Goal: Task Accomplishment & Management: Manage account settings

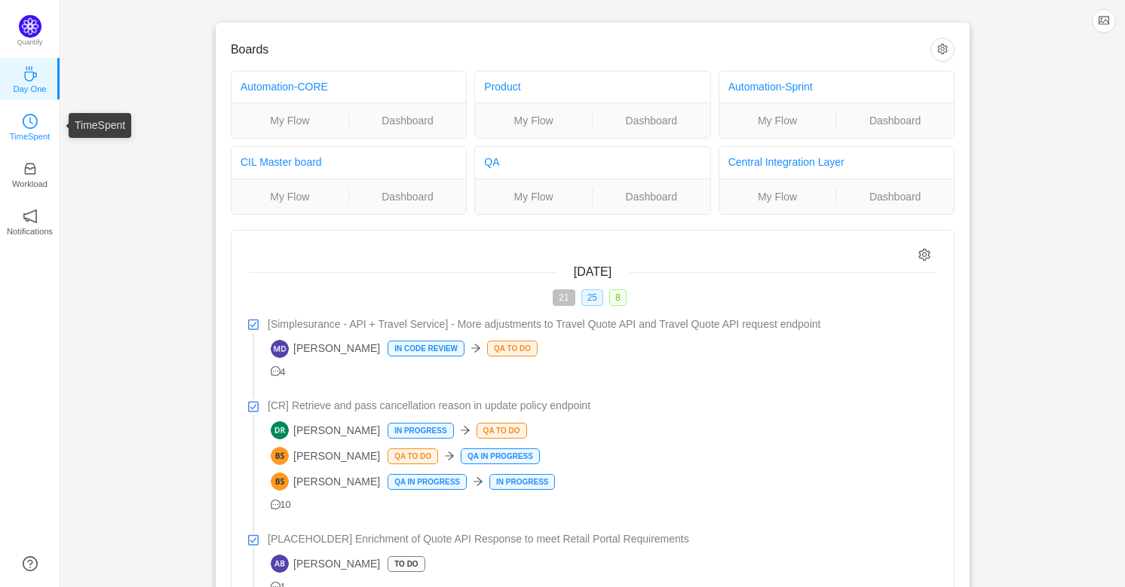
click at [35, 133] on p "TimeSpent" at bounding box center [30, 137] width 41 height 14
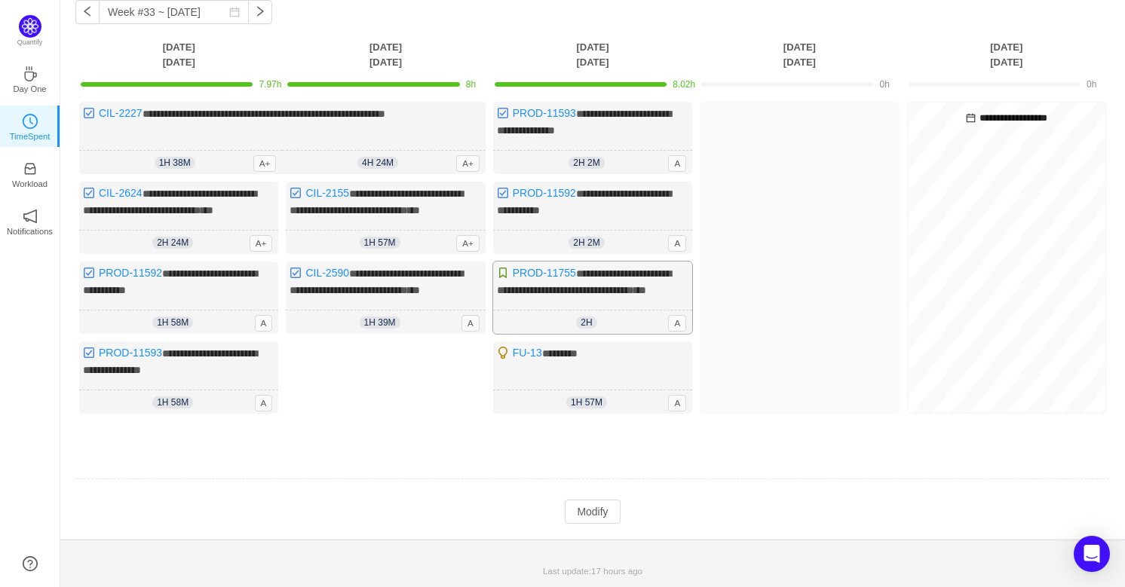
scroll to position [81, 0]
click at [584, 508] on button "Modify" at bounding box center [592, 512] width 55 height 24
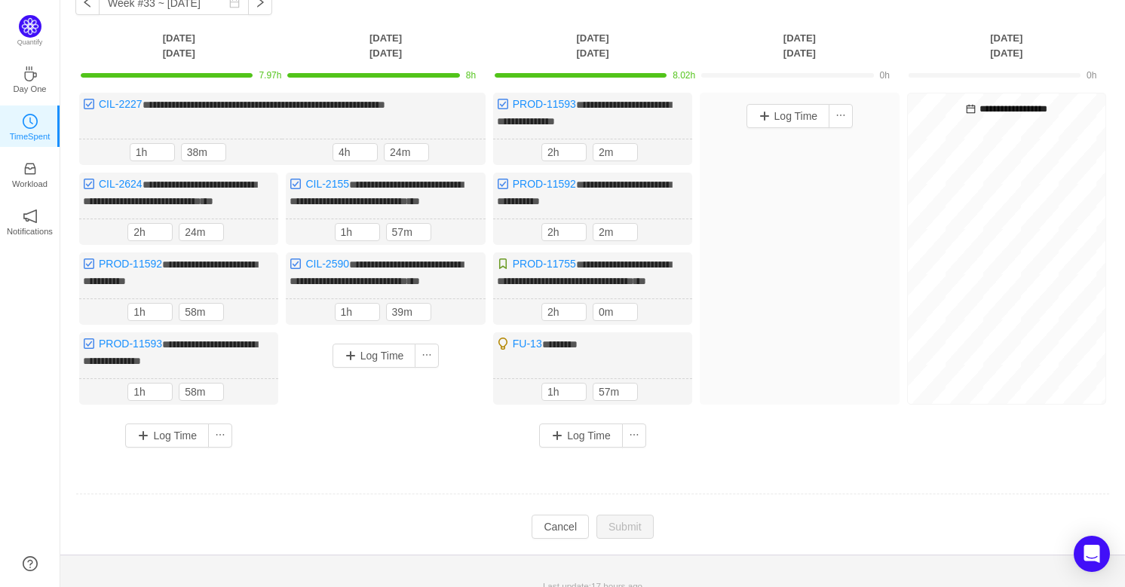
click at [404, 446] on div "Log Time" at bounding box center [385, 389] width 199 height 113
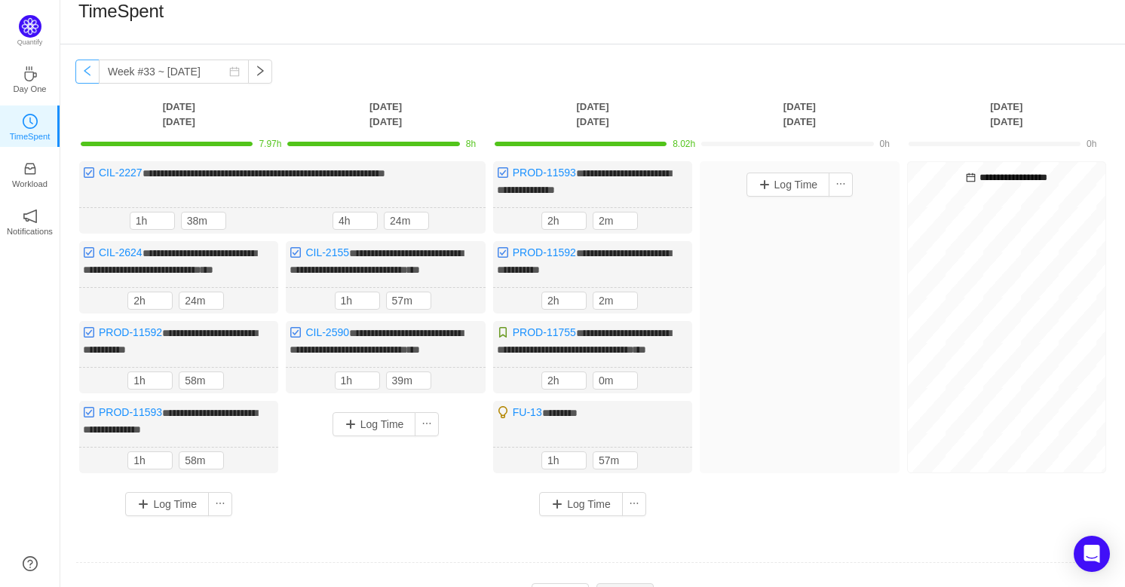
click at [89, 74] on button "button" at bounding box center [87, 72] width 24 height 24
type input "Week #32 ~ [DATE]"
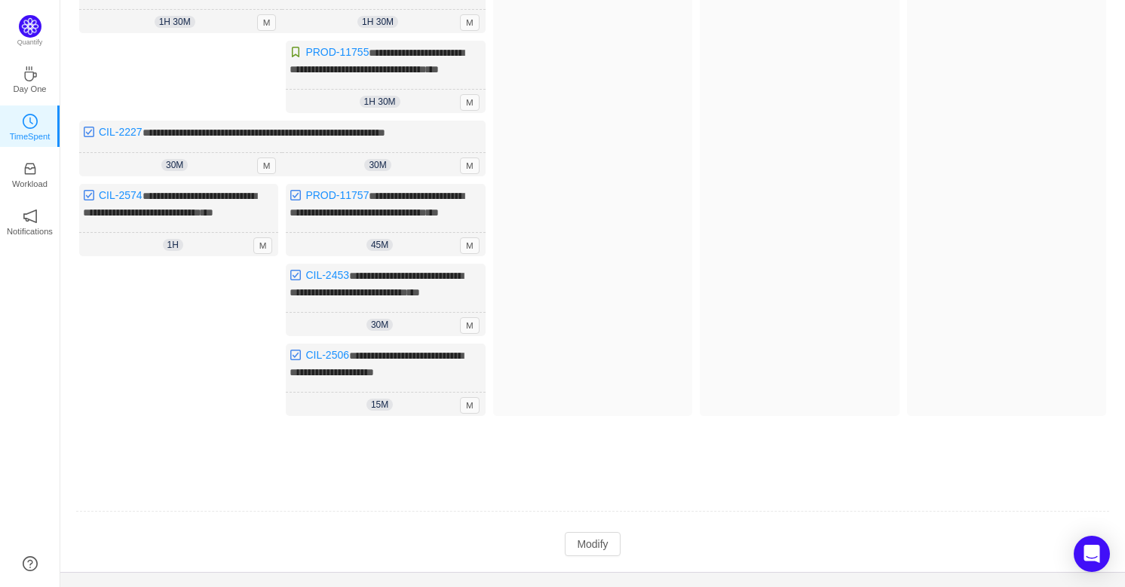
scroll to position [361, 0]
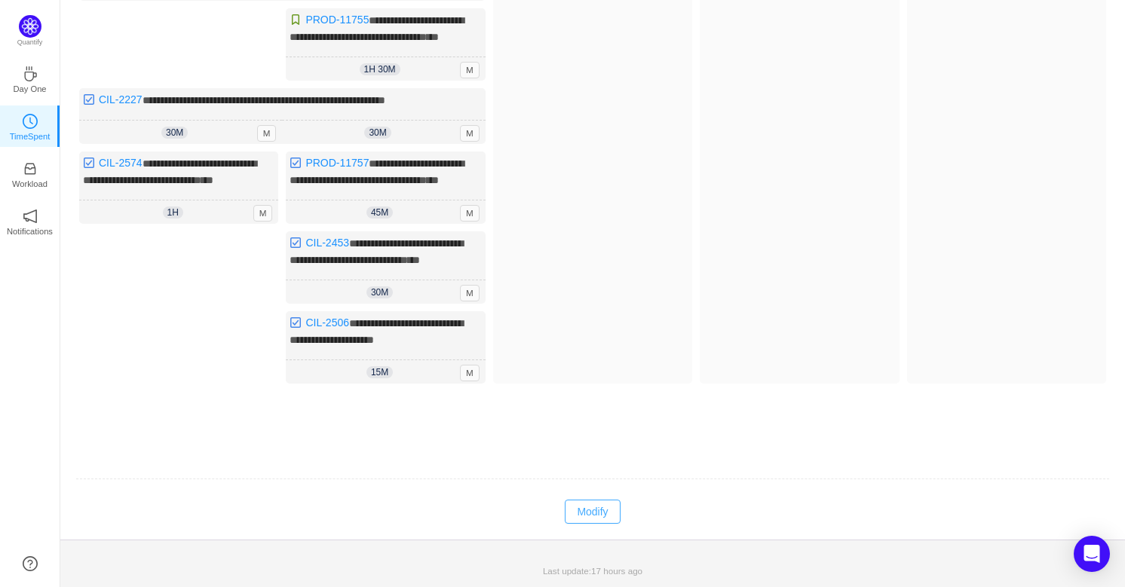
click at [590, 518] on button "Modify" at bounding box center [592, 512] width 55 height 24
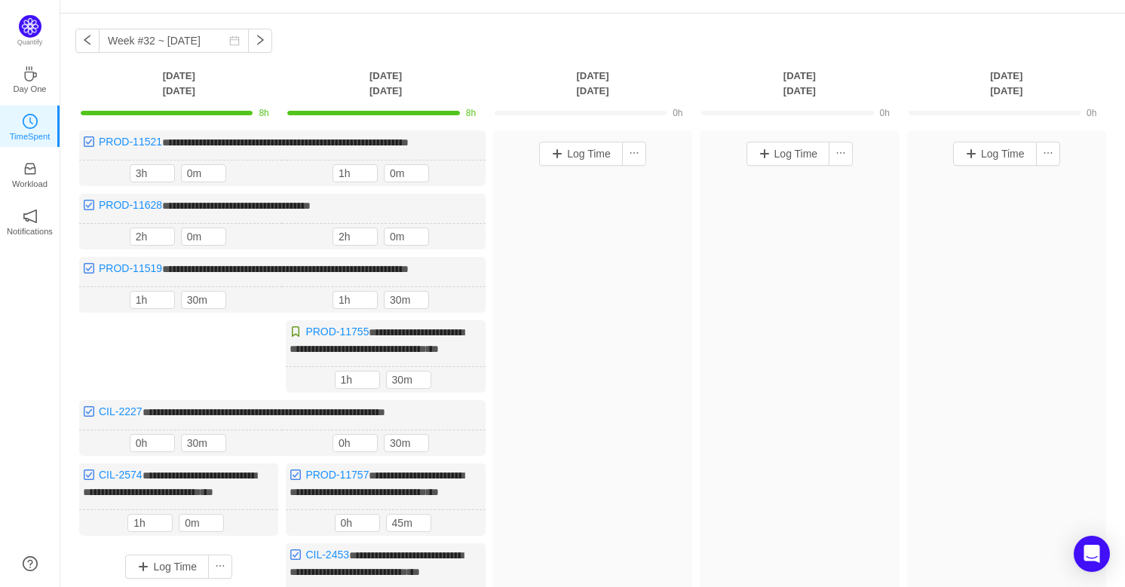
scroll to position [0, 0]
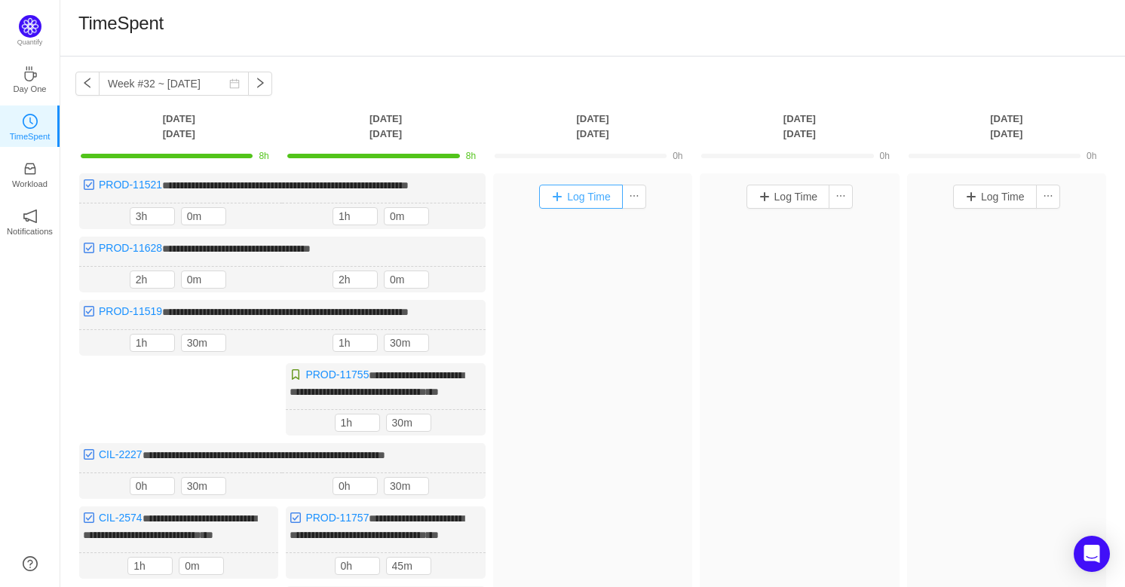
click at [568, 197] on button "Log Time" at bounding box center [581, 197] width 84 height 24
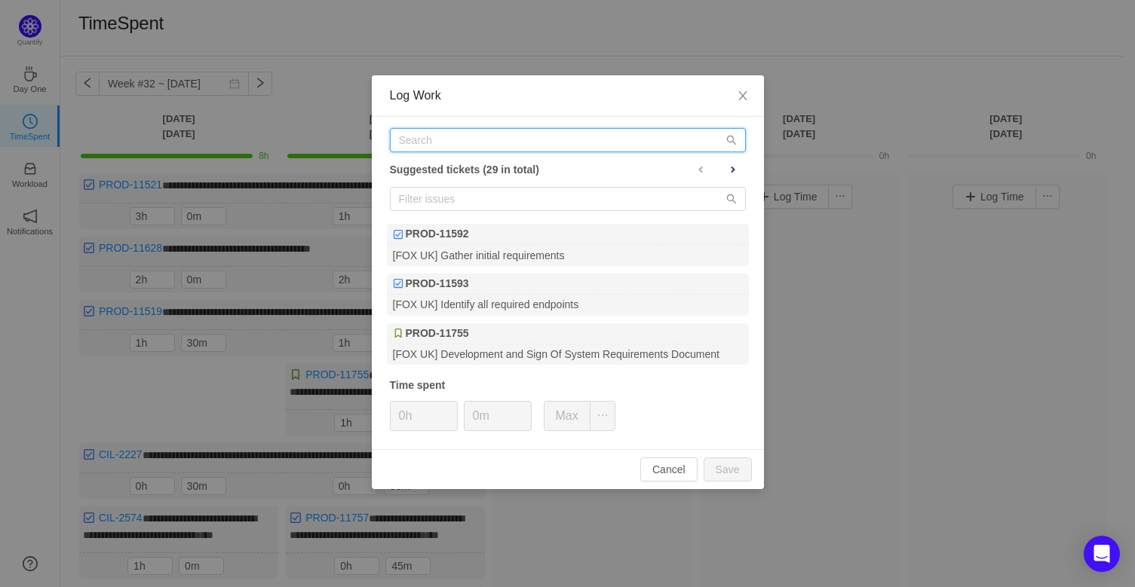
click at [485, 138] on input "text" at bounding box center [568, 140] width 356 height 24
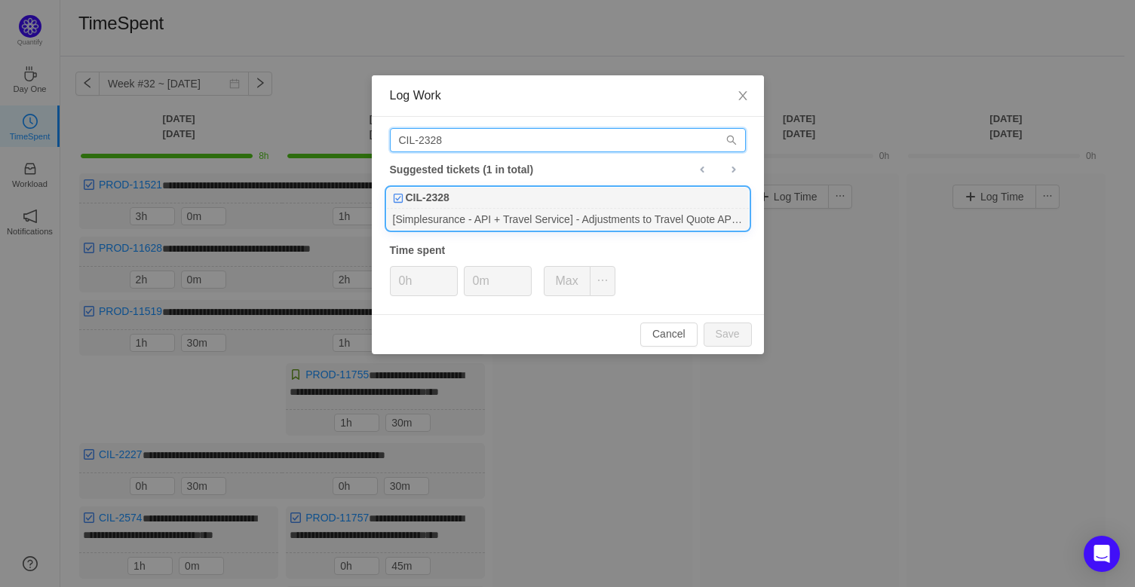
type input "CIL-2328"
click at [543, 209] on div "[Simplesurance - API + Travel Service] - Adjustments to Travel Quote API and Tr…" at bounding box center [568, 219] width 362 height 20
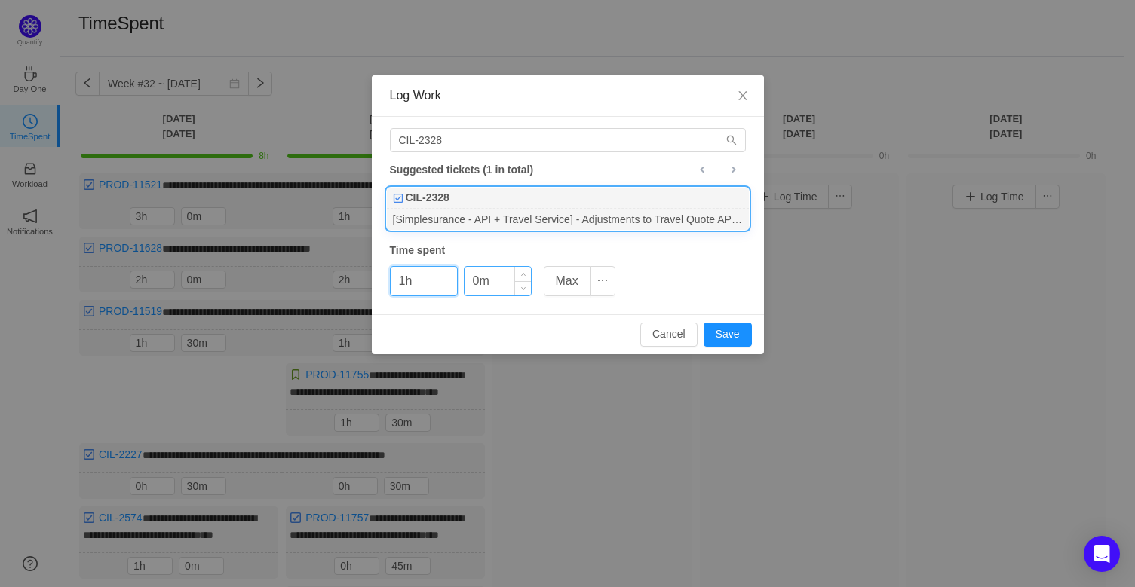
type input "1h"
click at [468, 285] on input "0m" at bounding box center [498, 281] width 66 height 29
type input "0m"
drag, startPoint x: 403, startPoint y: 278, endPoint x: 345, endPoint y: 291, distance: 60.2
click at [345, 291] on div "Log Work CIL-2328 Suggested tickets (1 in total) CIL-2328 [Simplesurance - API …" at bounding box center [567, 293] width 1135 height 587
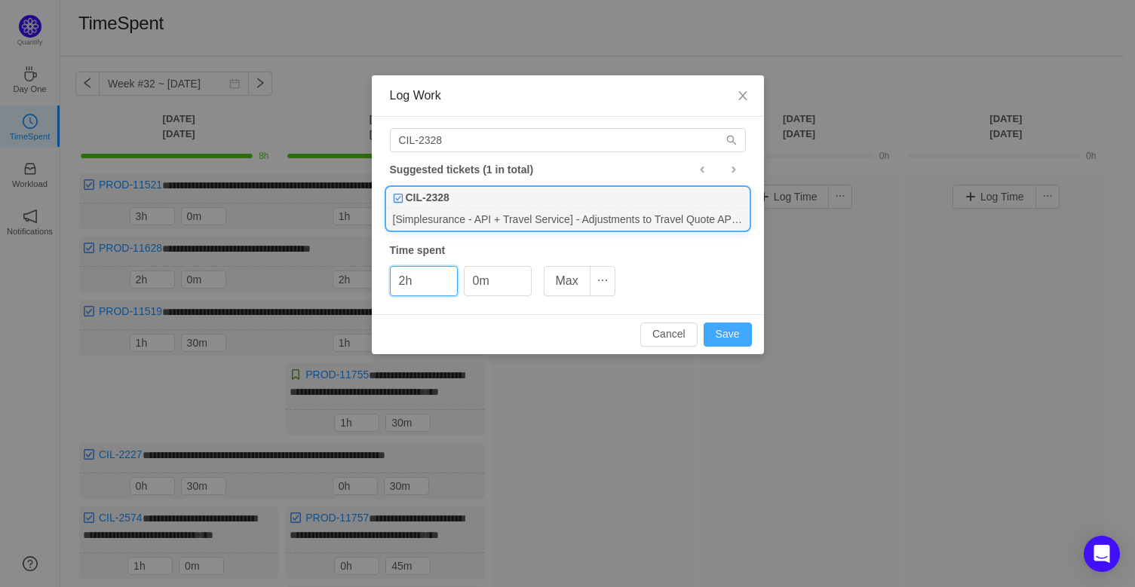
click at [744, 336] on button "Save" at bounding box center [728, 335] width 48 height 24
type input "0h"
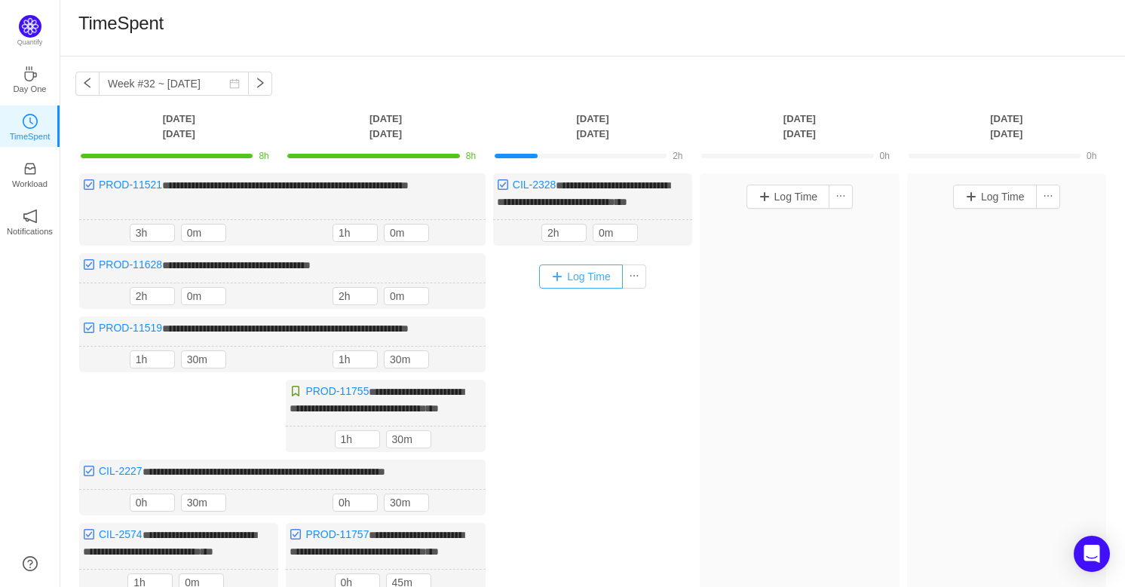
click at [581, 275] on button "Log Time" at bounding box center [581, 277] width 84 height 24
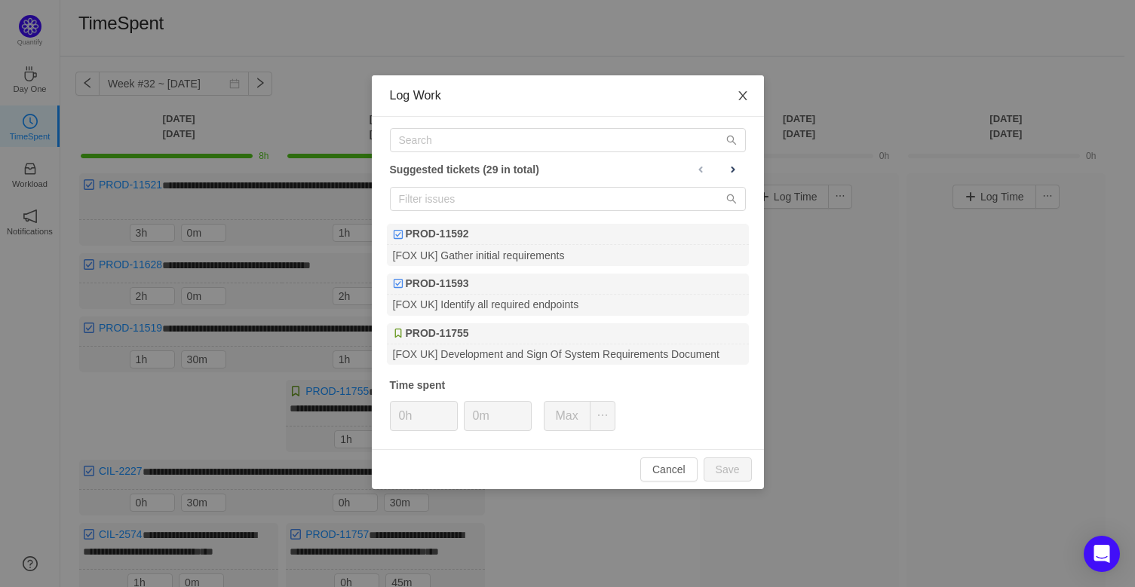
click at [740, 100] on icon "icon: close" at bounding box center [743, 96] width 12 height 12
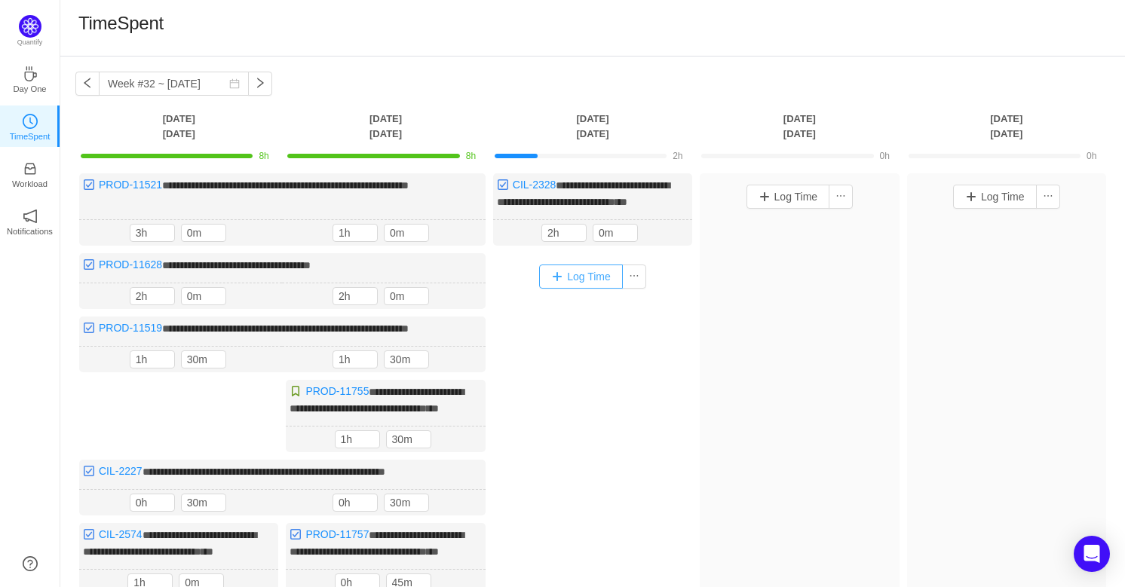
click at [557, 279] on button "Log Time" at bounding box center [581, 277] width 84 height 24
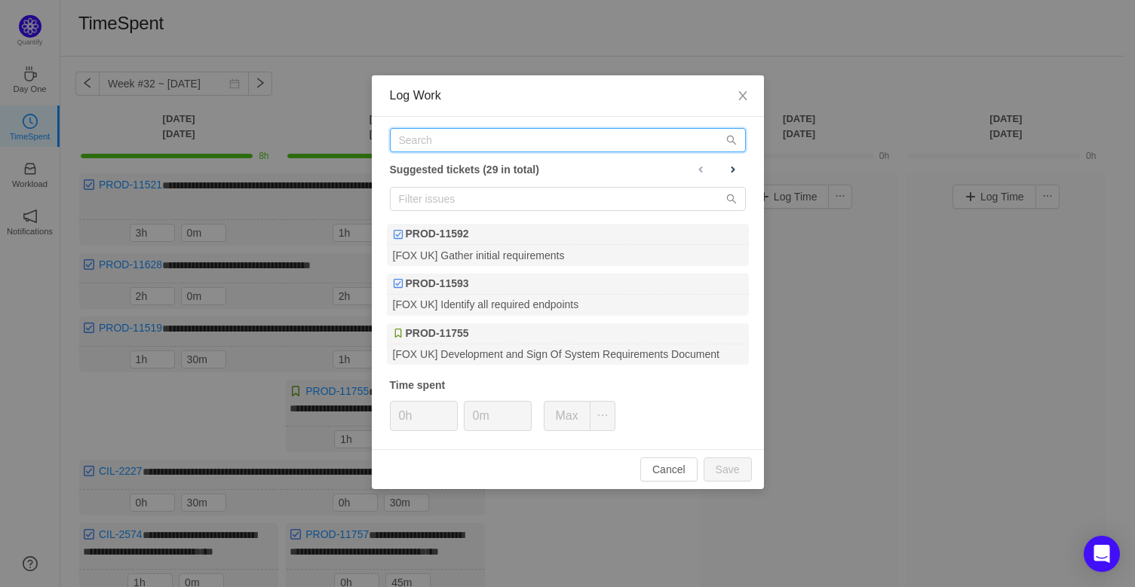
click at [461, 136] on input "text" at bounding box center [568, 140] width 356 height 24
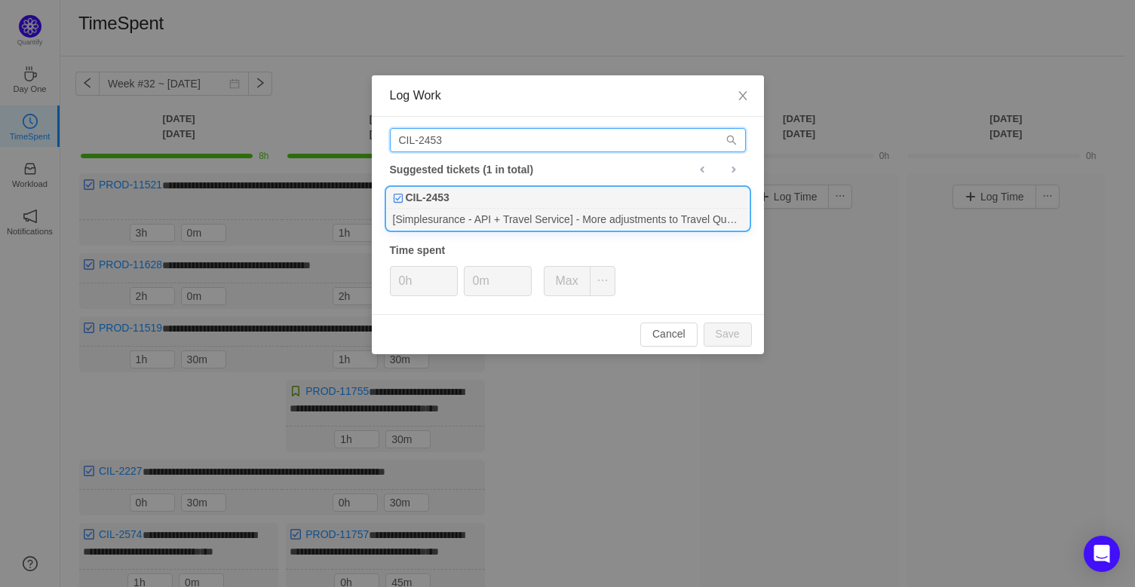
type input "CIL-2453"
click at [539, 214] on div "[Simplesurance - API + Travel Service] - More adjustments to Travel Quote API a…" at bounding box center [568, 219] width 362 height 20
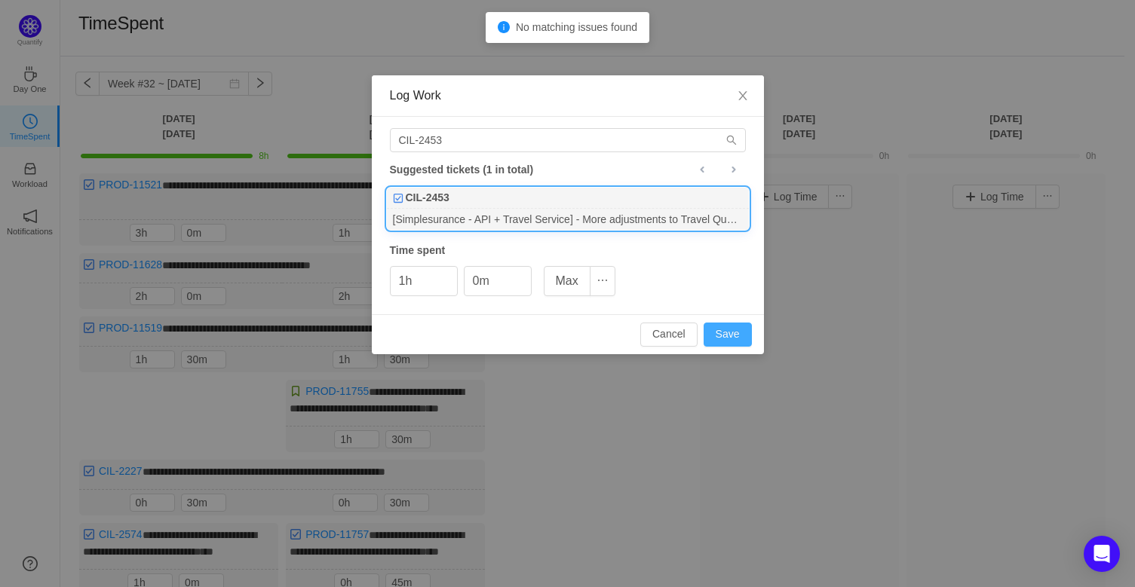
click at [734, 333] on button "Save" at bounding box center [728, 335] width 48 height 24
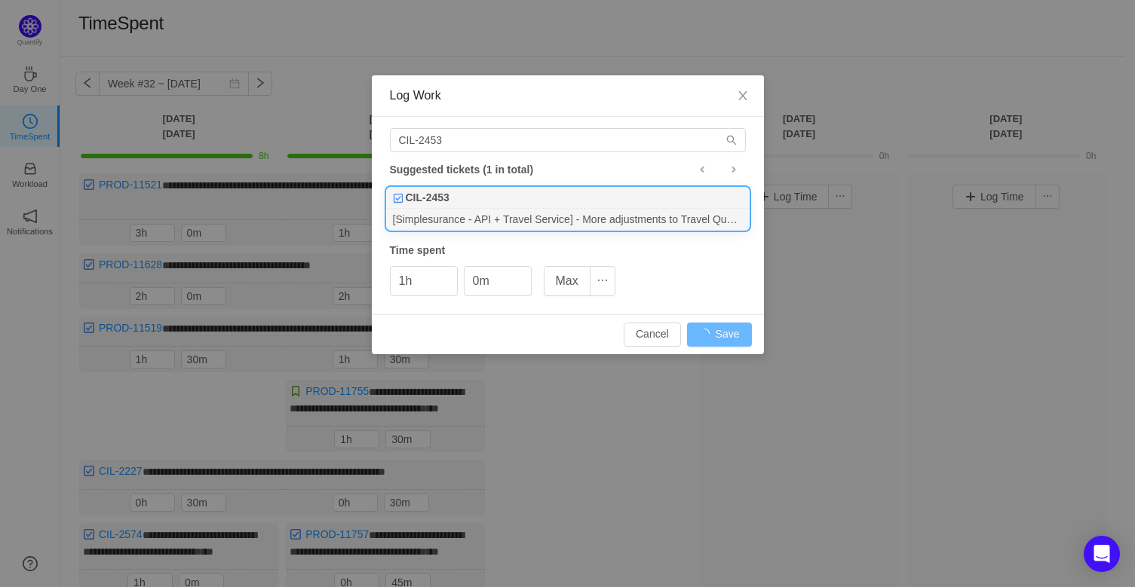
type input "0h"
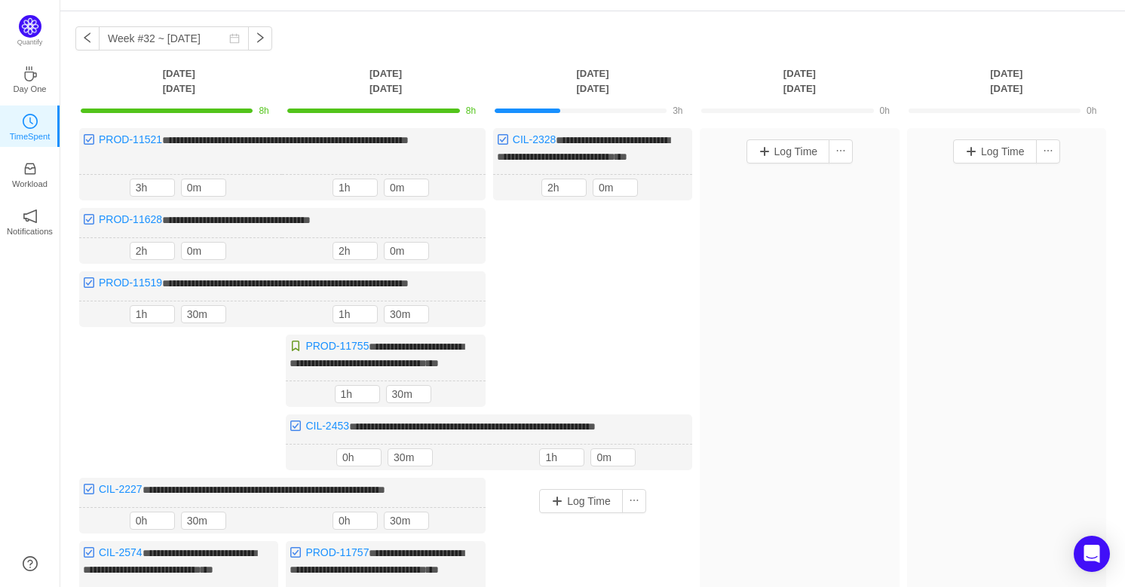
scroll to position [68, 0]
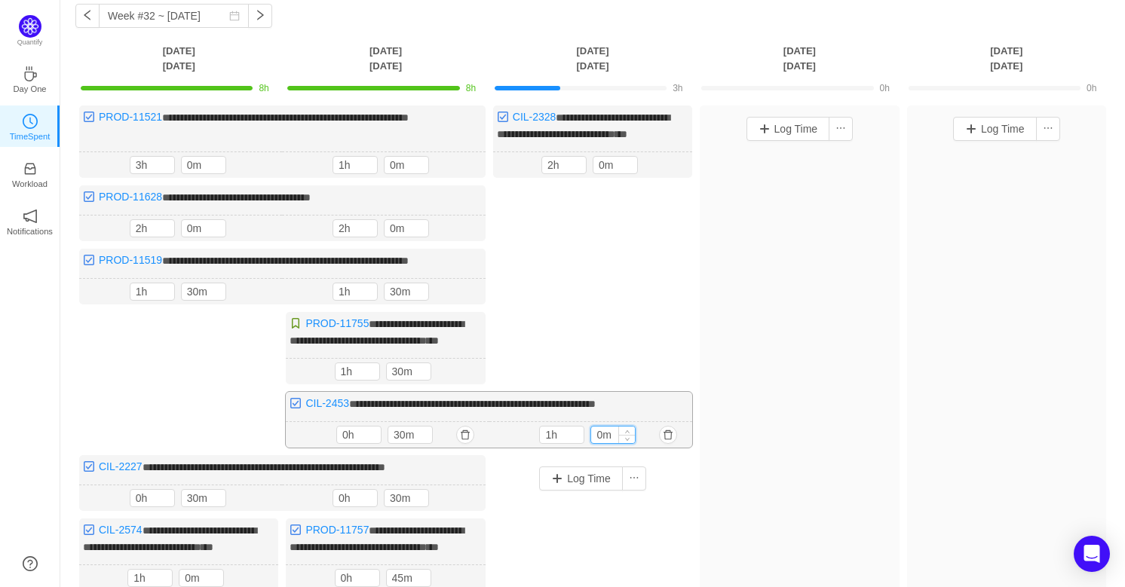
click at [596, 443] on input "0m" at bounding box center [613, 435] width 44 height 17
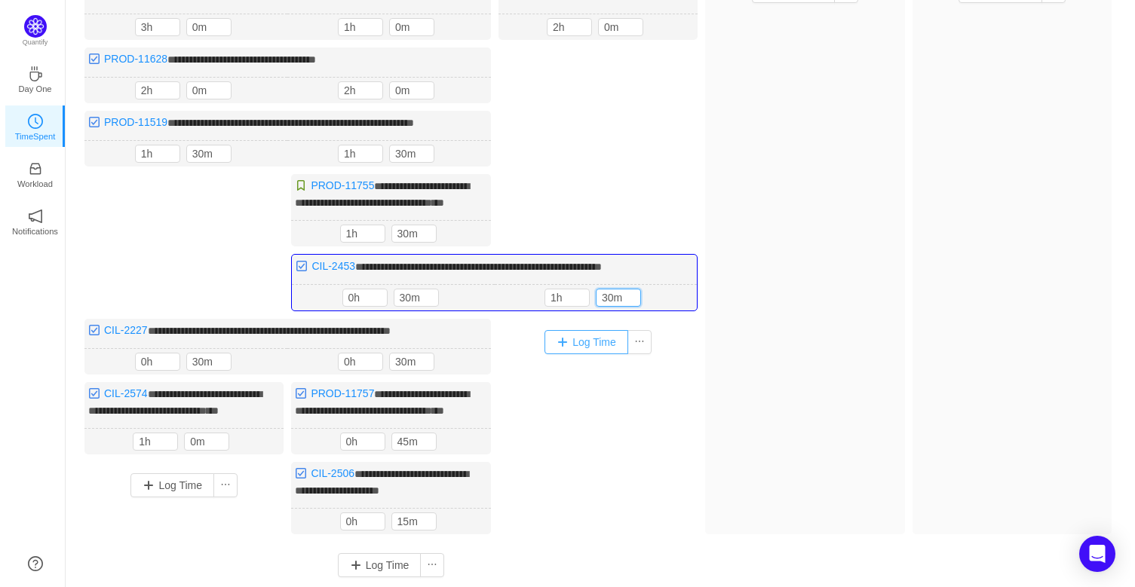
scroll to position [362, 0]
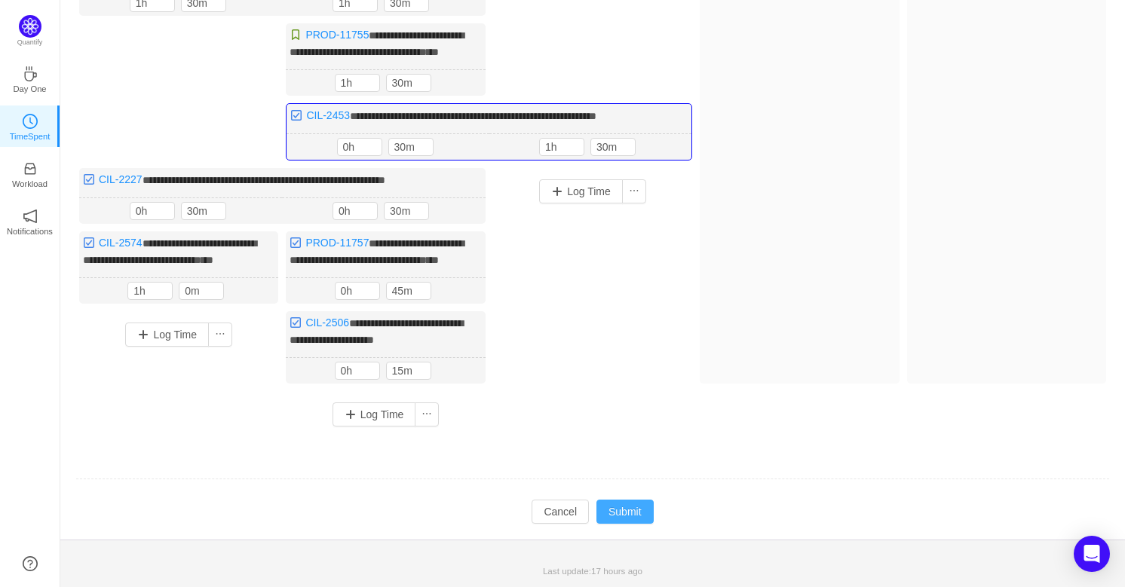
click at [633, 507] on button "Submit" at bounding box center [624, 512] width 57 height 24
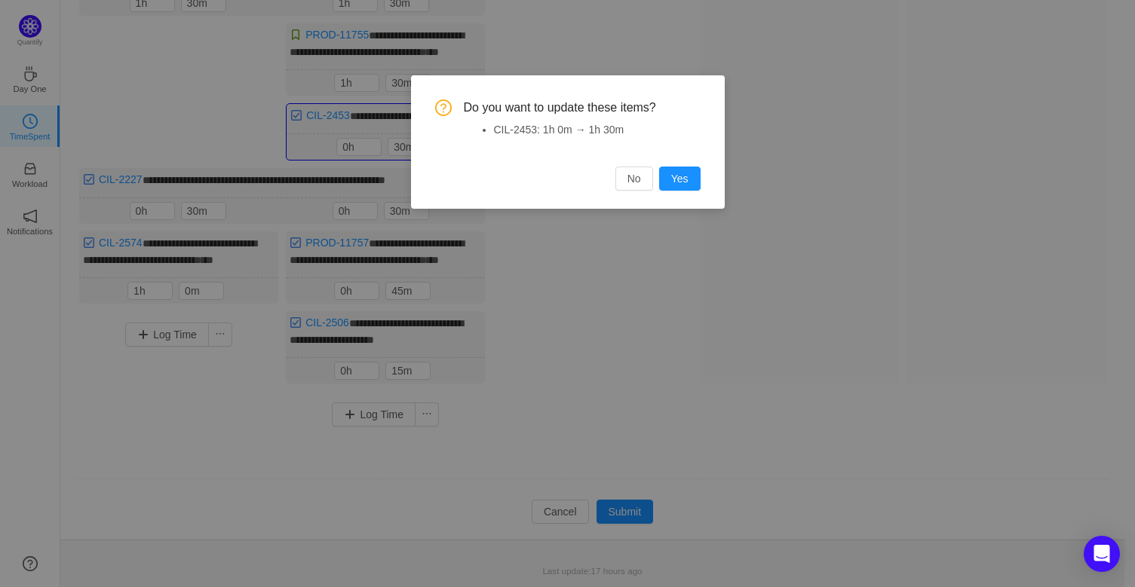
click at [681, 182] on button "Yes" at bounding box center [679, 179] width 41 height 24
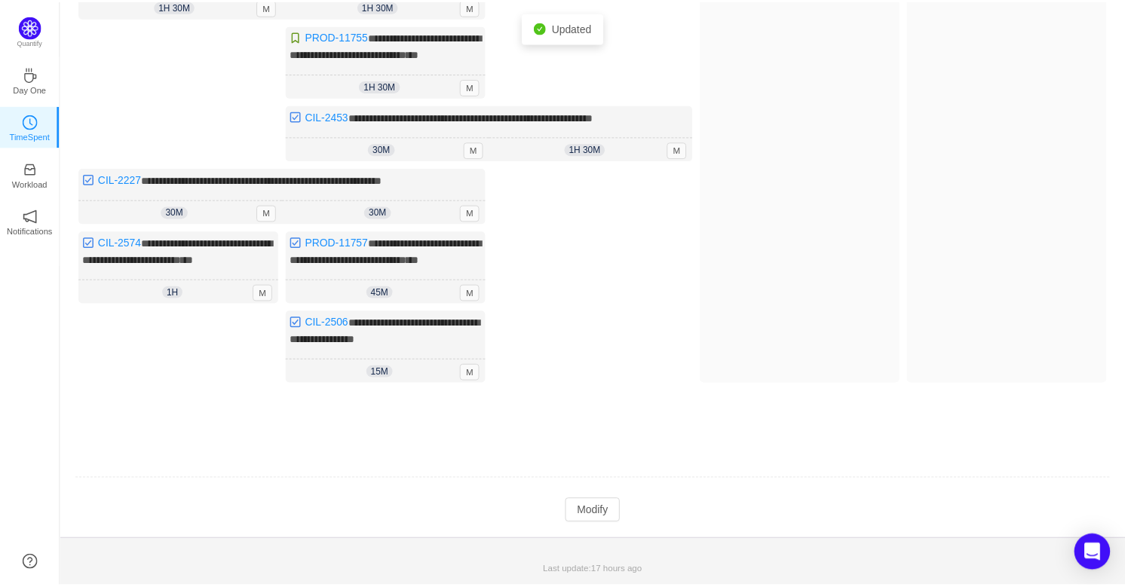
scroll to position [361, 0]
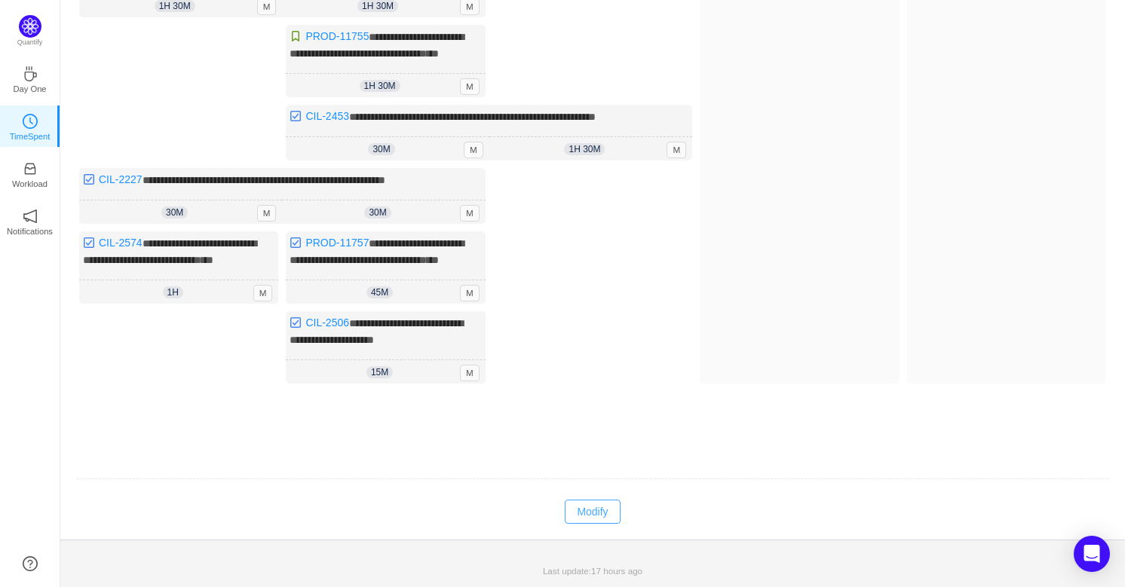
click at [596, 518] on button "Modify" at bounding box center [592, 512] width 55 height 24
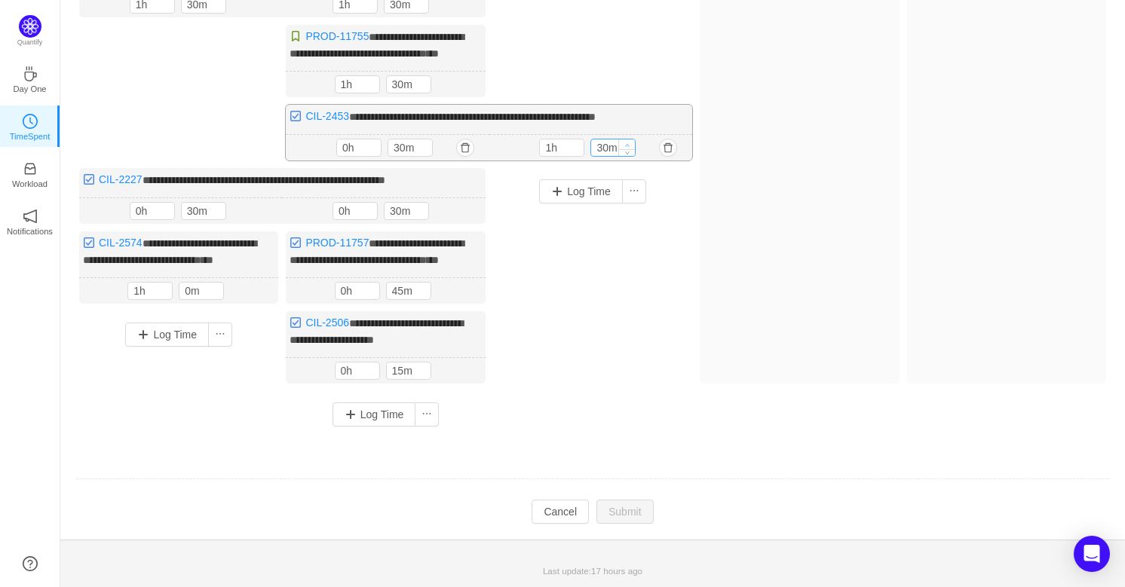
scroll to position [153, 0]
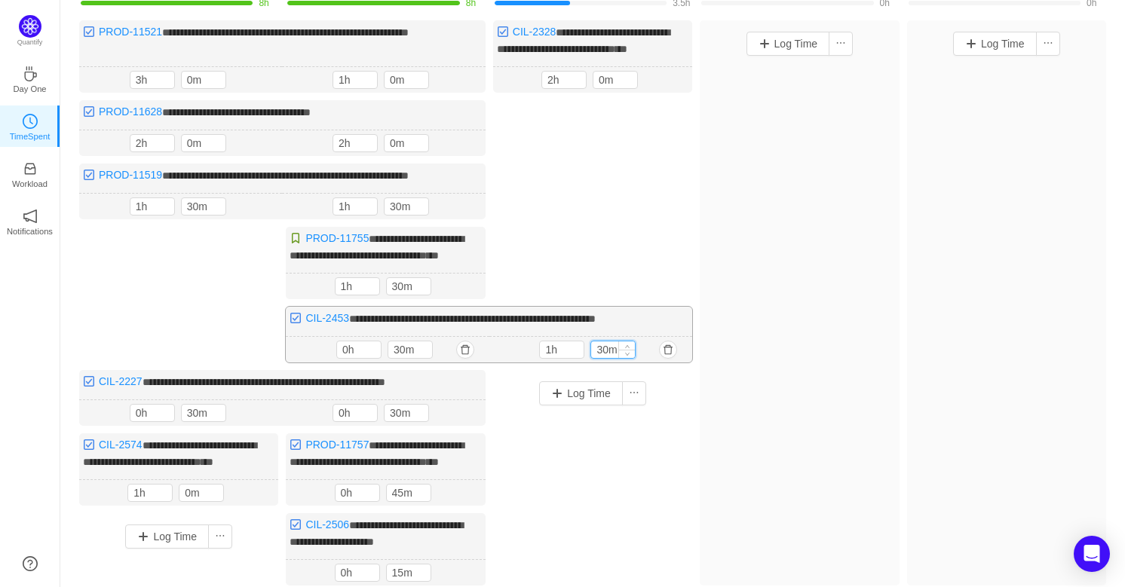
click at [604, 358] on input "30m" at bounding box center [613, 350] width 44 height 17
click at [629, 350] on icon "icon: up" at bounding box center [627, 347] width 5 height 5
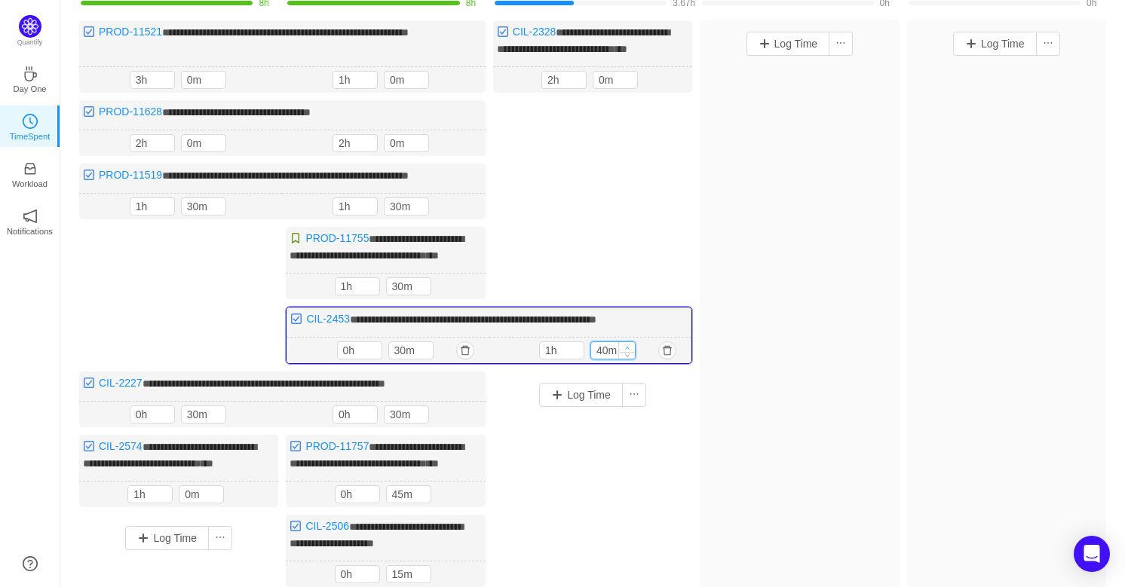
type input "50m"
click at [629, 351] on icon "icon: up" at bounding box center [626, 347] width 5 height 5
type input "2h"
type input "0m"
click at [629, 351] on icon "icon: up" at bounding box center [626, 347] width 5 height 5
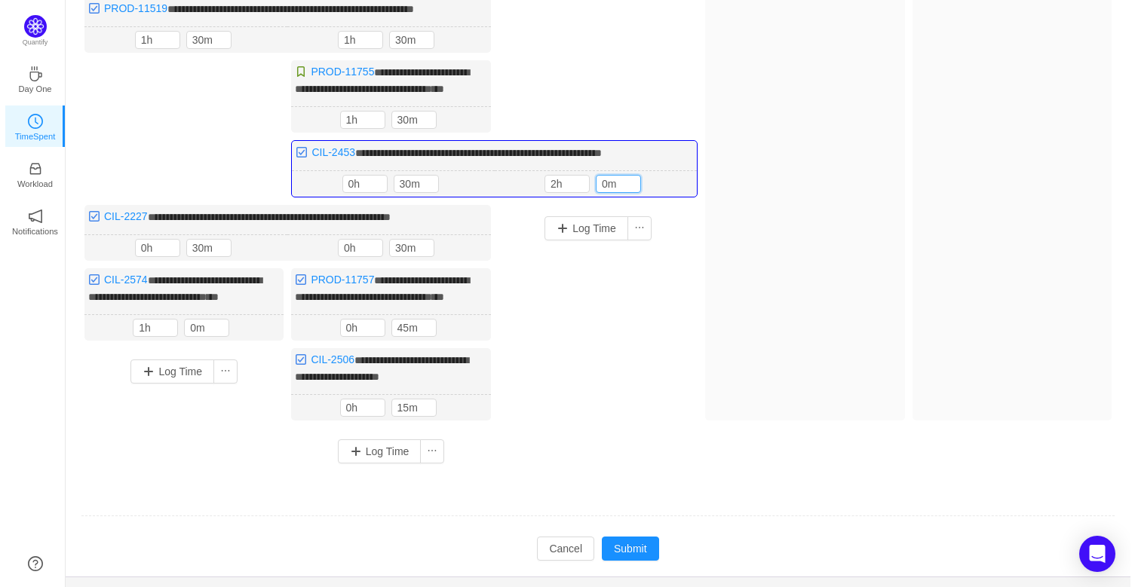
scroll to position [362, 0]
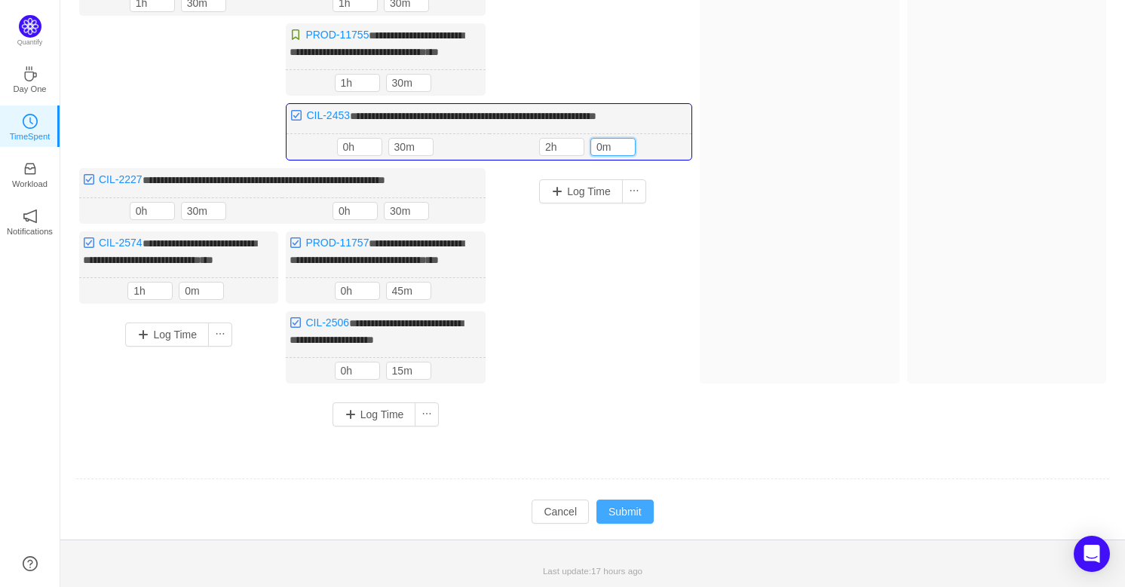
click at [634, 512] on button "Submit" at bounding box center [624, 512] width 57 height 24
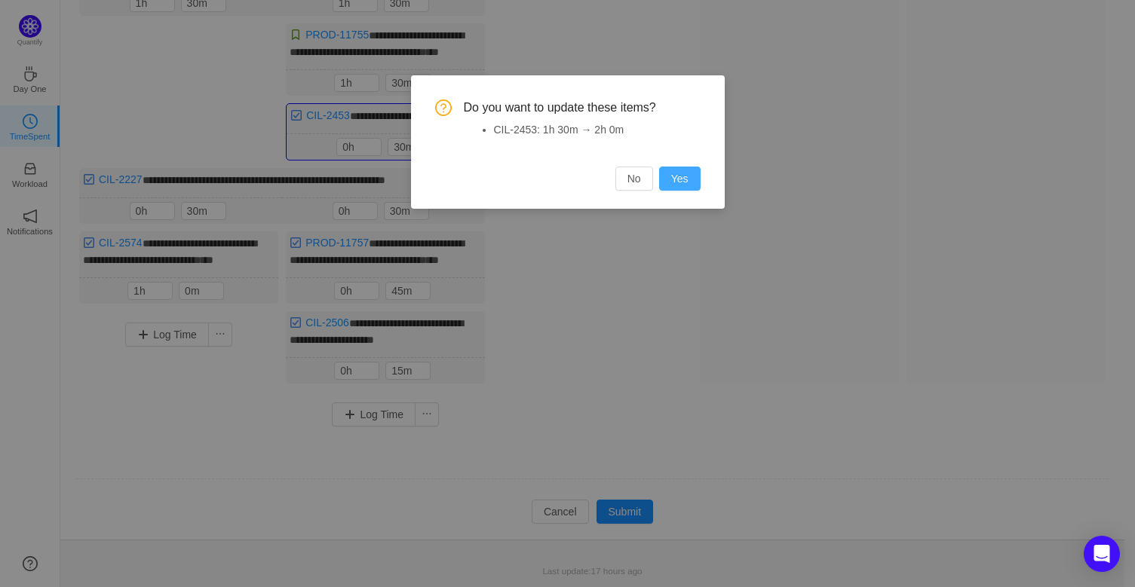
click at [683, 167] on button "Yes" at bounding box center [679, 179] width 41 height 24
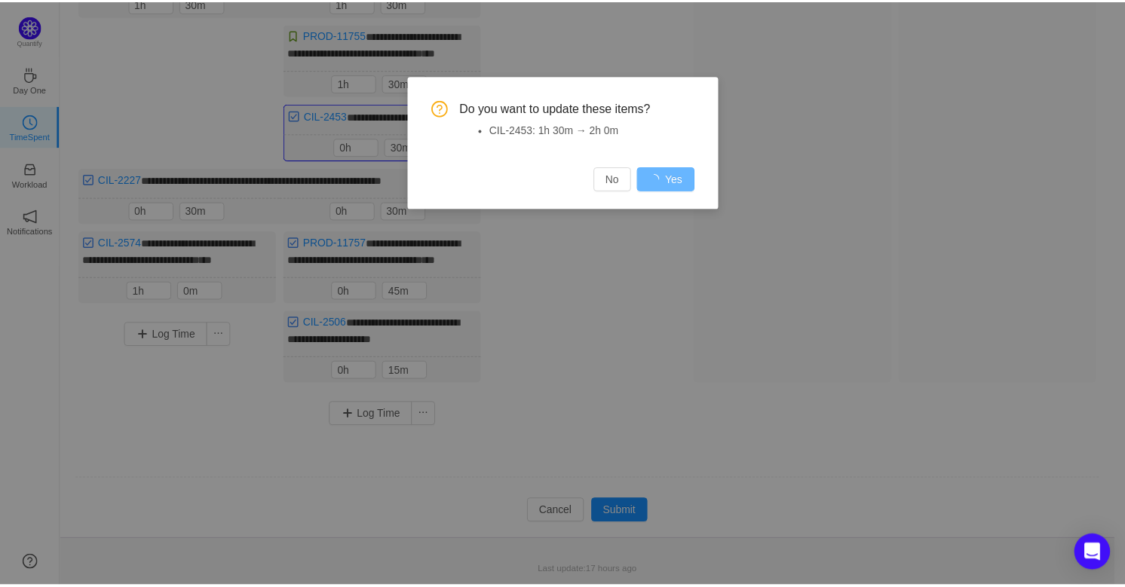
scroll to position [361, 0]
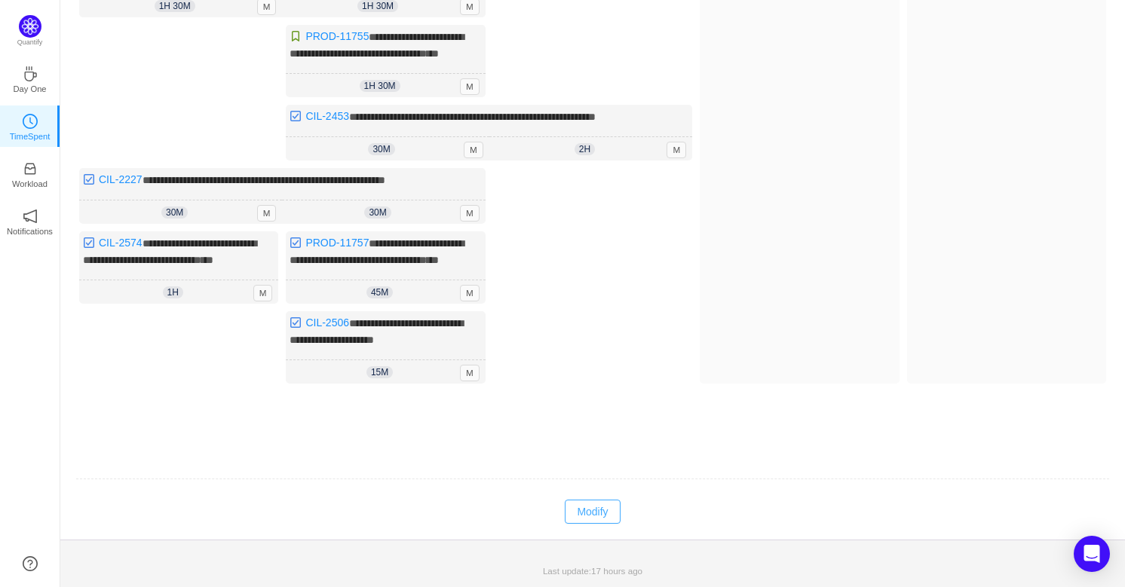
click at [592, 507] on button "Modify" at bounding box center [592, 512] width 55 height 24
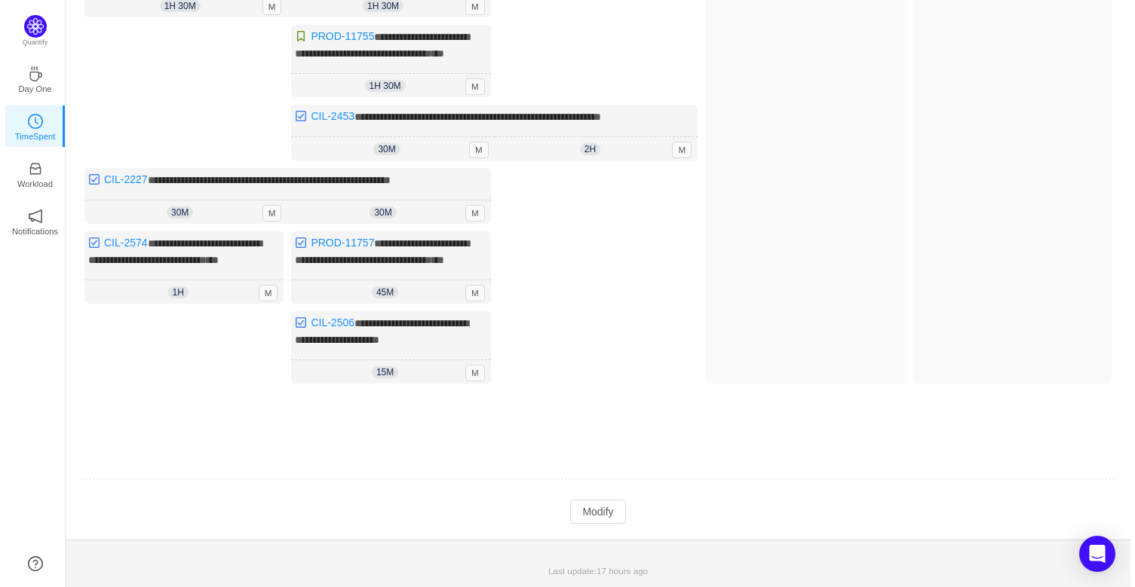
scroll to position [359, 0]
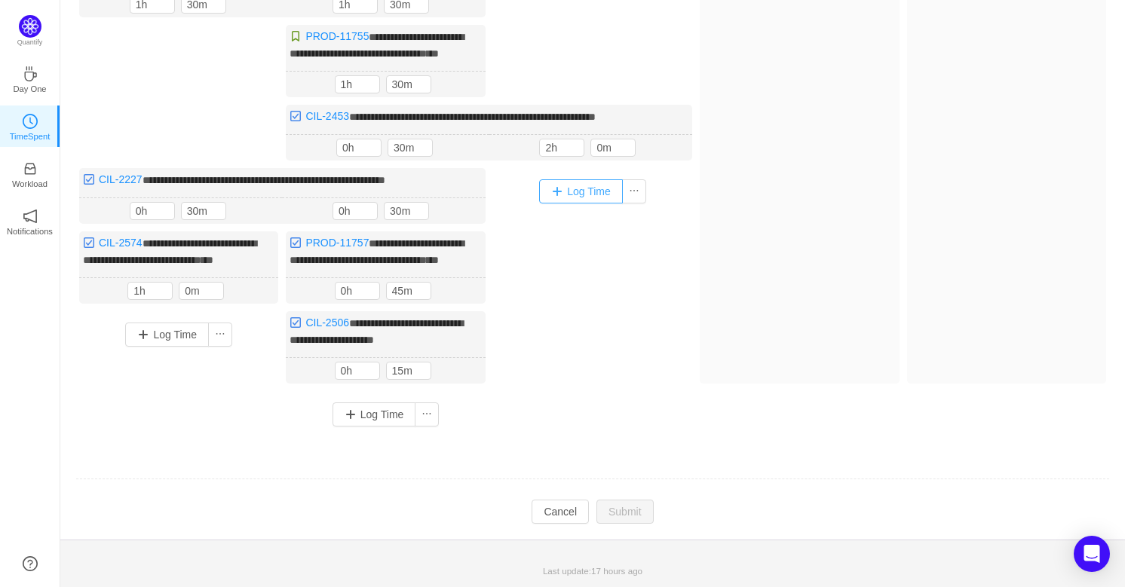
click at [572, 192] on button "Log Time" at bounding box center [581, 191] width 84 height 24
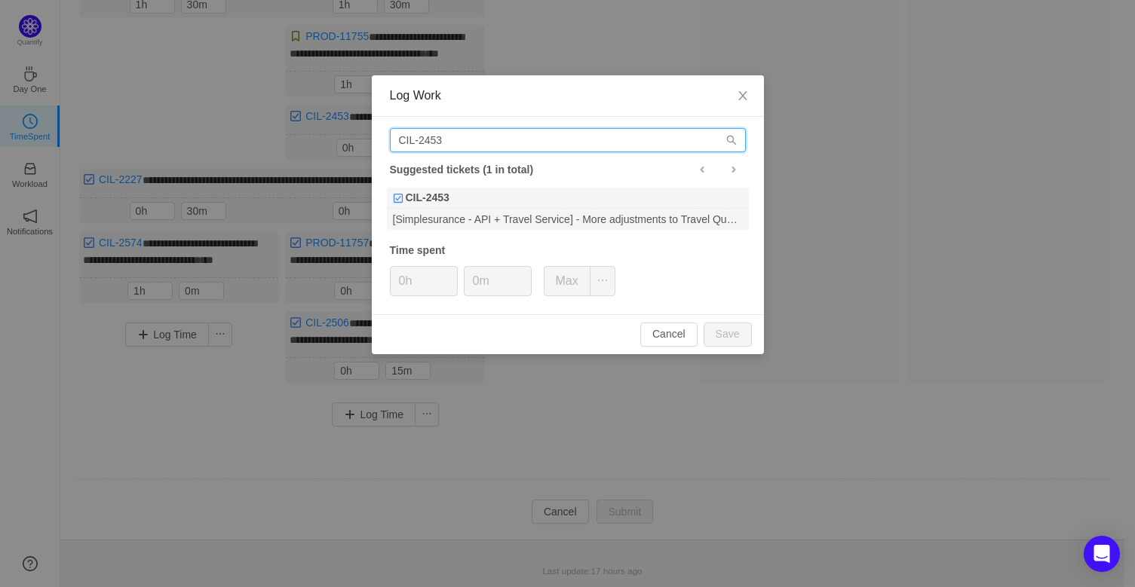
drag, startPoint x: 483, startPoint y: 136, endPoint x: 211, endPoint y: 133, distance: 272.2
click at [211, 133] on div "Log Work CIL-2453 Suggested tickets (1 in total) CIL-2453 [Simplesurance - API …" at bounding box center [567, 293] width 1135 height 587
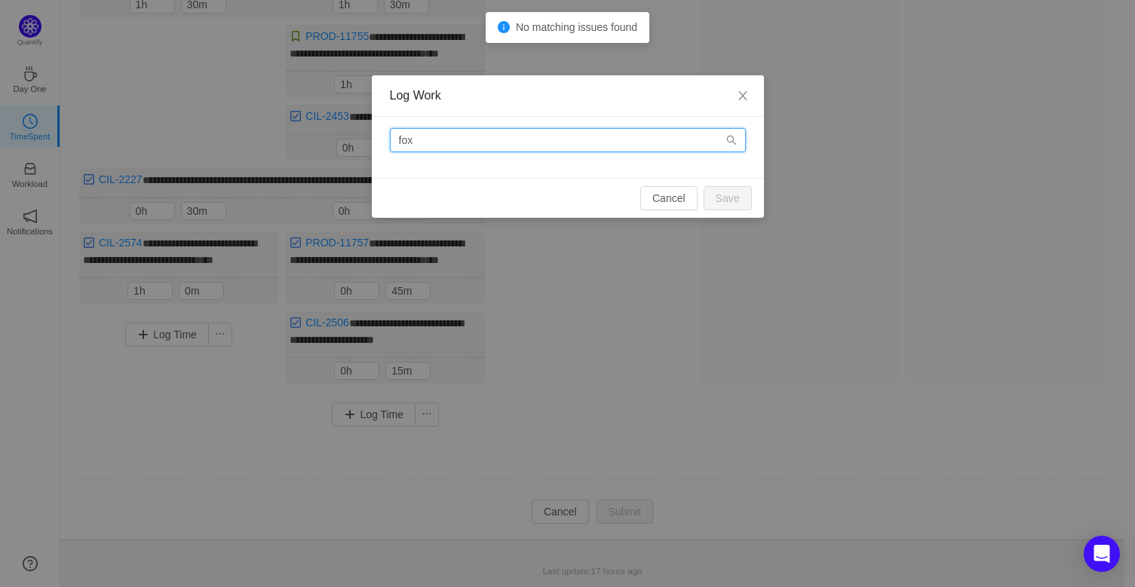
click at [656, 145] on input "fox" at bounding box center [568, 140] width 356 height 24
type input "f"
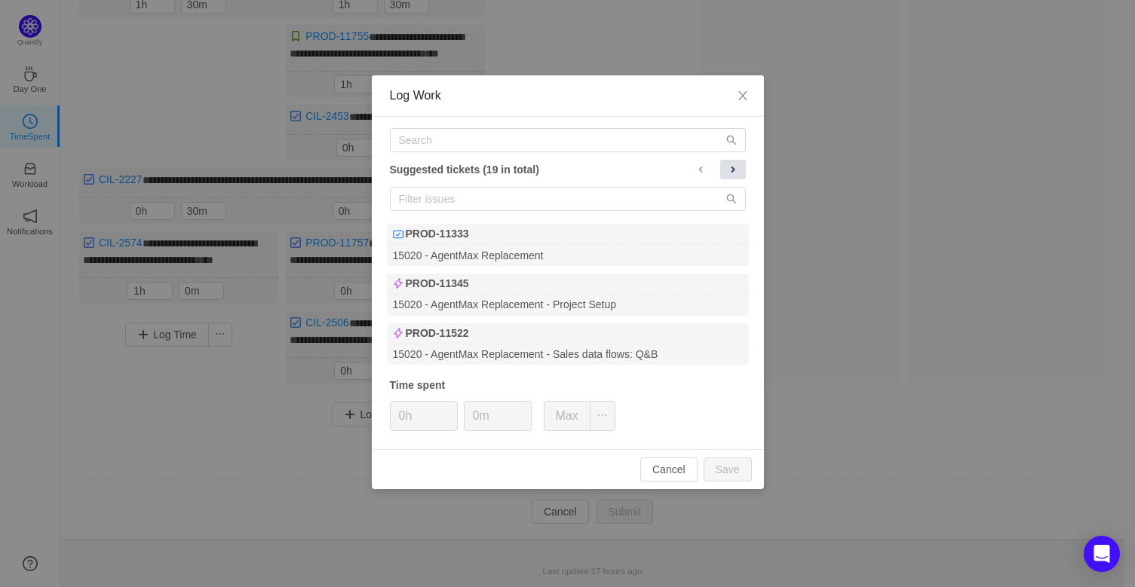
click at [734, 170] on span at bounding box center [733, 170] width 12 height 12
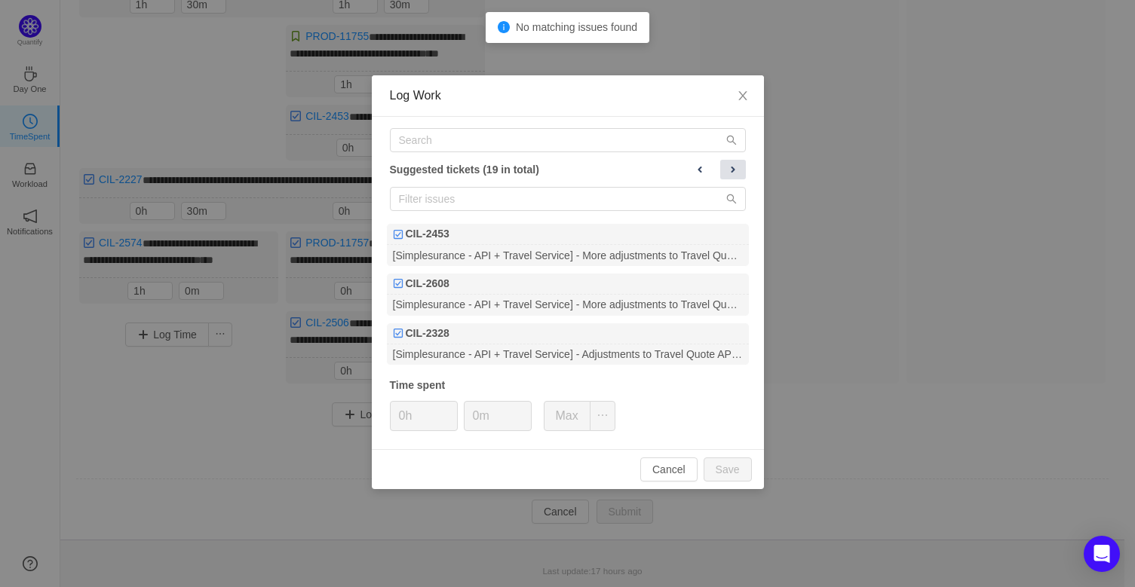
click at [734, 170] on span at bounding box center [733, 170] width 12 height 12
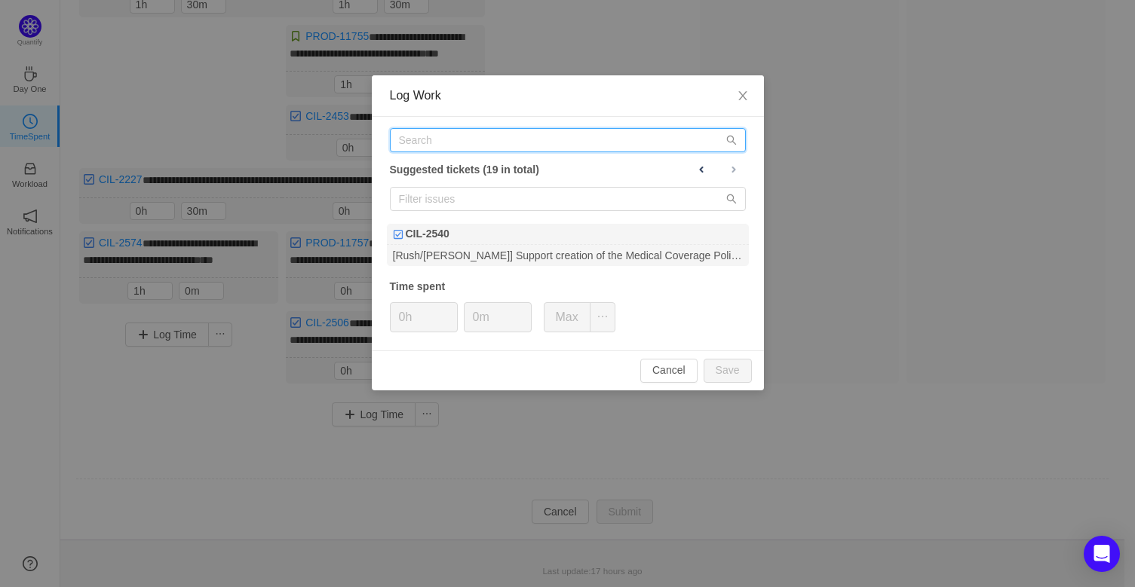
click at [474, 134] on input "text" at bounding box center [568, 140] width 356 height 24
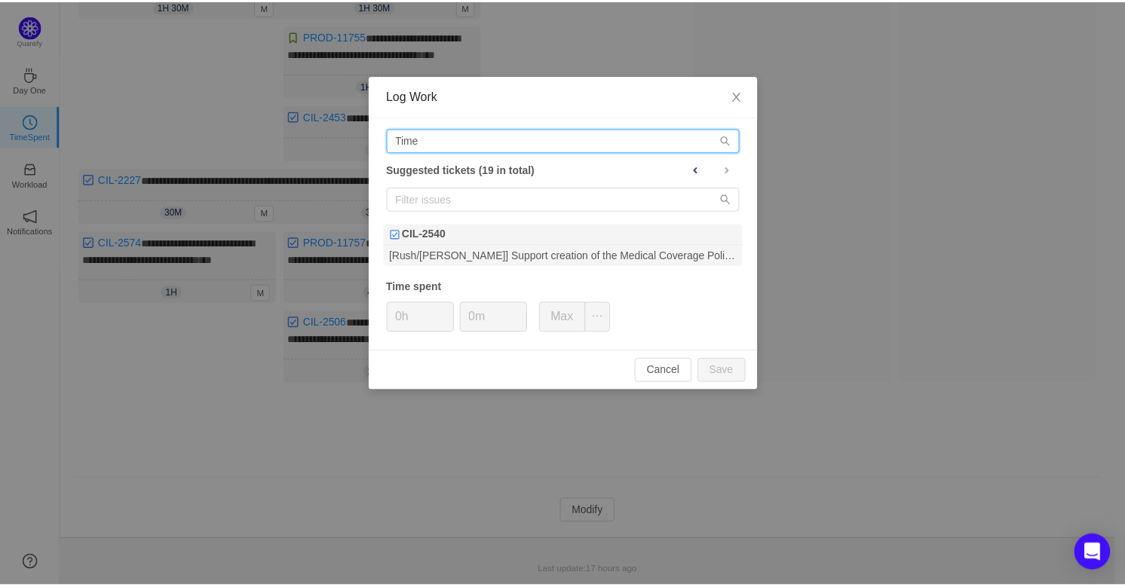
scroll to position [361, 0]
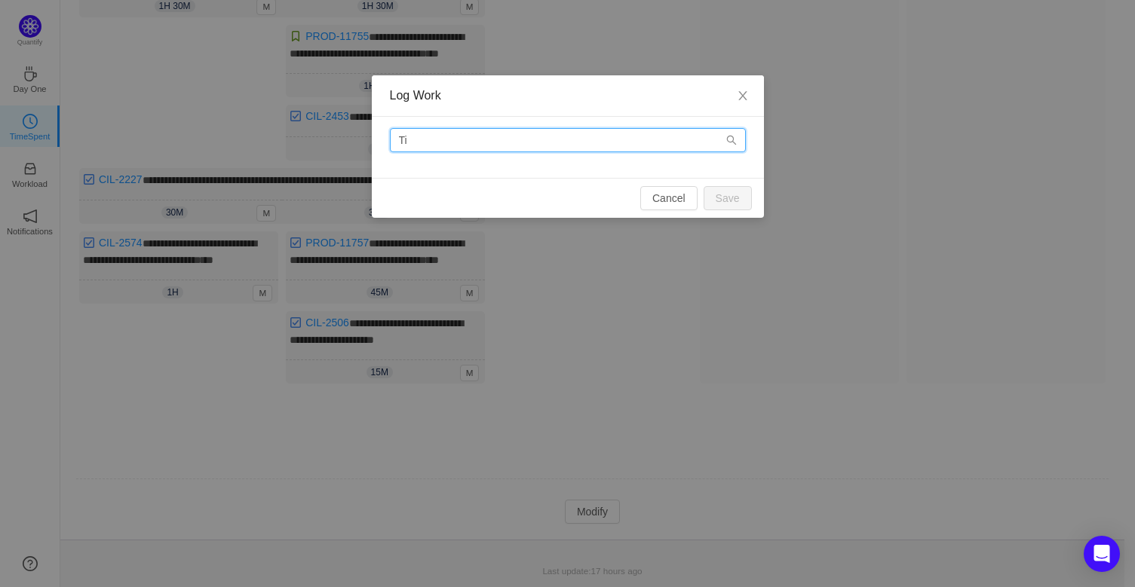
type input "T"
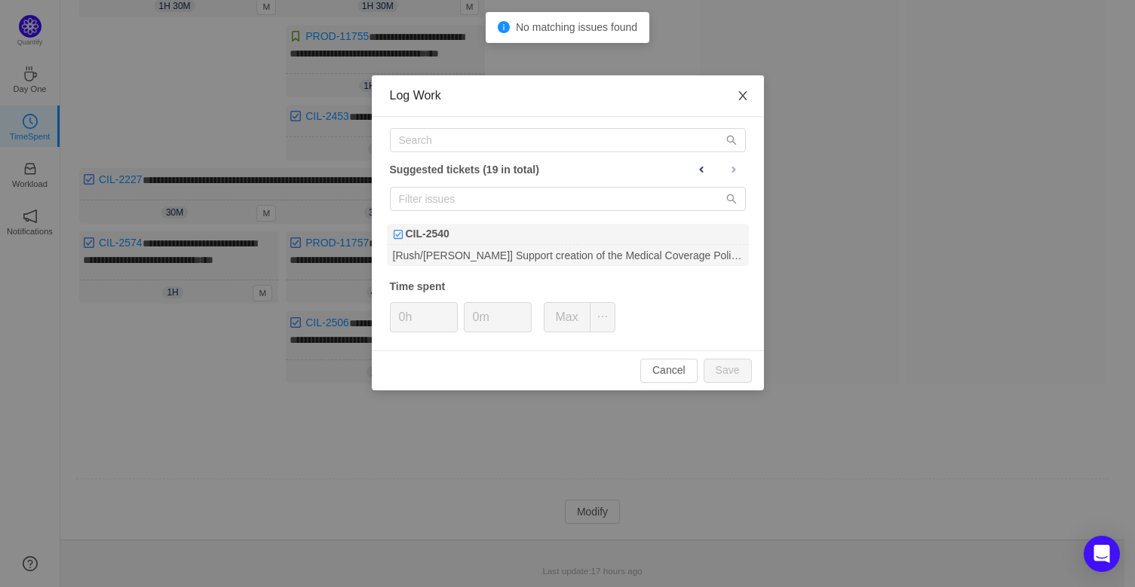
click at [750, 94] on span "Close" at bounding box center [743, 96] width 42 height 42
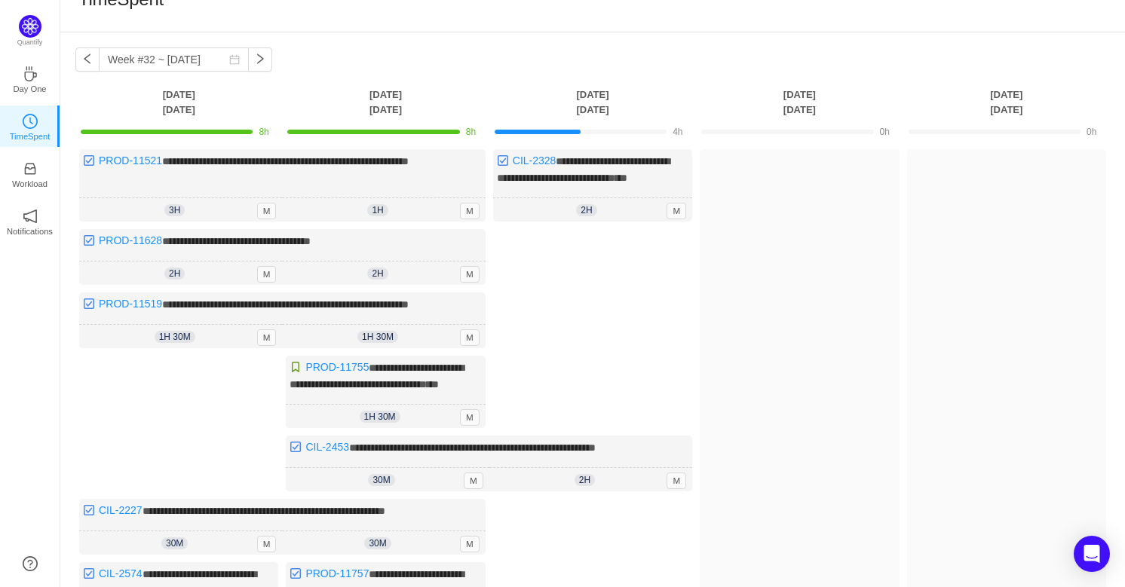
scroll to position [18, 0]
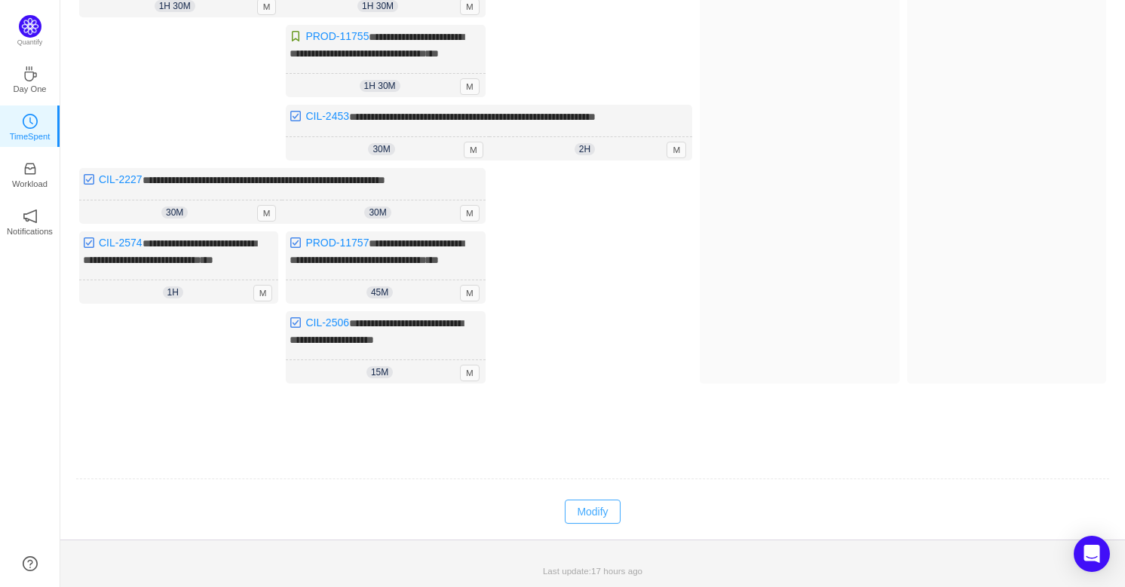
click at [590, 512] on button "Modify" at bounding box center [592, 512] width 55 height 24
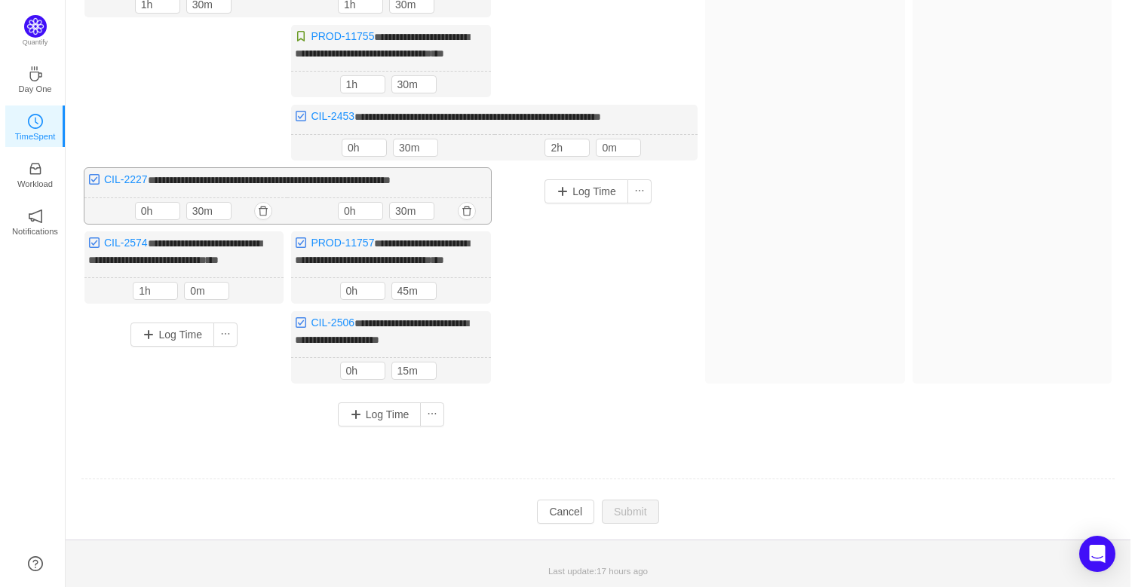
scroll to position [359, 0]
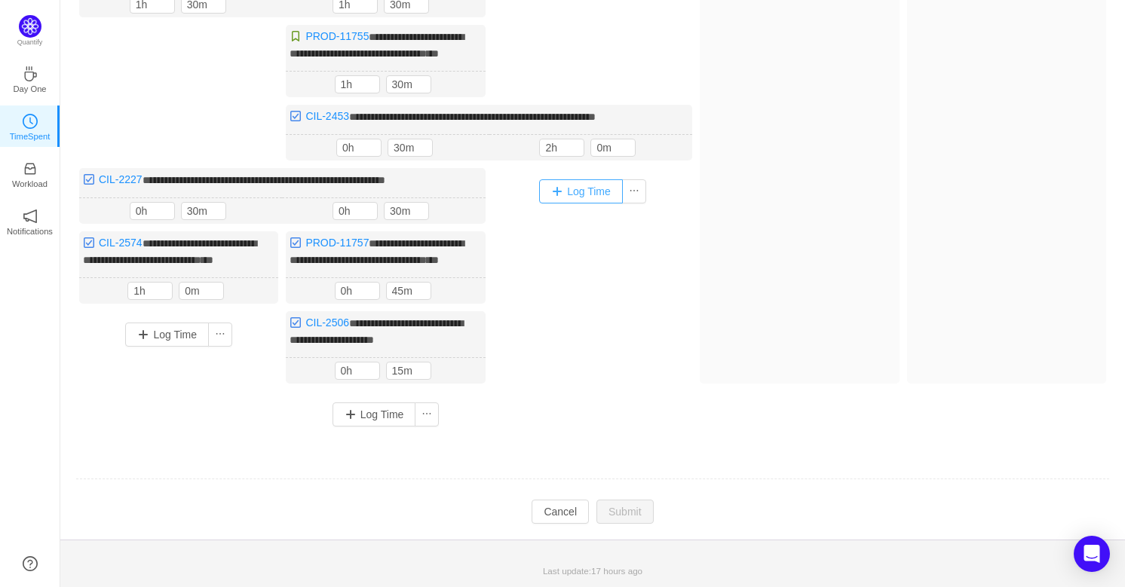
click at [596, 196] on button "Log Time" at bounding box center [581, 191] width 84 height 24
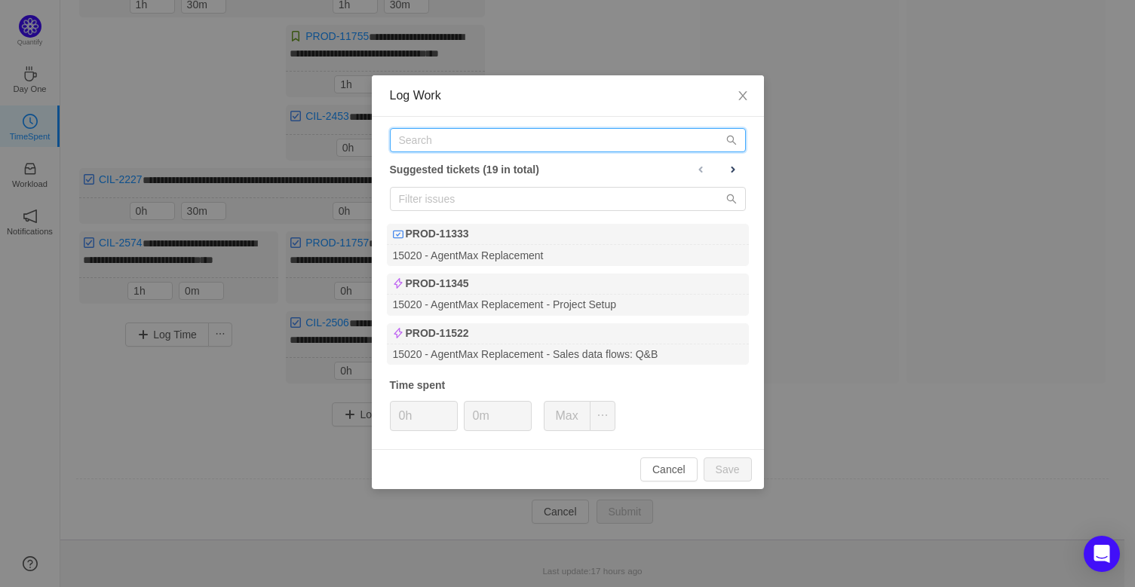
click at [440, 132] on input "text" at bounding box center [568, 140] width 356 height 24
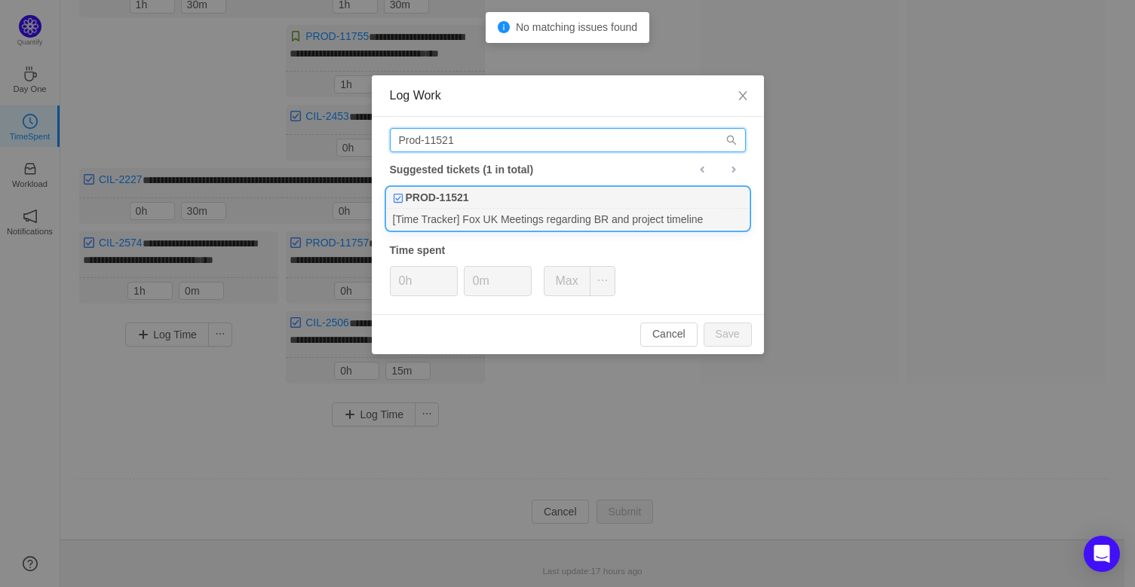
type input "Prod-11521"
click at [514, 210] on div "[Time Tracker] Fox UK Meetings regarding BR and project timeline" at bounding box center [568, 219] width 362 height 20
click at [729, 337] on button "Save" at bounding box center [728, 335] width 48 height 24
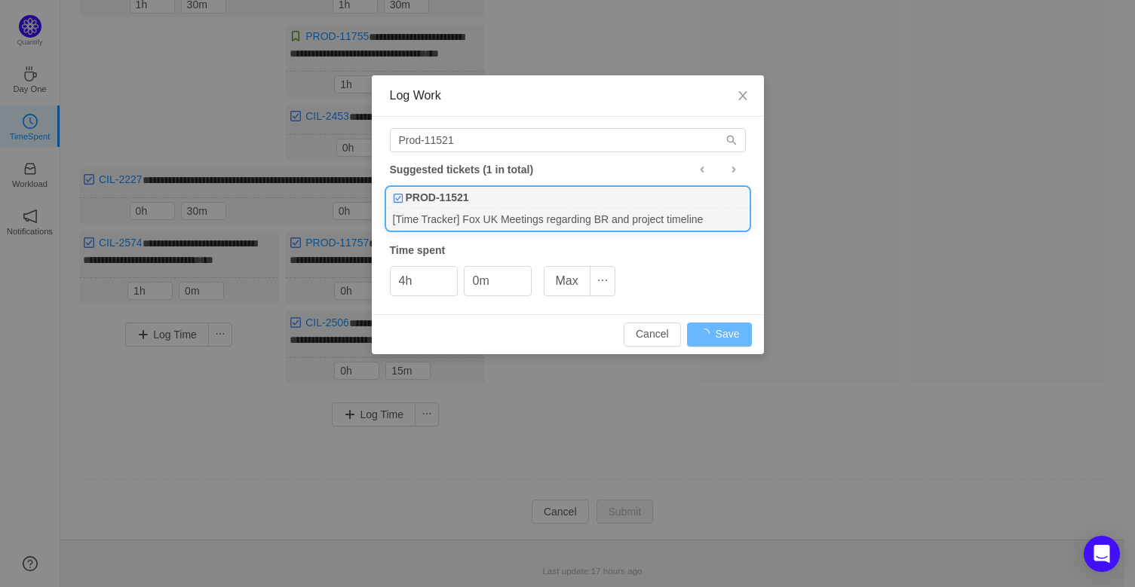
type input "0h"
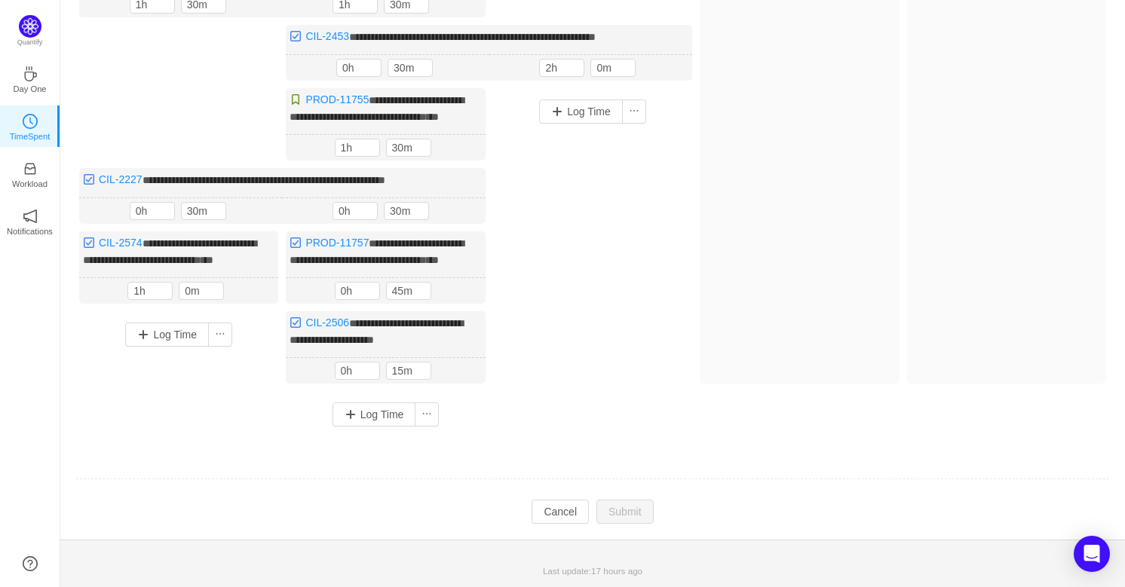
scroll to position [0, 0]
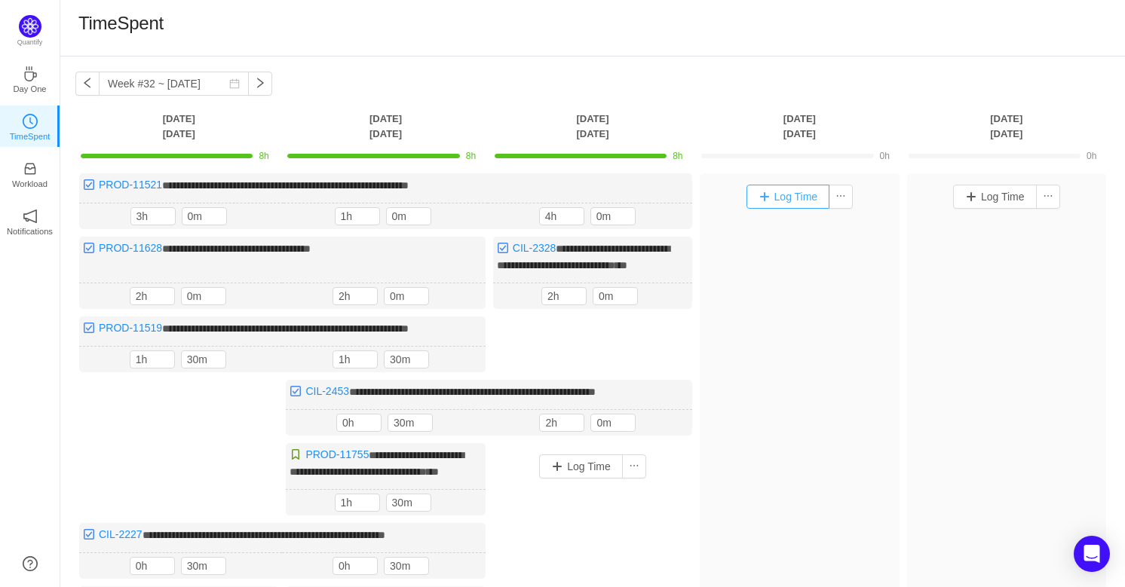
click at [766, 185] on button "Log Time" at bounding box center [789, 197] width 84 height 24
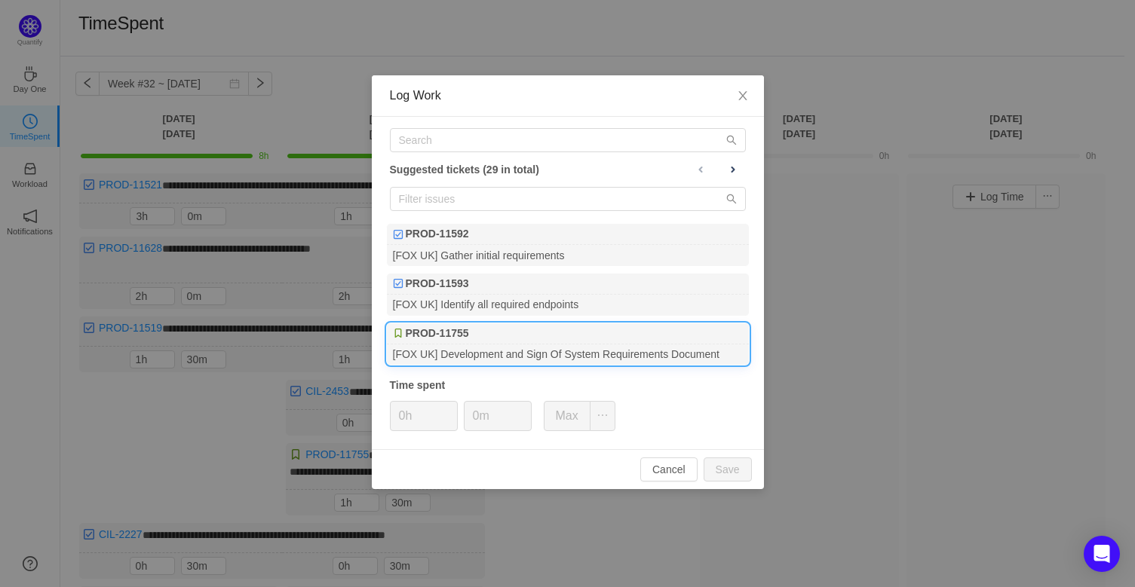
click at [562, 348] on div "[FOX UK] Development and Sign Of System Requirements Document" at bounding box center [568, 355] width 362 height 20
click at [721, 463] on button "Save" at bounding box center [728, 470] width 48 height 24
type input "0h"
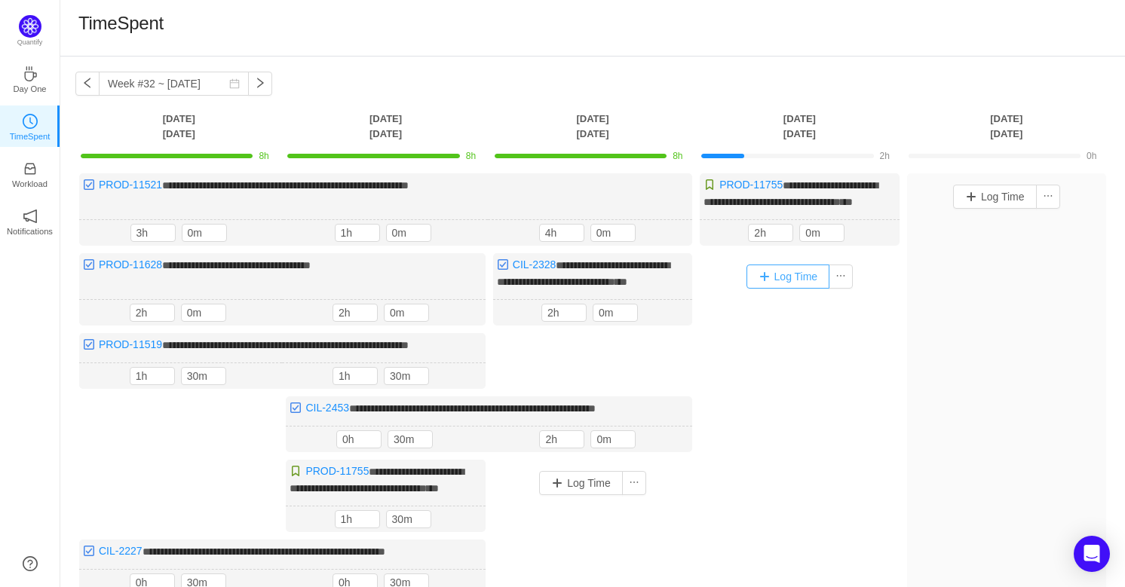
click at [811, 287] on button "Log Time" at bounding box center [789, 277] width 84 height 24
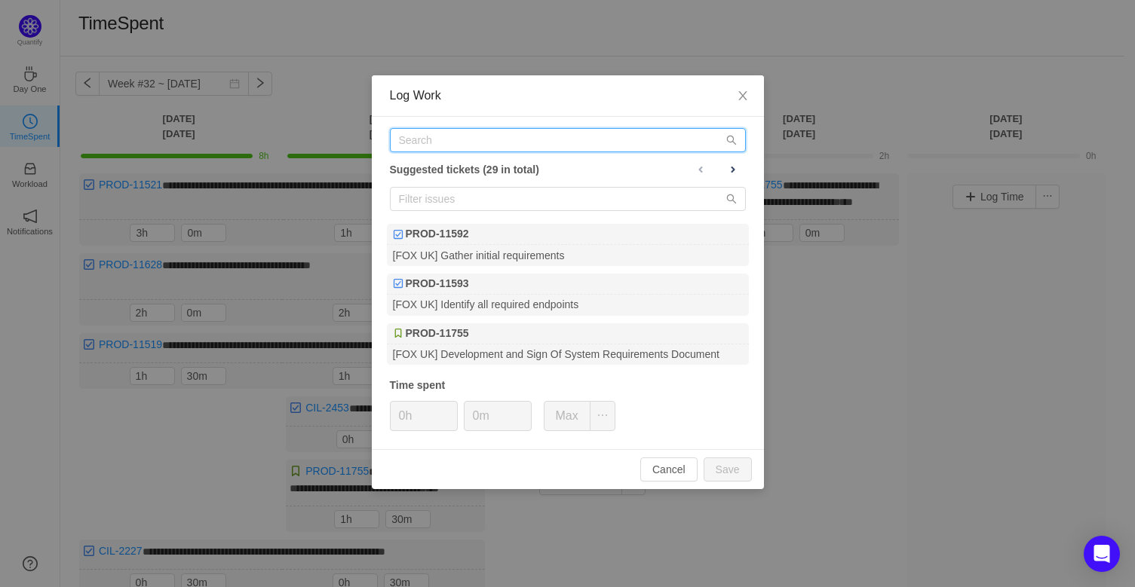
click at [648, 136] on input "text" at bounding box center [568, 140] width 356 height 24
type input "rush"
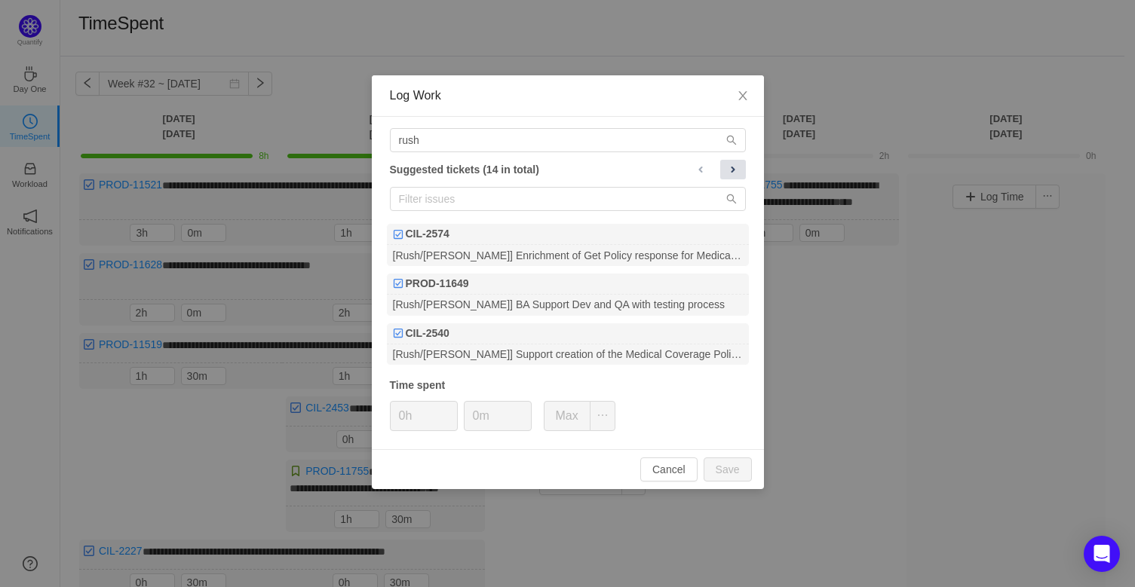
click at [727, 166] on span at bounding box center [733, 170] width 12 height 12
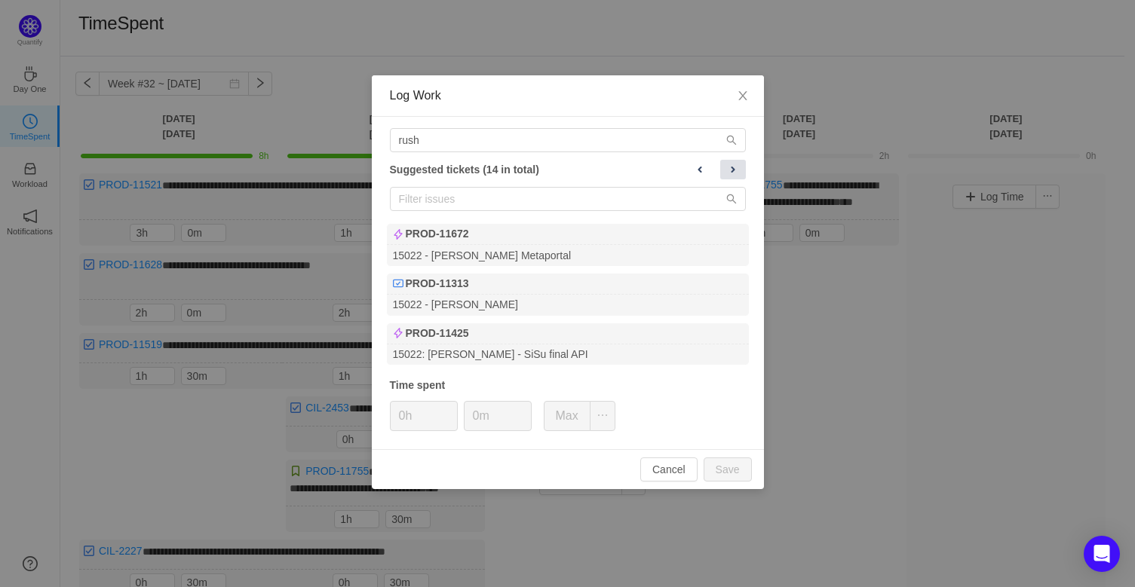
click at [727, 166] on span at bounding box center [733, 170] width 12 height 12
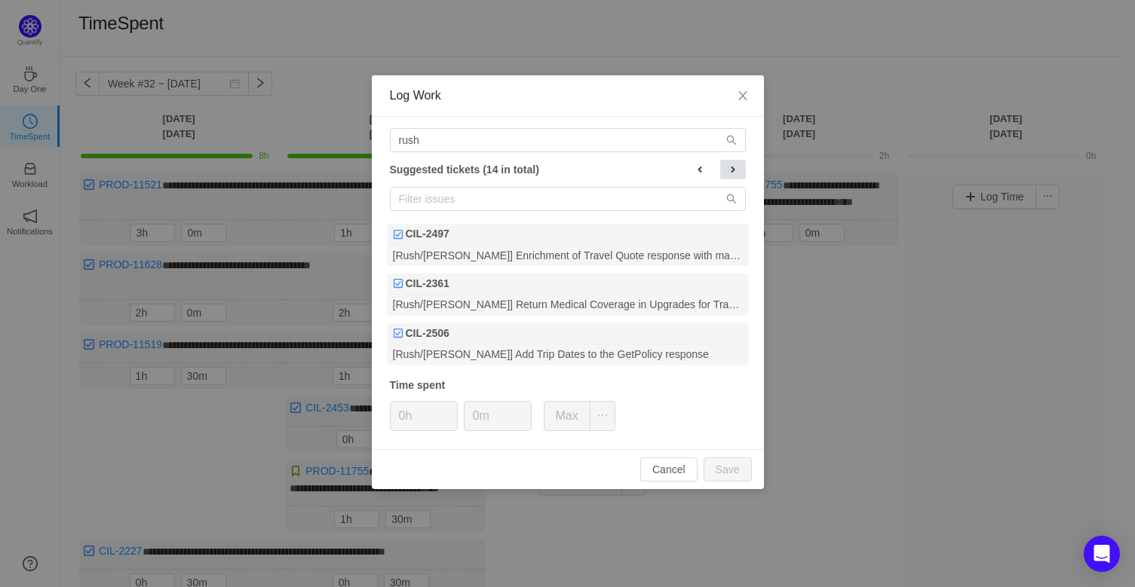
click at [727, 166] on span at bounding box center [733, 170] width 12 height 12
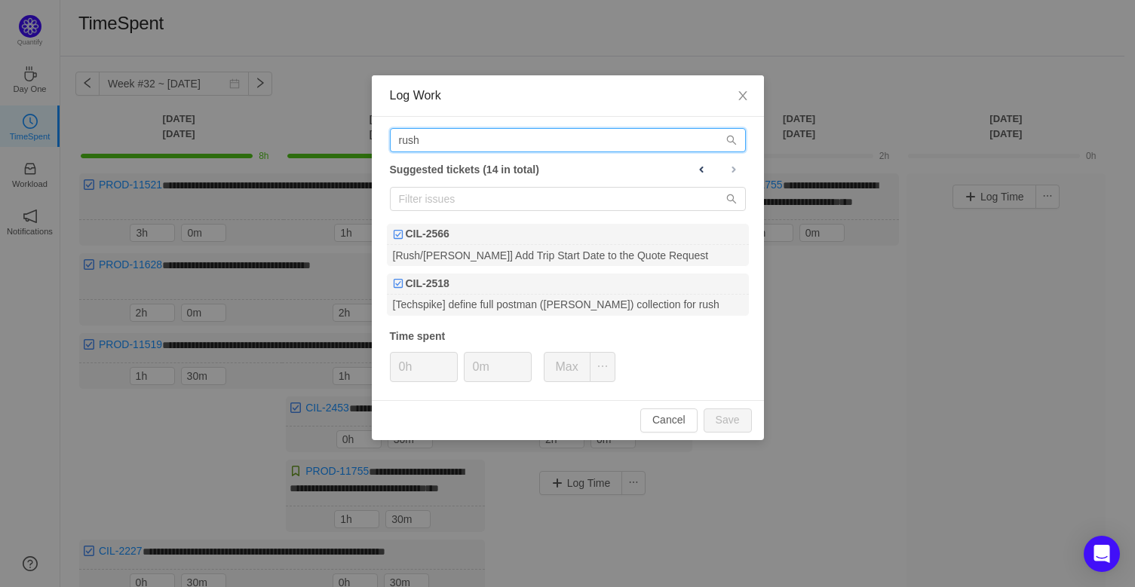
drag, startPoint x: 478, startPoint y: 136, endPoint x: 354, endPoint y: 134, distance: 124.4
click at [354, 134] on div "Log Work rush Suggested tickets (14 in total) CIL-2566 [Rush/[PERSON_NAME]] Add…" at bounding box center [567, 293] width 1135 height 587
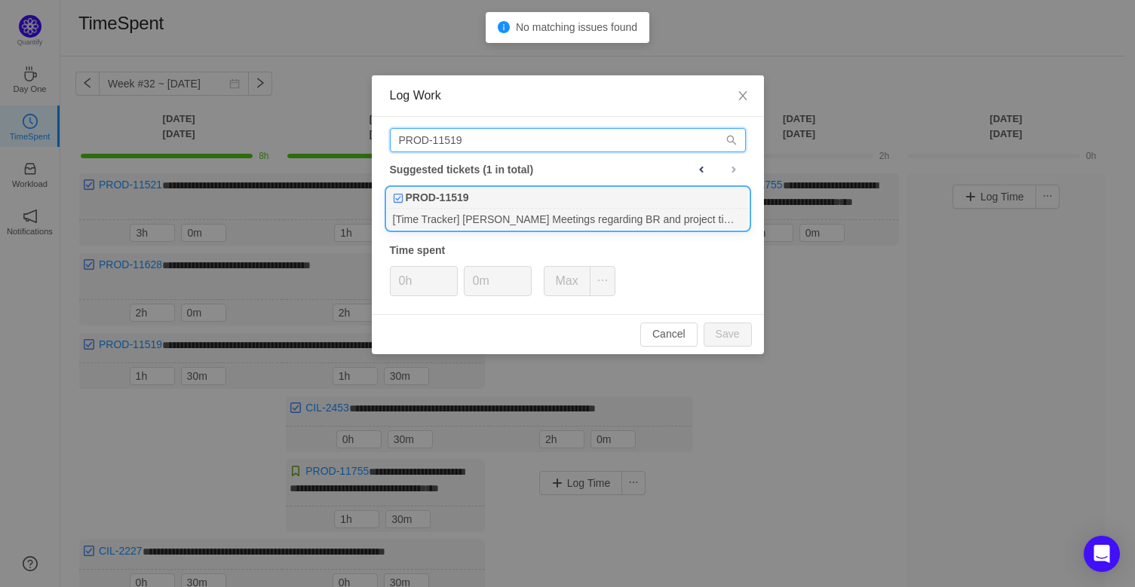
type input "PROD-11519"
click at [584, 220] on div "[Time Tracker] [PERSON_NAME] Meetings regarding BR and project timeline" at bounding box center [568, 219] width 362 height 20
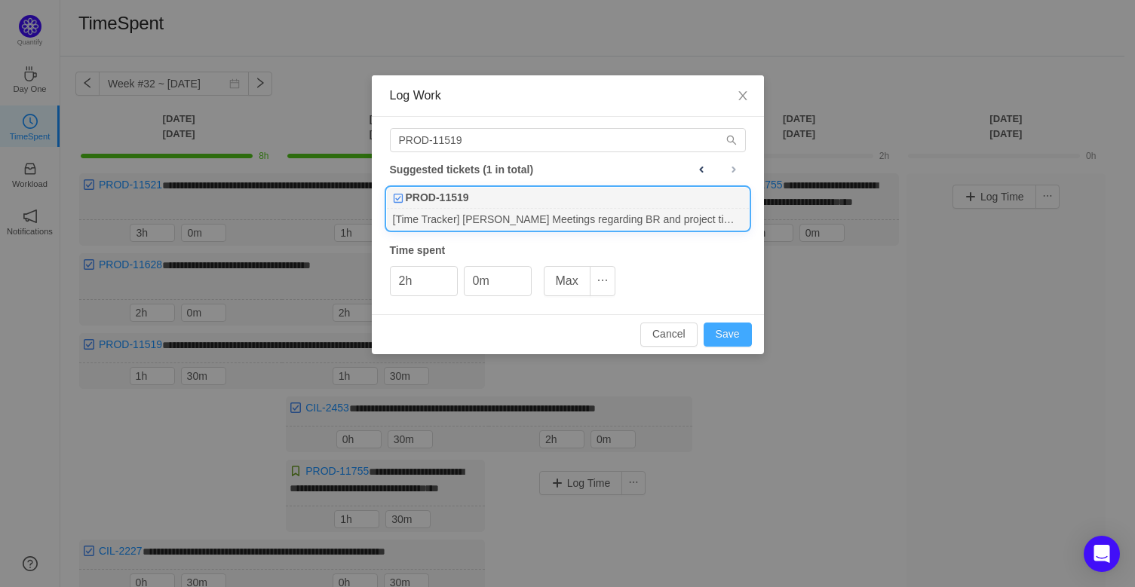
click at [725, 330] on button "Save" at bounding box center [728, 335] width 48 height 24
type input "0h"
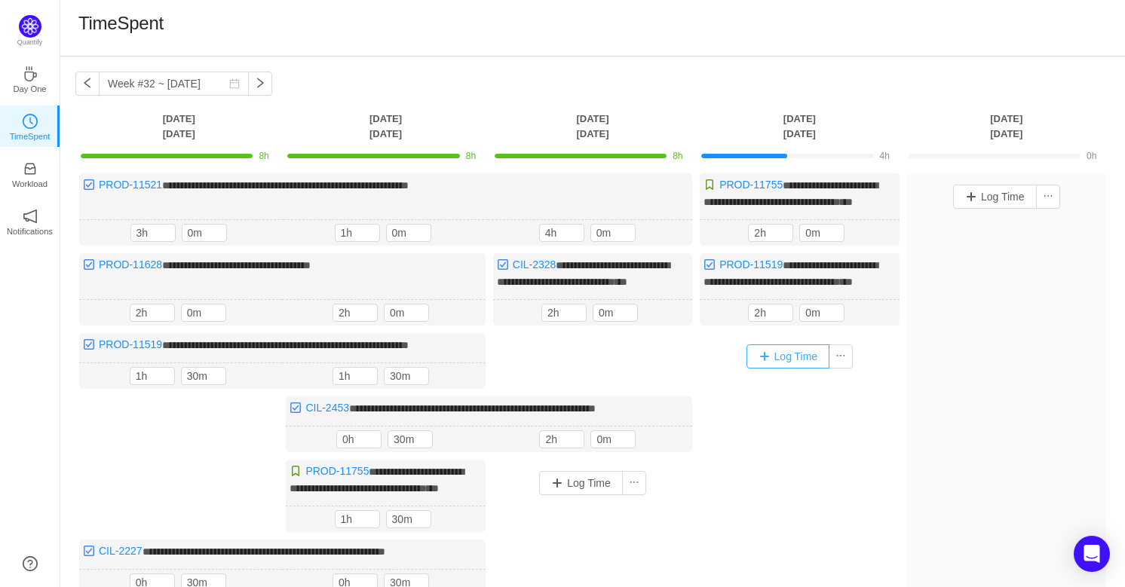
click at [796, 369] on button "Log Time" at bounding box center [789, 357] width 84 height 24
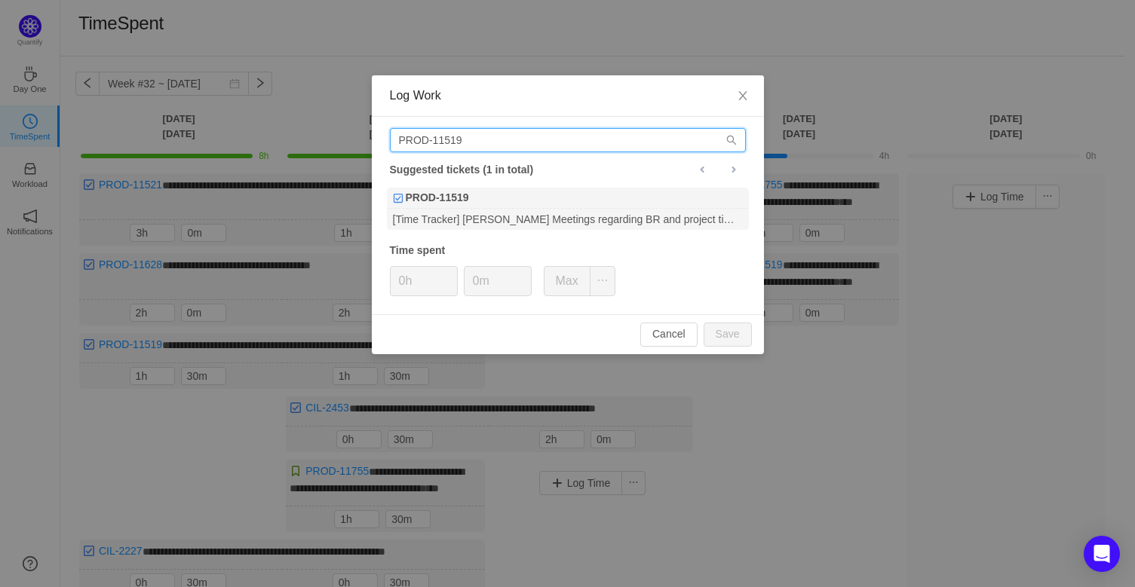
drag, startPoint x: 476, startPoint y: 137, endPoint x: 223, endPoint y: 123, distance: 253.0
click at [223, 123] on div "Log Work PROD-11519 Suggested tickets (1 in total) PROD-11519 [Time Tracker] [P…" at bounding box center [567, 293] width 1135 height 587
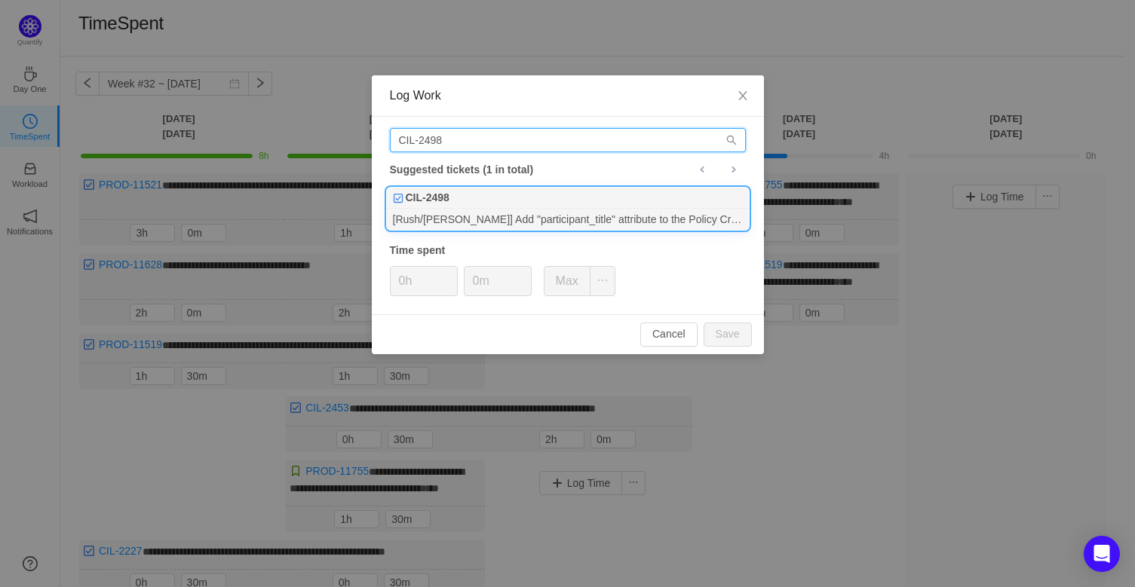
type input "CIL-2498"
click at [480, 216] on div "[Rush/[PERSON_NAME]] Add "participant_title" attribute to the Policy Creation e…" at bounding box center [568, 219] width 362 height 20
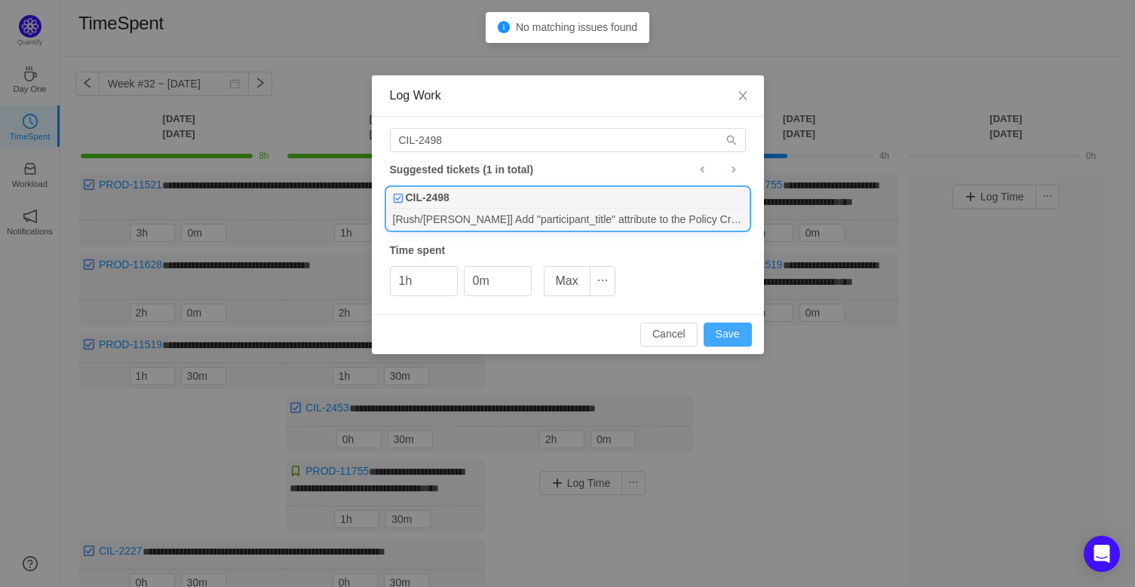
click at [734, 330] on button "Save" at bounding box center [728, 335] width 48 height 24
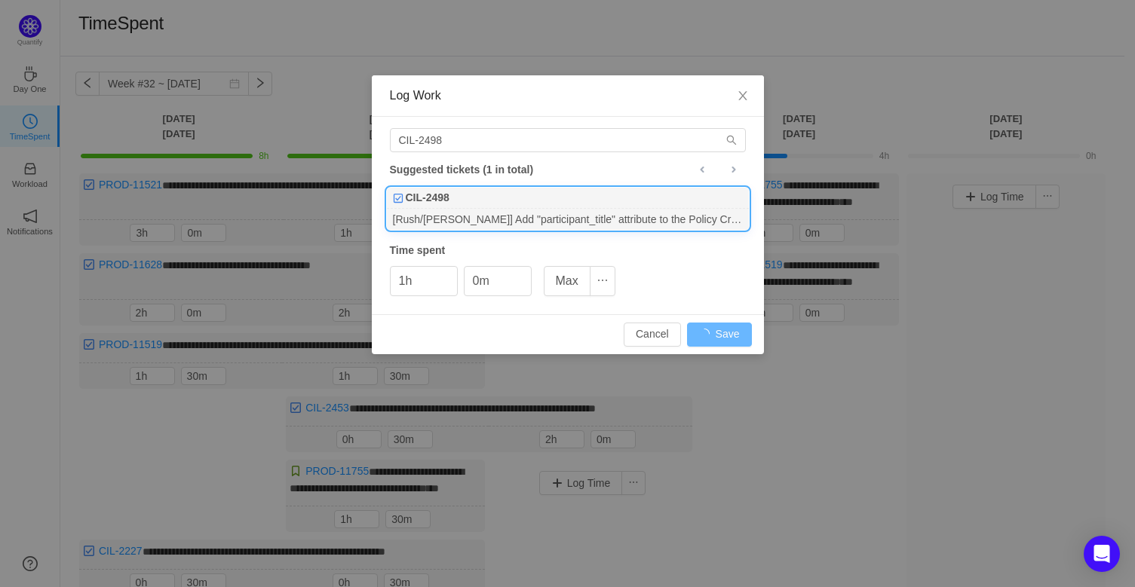
type input "0h"
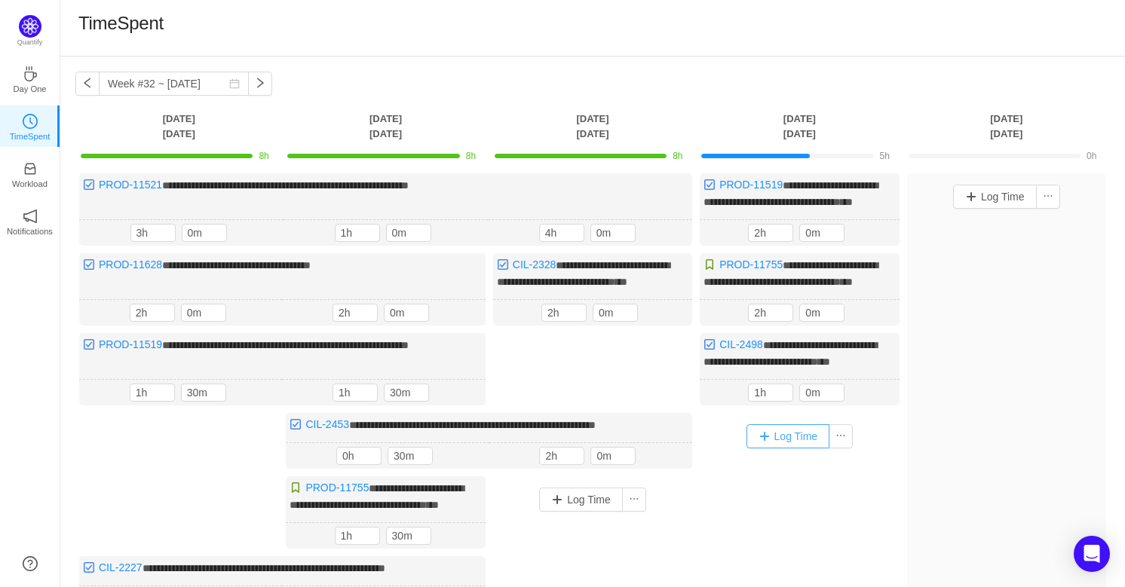
click at [809, 449] on button "Log Time" at bounding box center [789, 437] width 84 height 24
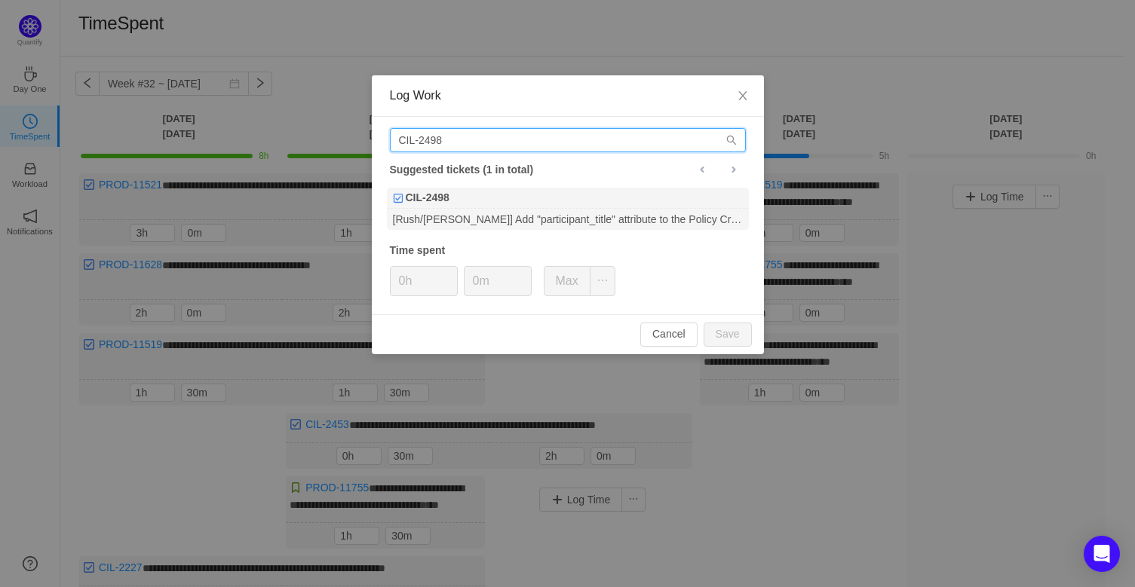
click at [474, 137] on input "CIL-2498" at bounding box center [568, 140] width 356 height 24
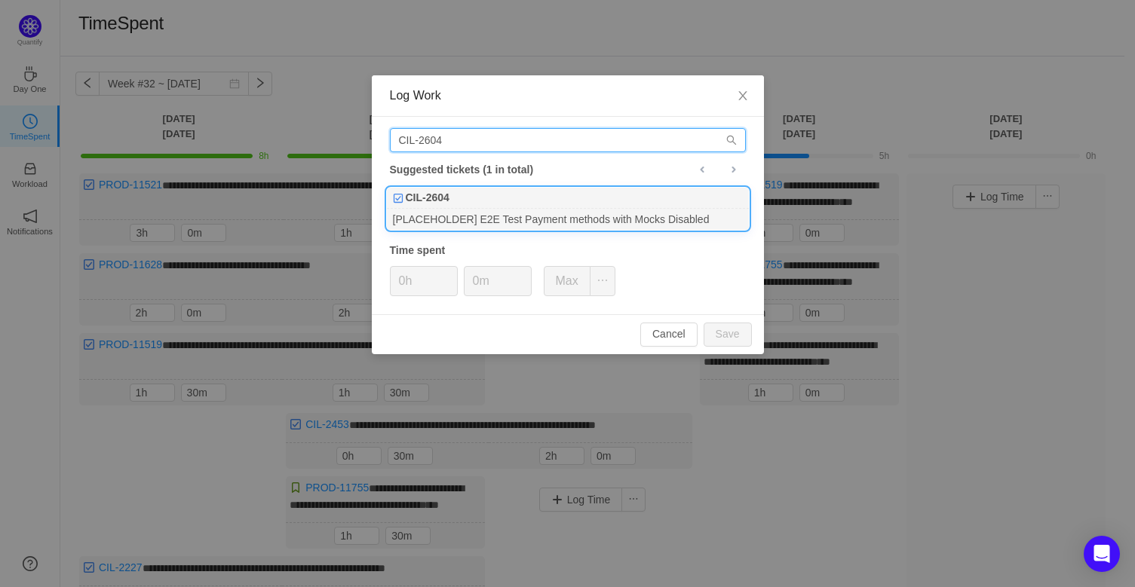
type input "CIL-2604"
click at [490, 215] on div "[PLACEHOLDER] E2E Test Payment methods with Mocks Disabled" at bounding box center [568, 219] width 362 height 20
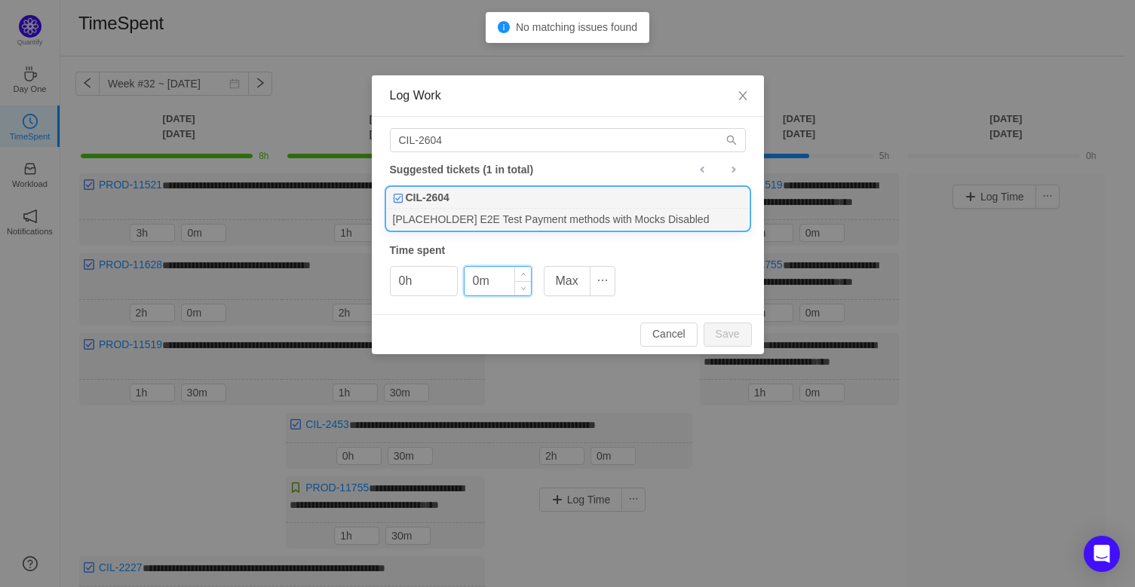
click at [471, 281] on input "0m" at bounding box center [498, 281] width 66 height 29
click at [740, 336] on button "Save" at bounding box center [728, 335] width 48 height 24
type input "0m"
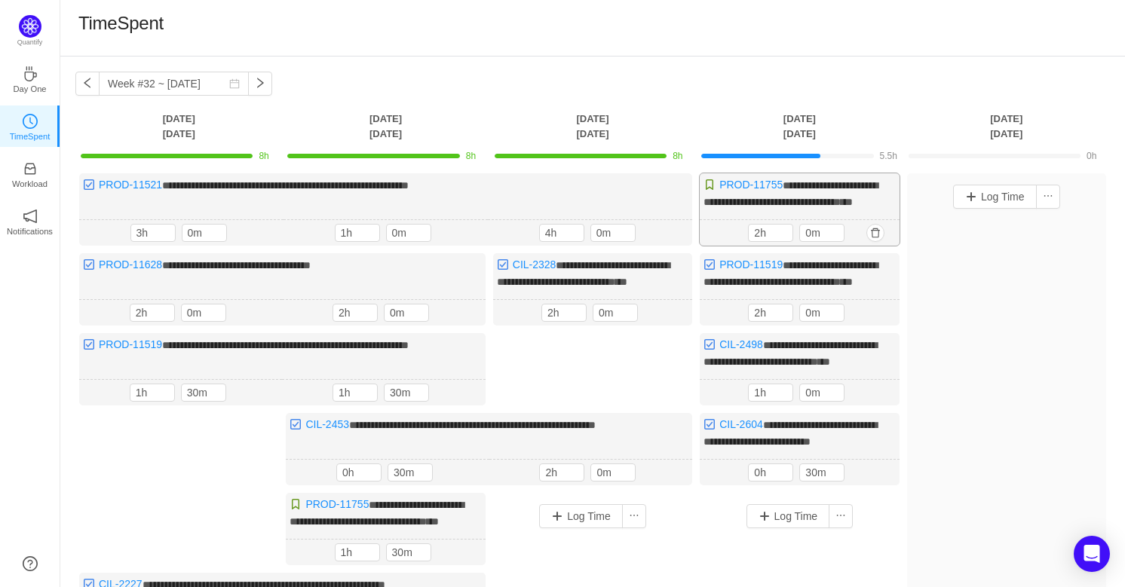
scroll to position [68, 0]
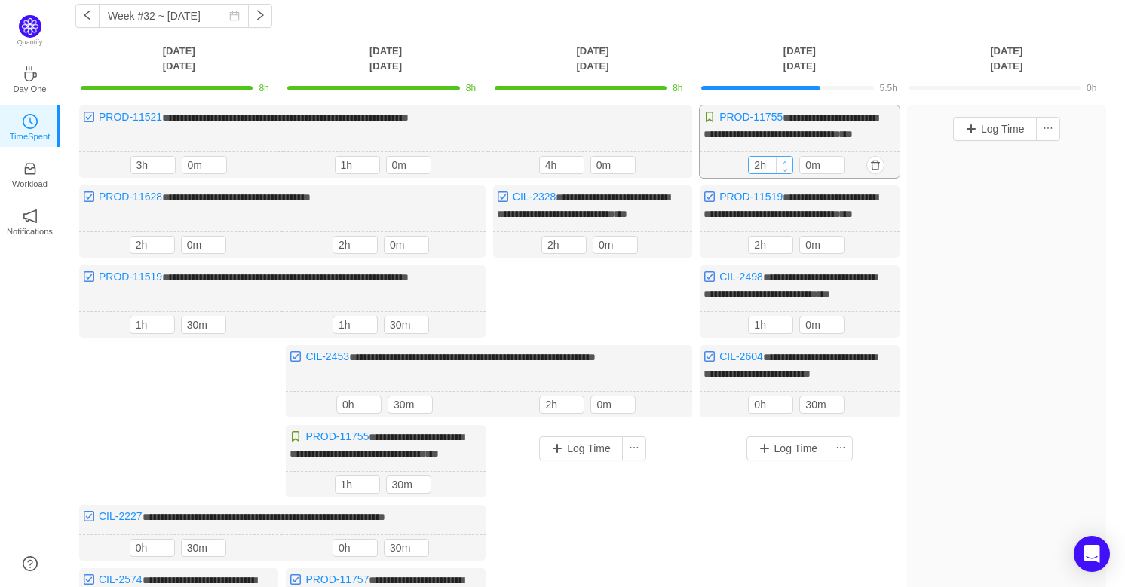
type input "3h"
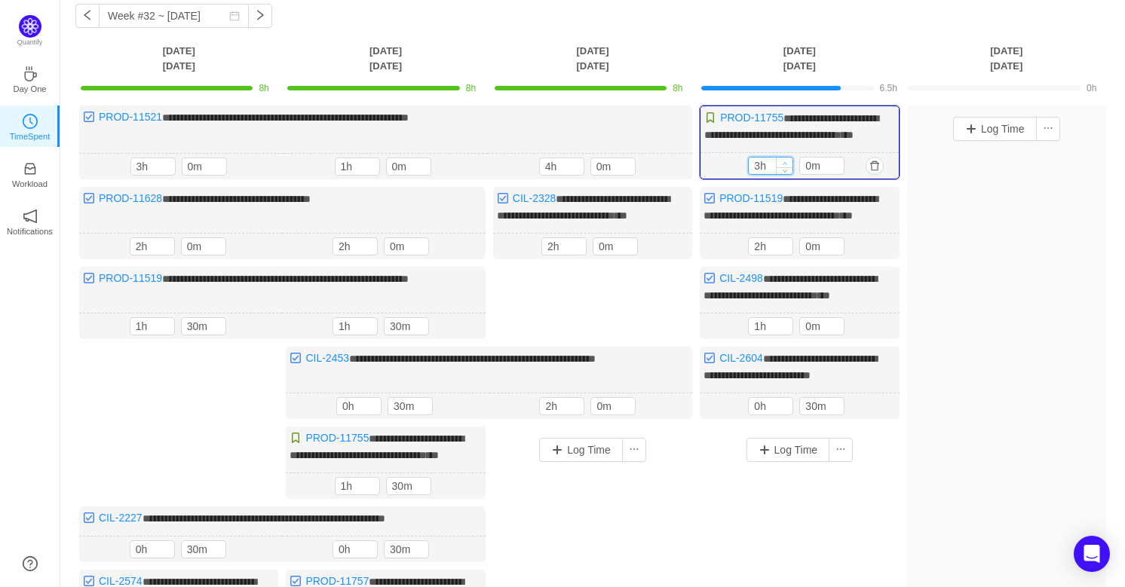
click at [784, 166] on icon "icon: up" at bounding box center [785, 163] width 5 height 5
type input "3h"
click at [784, 248] on span "Increase Value" at bounding box center [785, 243] width 16 height 10
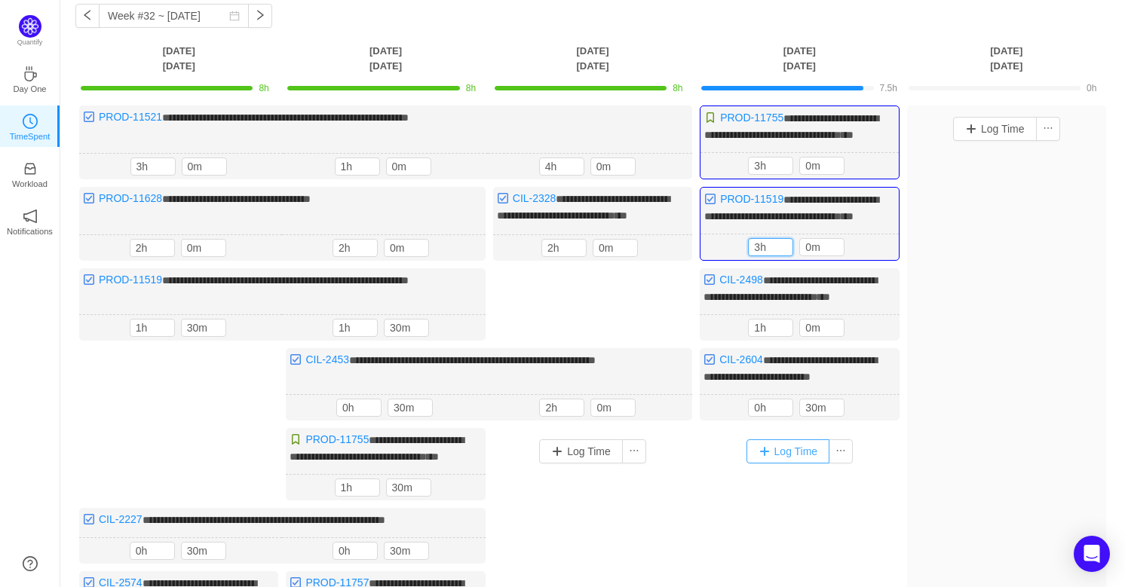
click at [787, 464] on button "Log Time" at bounding box center [789, 452] width 84 height 24
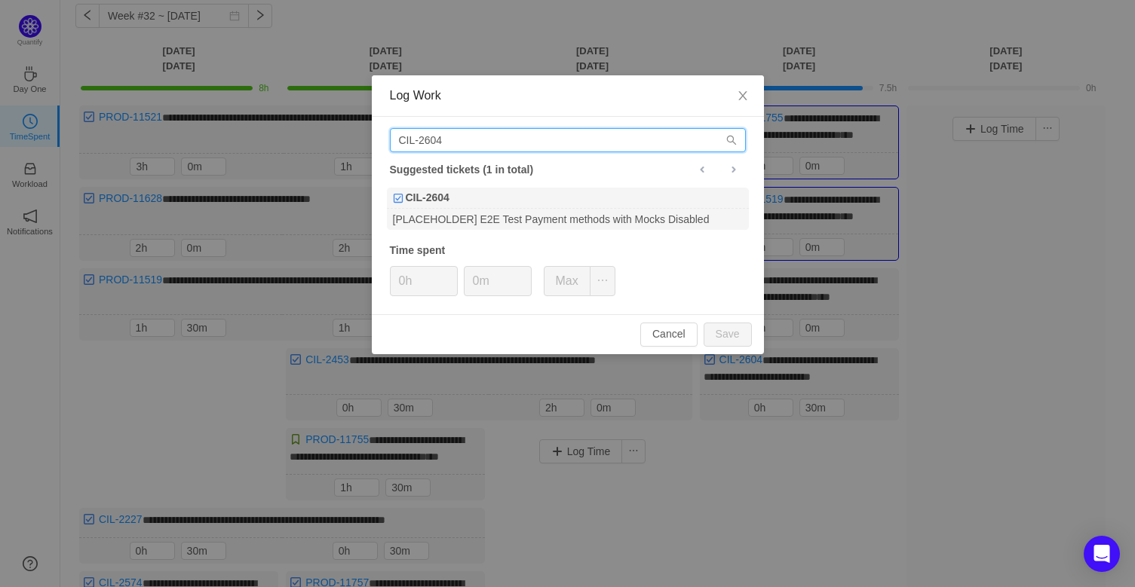
click at [471, 137] on input "CIL-2604" at bounding box center [568, 140] width 356 height 24
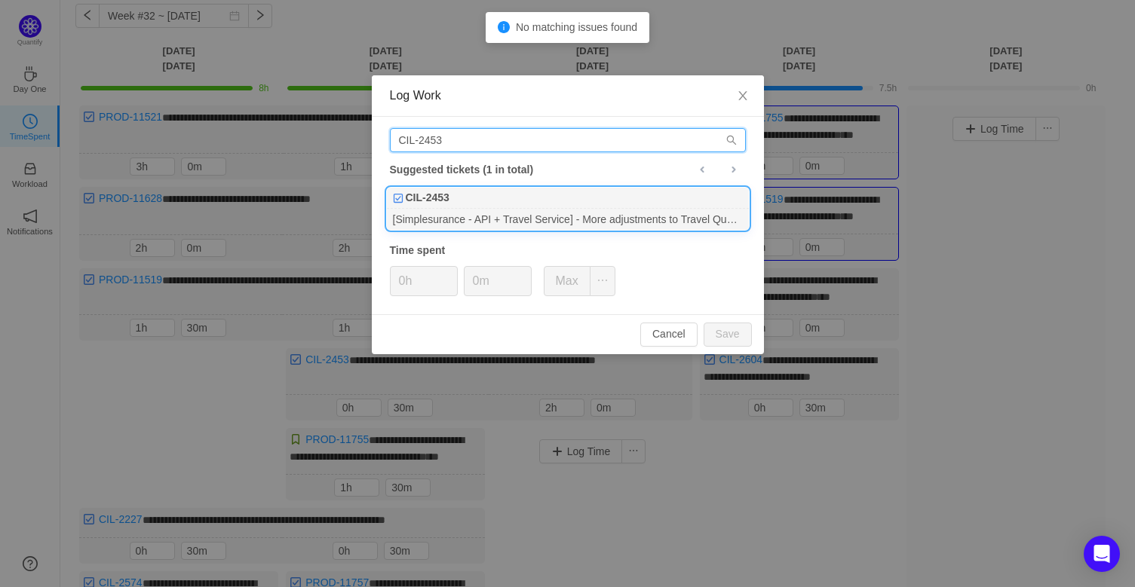
type input "CIL-2453"
click at [517, 217] on div "[Simplesurance - API + Travel Service] - More adjustments to Travel Quote API a…" at bounding box center [568, 219] width 362 height 20
click at [474, 281] on input "0m" at bounding box center [498, 281] width 66 height 29
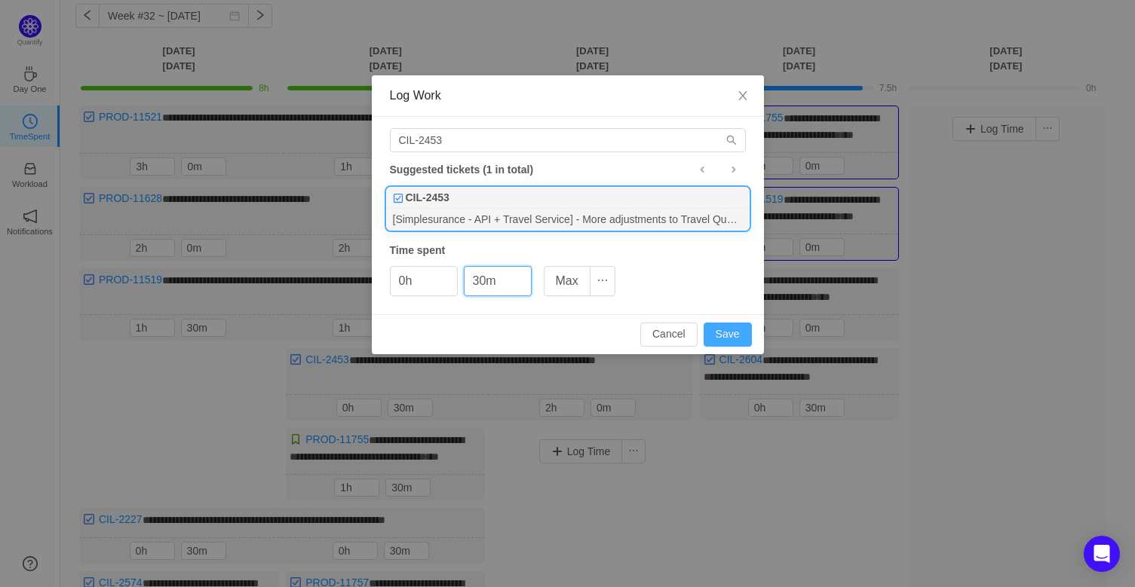
click at [733, 328] on button "Save" at bounding box center [728, 335] width 48 height 24
type input "0m"
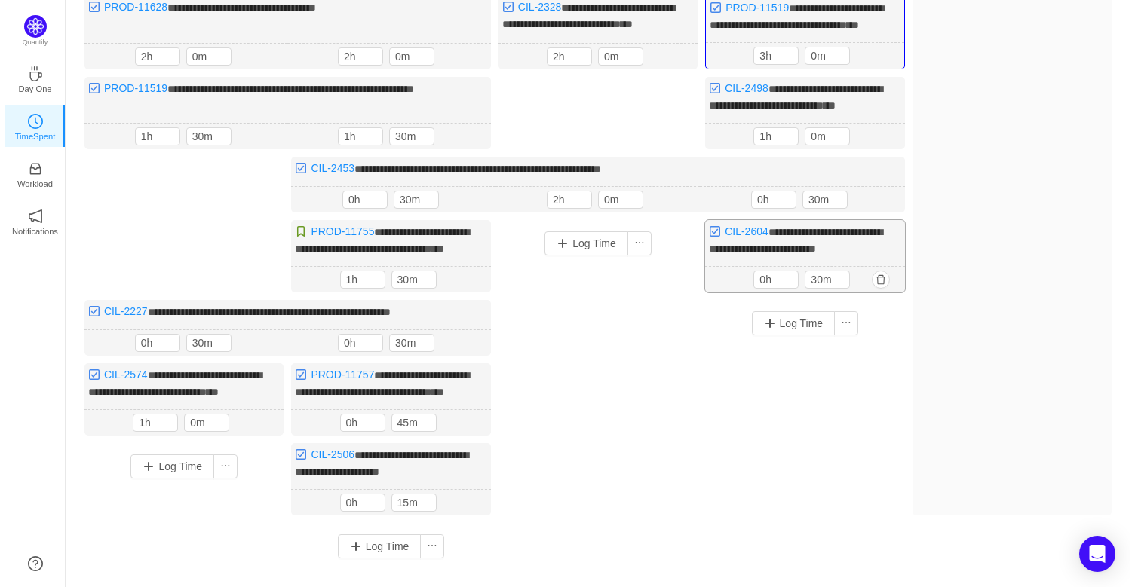
scroll to position [443, 0]
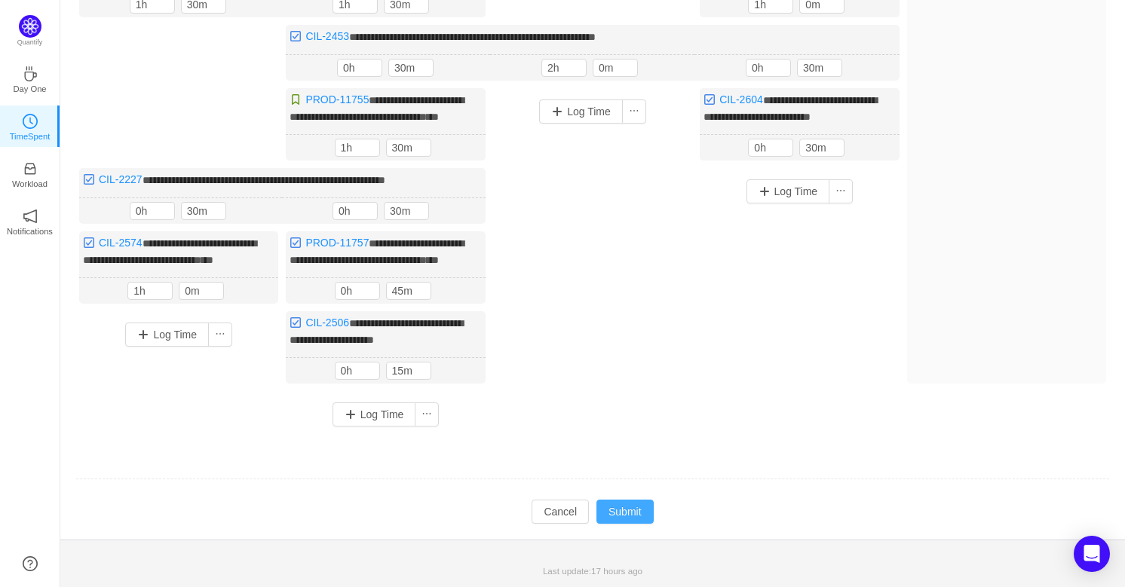
click at [630, 506] on button "Submit" at bounding box center [624, 512] width 57 height 24
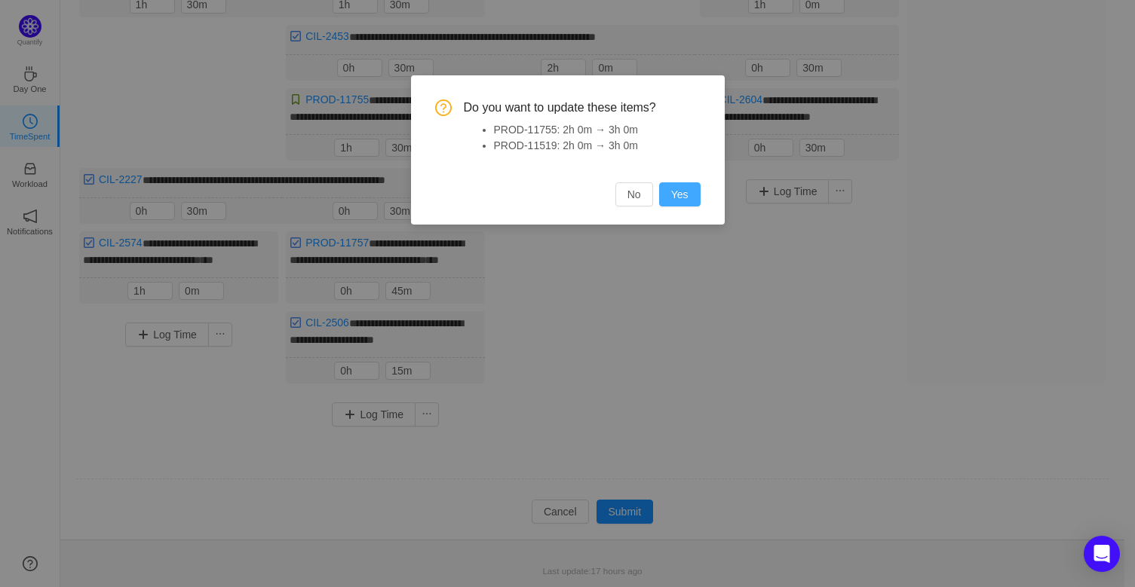
click at [692, 191] on button "Yes" at bounding box center [679, 194] width 41 height 24
type input "2h"
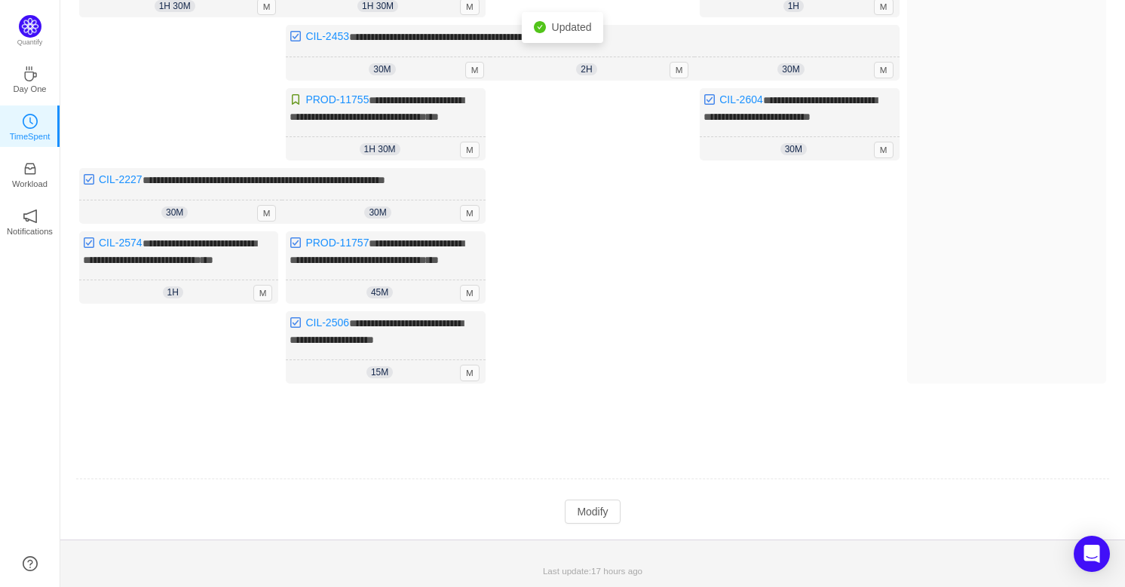
scroll to position [0, 0]
click at [596, 505] on button "Modify" at bounding box center [592, 512] width 55 height 24
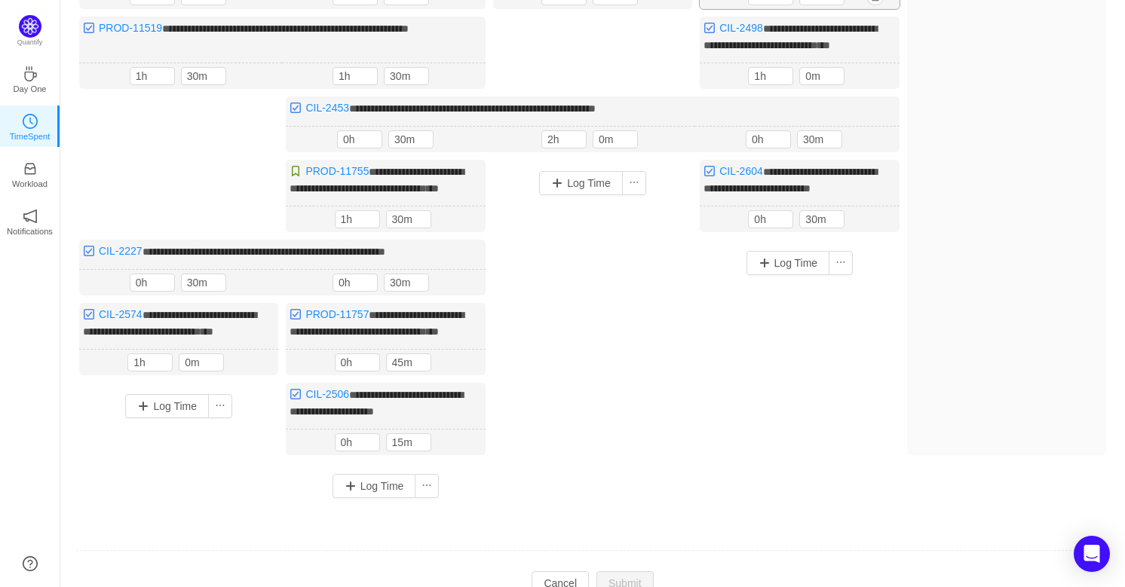
scroll to position [96, 0]
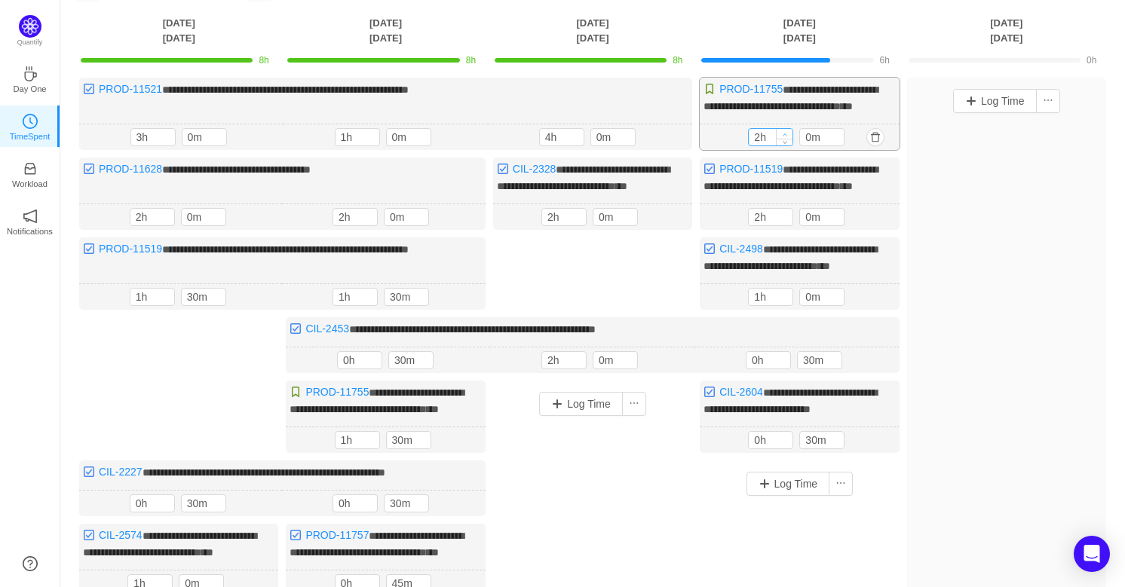
type input "3h"
click at [783, 137] on icon "icon: up" at bounding box center [785, 134] width 5 height 5
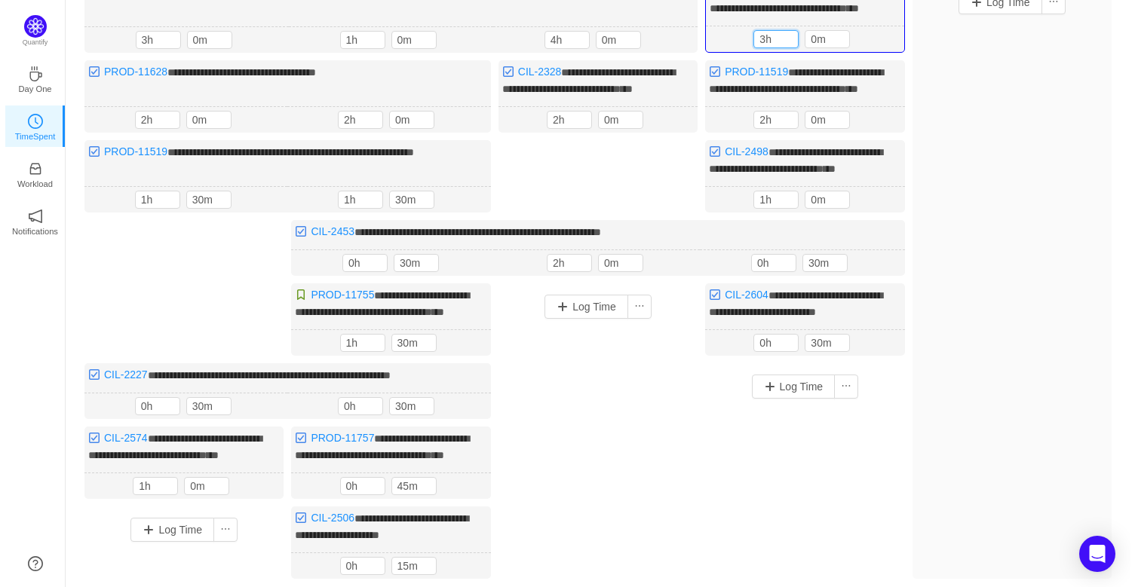
scroll to position [442, 0]
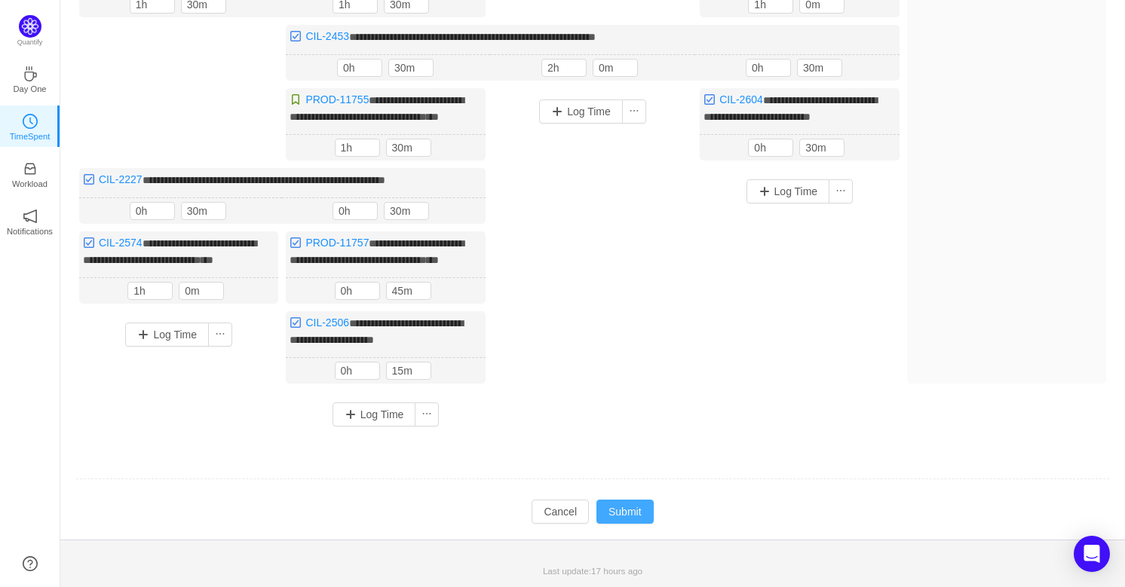
click at [617, 502] on button "Submit" at bounding box center [624, 512] width 57 height 24
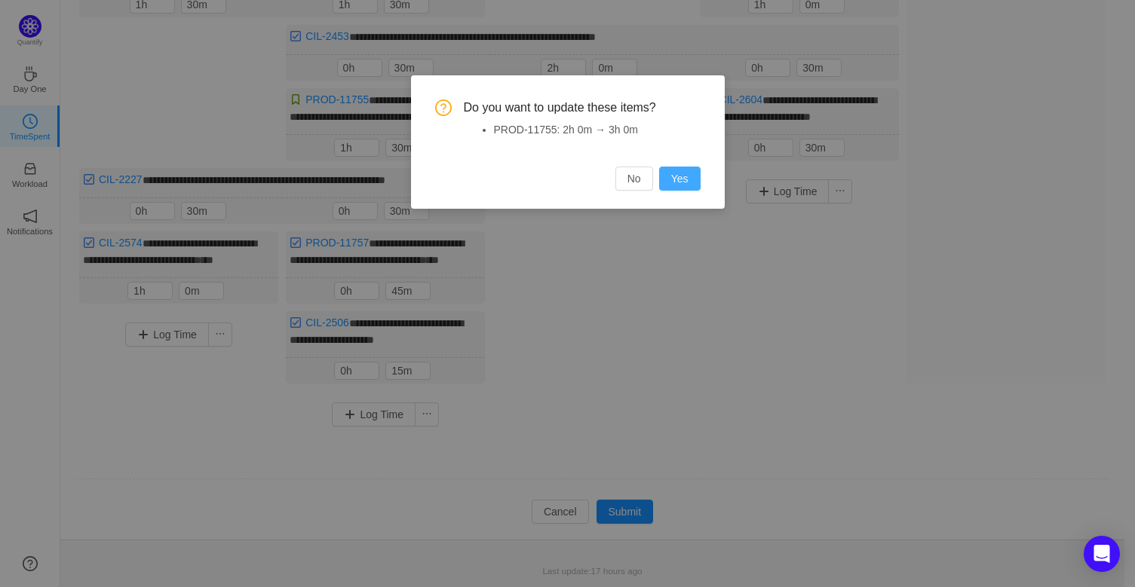
click at [673, 175] on button "Yes" at bounding box center [679, 179] width 41 height 24
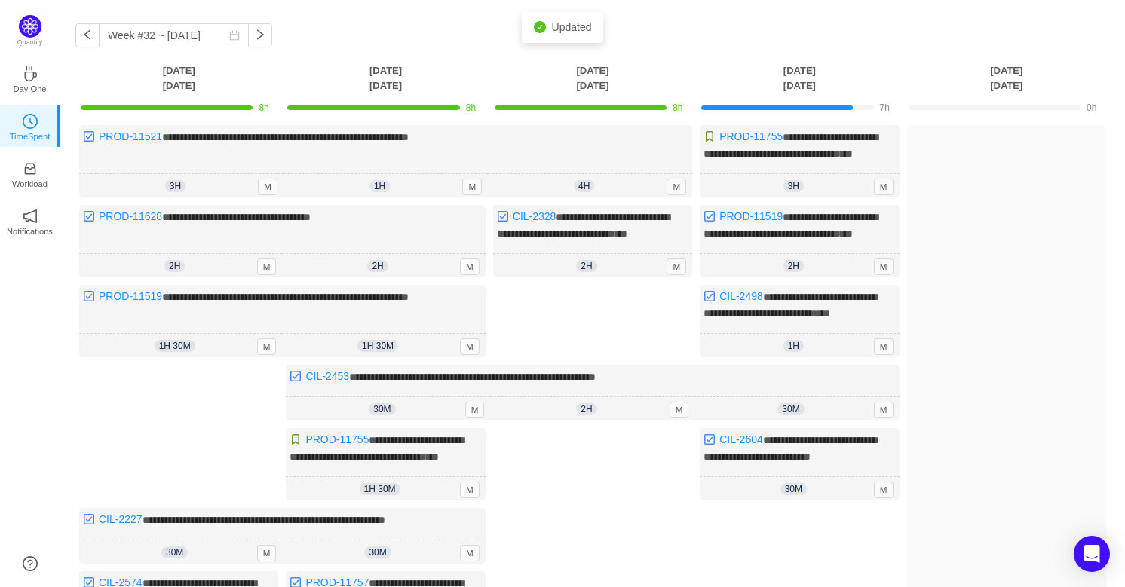
scroll to position [0, 0]
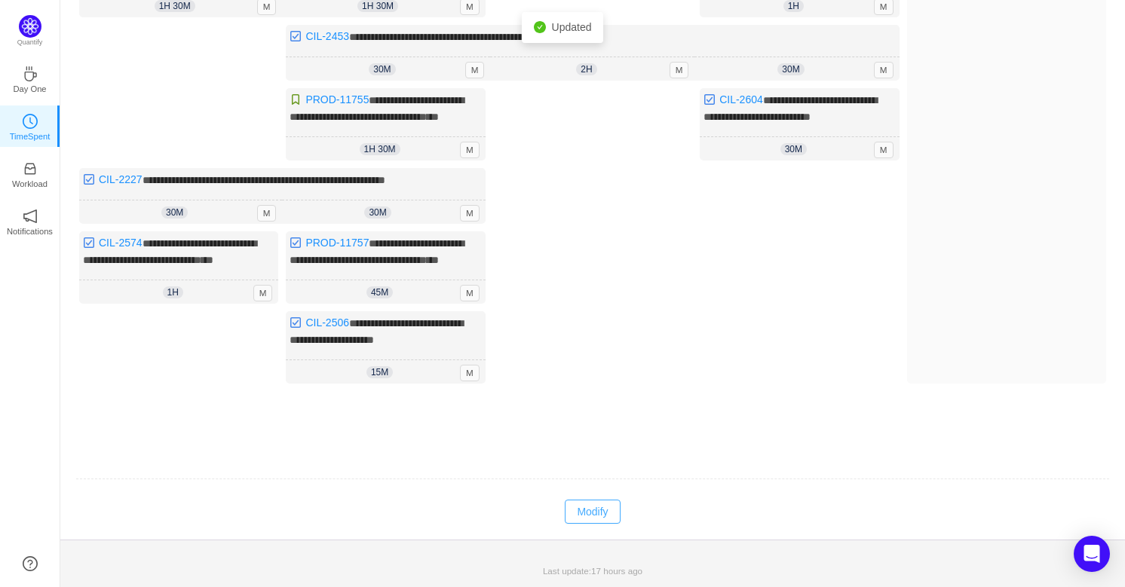
click at [584, 506] on button "Modify" at bounding box center [592, 512] width 55 height 24
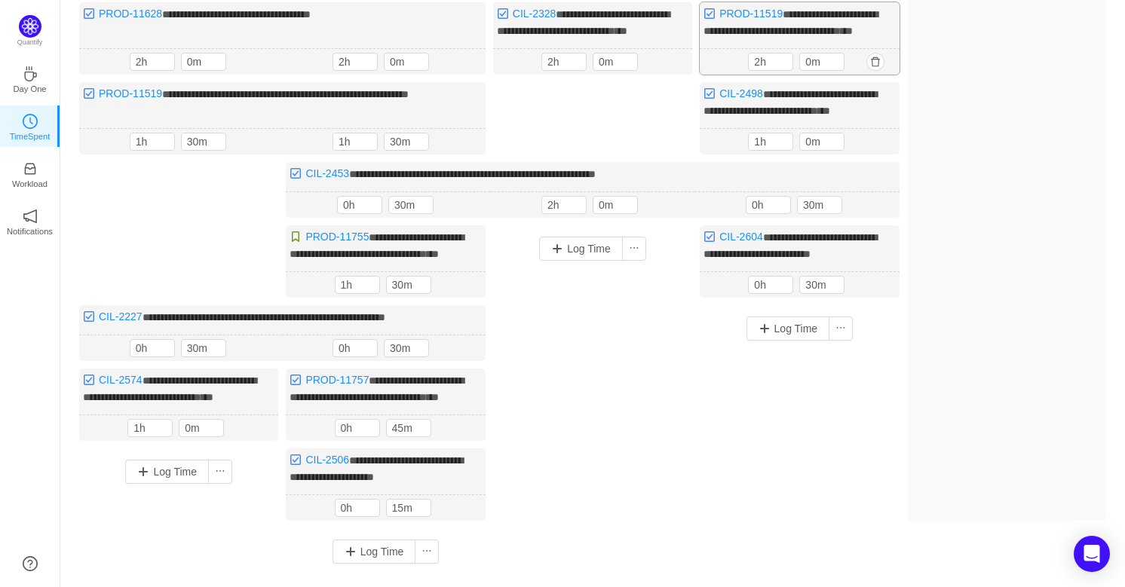
scroll to position [29, 0]
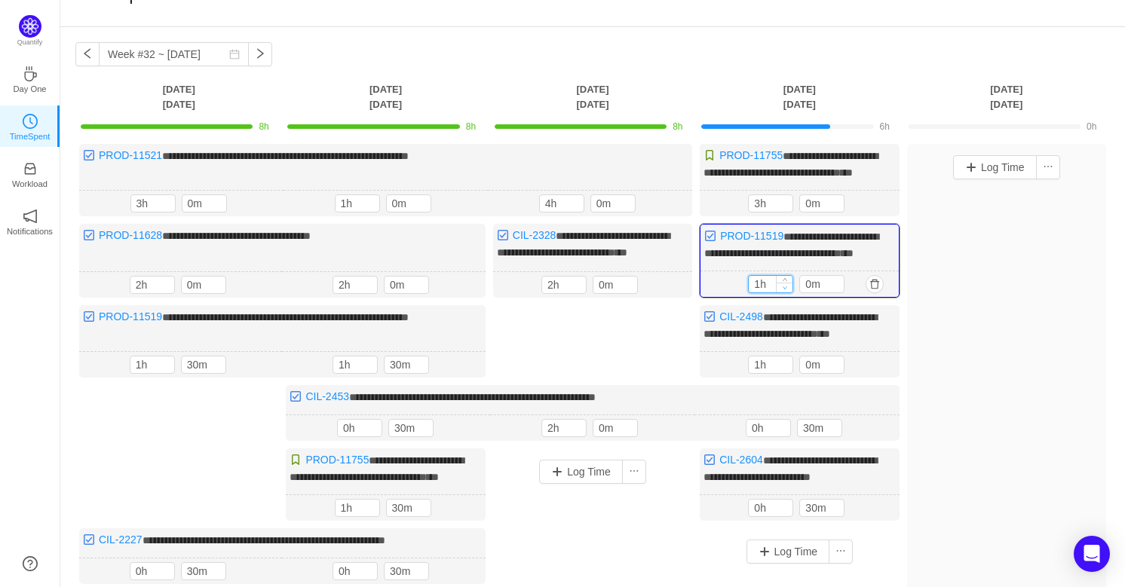
click at [786, 293] on div at bounding box center [784, 284] width 17 height 17
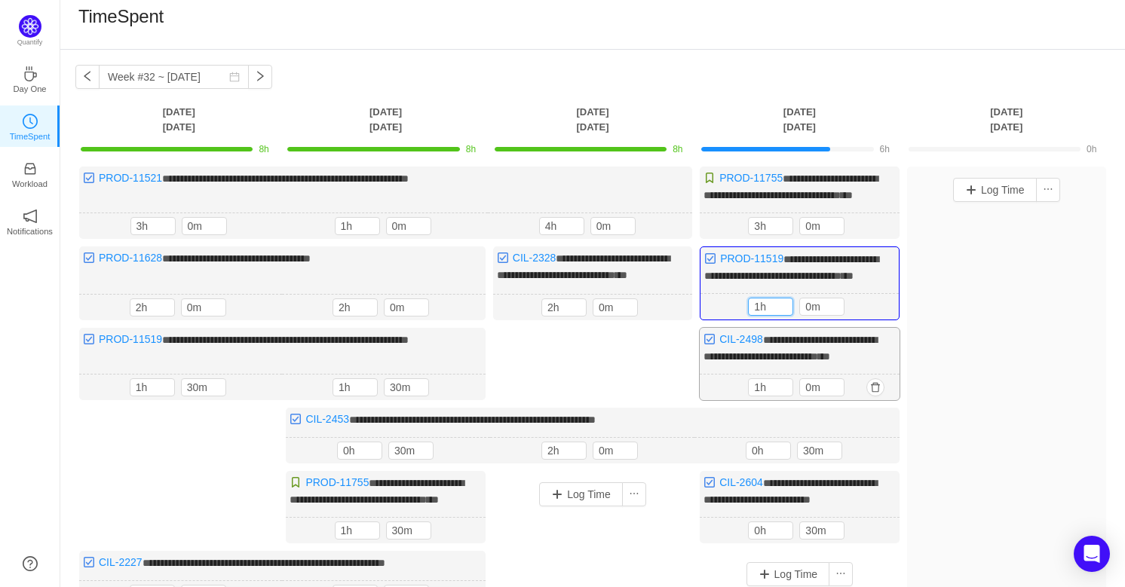
scroll to position [0, 0]
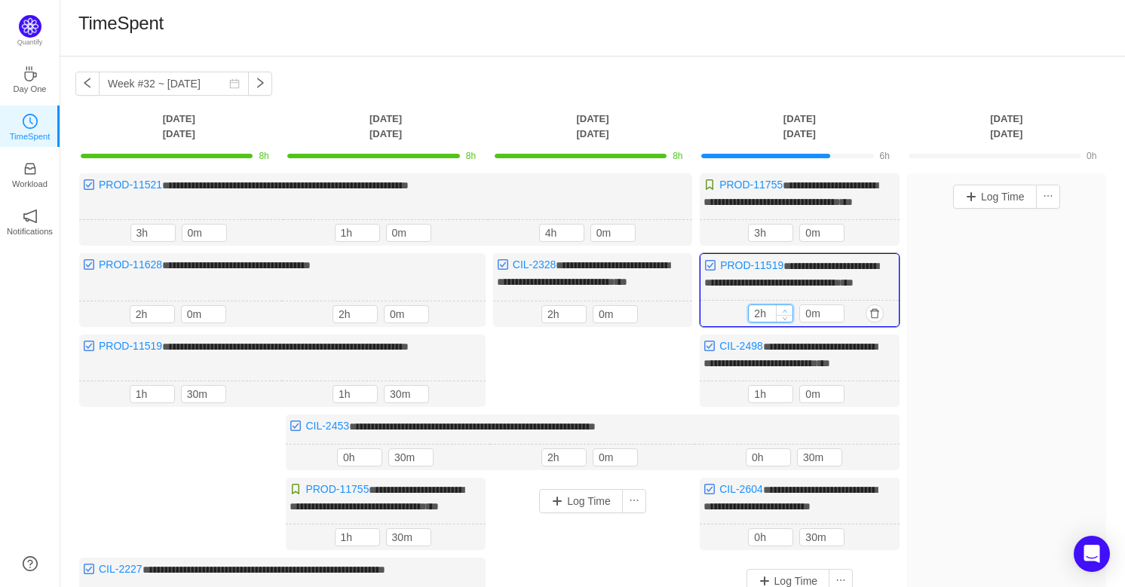
click at [783, 314] on icon "icon: up" at bounding box center [785, 310] width 5 height 5
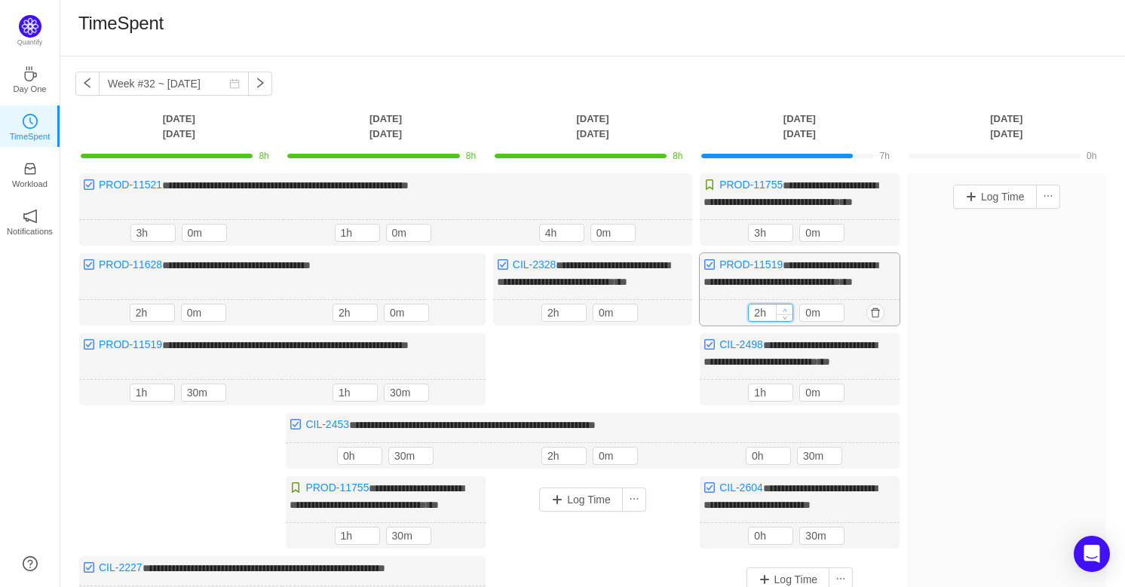
type input "3h"
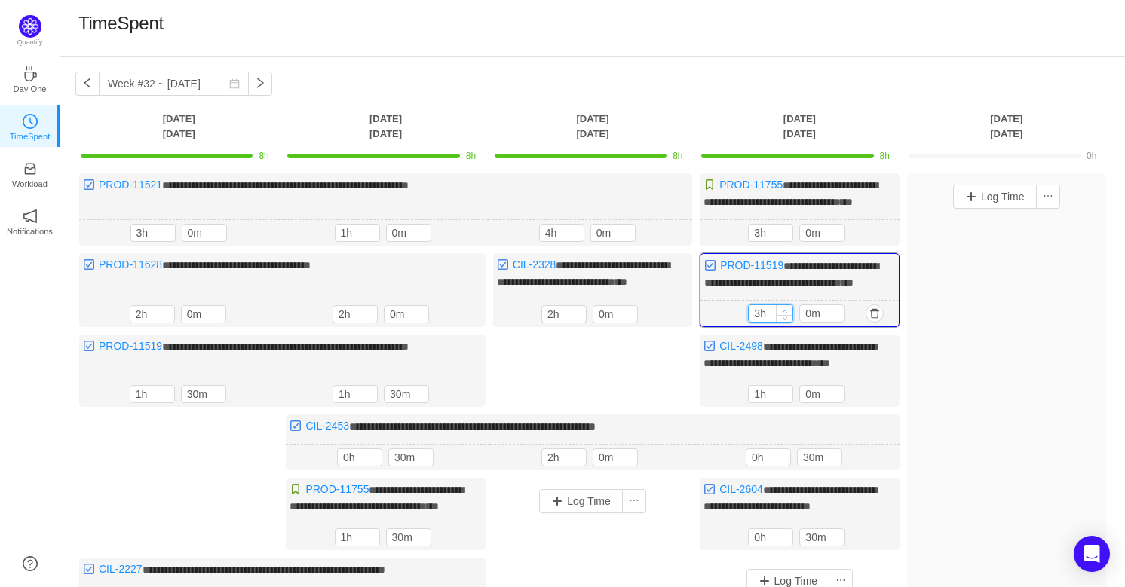
click at [783, 314] on icon "icon: up" at bounding box center [785, 310] width 5 height 5
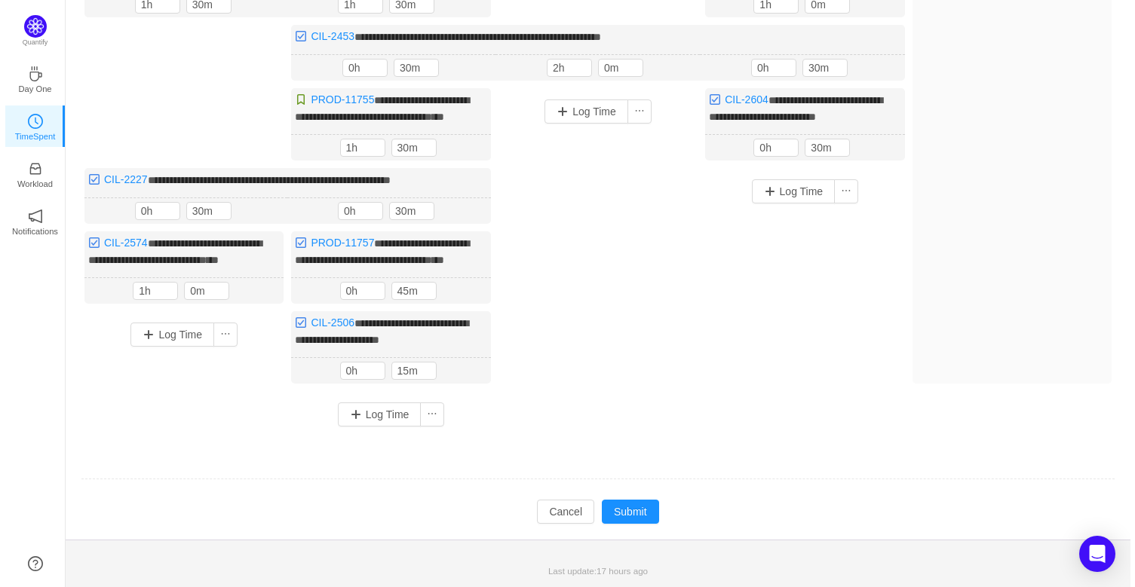
scroll to position [442, 0]
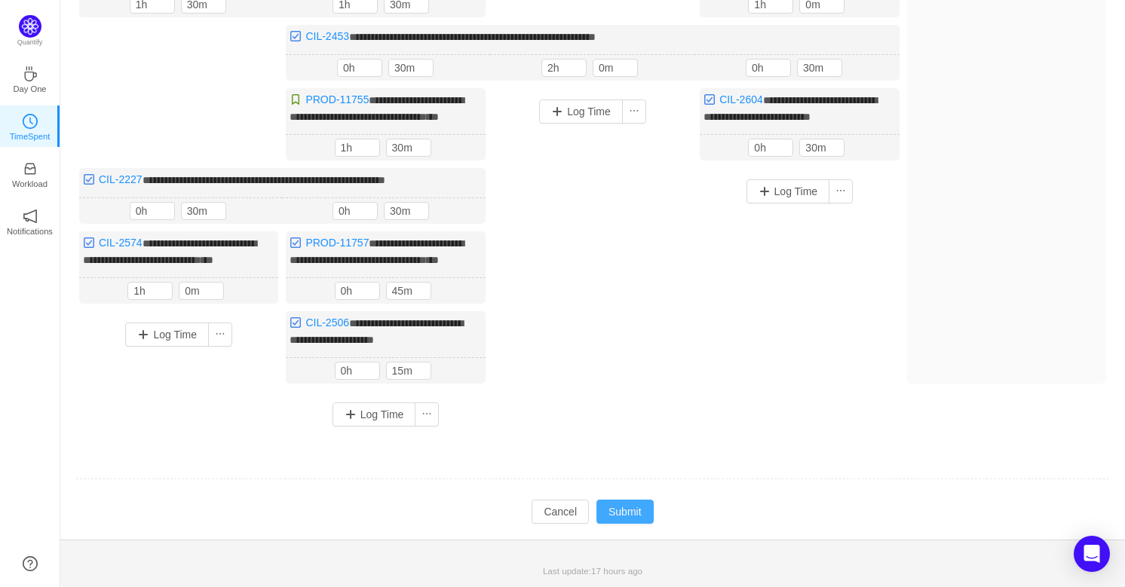
click at [630, 518] on button "Submit" at bounding box center [624, 512] width 57 height 24
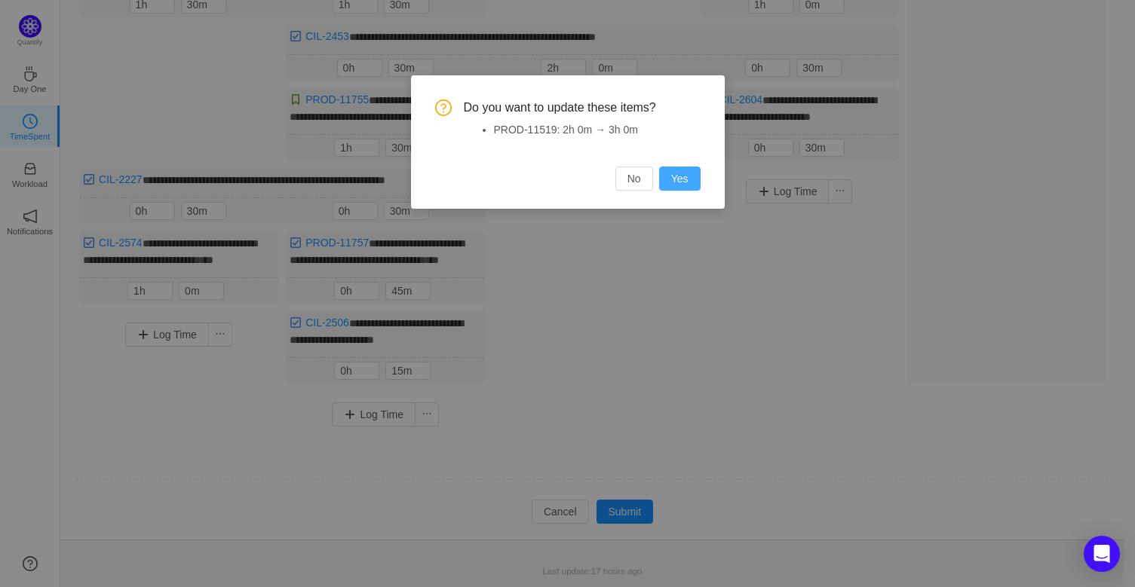
click at [689, 190] on button "Yes" at bounding box center [679, 179] width 41 height 24
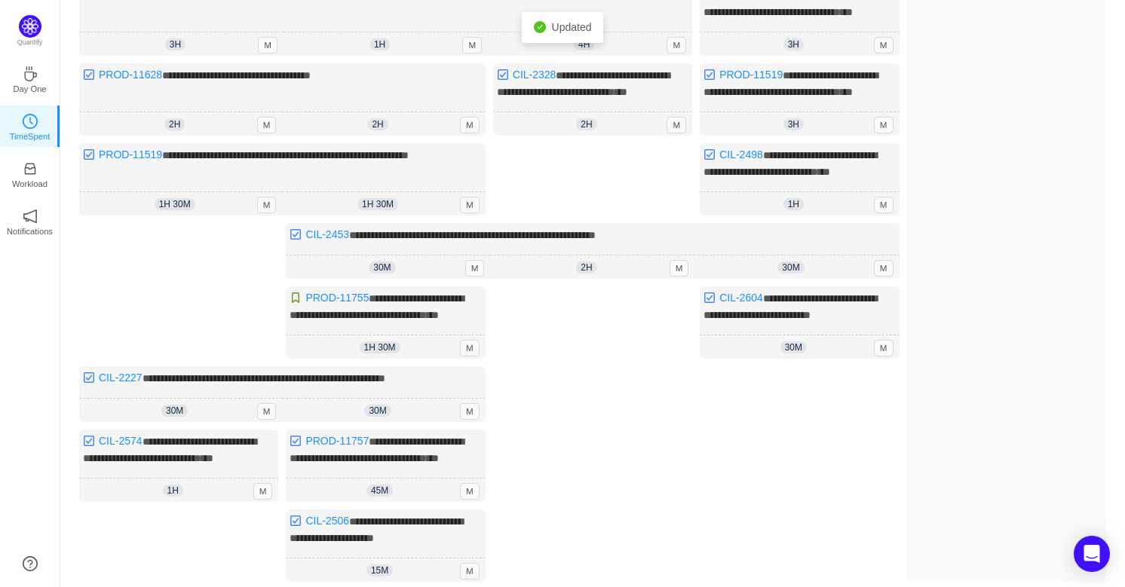
scroll to position [29, 0]
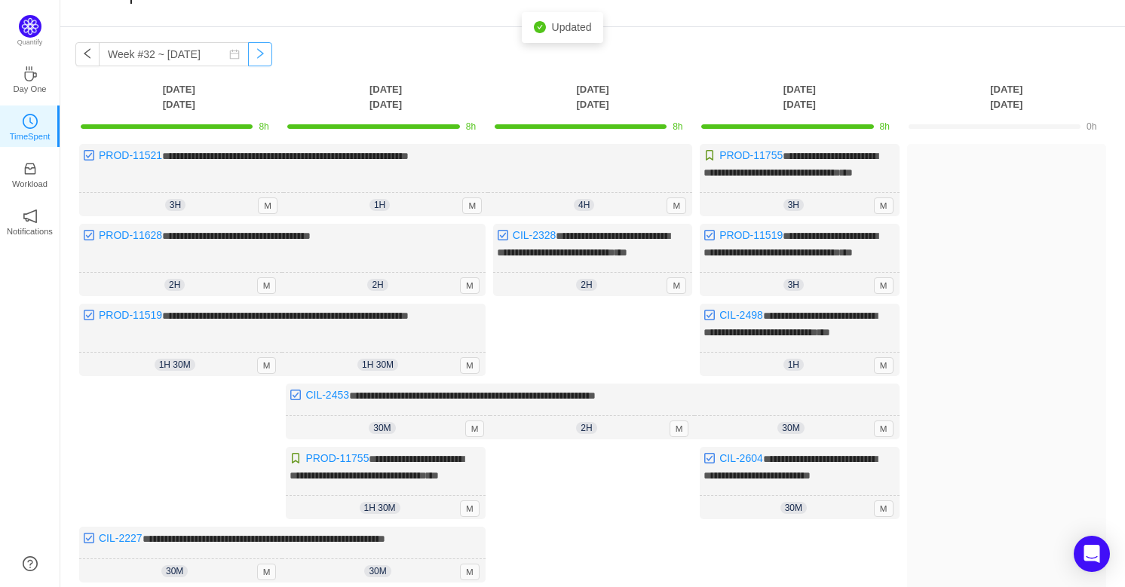
click at [253, 45] on button "button" at bounding box center [260, 54] width 24 height 24
type input "Week #33 ~ [DATE]"
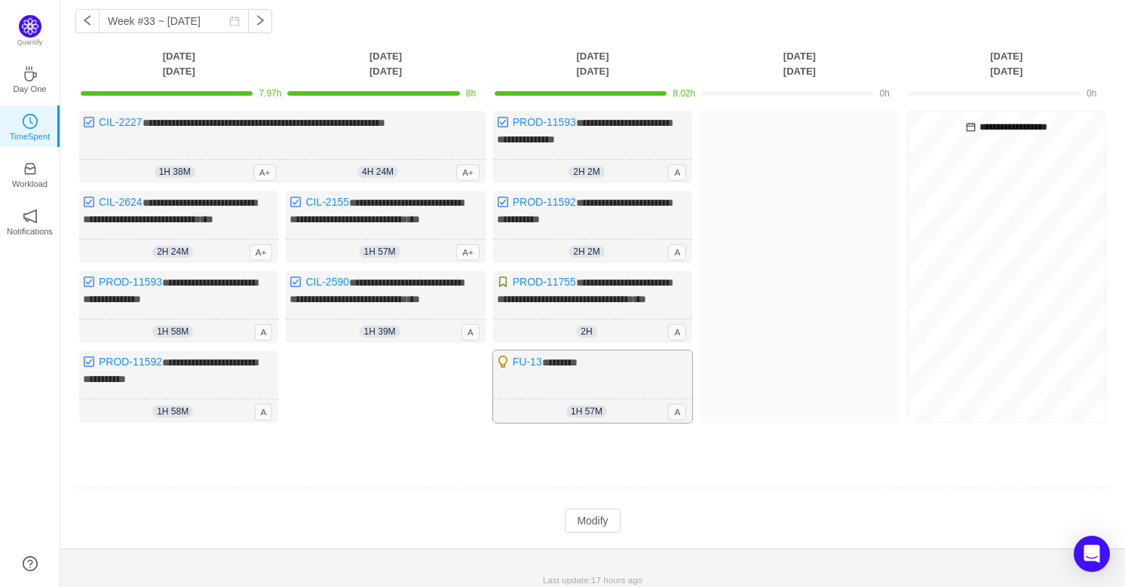
scroll to position [81, 0]
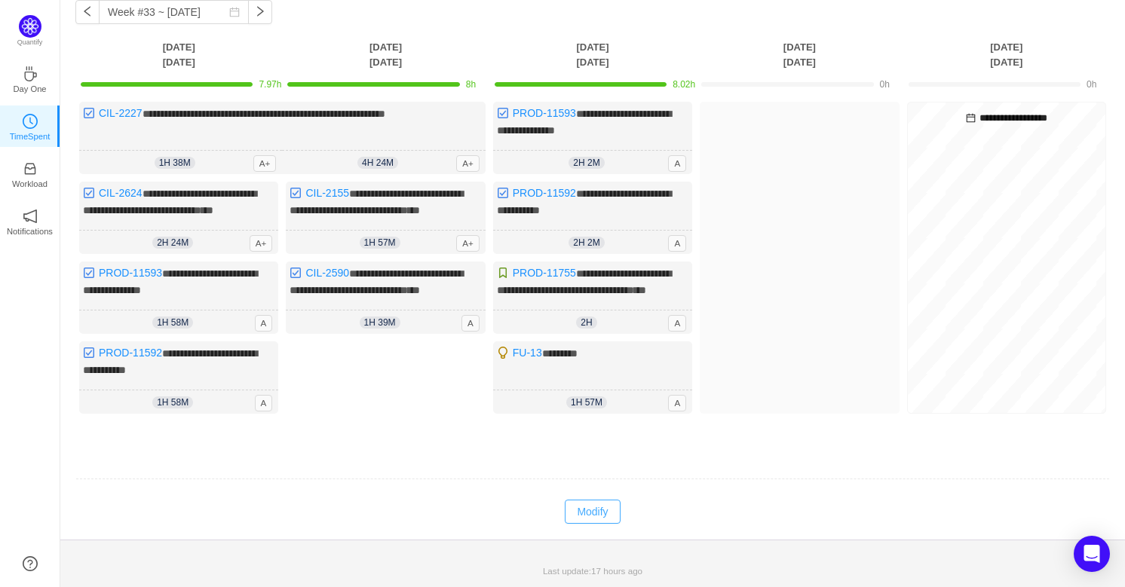
click at [590, 505] on button "Modify" at bounding box center [592, 512] width 55 height 24
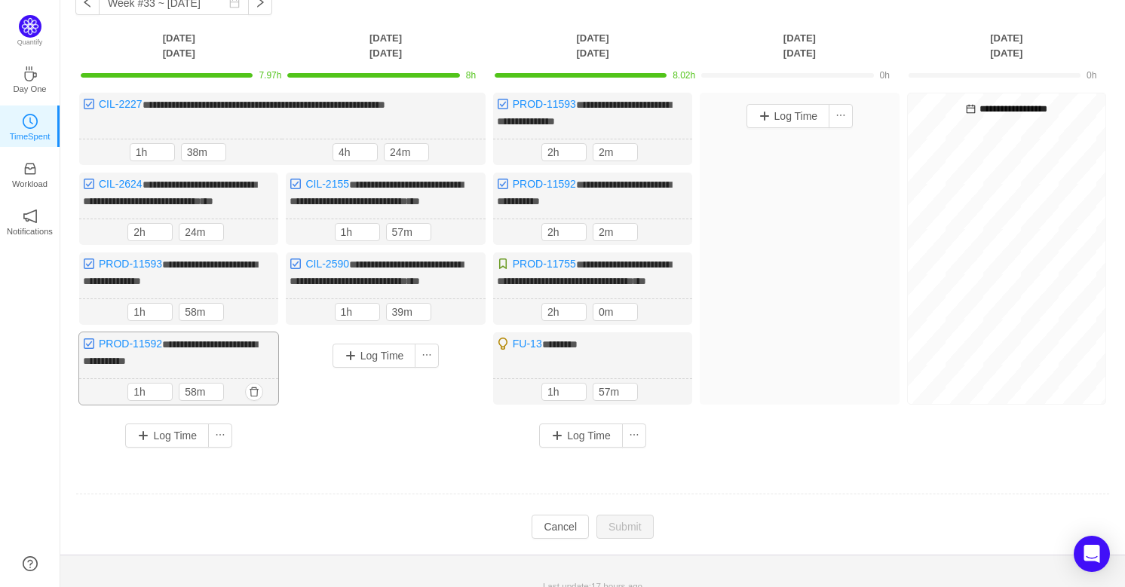
click at [244, 405] on div "1h 58m 1h 58m" at bounding box center [178, 392] width 199 height 26
click at [248, 401] on button "button" at bounding box center [254, 392] width 18 height 18
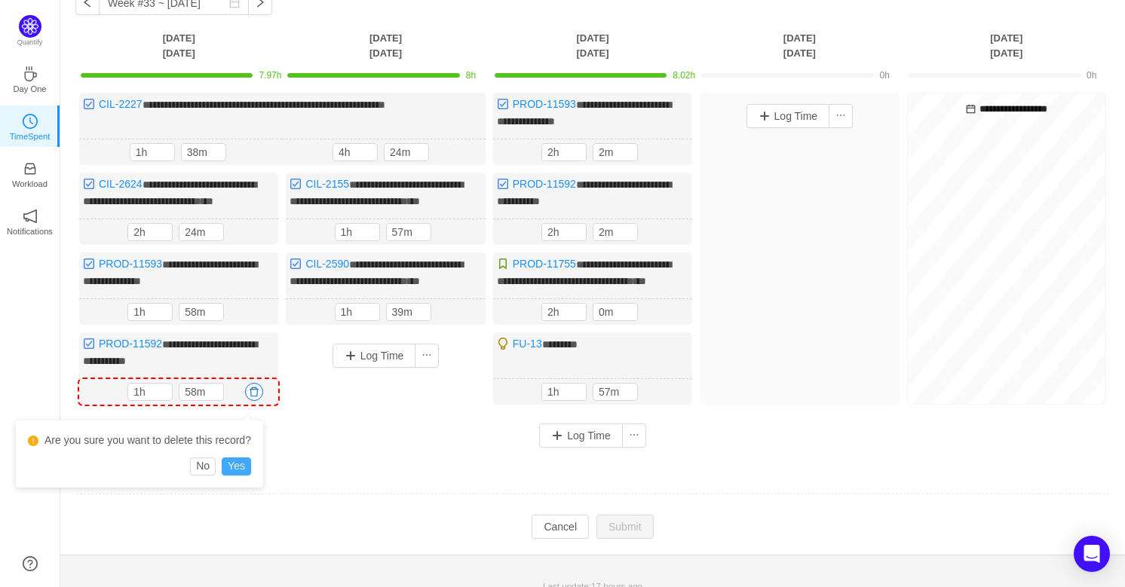
click at [231, 462] on button "Yes" at bounding box center [236, 467] width 29 height 18
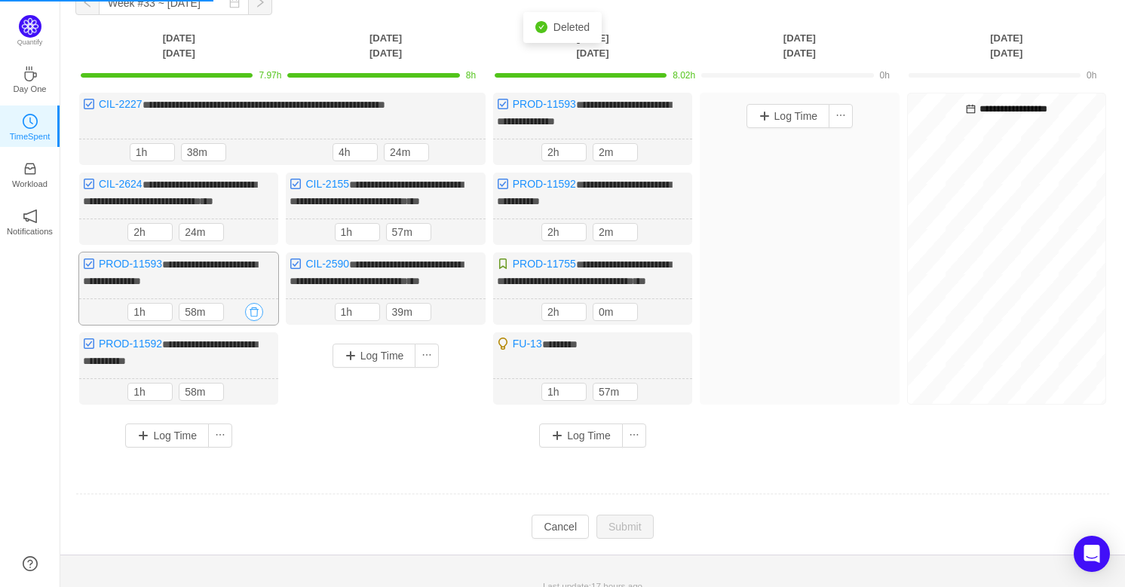
click at [254, 321] on button "button" at bounding box center [254, 312] width 18 height 18
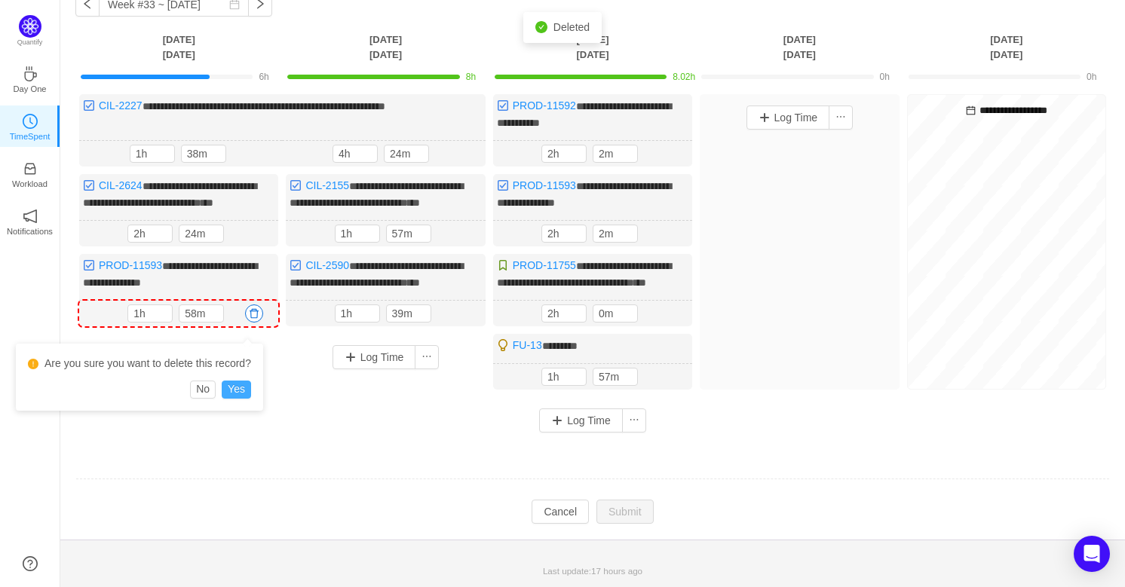
click at [241, 391] on button "Yes" at bounding box center [236, 390] width 29 height 18
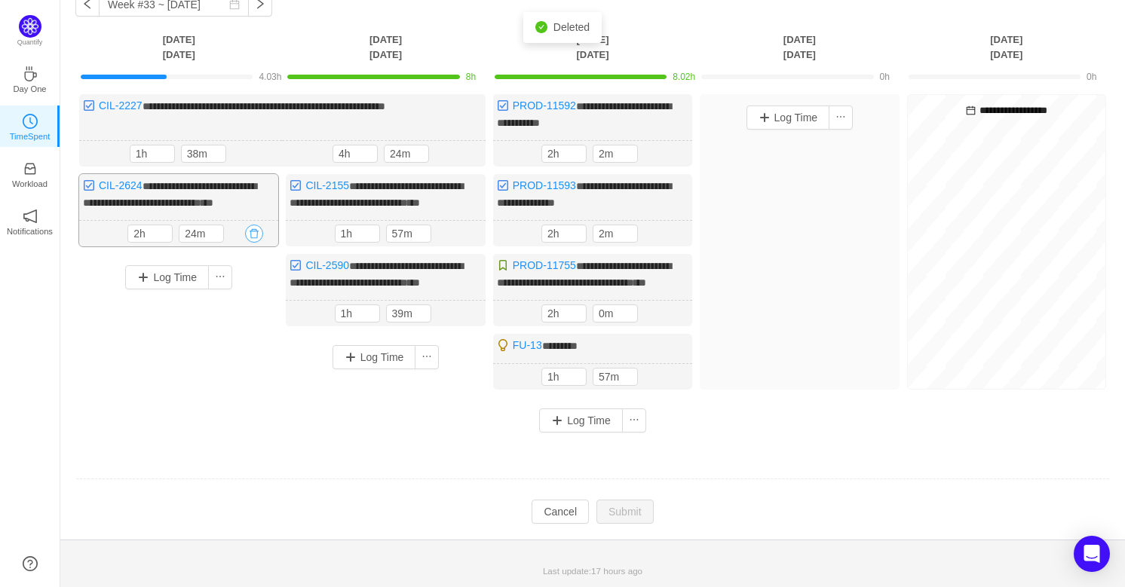
click at [253, 228] on button "button" at bounding box center [254, 234] width 18 height 18
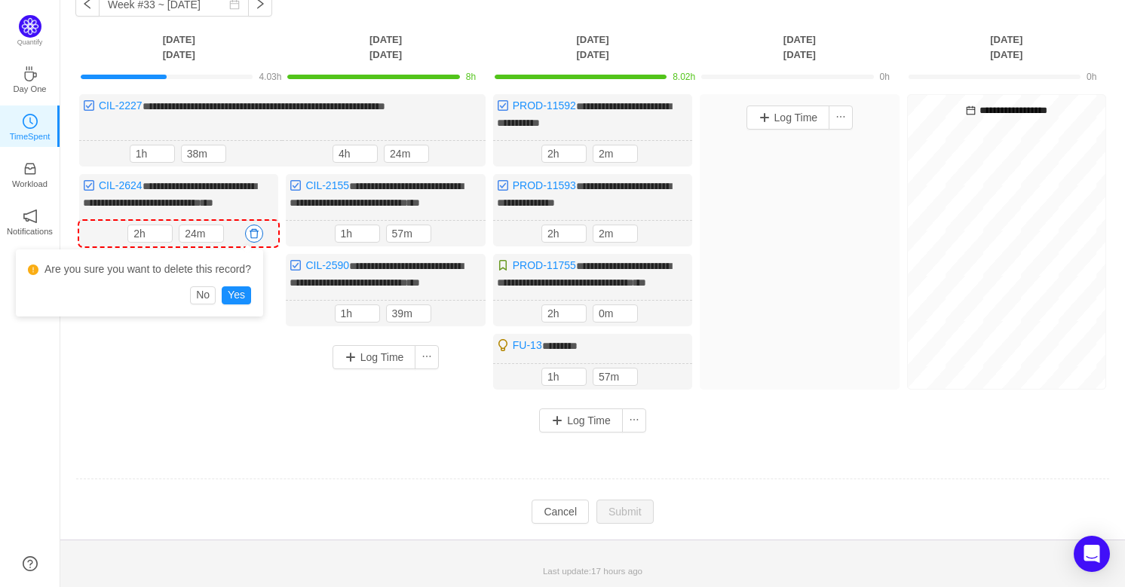
click at [261, 258] on div "Are you sure you want to delete this record? No Yes" at bounding box center [139, 283] width 247 height 67
click at [202, 295] on button "No" at bounding box center [203, 296] width 26 height 18
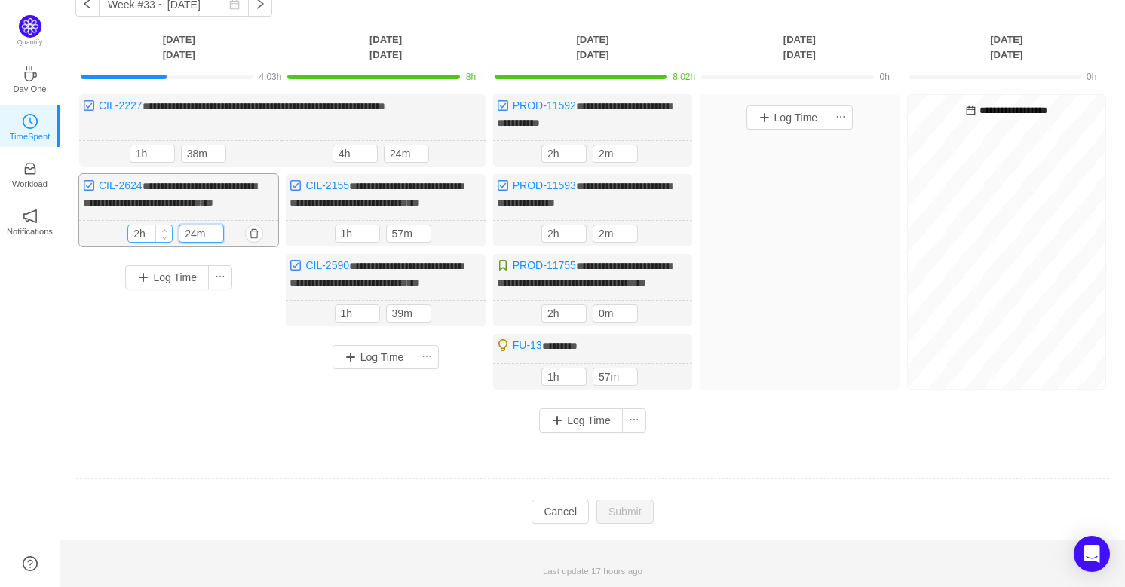
drag, startPoint x: 195, startPoint y: 232, endPoint x: 136, endPoint y: 231, distance: 58.8
click at [136, 231] on div "2h 24m" at bounding box center [178, 234] width 103 height 18
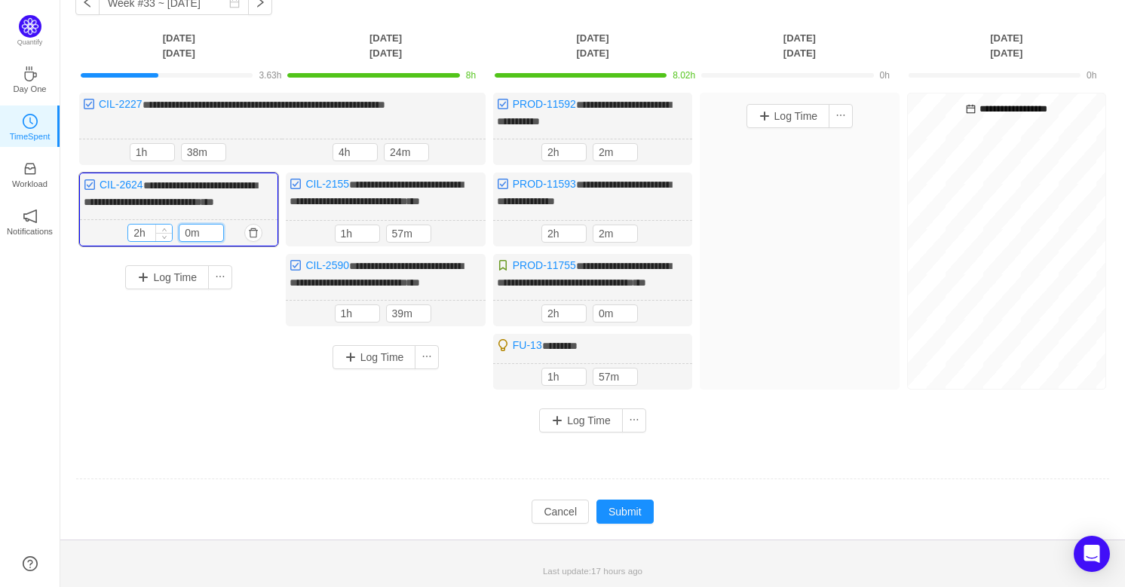
type input "0m"
click at [139, 231] on input "2h" at bounding box center [150, 233] width 44 height 17
click at [461, 147] on button "button" at bounding box center [461, 152] width 18 height 18
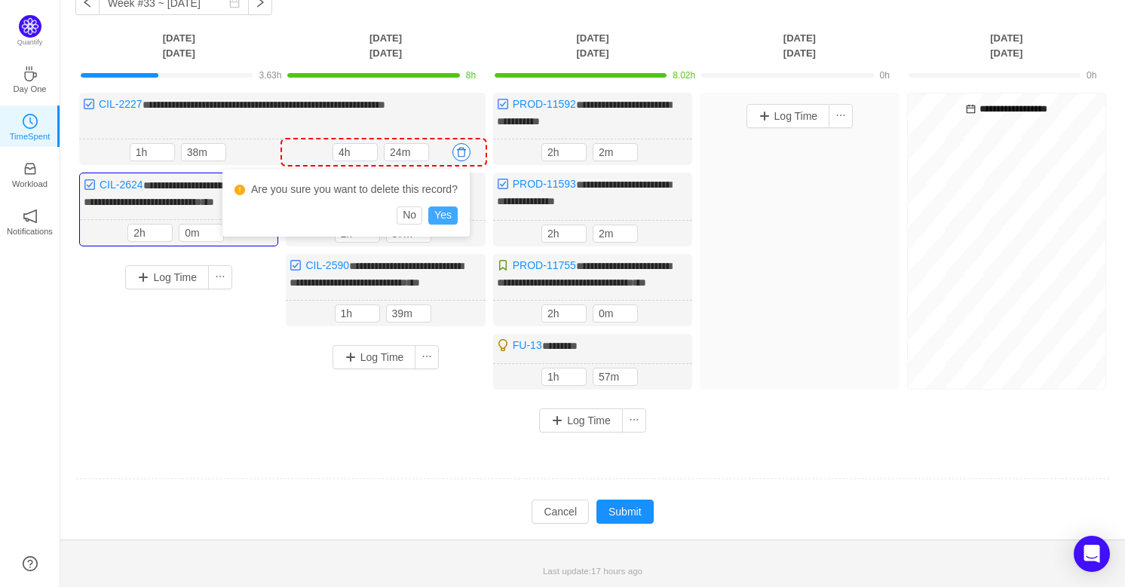
click at [448, 207] on button "Yes" at bounding box center [442, 216] width 29 height 18
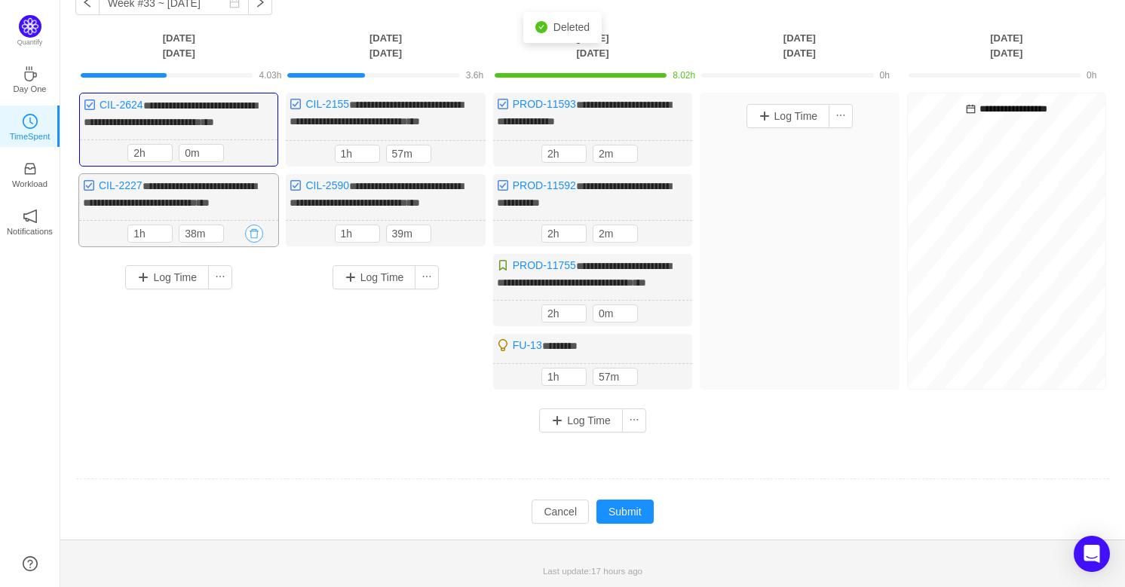
click at [253, 226] on button "button" at bounding box center [254, 234] width 18 height 18
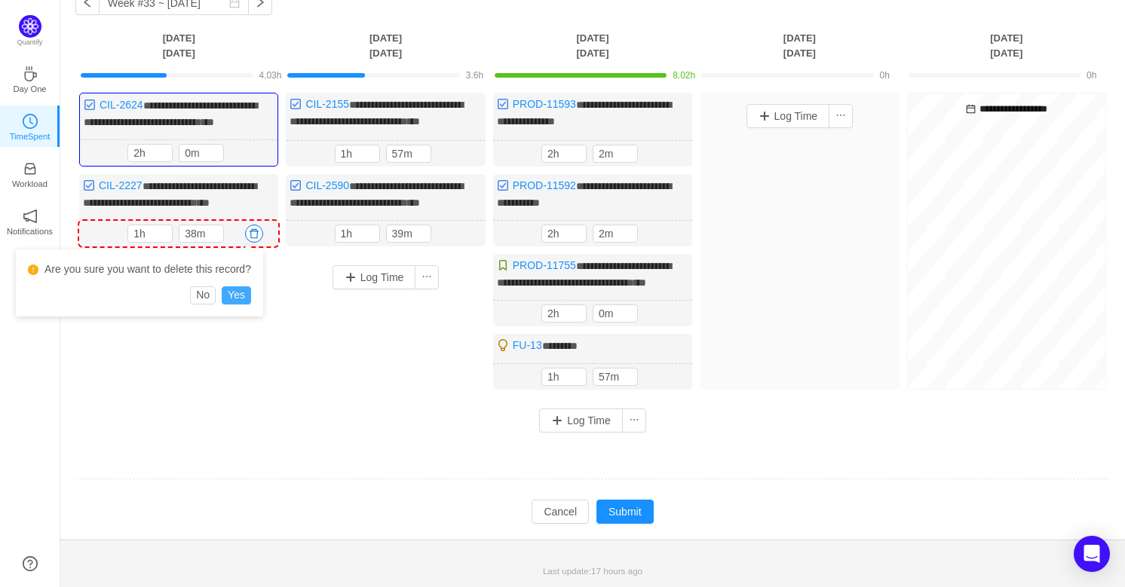
click at [231, 292] on button "Yes" at bounding box center [236, 296] width 29 height 18
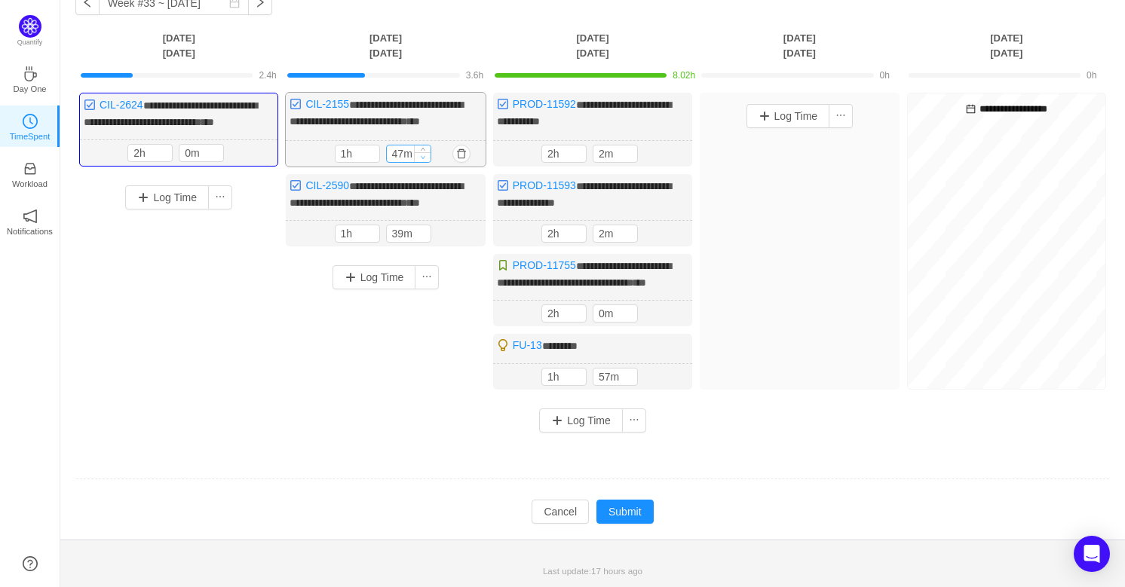
click at [422, 155] on icon "icon: down" at bounding box center [422, 157] width 5 height 5
click at [422, 155] on icon "icon: down" at bounding box center [422, 156] width 5 height 5
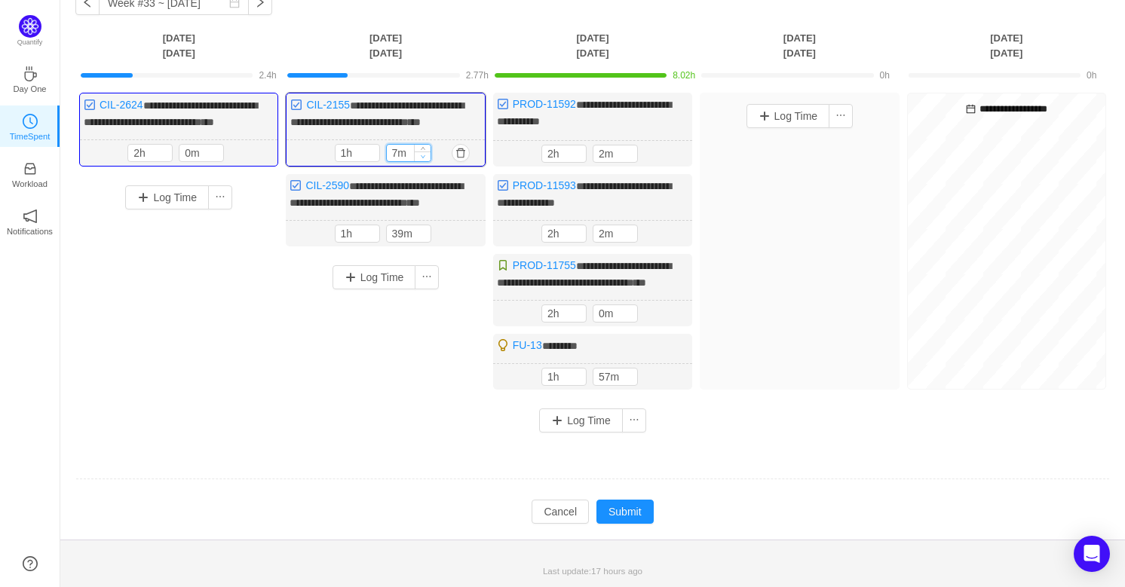
type input "0m"
click at [422, 155] on icon "icon: down" at bounding box center [422, 156] width 5 height 5
click at [457, 231] on button "button" at bounding box center [461, 234] width 18 height 18
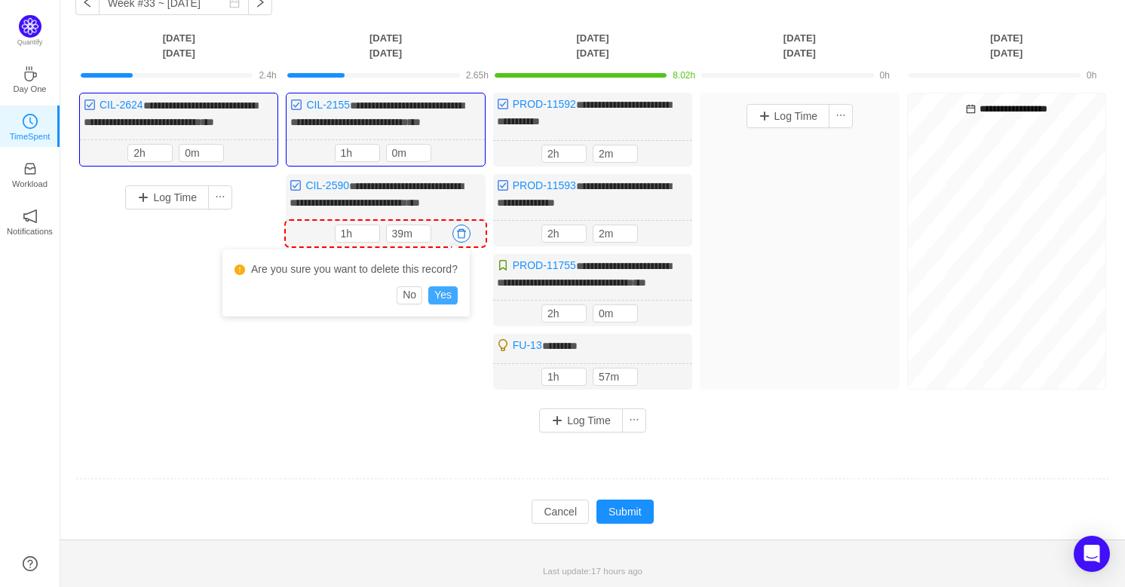
click at [441, 296] on button "Yes" at bounding box center [442, 296] width 29 height 18
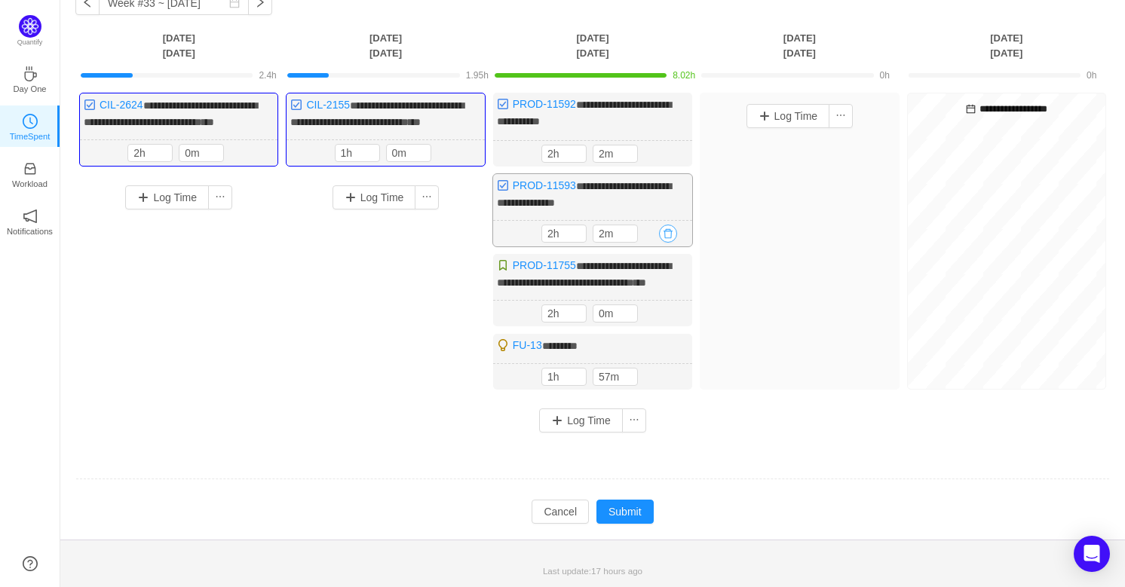
click at [671, 234] on button "button" at bounding box center [668, 234] width 18 height 18
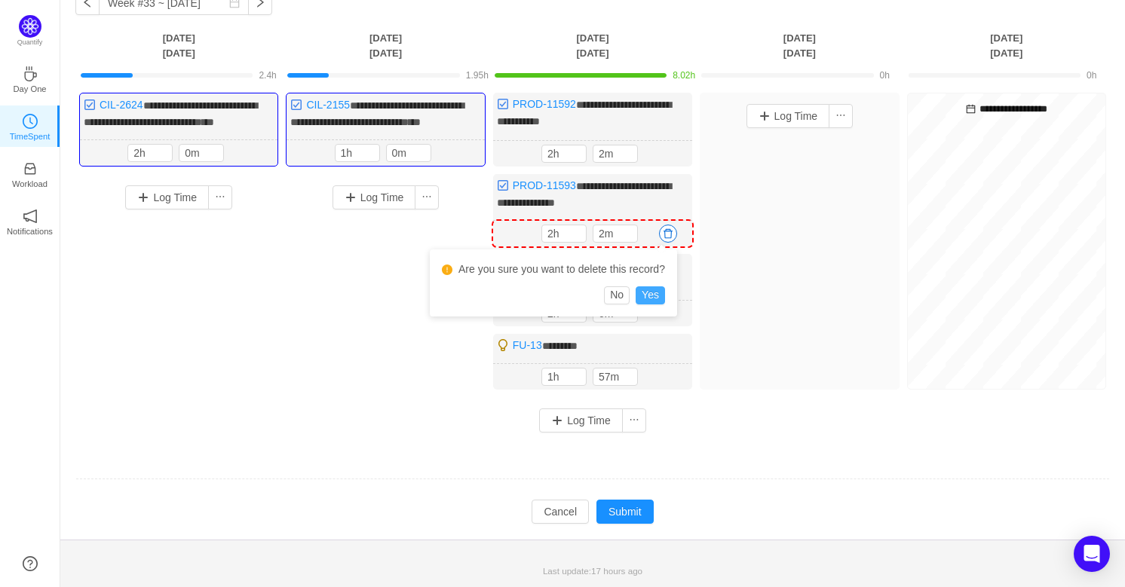
click at [641, 294] on button "Yes" at bounding box center [650, 296] width 29 height 18
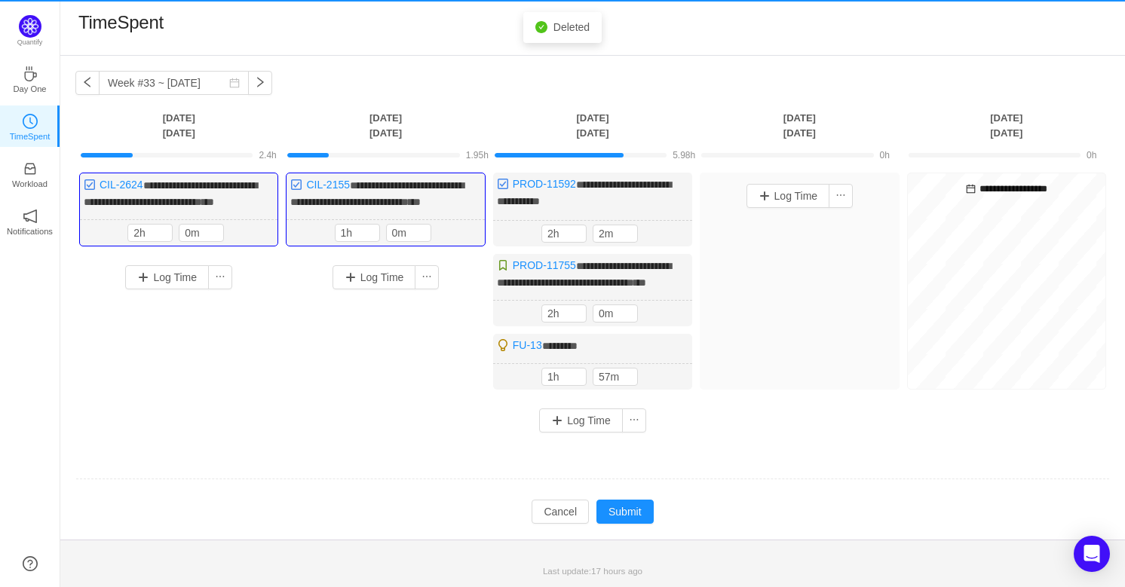
scroll to position [12, 0]
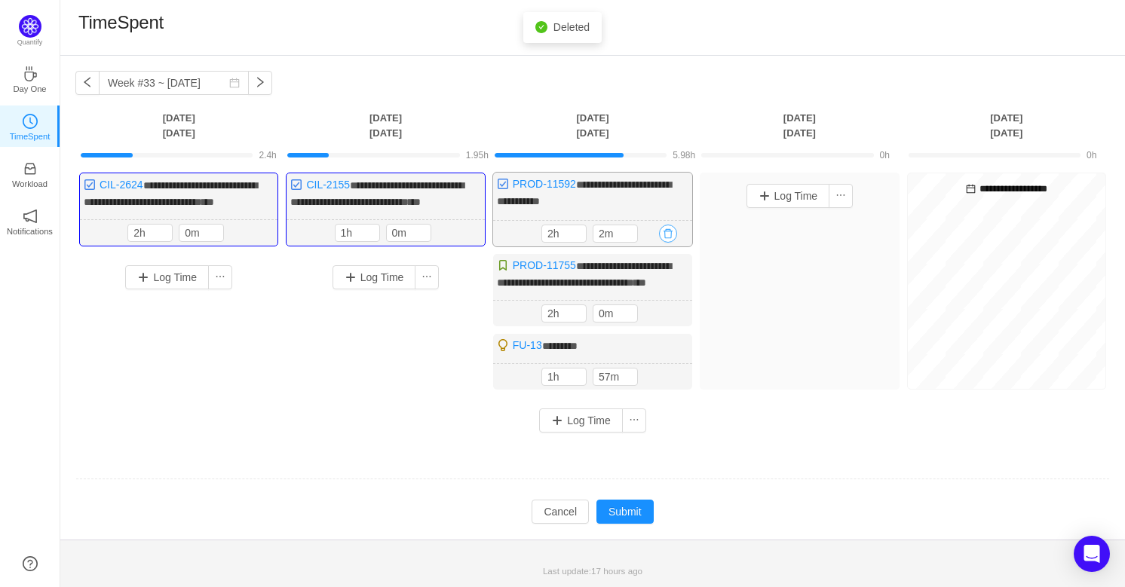
click at [667, 225] on button "button" at bounding box center [668, 234] width 18 height 18
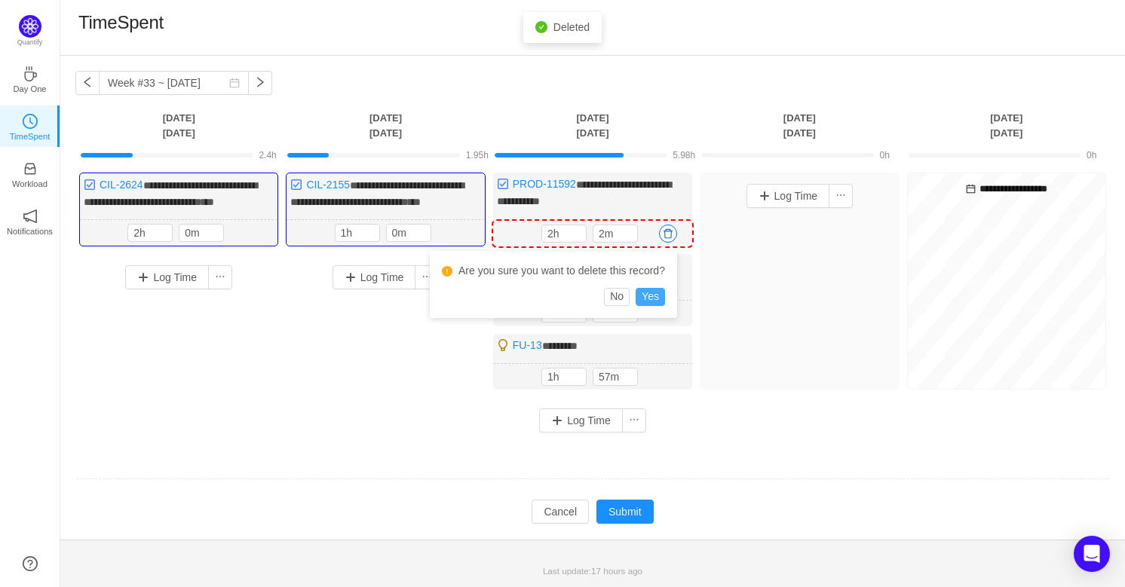
click at [643, 288] on button "Yes" at bounding box center [650, 297] width 29 height 18
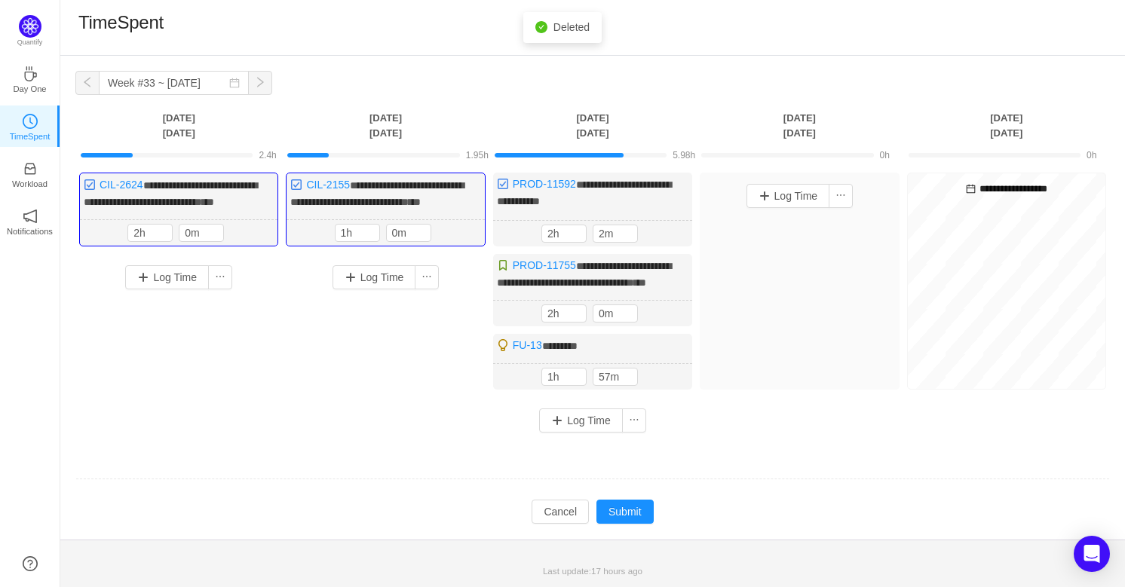
scroll to position [0, 0]
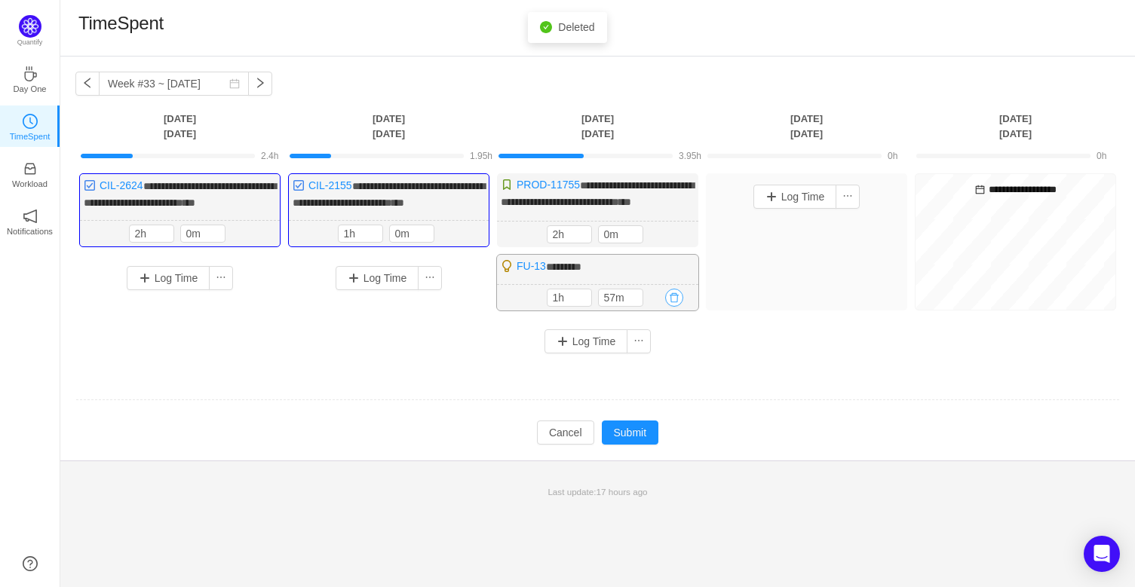
click at [670, 307] on button "button" at bounding box center [674, 298] width 18 height 18
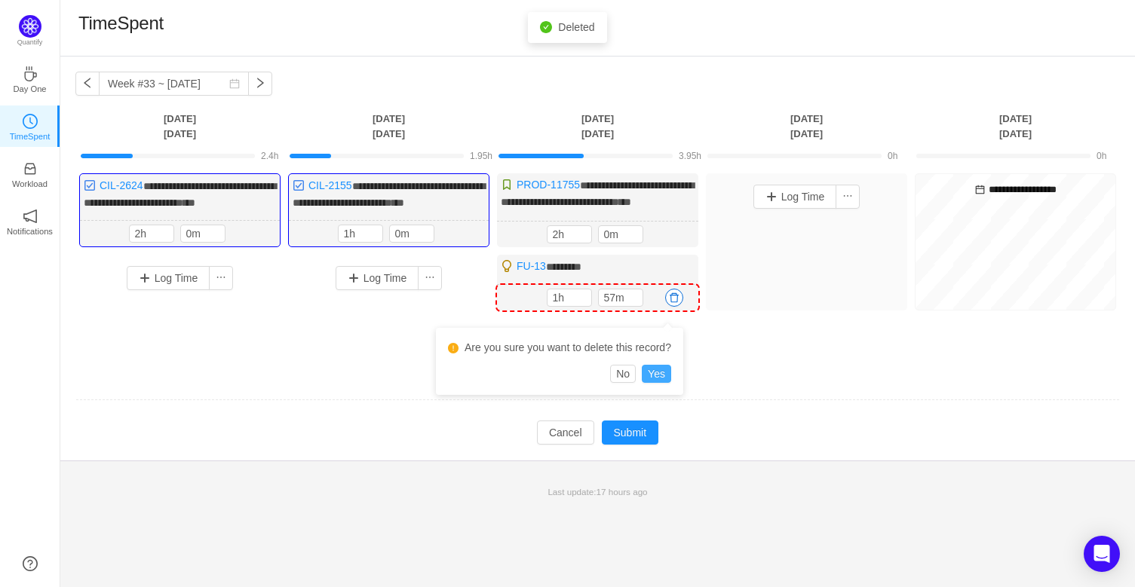
click at [663, 366] on button "Yes" at bounding box center [656, 374] width 29 height 18
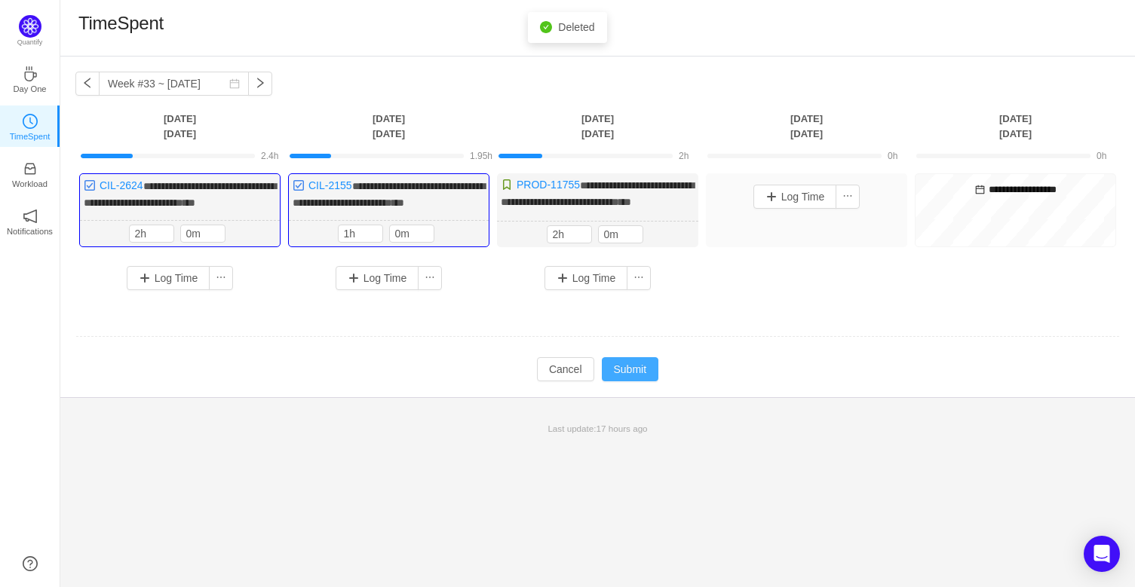
click at [642, 382] on button "Submit" at bounding box center [630, 369] width 57 height 24
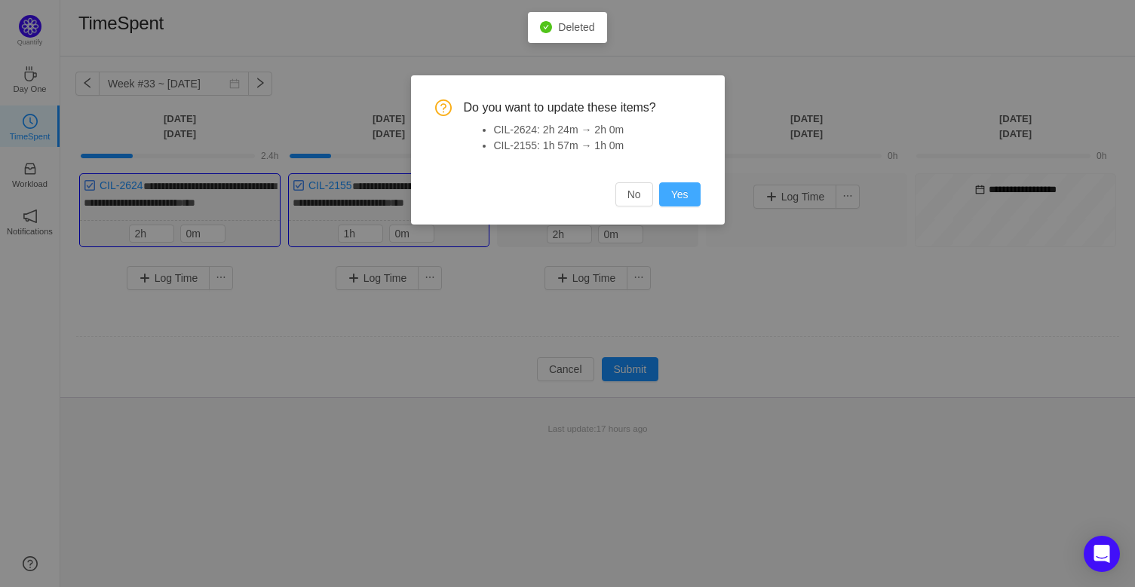
click at [676, 189] on button "Yes" at bounding box center [679, 194] width 41 height 24
type input "24m"
type input "57m"
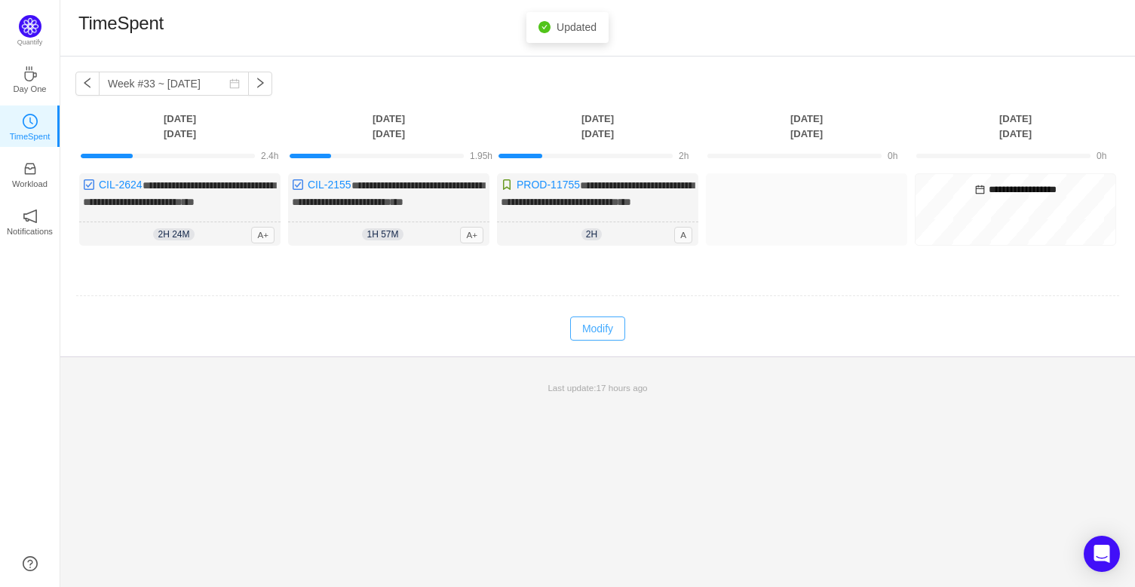
click at [618, 341] on button "Modify" at bounding box center [597, 329] width 55 height 24
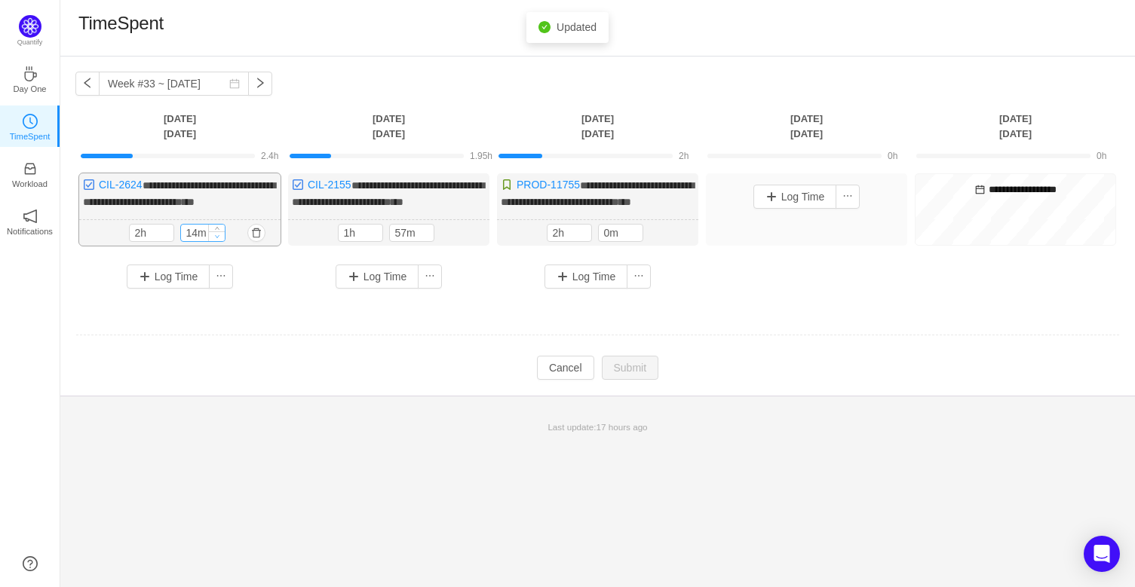
click at [214, 239] on icon "icon: down" at bounding box center [216, 236] width 5 height 5
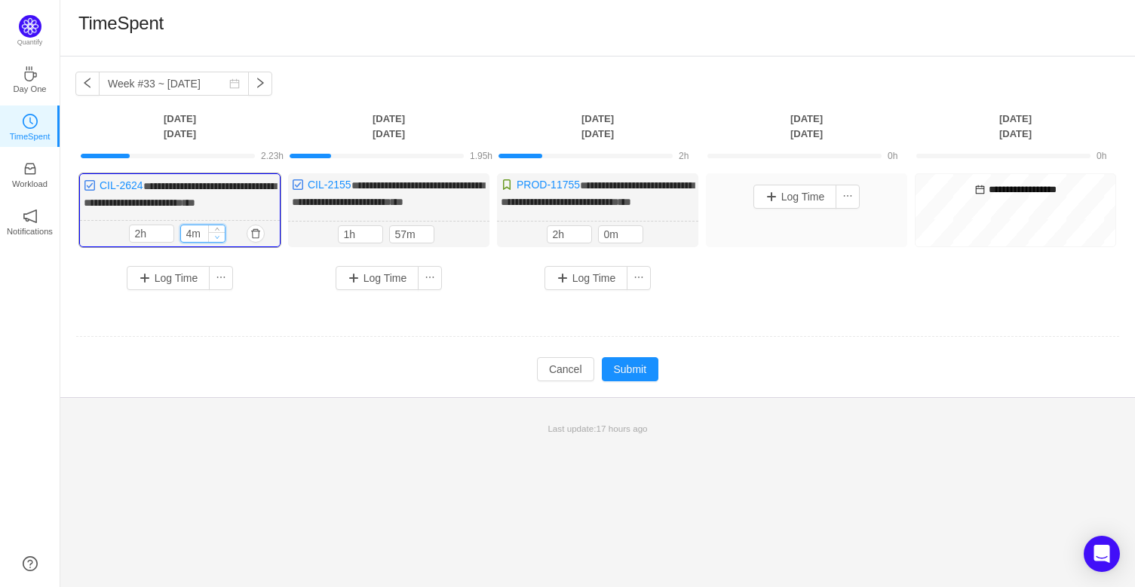
click at [214, 240] on icon "icon: down" at bounding box center [216, 237] width 5 height 5
type input "0m"
click at [214, 240] on icon "icon: down" at bounding box center [216, 237] width 5 height 5
type input "2h"
type input "0m"
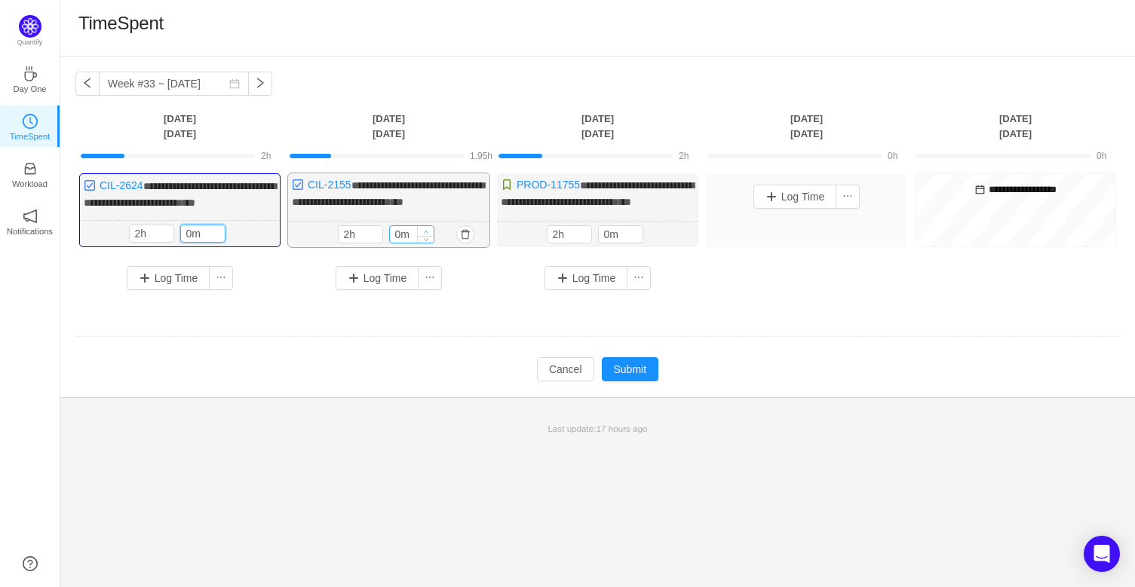
click at [426, 235] on icon "icon: up" at bounding box center [425, 231] width 5 height 5
type input "1h"
click at [372, 240] on icon "icon: down" at bounding box center [374, 237] width 5 height 5
click at [652, 382] on button "Submit" at bounding box center [630, 369] width 57 height 24
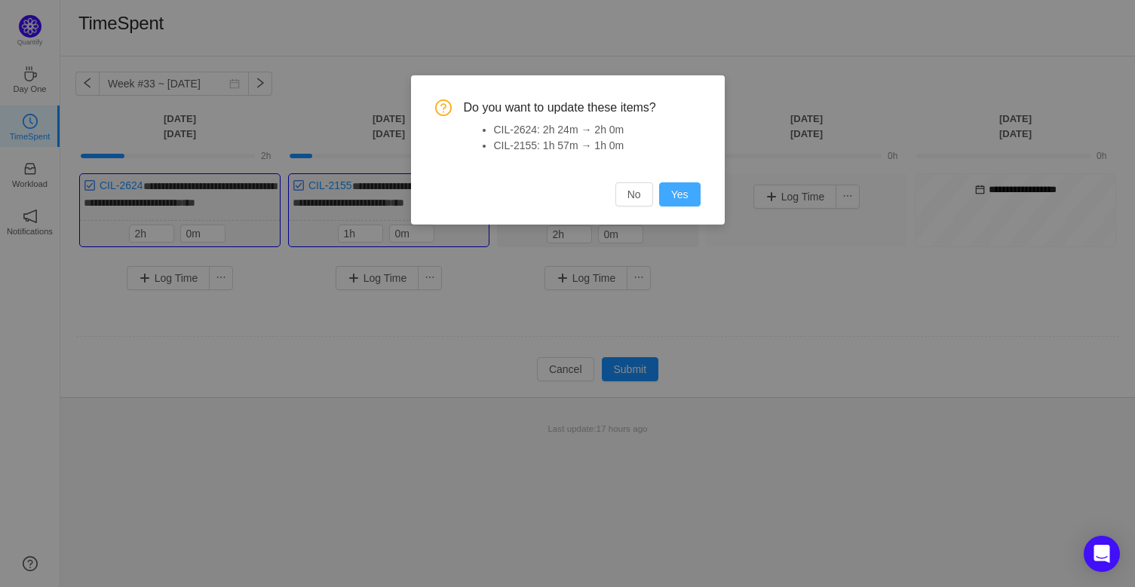
click at [684, 198] on button "Yes" at bounding box center [679, 194] width 41 height 24
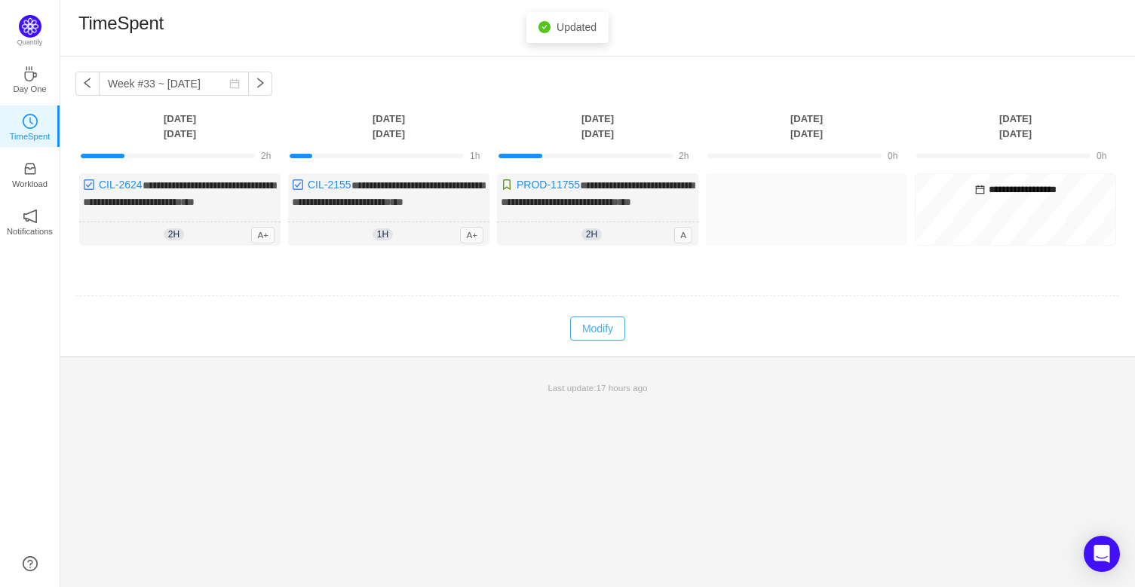
click at [592, 341] on button "Modify" at bounding box center [597, 329] width 55 height 24
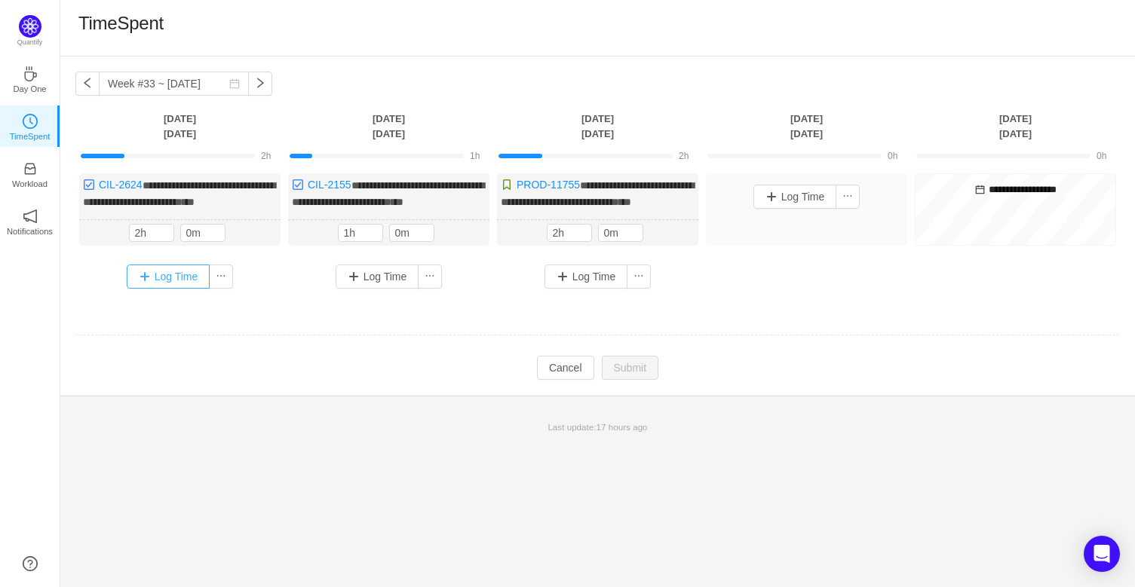
click at [195, 289] on button "Log Time" at bounding box center [169, 277] width 84 height 24
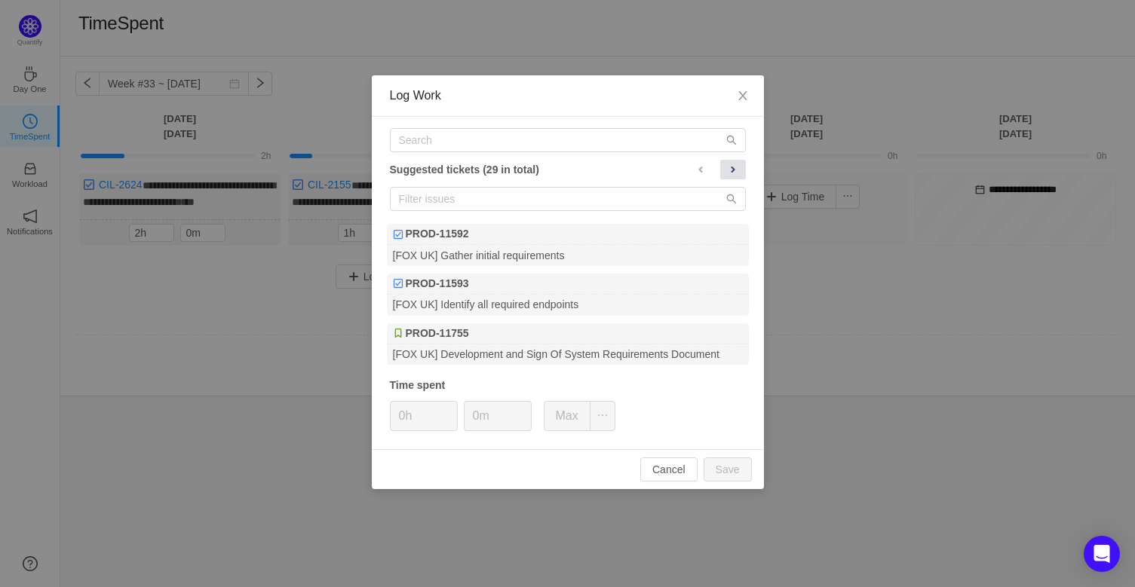
click at [735, 173] on span at bounding box center [733, 170] width 12 height 12
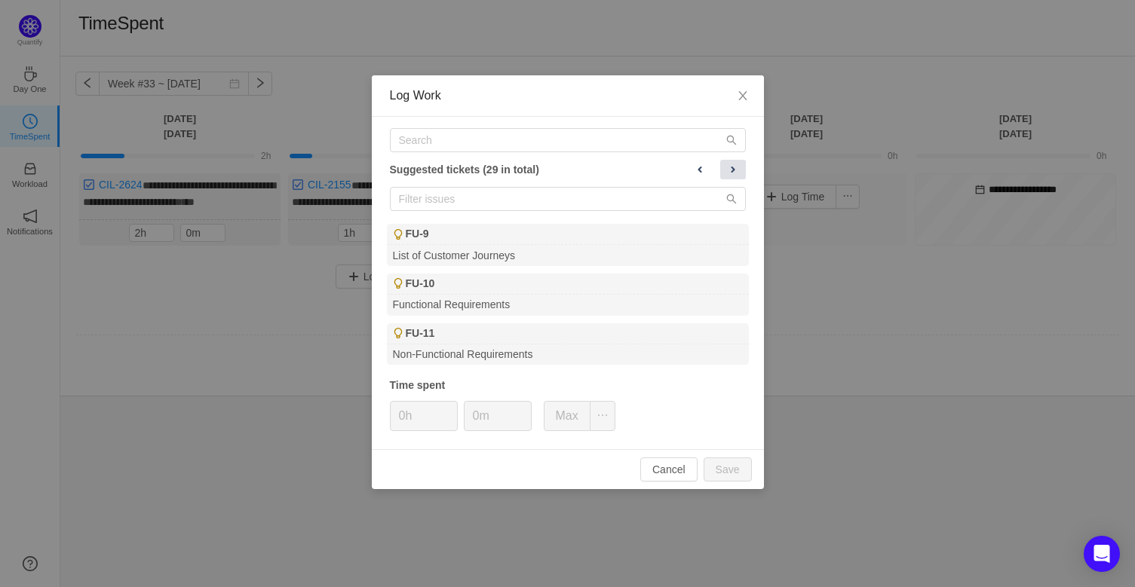
click at [735, 173] on span at bounding box center [733, 170] width 12 height 12
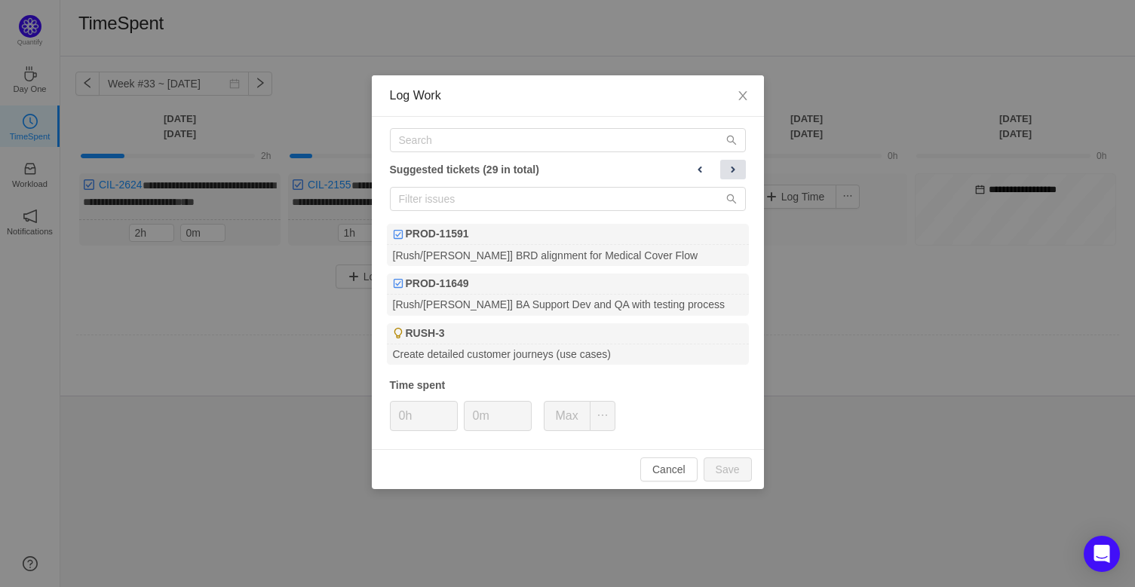
click at [735, 173] on span at bounding box center [733, 170] width 12 height 12
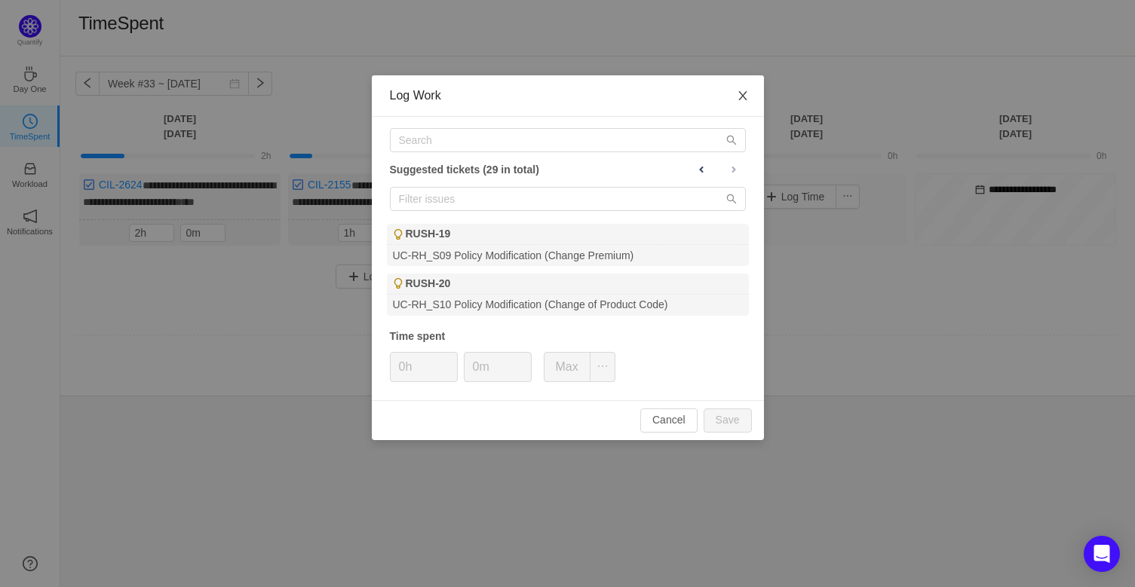
click at [746, 92] on icon "icon: close" at bounding box center [742, 95] width 8 height 9
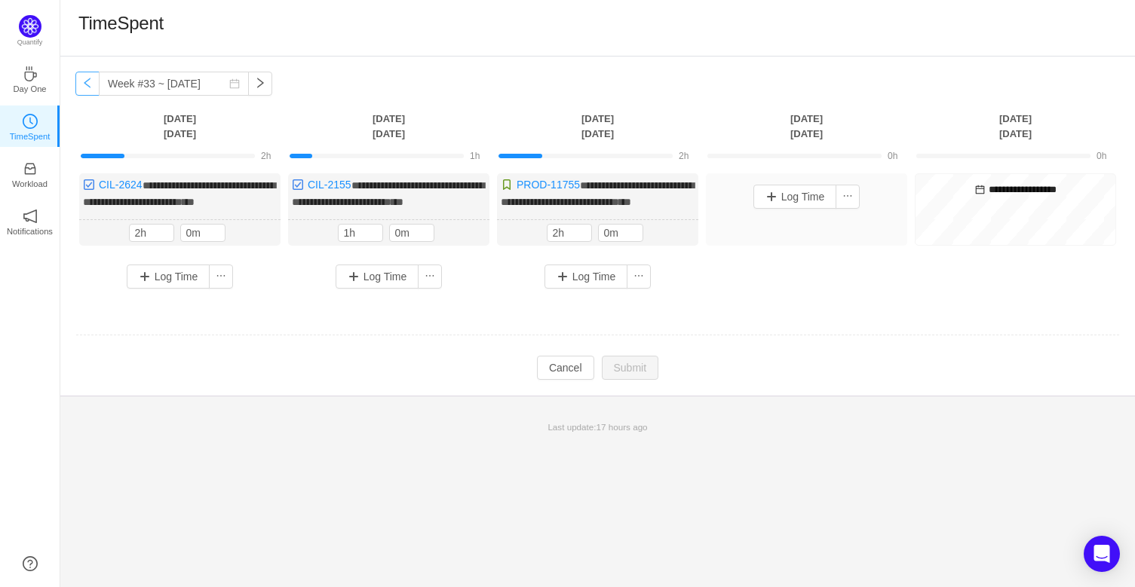
click at [84, 78] on button "button" at bounding box center [87, 84] width 24 height 24
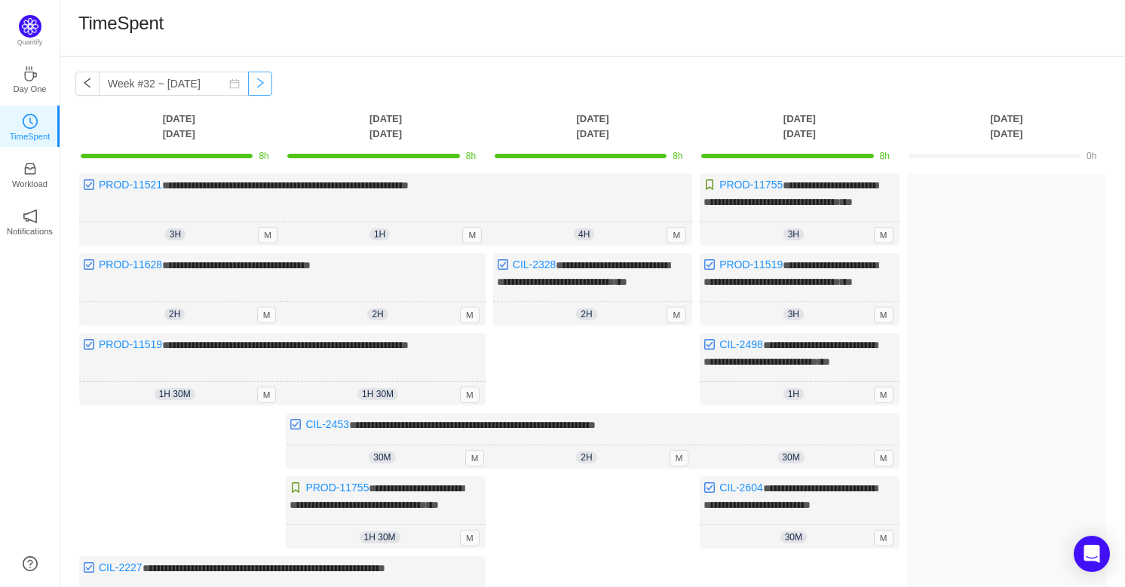
click at [256, 85] on button "button" at bounding box center [260, 84] width 24 height 24
type input "Week #33 ~ [DATE]"
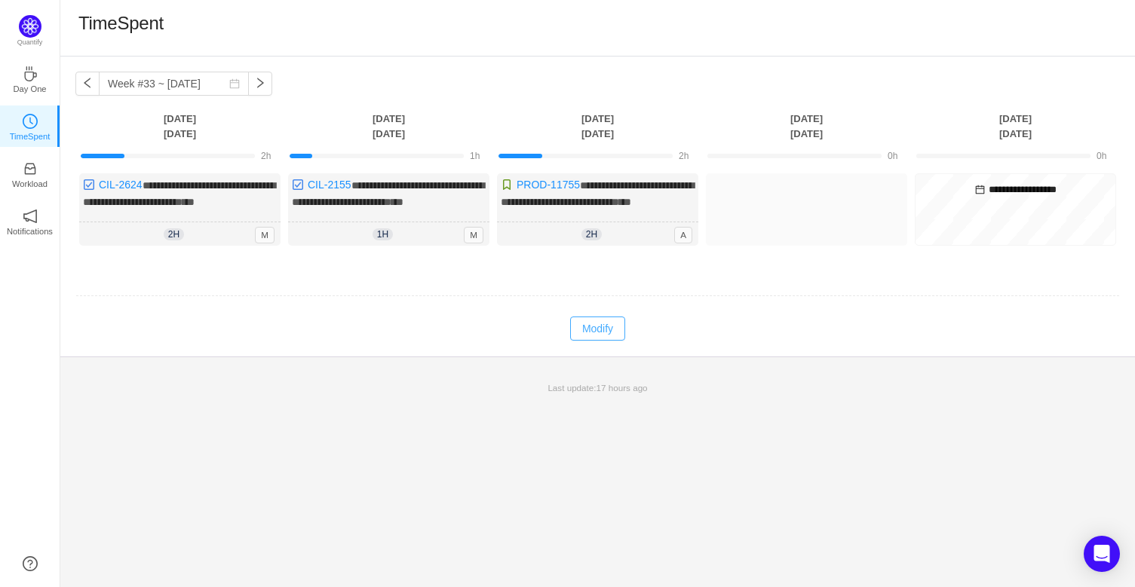
click at [594, 341] on button "Modify" at bounding box center [597, 329] width 55 height 24
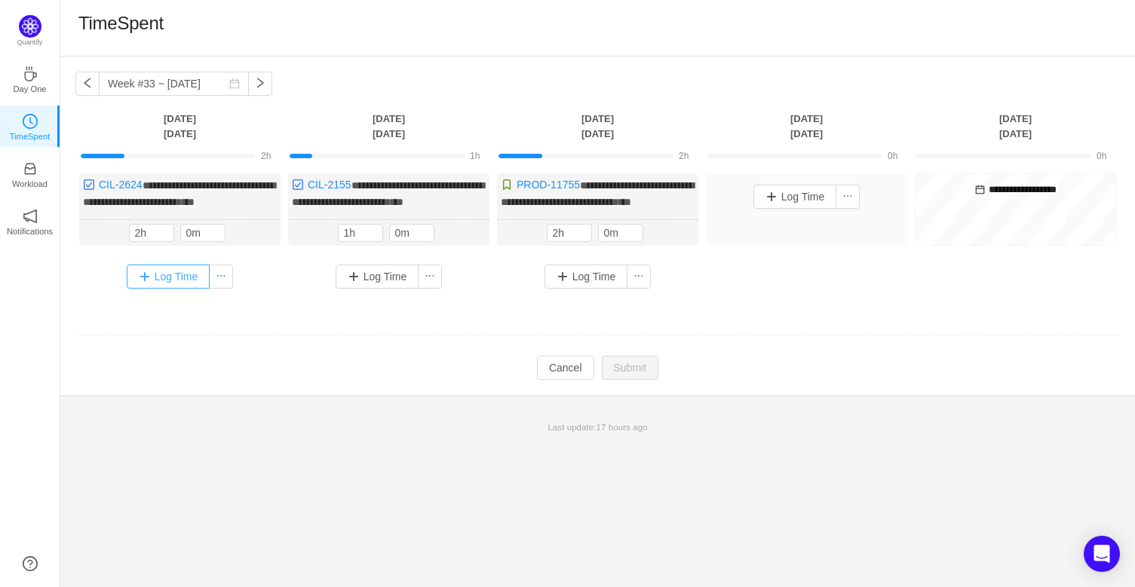
click at [182, 289] on button "Log Time" at bounding box center [169, 277] width 84 height 24
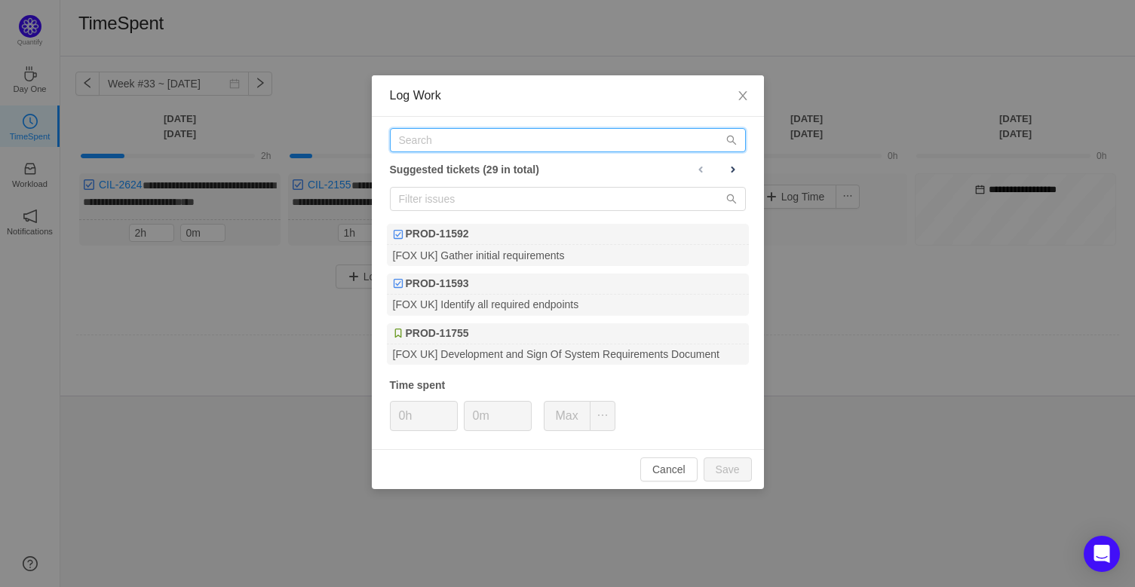
click at [490, 149] on input "text" at bounding box center [568, 140] width 356 height 24
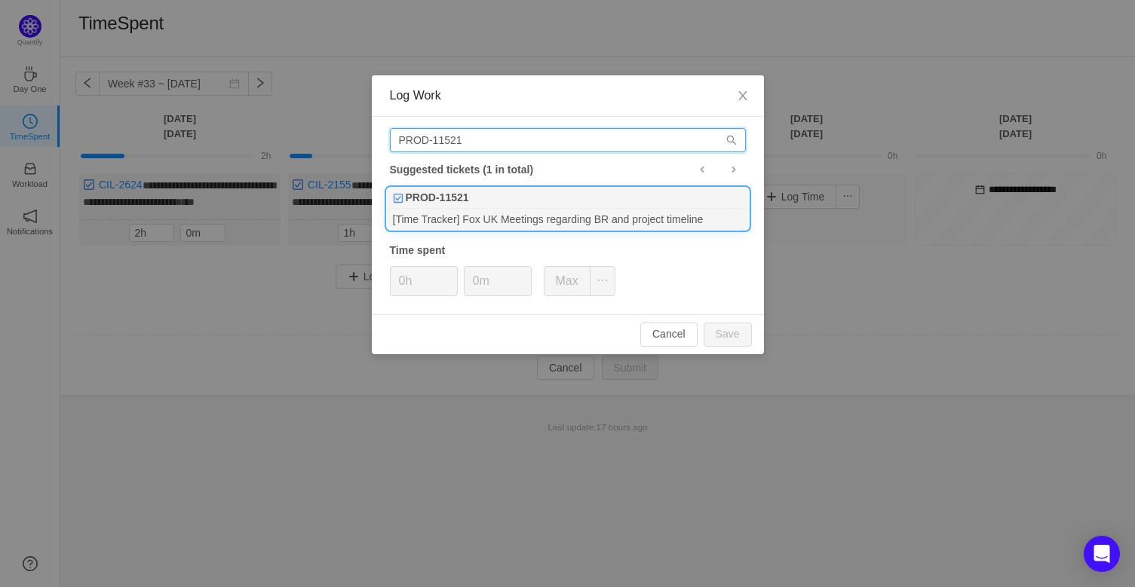
type input "PROD-11521"
click at [493, 224] on div "[Time Tracker] Fox UK Meetings regarding BR and project timeline" at bounding box center [568, 219] width 362 height 20
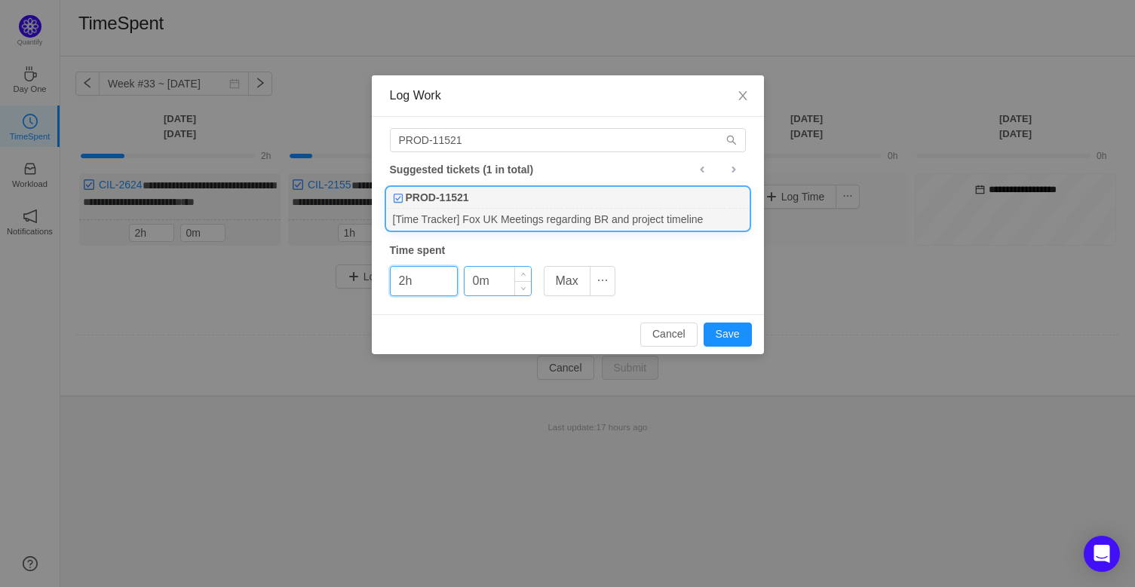
type input "2h"
click at [472, 286] on input "0m" at bounding box center [498, 281] width 66 height 29
type input "30m"
click at [720, 333] on button "Save" at bounding box center [728, 335] width 48 height 24
type input "0h"
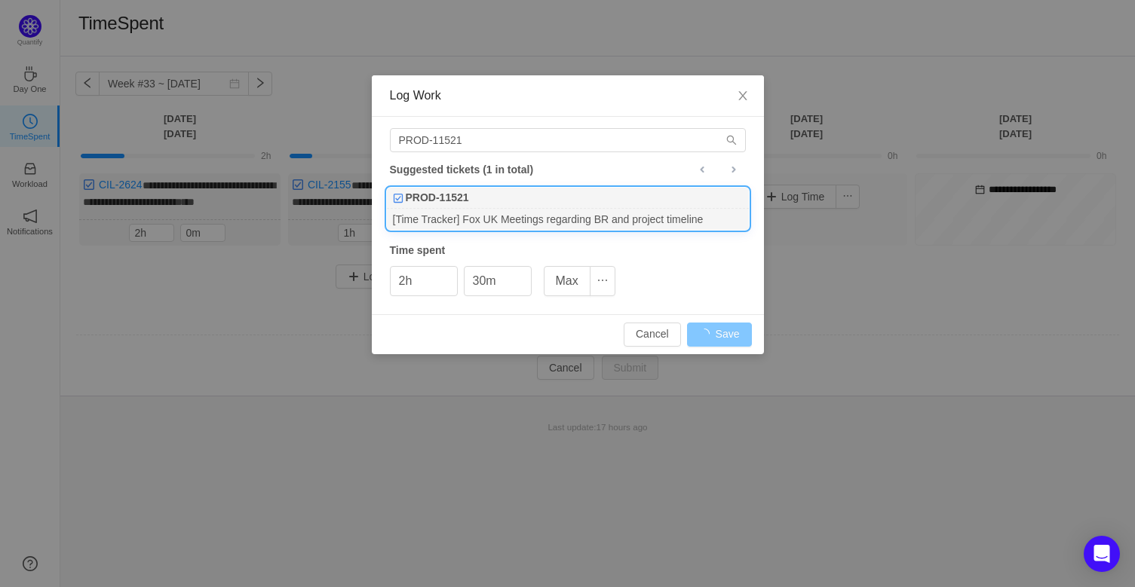
type input "0m"
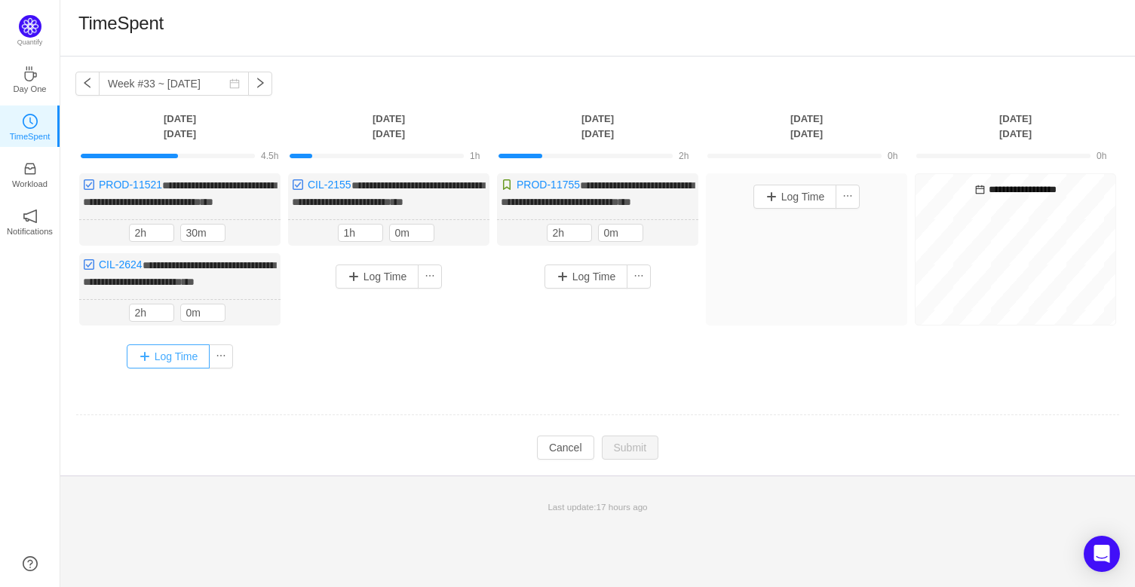
click at [168, 369] on button "Log Time" at bounding box center [169, 357] width 84 height 24
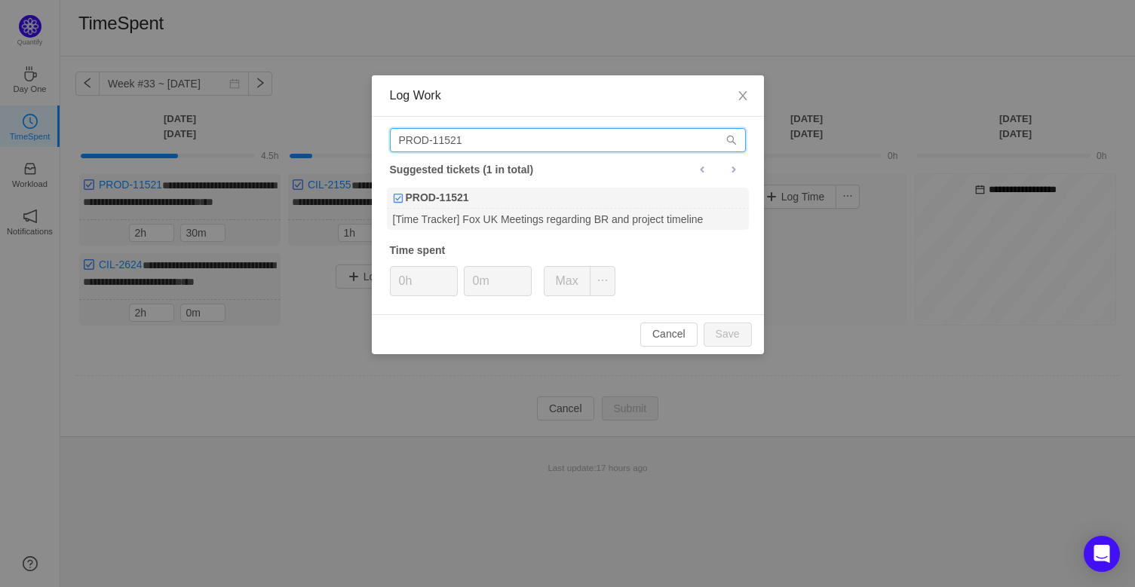
click at [461, 142] on input "PROD-11521" at bounding box center [568, 140] width 356 height 24
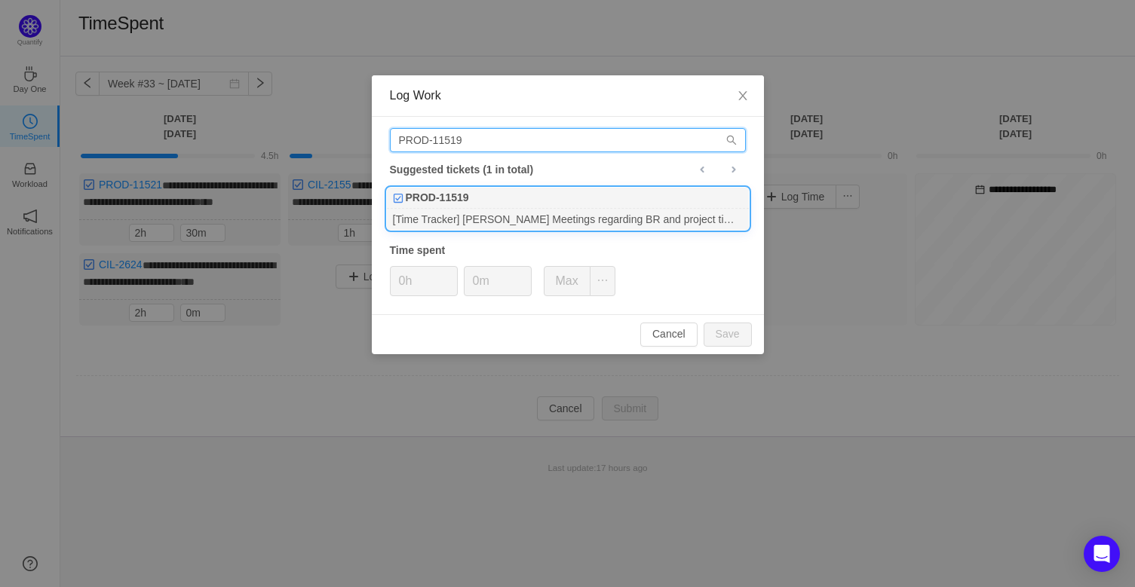
type input "PROD-11519"
click at [515, 220] on div "[Time Tracker] [PERSON_NAME] Meetings regarding BR and project timeline" at bounding box center [568, 219] width 362 height 20
click at [734, 323] on button "Save" at bounding box center [728, 335] width 48 height 24
type input "0h"
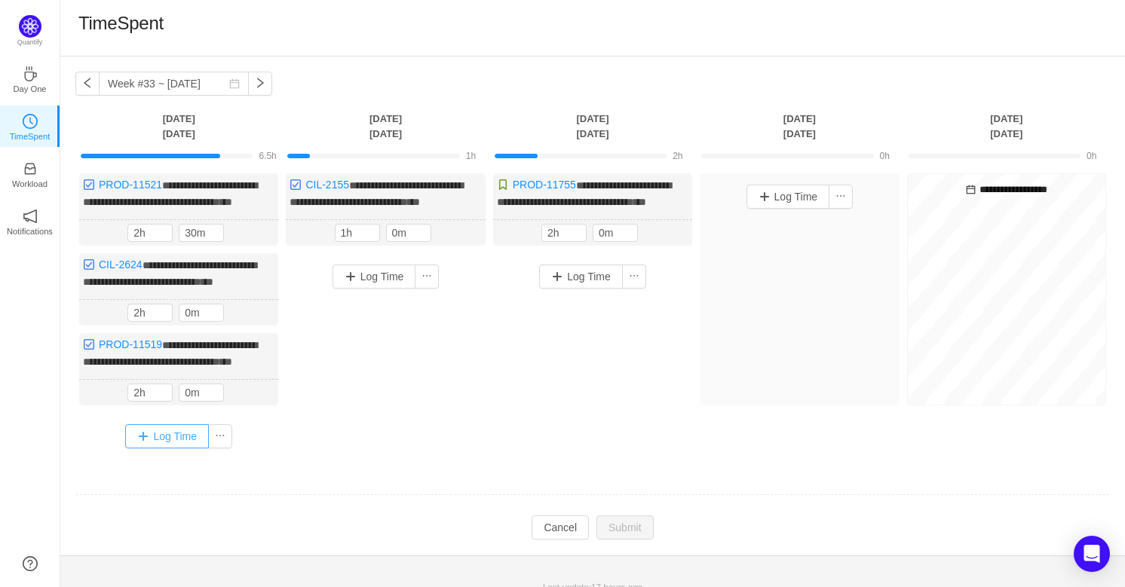
click at [149, 449] on button "Log Time" at bounding box center [167, 437] width 84 height 24
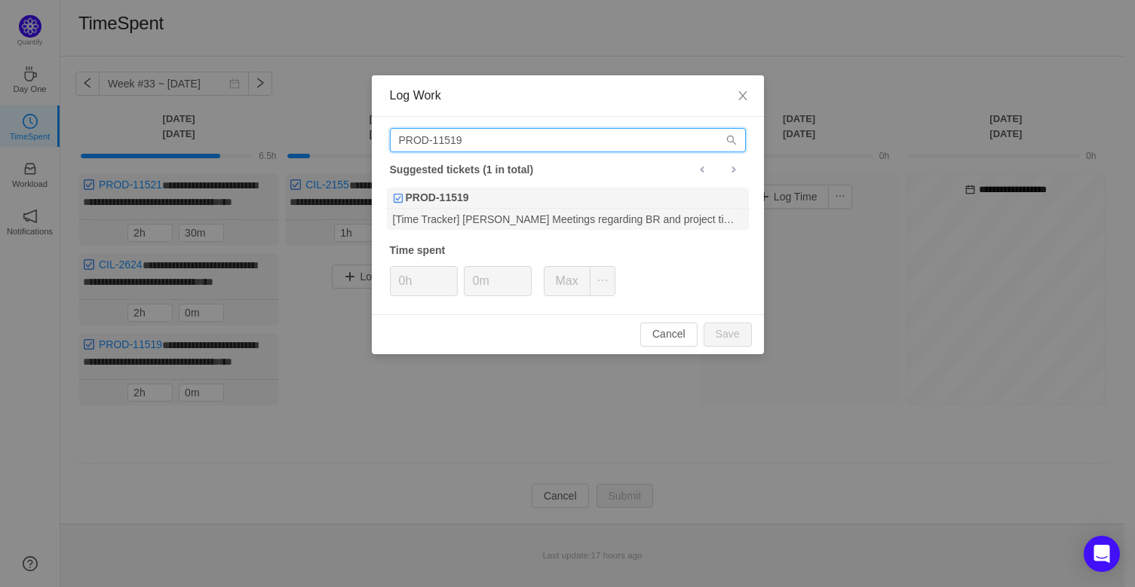
drag, startPoint x: 489, startPoint y: 143, endPoint x: 241, endPoint y: 152, distance: 248.3
click at [241, 152] on div "Log Work PROD-11519 Suggested tickets (1 in total) PROD-11519 [Time Tracker] [P…" at bounding box center [567, 293] width 1135 height 587
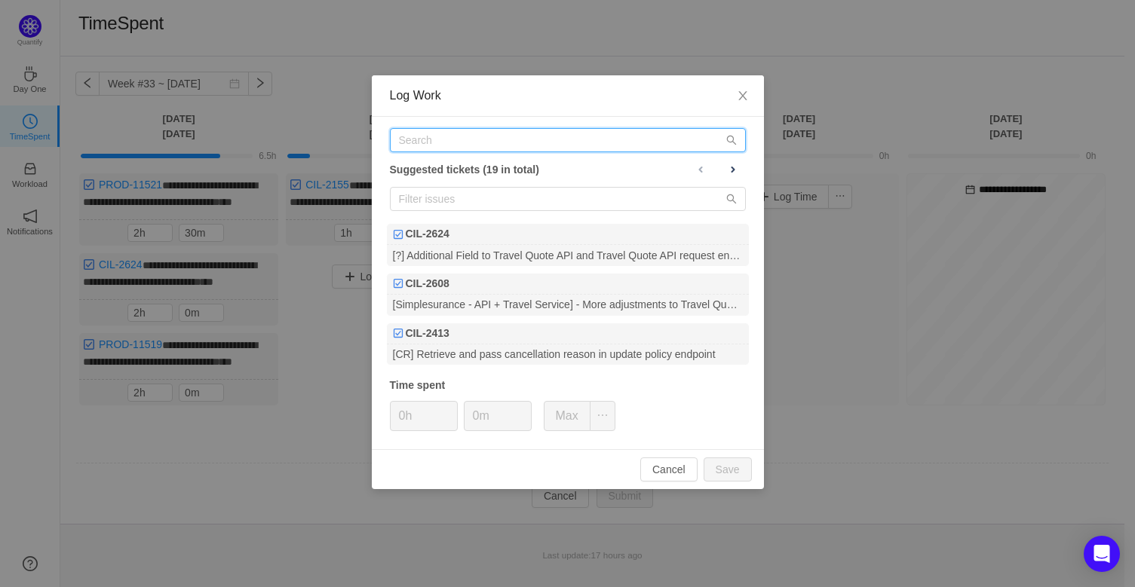
paste input "CIL-2413"
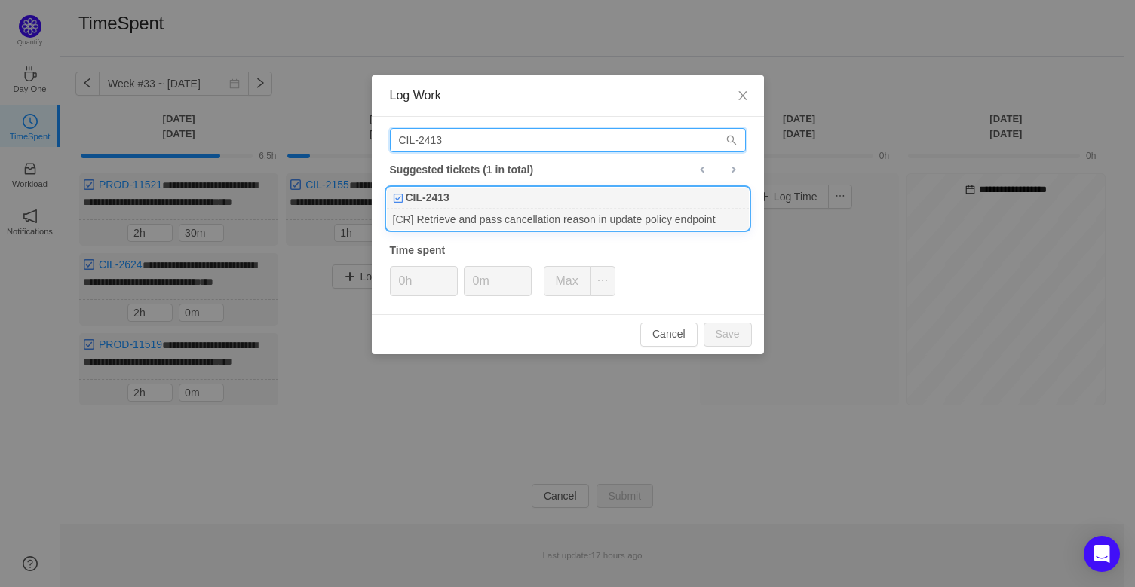
type input "CIL-2413"
click at [498, 220] on div "[CR] Retrieve and pass cancellation reason in update policy endpoint" at bounding box center [568, 219] width 362 height 20
click at [732, 339] on button "Save" at bounding box center [728, 335] width 48 height 24
type input "0h"
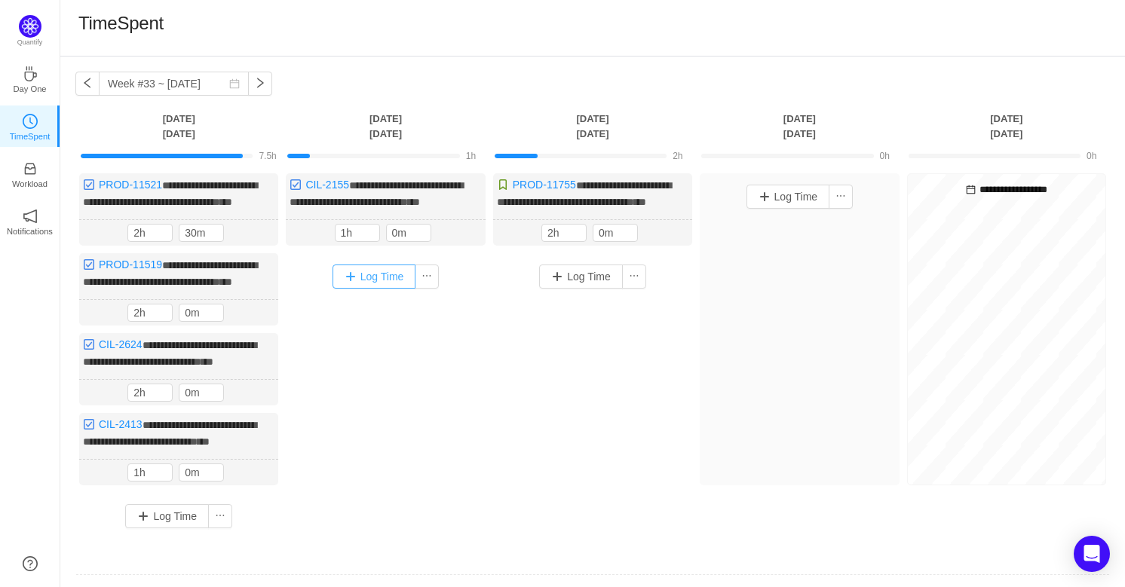
click at [399, 289] on button "Log Time" at bounding box center [375, 277] width 84 height 24
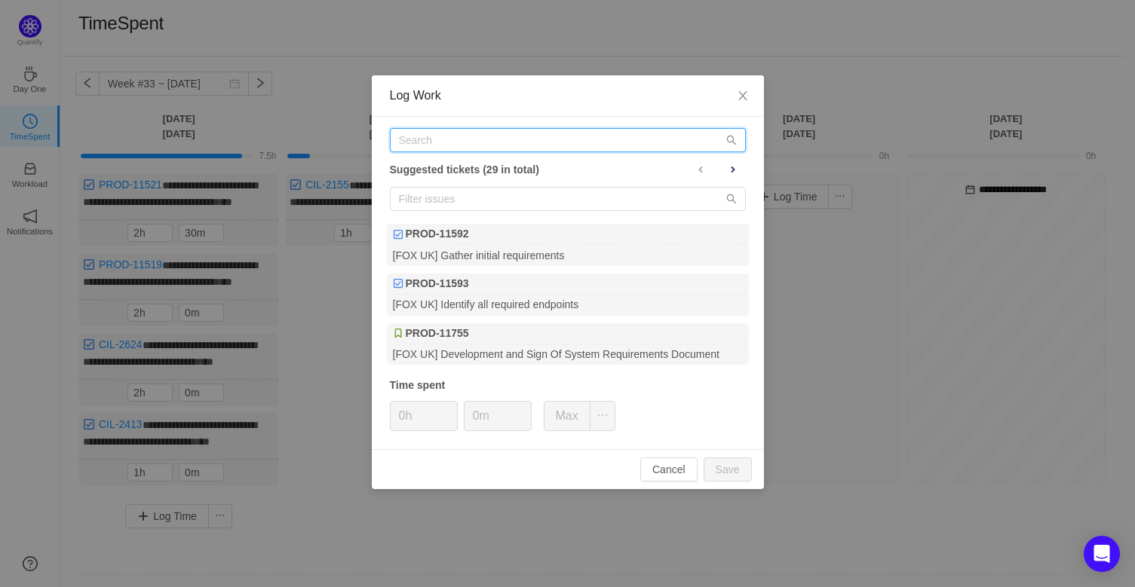
click at [554, 140] on input "text" at bounding box center [568, 140] width 356 height 24
paste input "CIL-2536"
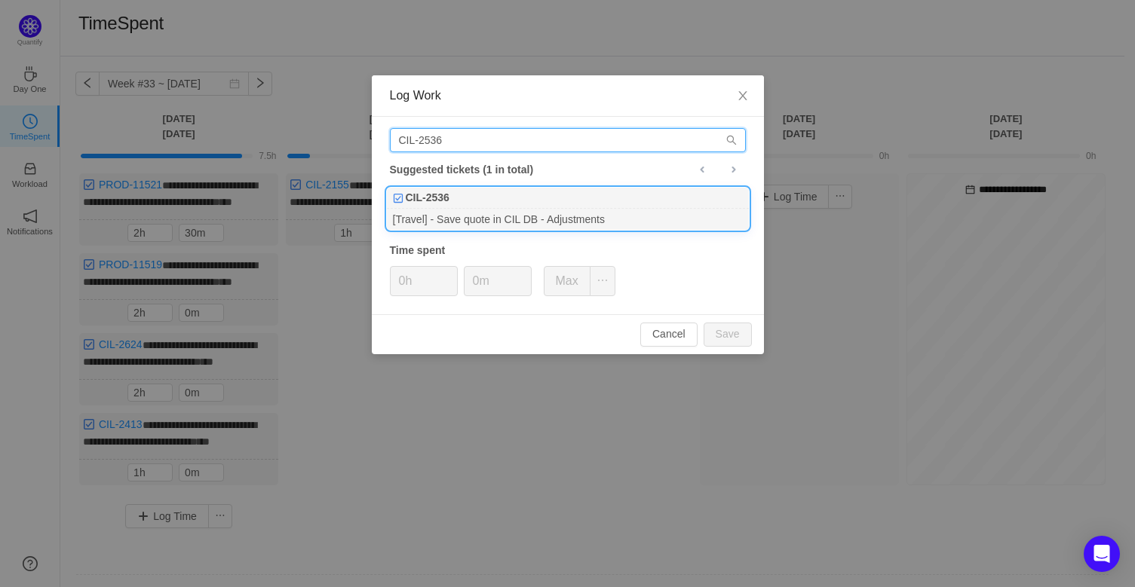
type input "CIL-2536"
click at [541, 205] on div "CIL-2536" at bounding box center [568, 198] width 362 height 21
click at [719, 323] on button "Save" at bounding box center [728, 335] width 48 height 24
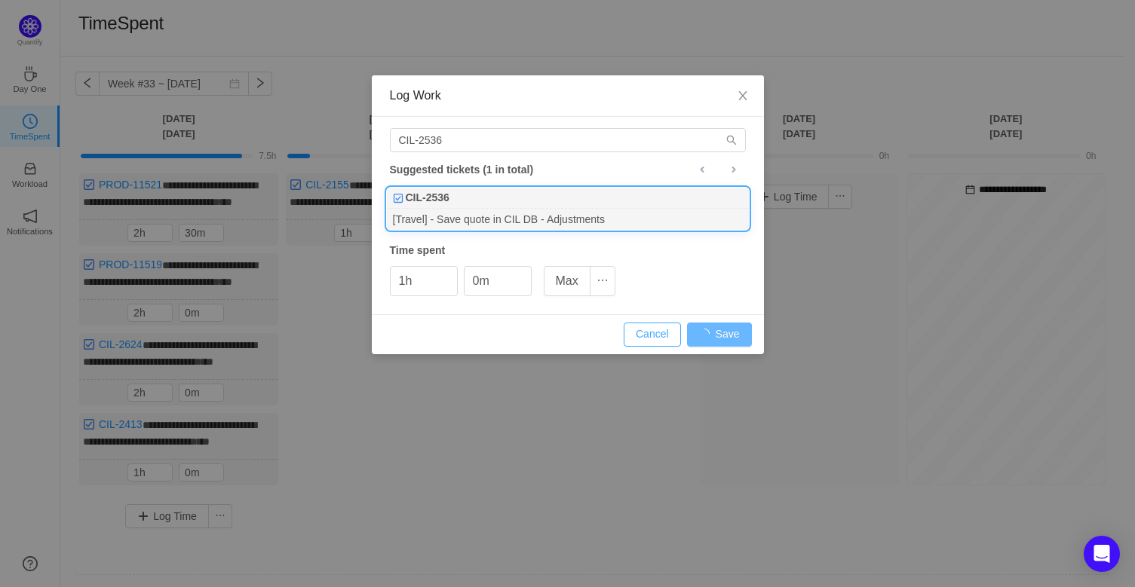
type input "0h"
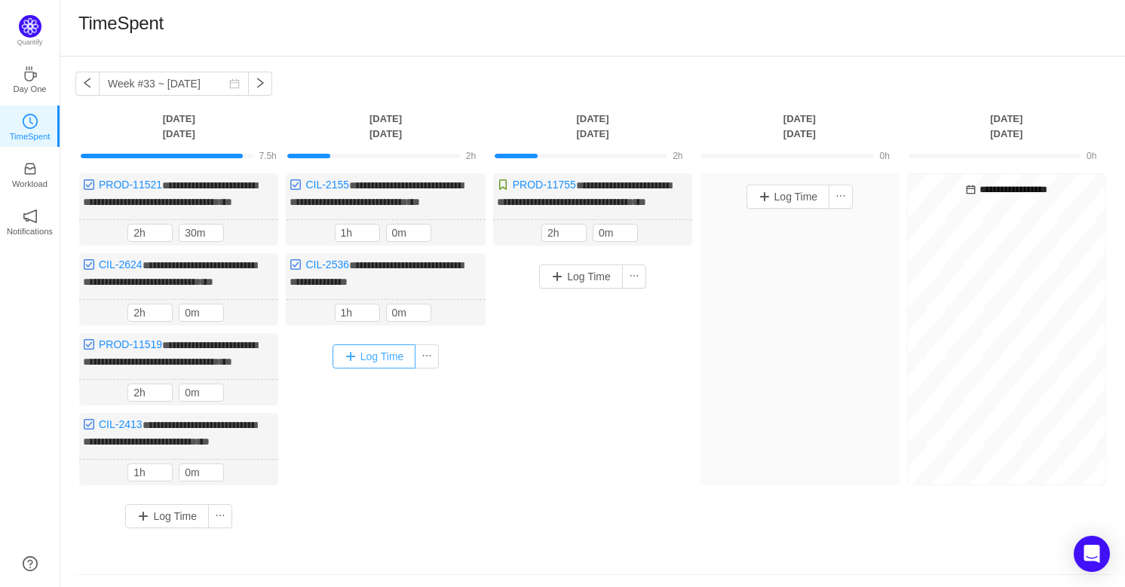
click at [377, 369] on button "Log Time" at bounding box center [375, 357] width 84 height 24
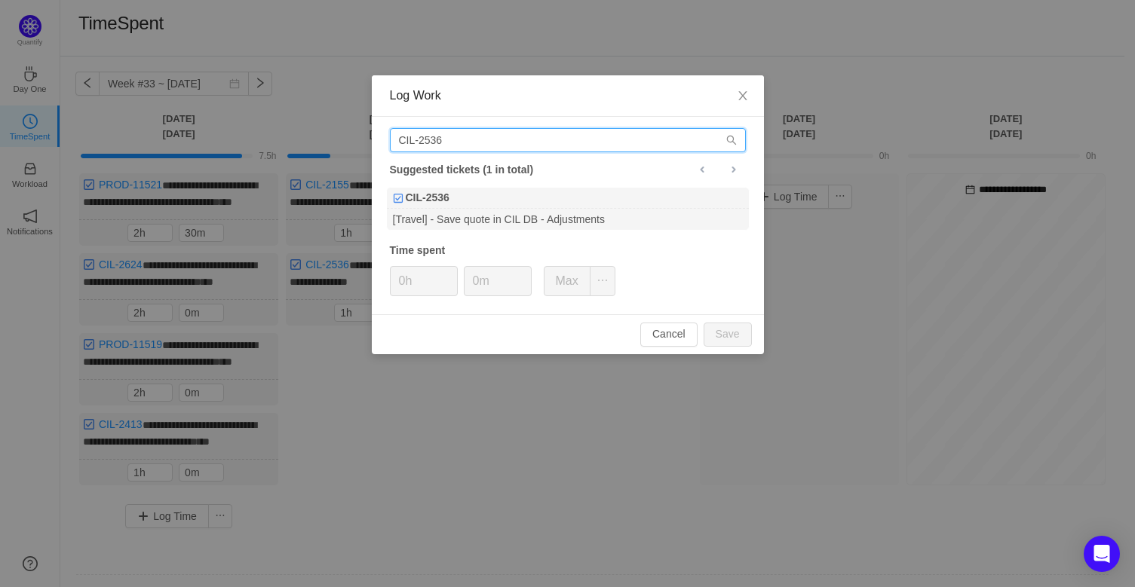
drag, startPoint x: 489, startPoint y: 142, endPoint x: 254, endPoint y: 134, distance: 234.6
click at [254, 134] on div "Log Work CIL-2536 Suggested tickets (1 in total) CIL-2536 [Travel] - Save quote…" at bounding box center [567, 293] width 1135 height 587
paste input "40"
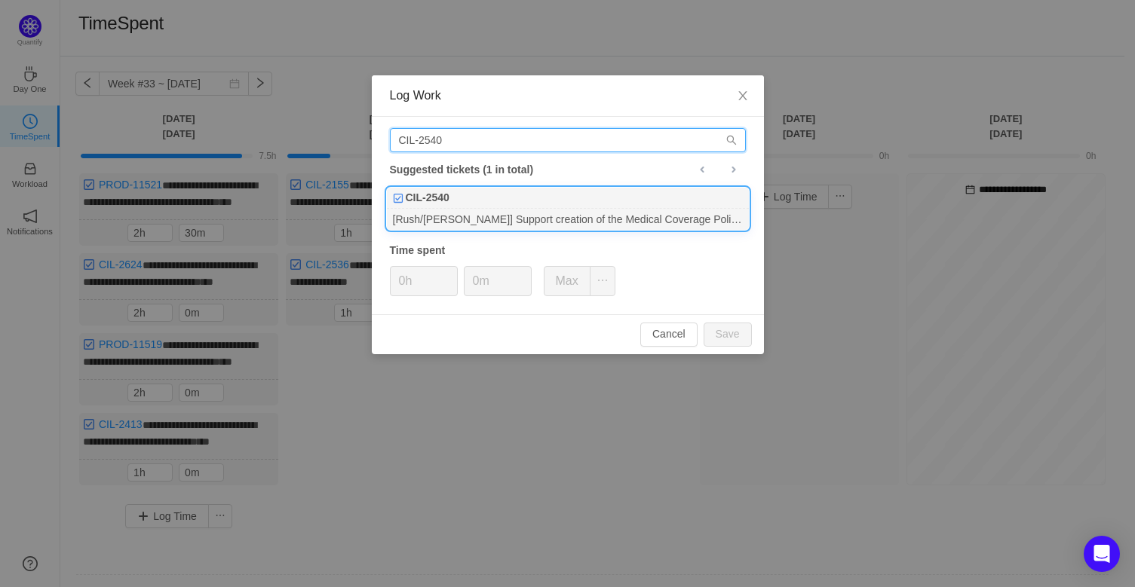
type input "CIL-2540"
click at [487, 198] on div "CIL-2540" at bounding box center [568, 198] width 362 height 21
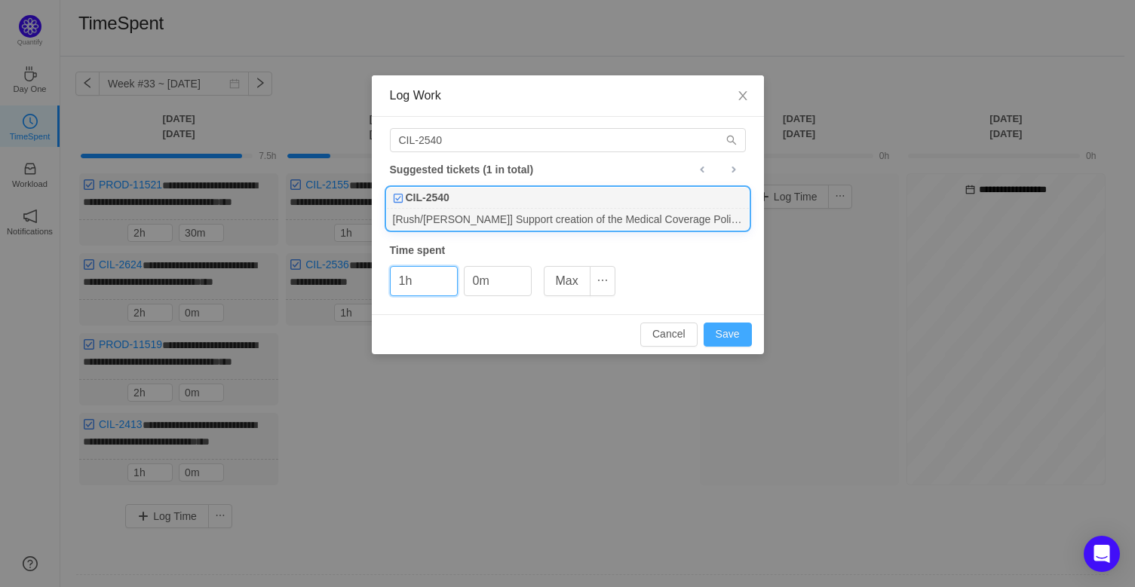
click at [727, 333] on button "Save" at bounding box center [728, 335] width 48 height 24
type input "0h"
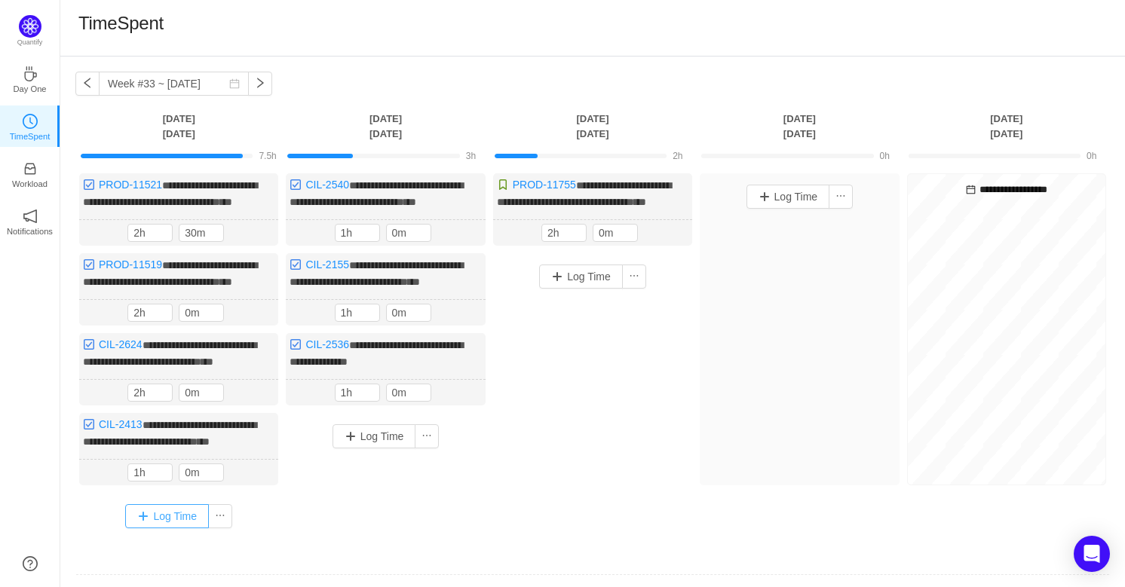
click at [151, 529] on button "Log Time" at bounding box center [167, 516] width 84 height 24
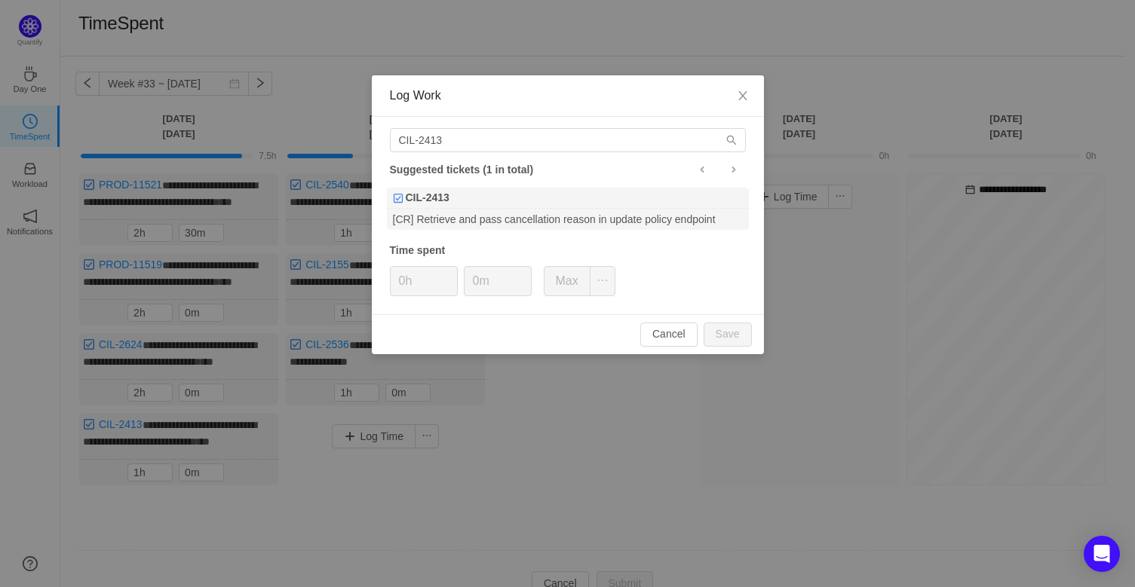
click at [486, 154] on div "CIL-2413 Suggested tickets (1 in total) CIL-2413 [CR] Retrieve and pass cancell…" at bounding box center [568, 216] width 392 height 198
drag, startPoint x: 491, startPoint y: 135, endPoint x: 335, endPoint y: 143, distance: 156.3
click at [335, 143] on div "Log Work CIL-2413 Suggested tickets (1 in total) CIL-2413 [CR] Retrieve and pas…" at bounding box center [567, 293] width 1135 height 587
paste input "227"
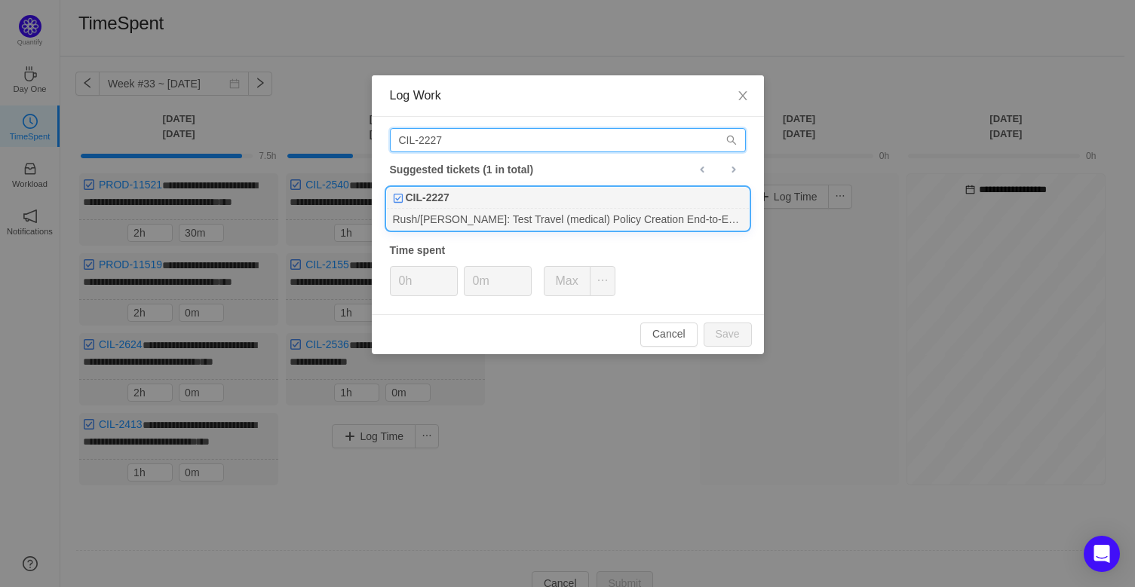
type input "CIL-2227"
click at [555, 212] on div "Rush/[PERSON_NAME]: Test Travel (medical) Policy Creation End-to-End Without Mo…" at bounding box center [568, 219] width 362 height 20
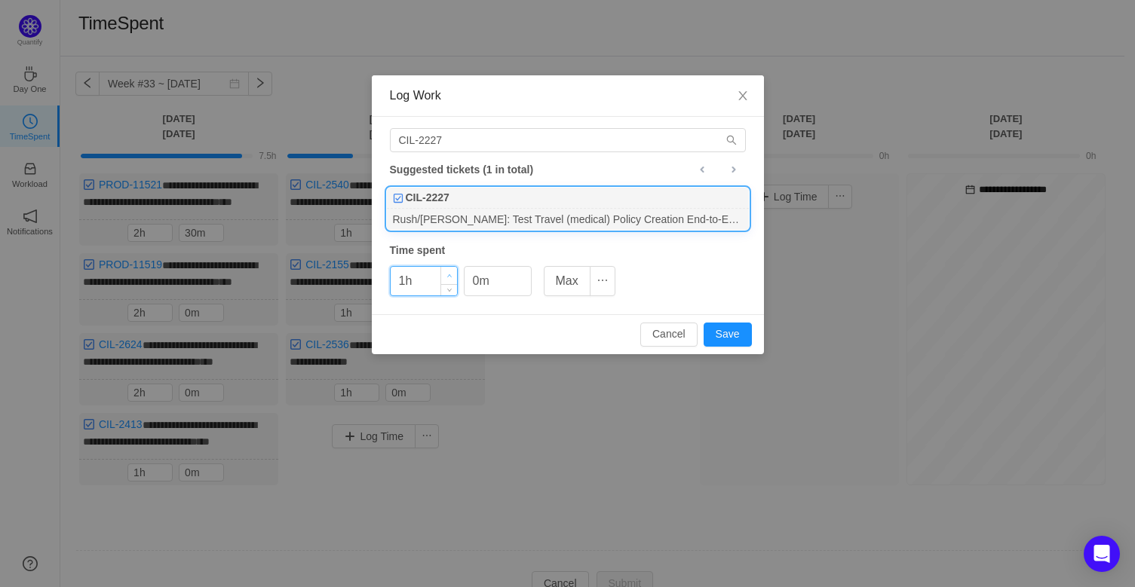
click at [449, 275] on icon "icon: up" at bounding box center [448, 276] width 5 height 5
click at [723, 339] on button "Save" at bounding box center [728, 335] width 48 height 24
type input "0h"
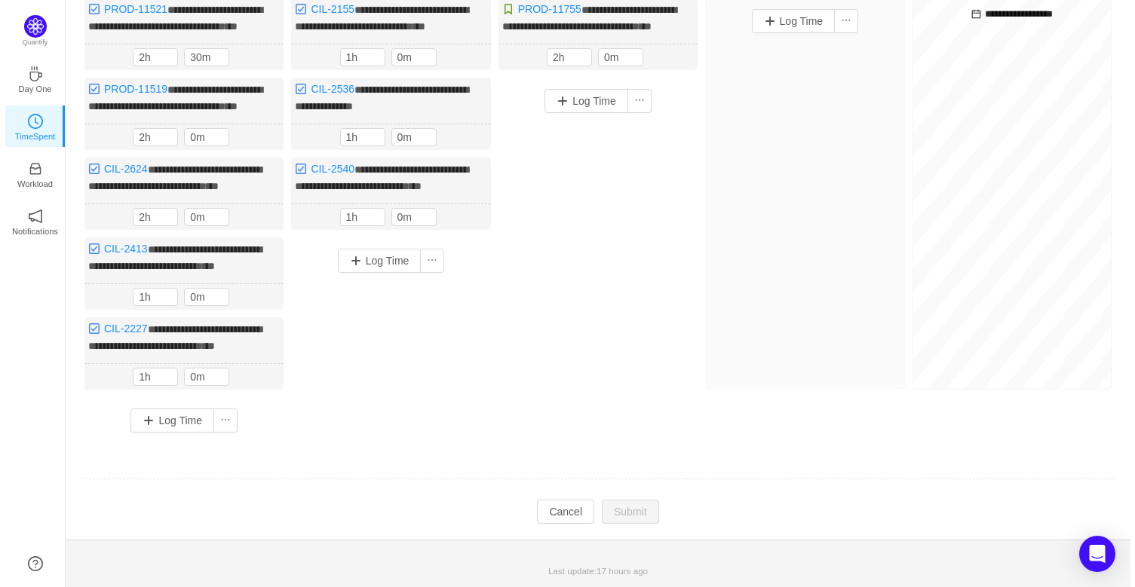
scroll to position [205, 0]
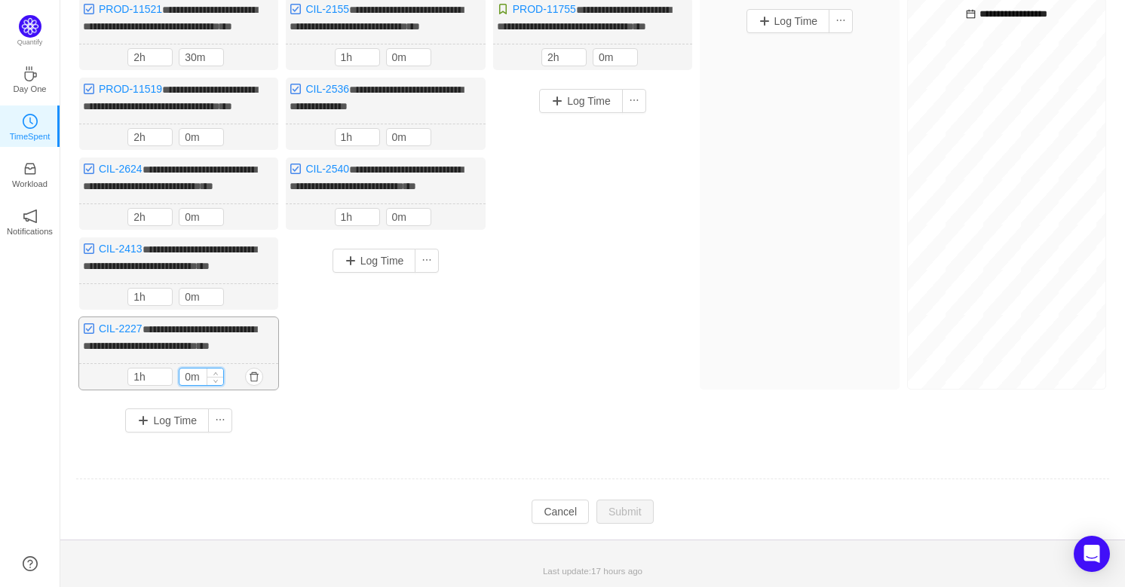
click at [186, 382] on input "0m" at bounding box center [201, 377] width 44 height 17
type input "1h"
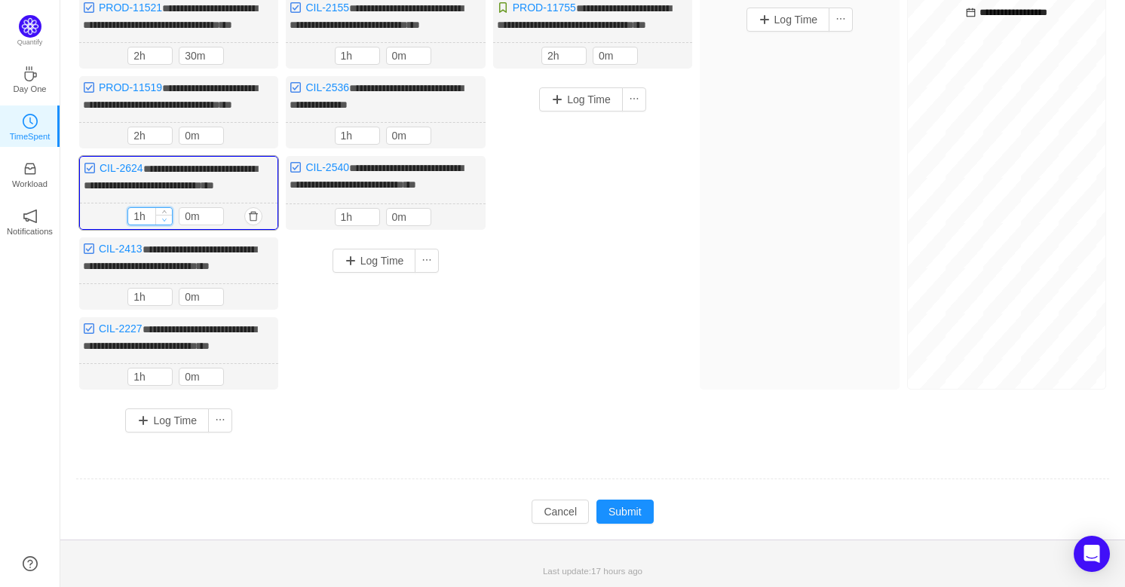
click at [164, 222] on icon "icon: down" at bounding box center [164, 220] width 5 height 3
click at [626, 524] on button "Submit" at bounding box center [624, 512] width 57 height 24
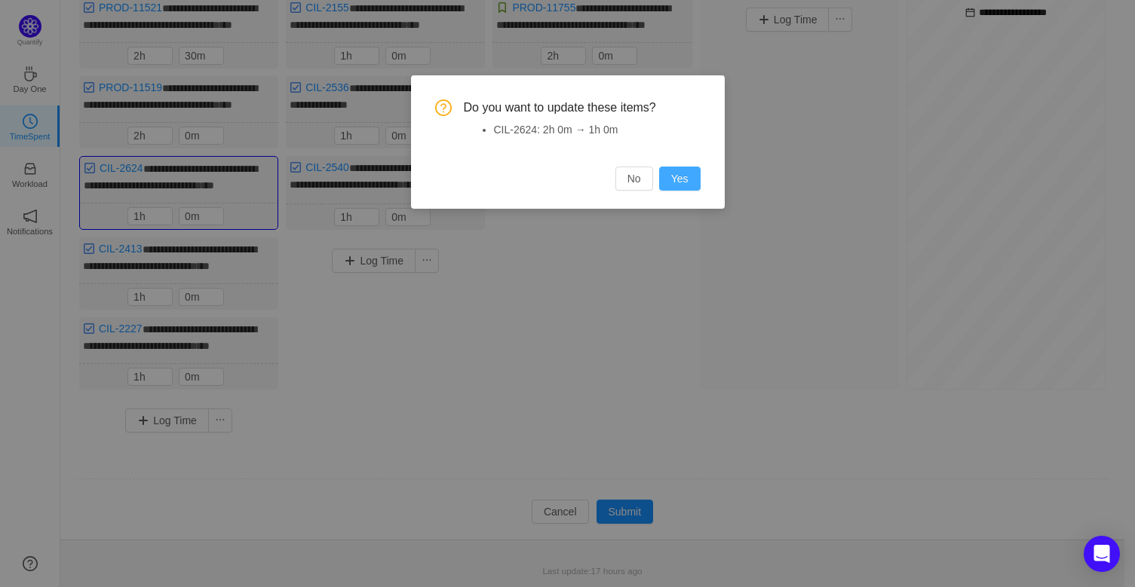
click at [678, 177] on button "Yes" at bounding box center [679, 179] width 41 height 24
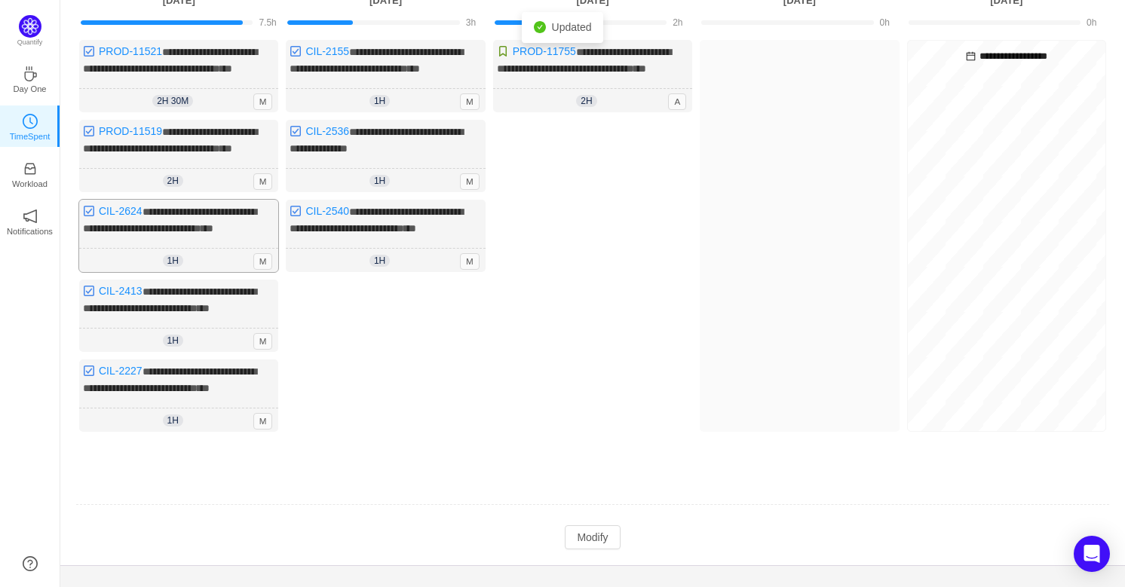
scroll to position [136, 0]
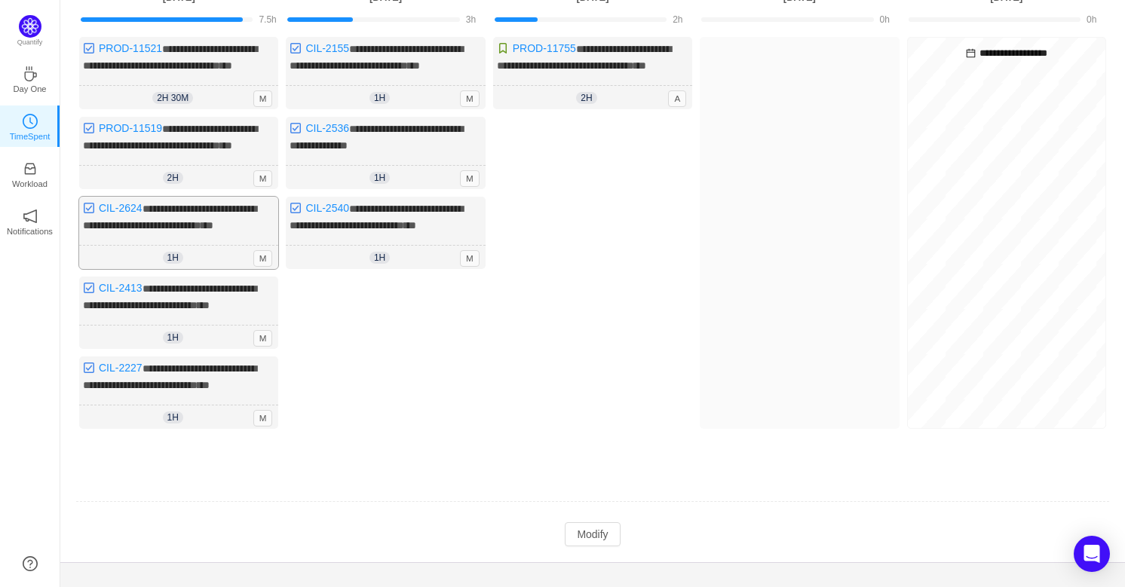
click at [191, 269] on div "**********" at bounding box center [178, 233] width 199 height 72
click at [123, 214] on link "CIL-2624" at bounding box center [121, 208] width 44 height 12
click at [602, 547] on button "Modify" at bounding box center [592, 535] width 55 height 24
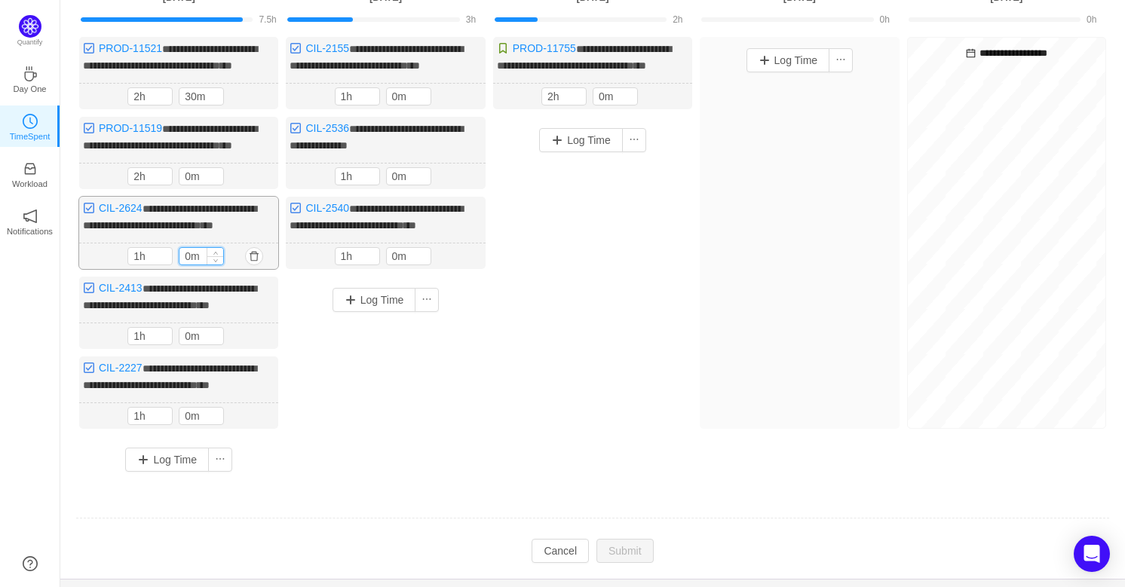
click at [186, 265] on input "0m" at bounding box center [201, 256] width 44 height 17
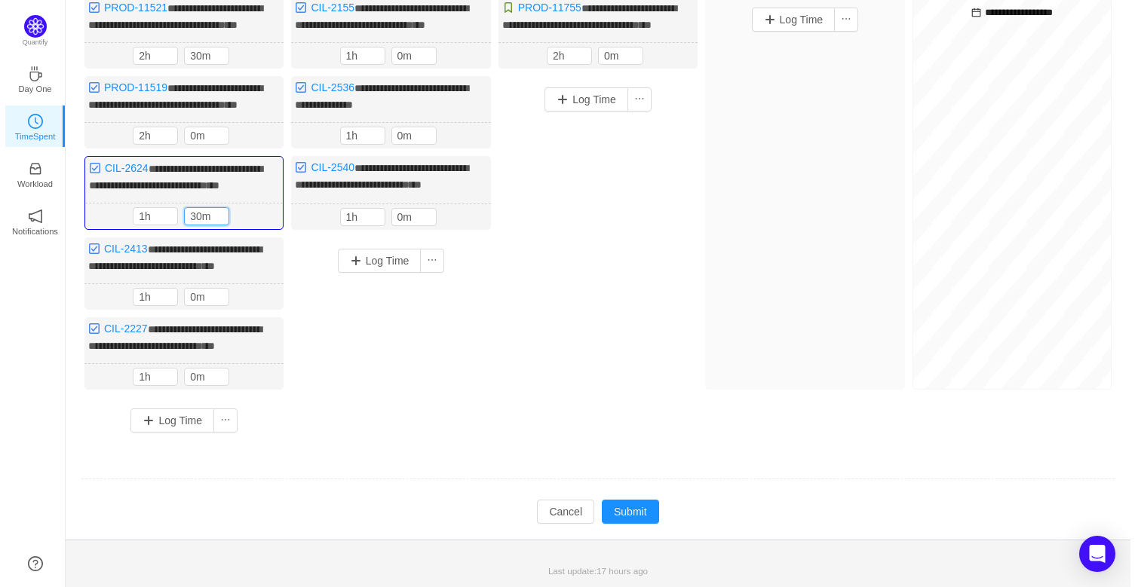
scroll to position [215, 0]
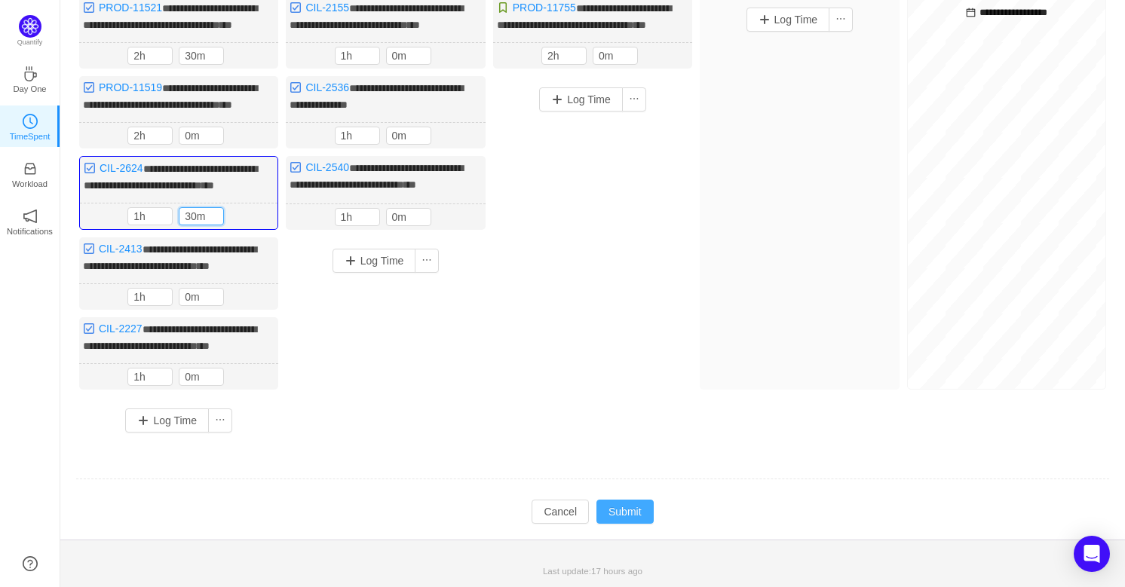
type input "30m"
click at [633, 510] on button "Submit" at bounding box center [624, 512] width 57 height 24
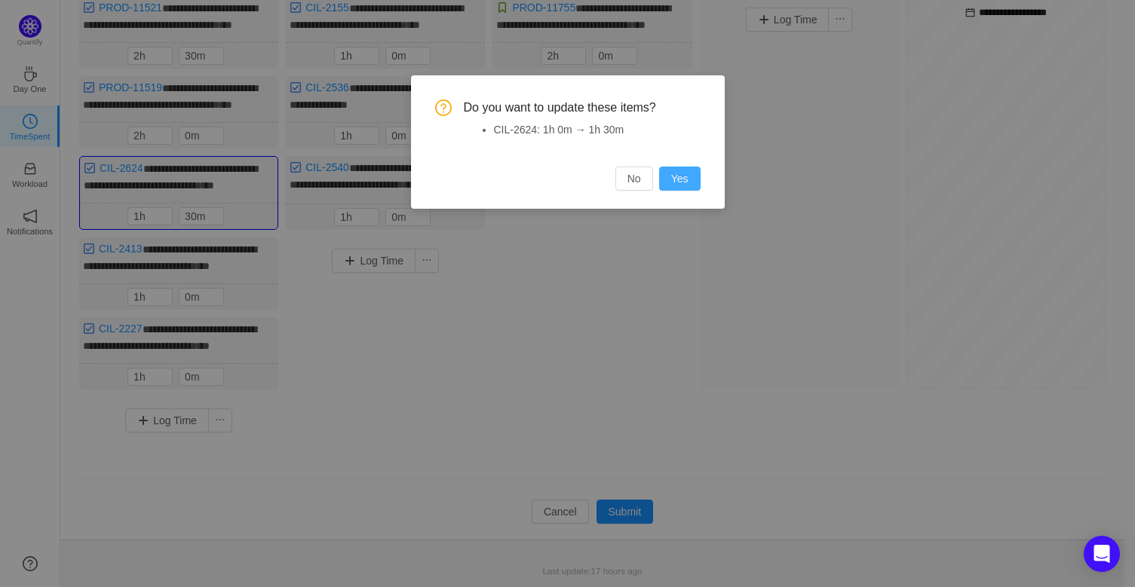
click at [673, 186] on button "Yes" at bounding box center [679, 179] width 41 height 24
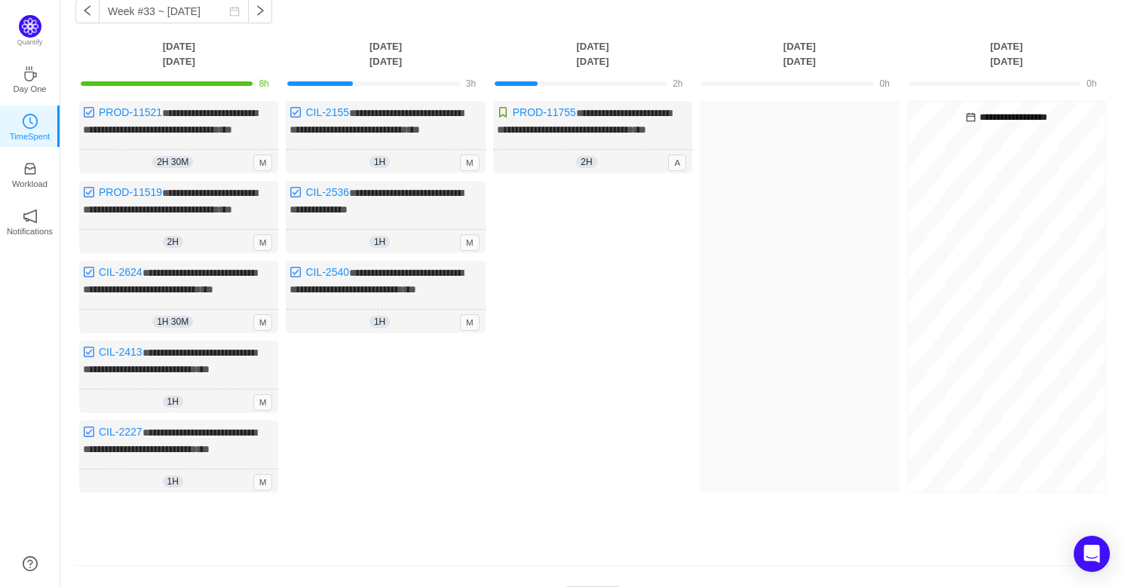
scroll to position [198, 0]
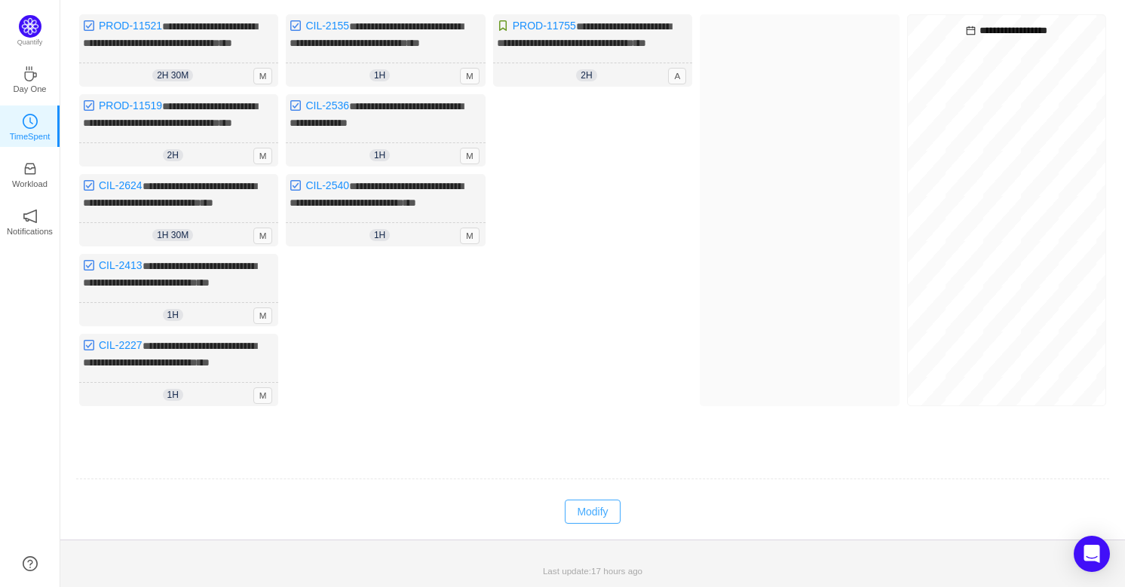
click at [590, 512] on button "Modify" at bounding box center [592, 512] width 55 height 24
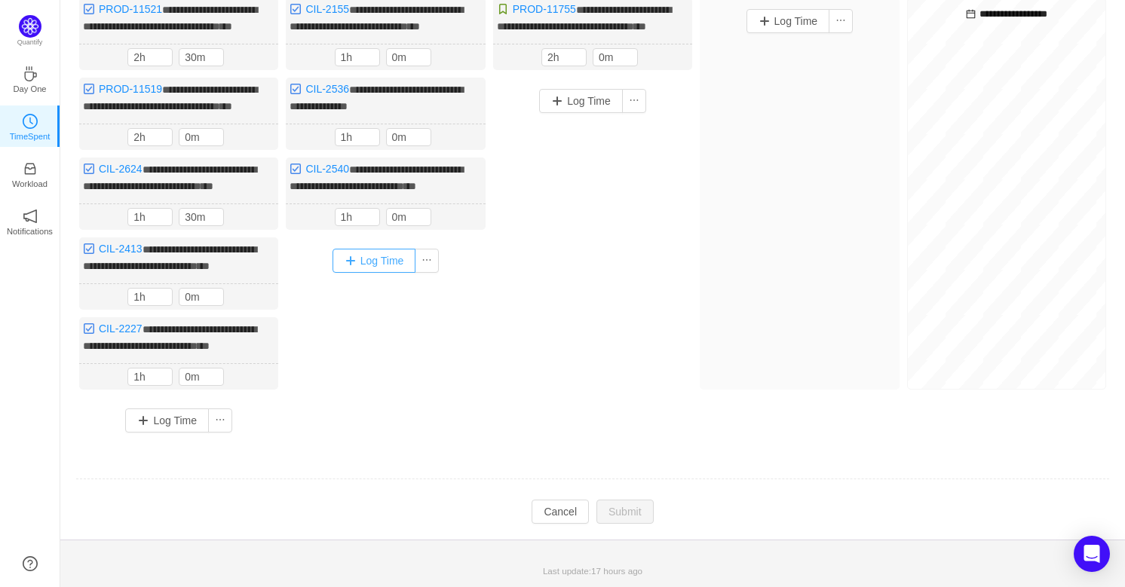
click at [394, 273] on button "Log Time" at bounding box center [375, 261] width 84 height 24
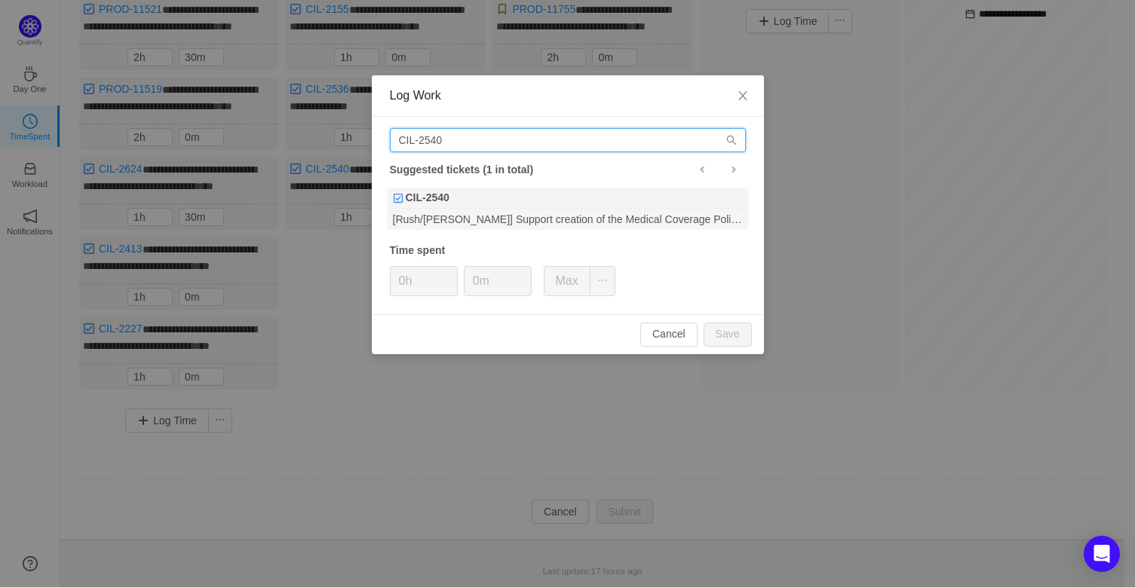
drag, startPoint x: 483, startPoint y: 146, endPoint x: 352, endPoint y: 158, distance: 131.7
click at [352, 158] on div "Log Work CIL-2540 Suggested tickets (1 in total) CIL-2540 [Rush/[PERSON_NAME]] …" at bounding box center [567, 293] width 1135 height 587
paste input "[URL][DOMAIN_NAME]"
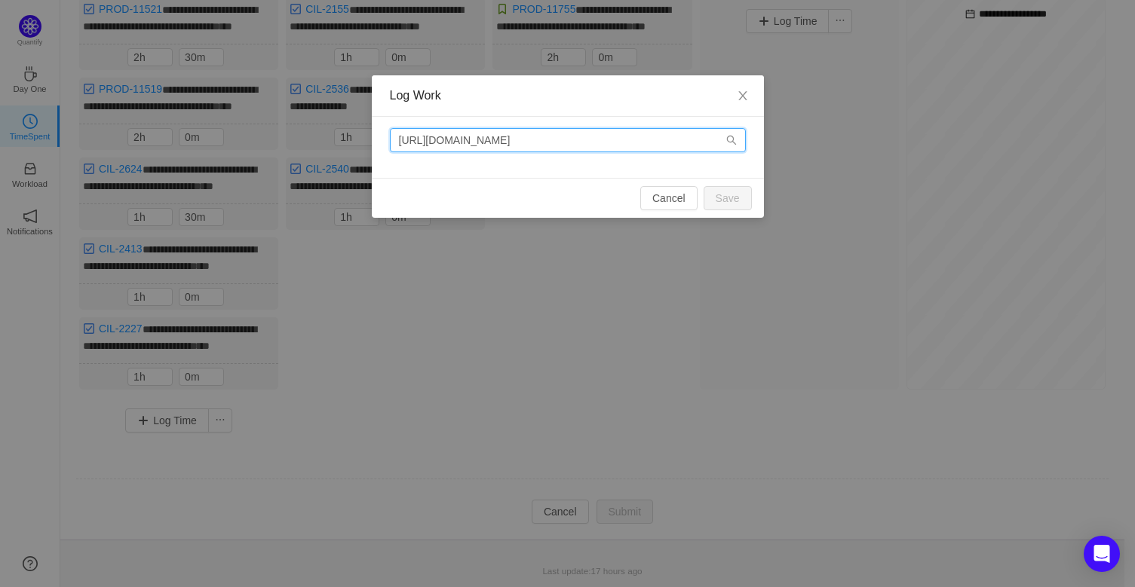
drag, startPoint x: 578, startPoint y: 140, endPoint x: 26, endPoint y: 241, distance: 560.5
click at [57, 235] on div "Log Work [URL][DOMAIN_NAME] Cancel Save" at bounding box center [567, 293] width 1135 height 587
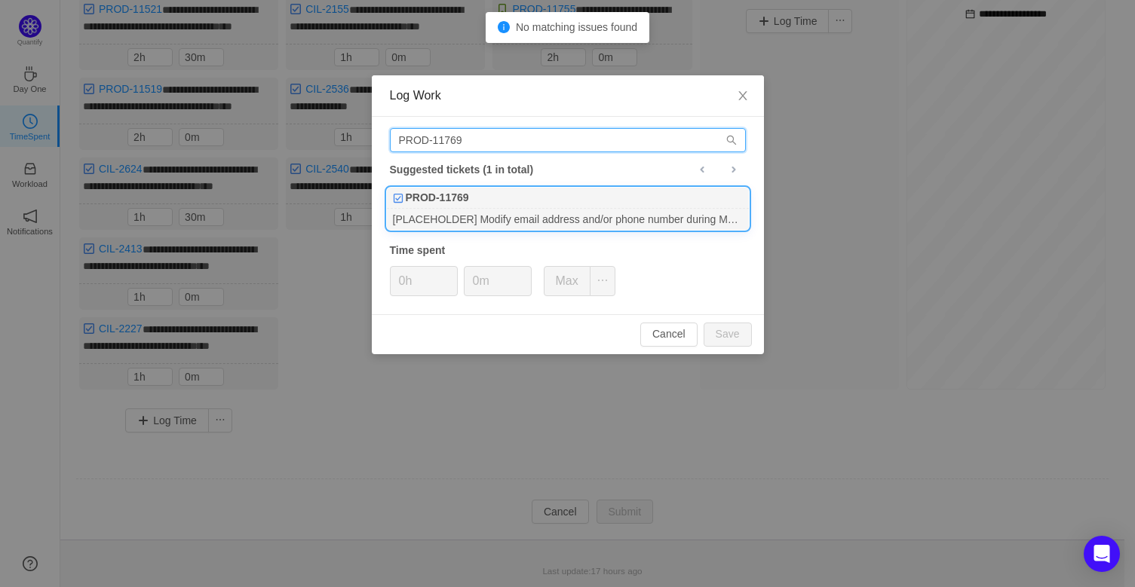
type input "PROD-11769"
click at [630, 216] on div "[PLACEHOLDER] Modify email address and/or phone number during Medica Policy Cre…" at bounding box center [568, 219] width 362 height 20
click at [722, 345] on button "Save" at bounding box center [728, 335] width 48 height 24
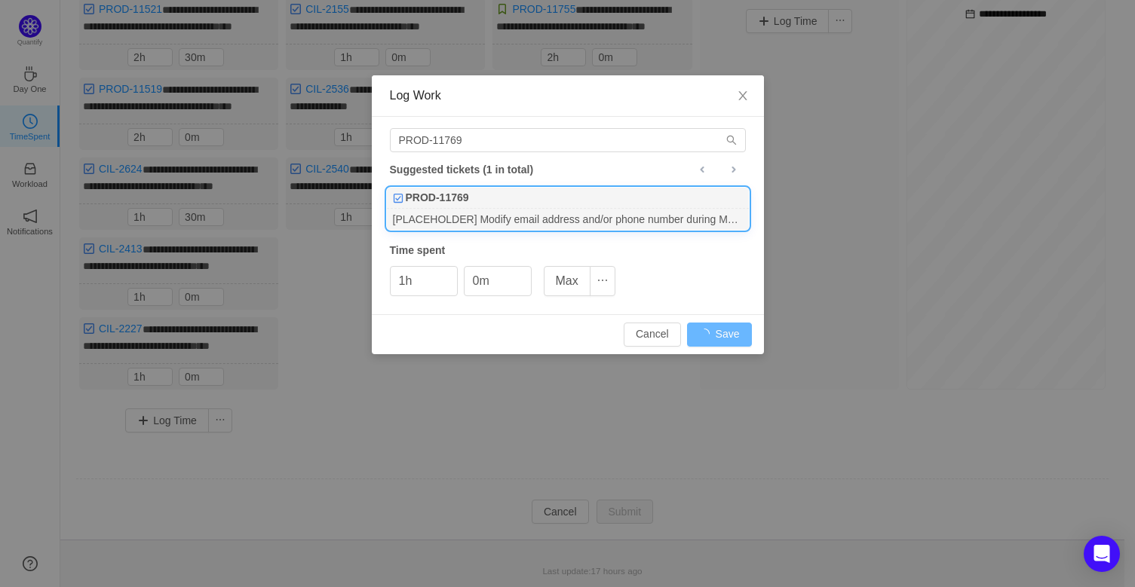
type input "0h"
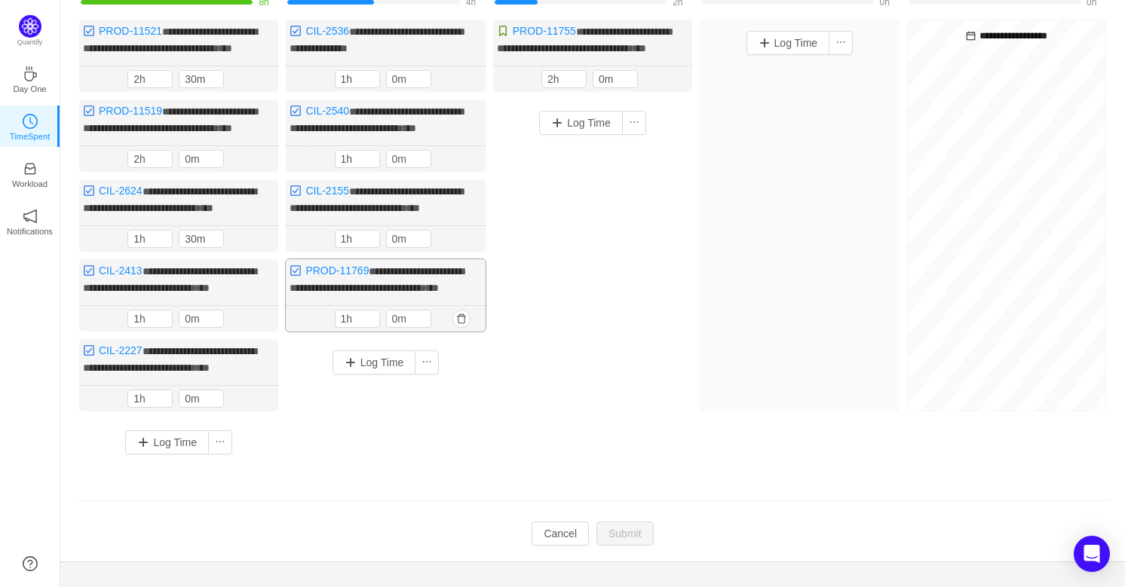
scroll to position [130, 0]
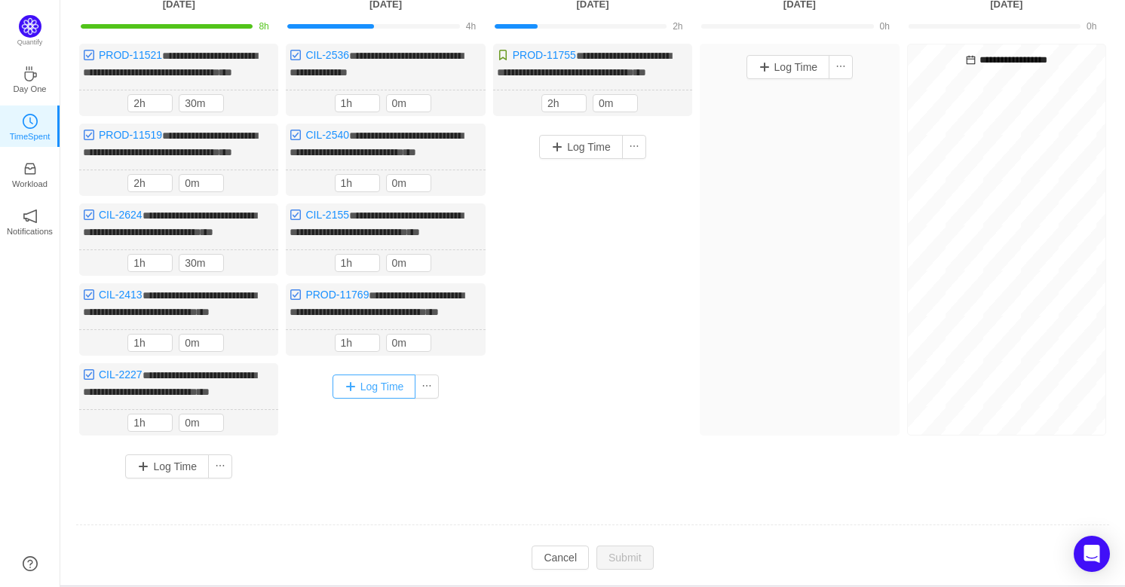
click at [371, 399] on button "Log Time" at bounding box center [375, 387] width 84 height 24
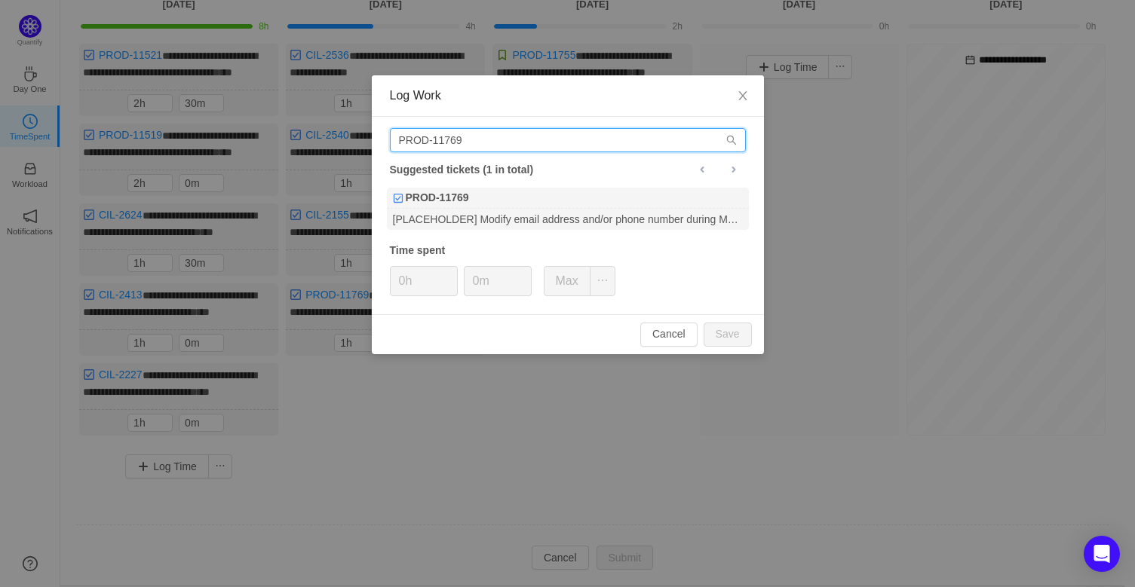
drag, startPoint x: 505, startPoint y: 142, endPoint x: 29, endPoint y: 205, distance: 480.8
click at [29, 204] on div "Log Work PROD-11769 Suggested tickets (1 in total) PROD-11769 [PLACEHOLDER] Mod…" at bounding box center [567, 293] width 1135 height 587
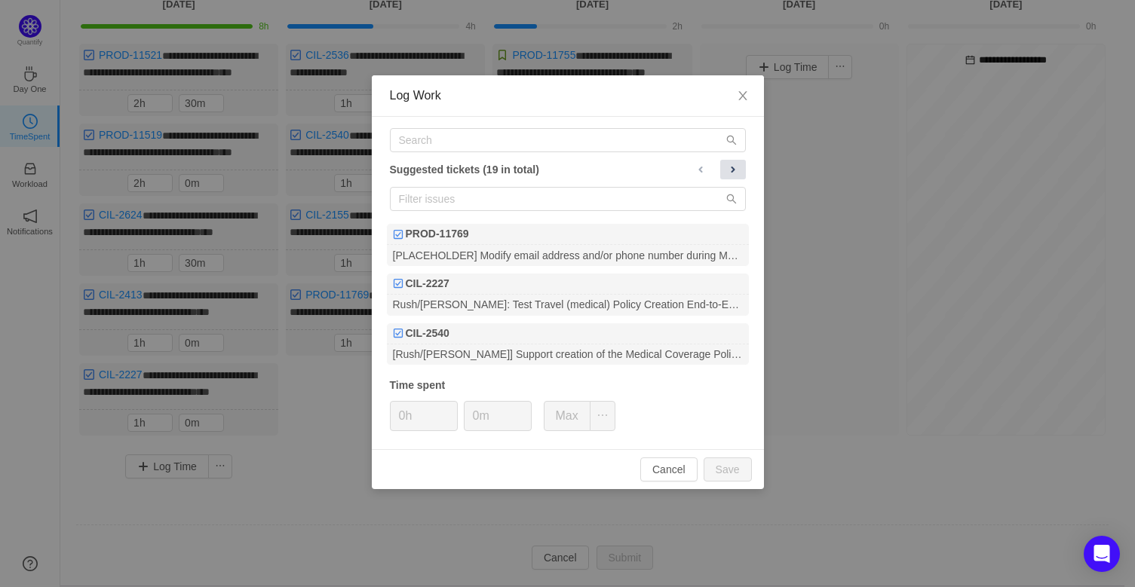
click at [737, 167] on span at bounding box center [733, 170] width 12 height 12
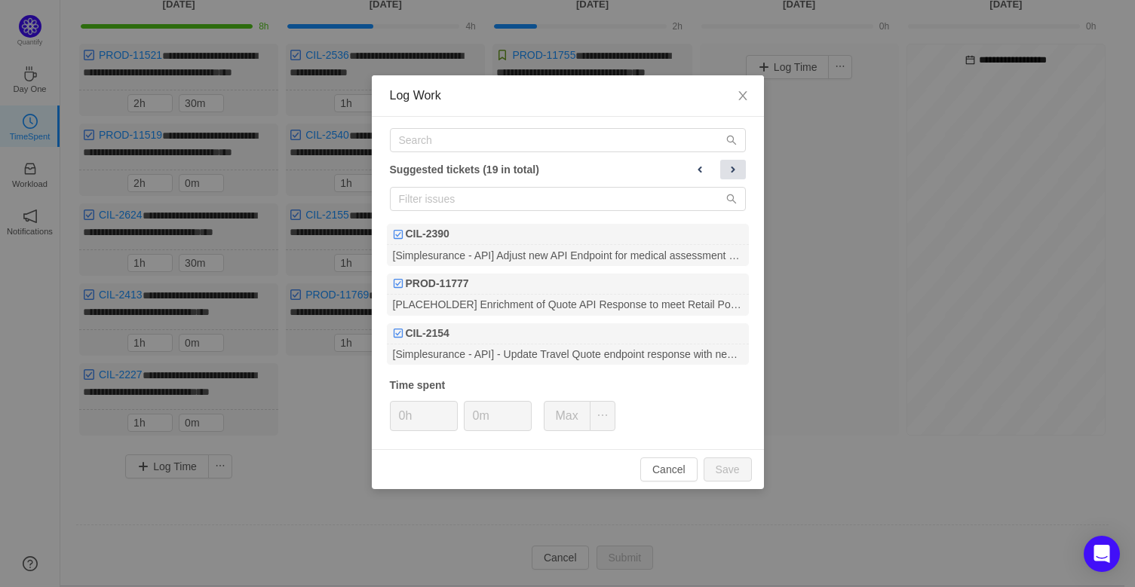
click at [737, 167] on span at bounding box center [733, 170] width 12 height 12
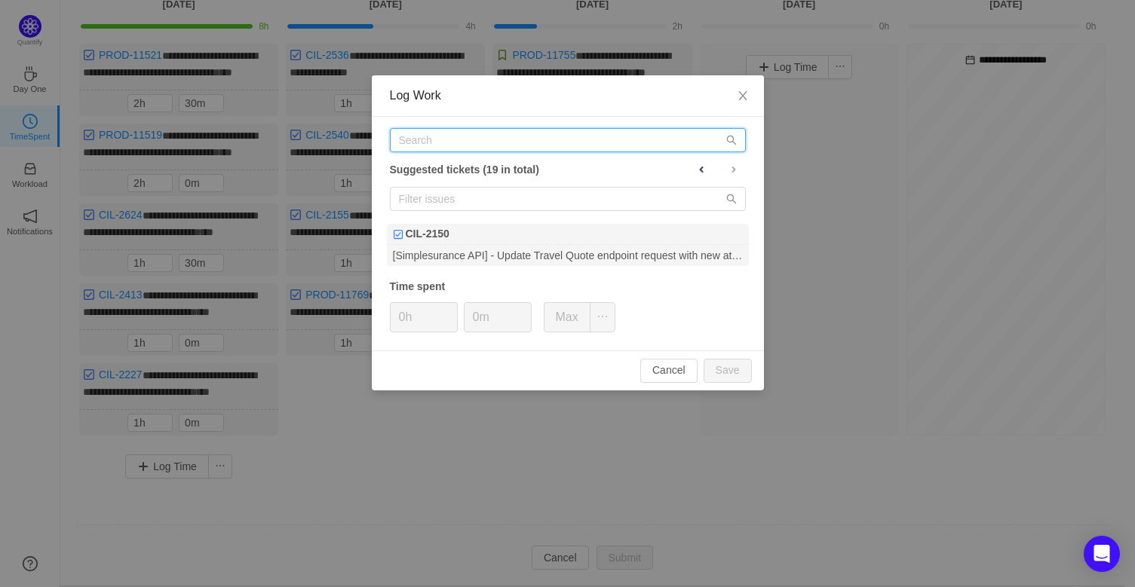
click at [480, 144] on input "text" at bounding box center [568, 140] width 356 height 24
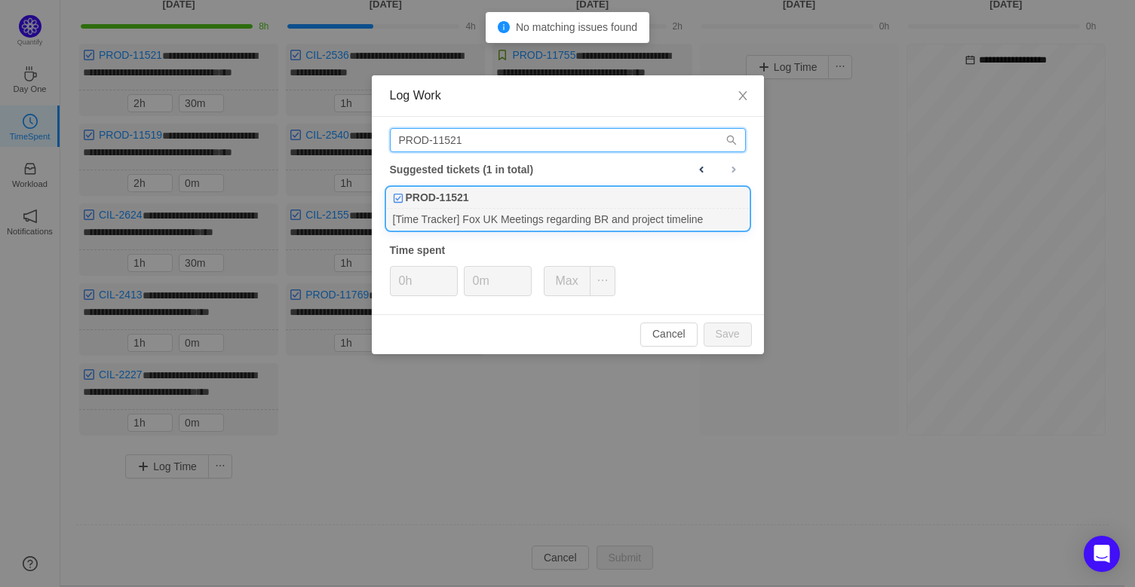
type input "PROD-11521"
click at [484, 198] on div "PROD-11521" at bounding box center [568, 198] width 362 height 21
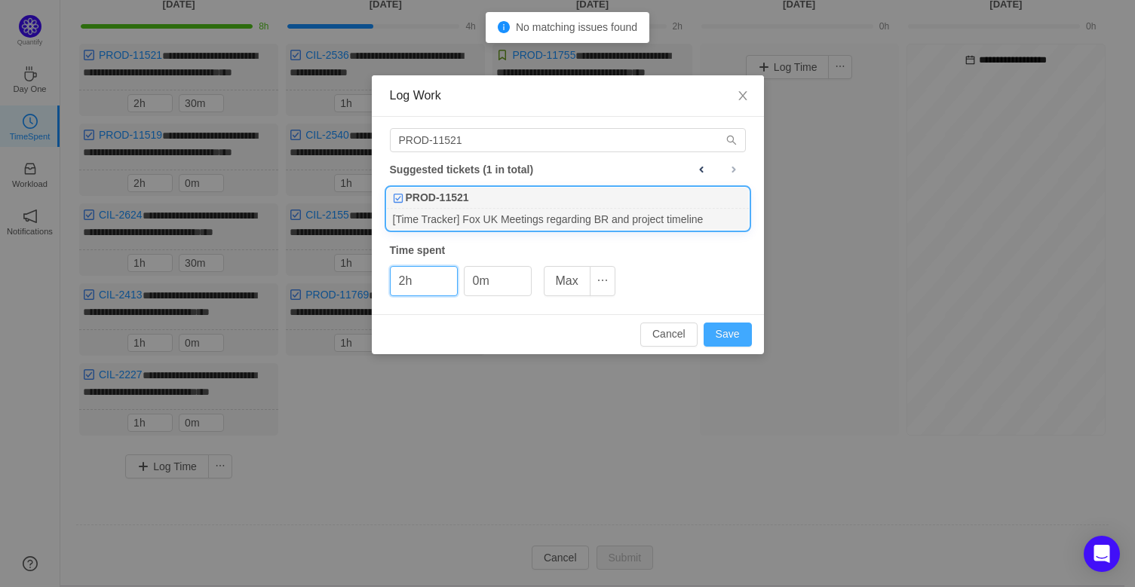
click at [747, 330] on button "Save" at bounding box center [728, 335] width 48 height 24
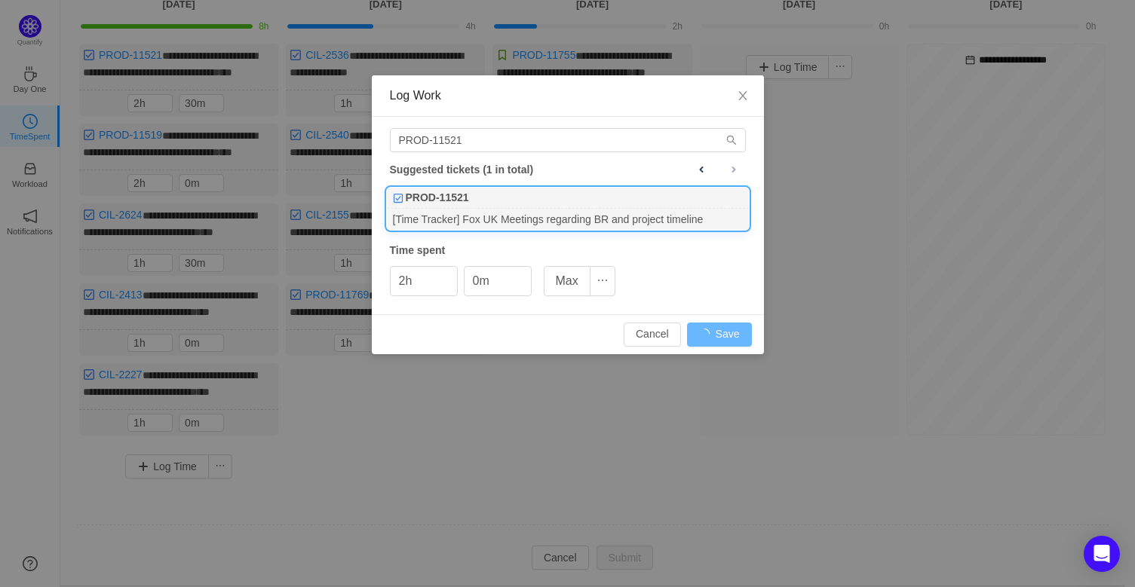
type input "0h"
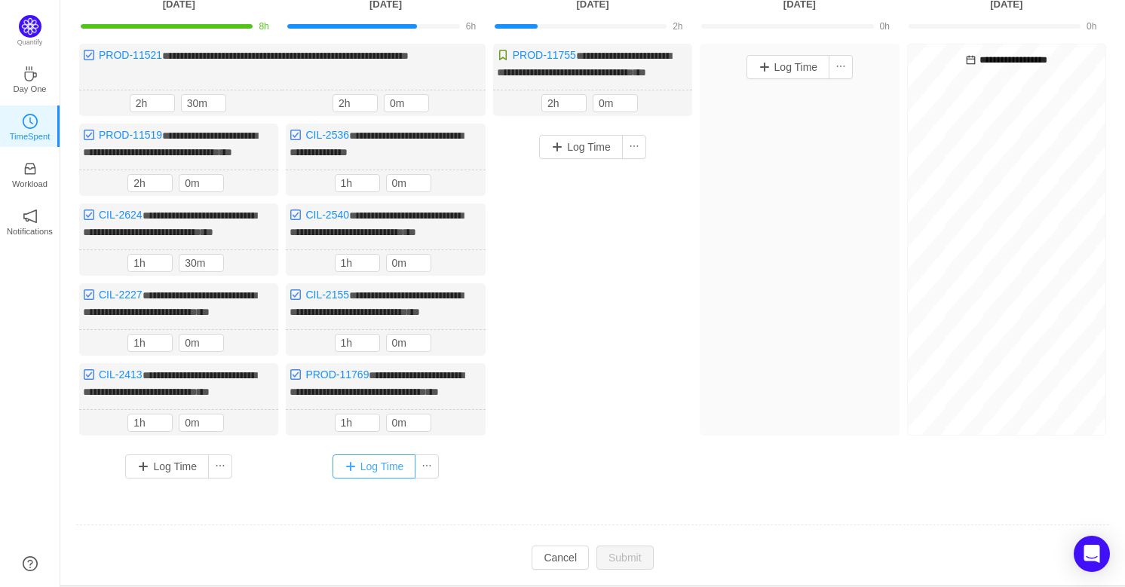
click at [369, 479] on button "Log Time" at bounding box center [375, 467] width 84 height 24
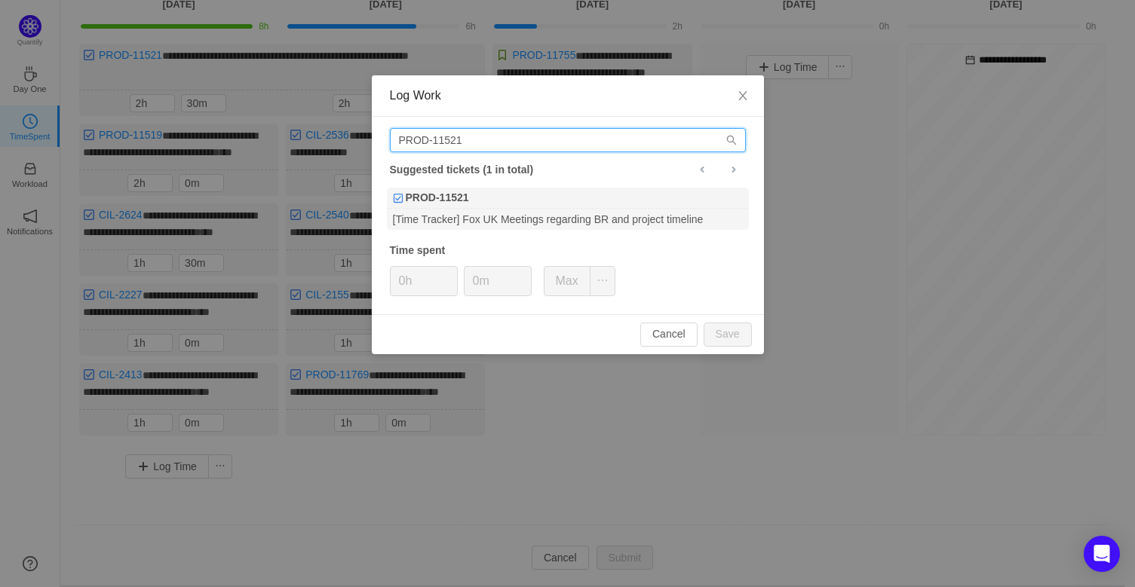
click at [479, 140] on input "PROD-11521" at bounding box center [568, 140] width 356 height 24
drag, startPoint x: 480, startPoint y: 141, endPoint x: 449, endPoint y: 143, distance: 31.8
click at [449, 143] on input "PROD-11521" at bounding box center [568, 140] width 356 height 24
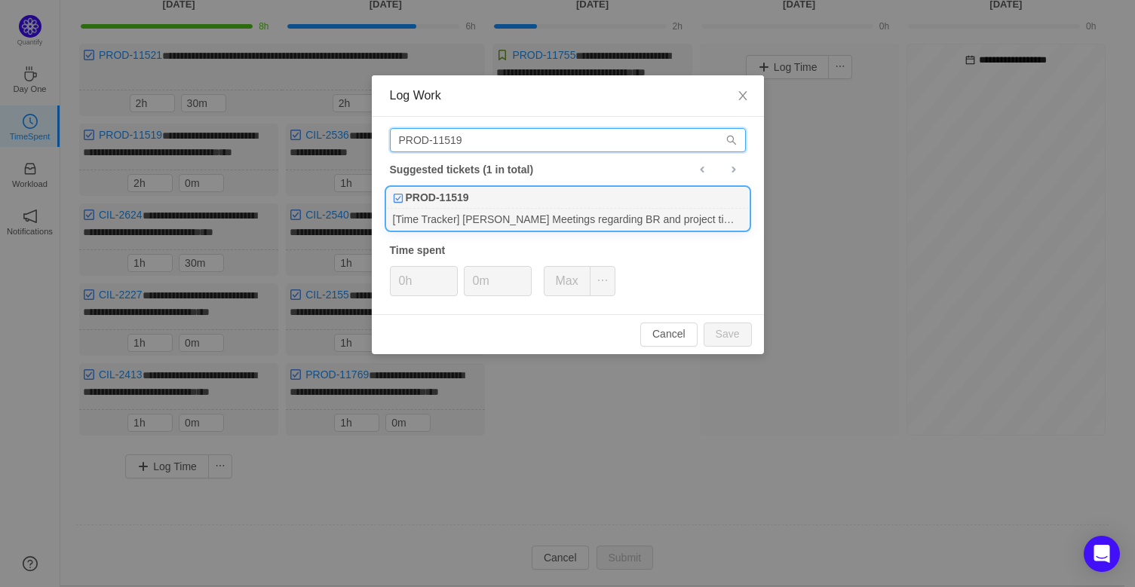
type input "PROD-11519"
click at [501, 204] on div "PROD-11519" at bounding box center [568, 198] width 362 height 21
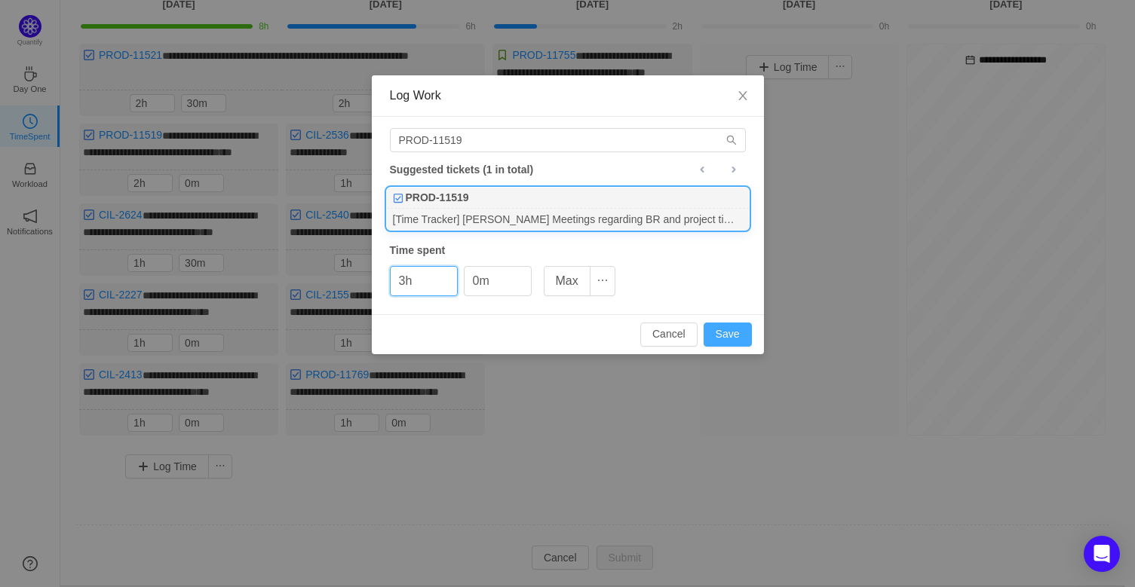
click at [736, 335] on button "Save" at bounding box center [728, 335] width 48 height 24
type input "0h"
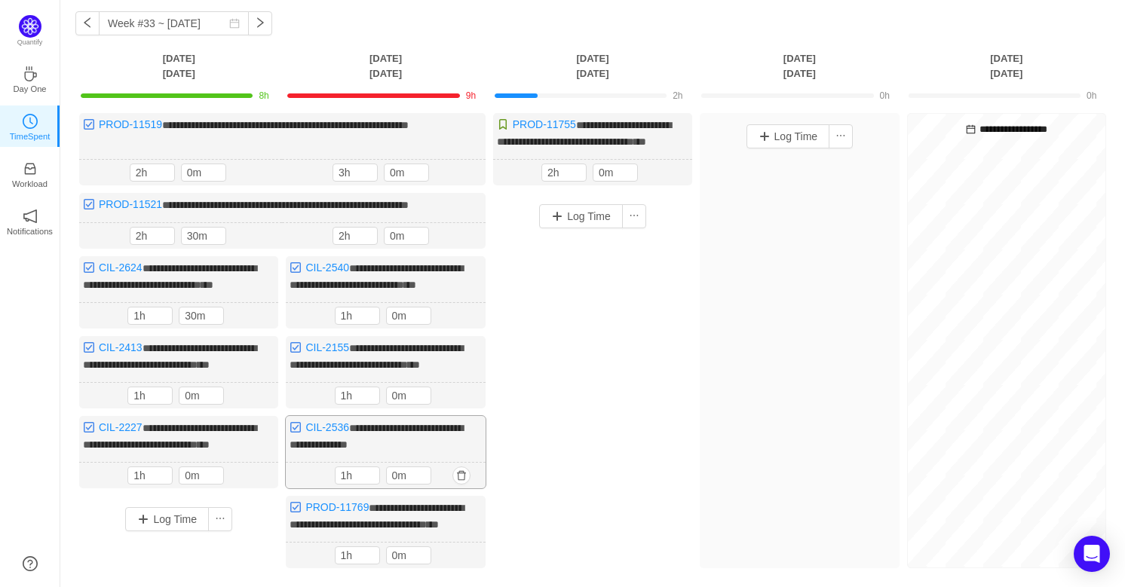
scroll to position [3, 0]
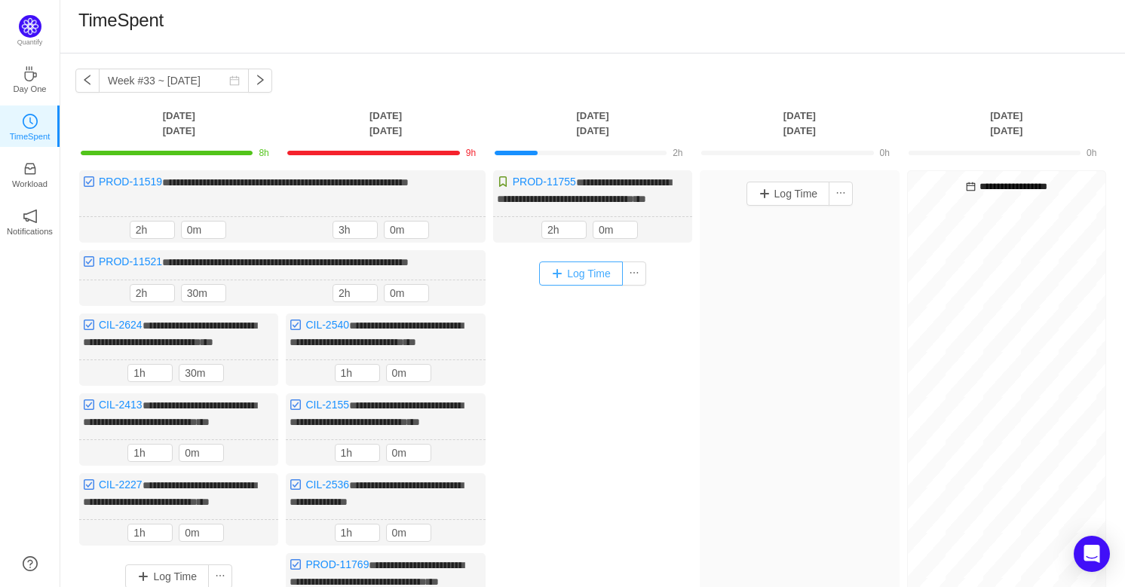
click at [587, 281] on button "Log Time" at bounding box center [581, 274] width 84 height 24
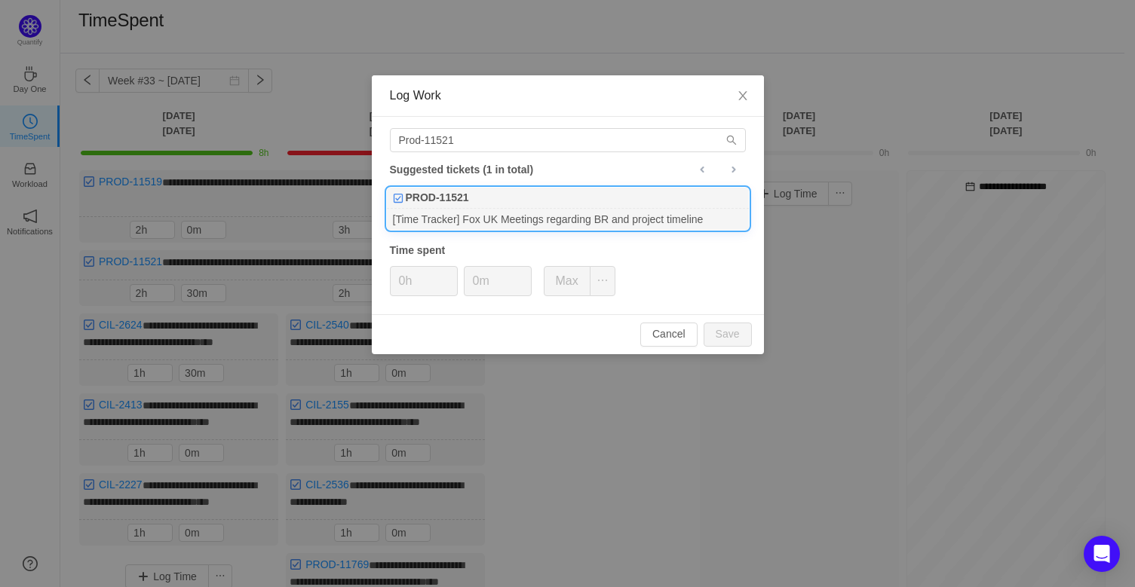
click at [495, 224] on div "[Time Tracker] Fox UK Meetings regarding BR and project timeline" at bounding box center [568, 219] width 362 height 20
click at [415, 287] on input "0h" at bounding box center [424, 281] width 66 height 29
click at [452, 274] on span "Increase Value" at bounding box center [449, 275] width 16 height 17
click at [734, 331] on button "Save" at bounding box center [728, 335] width 48 height 24
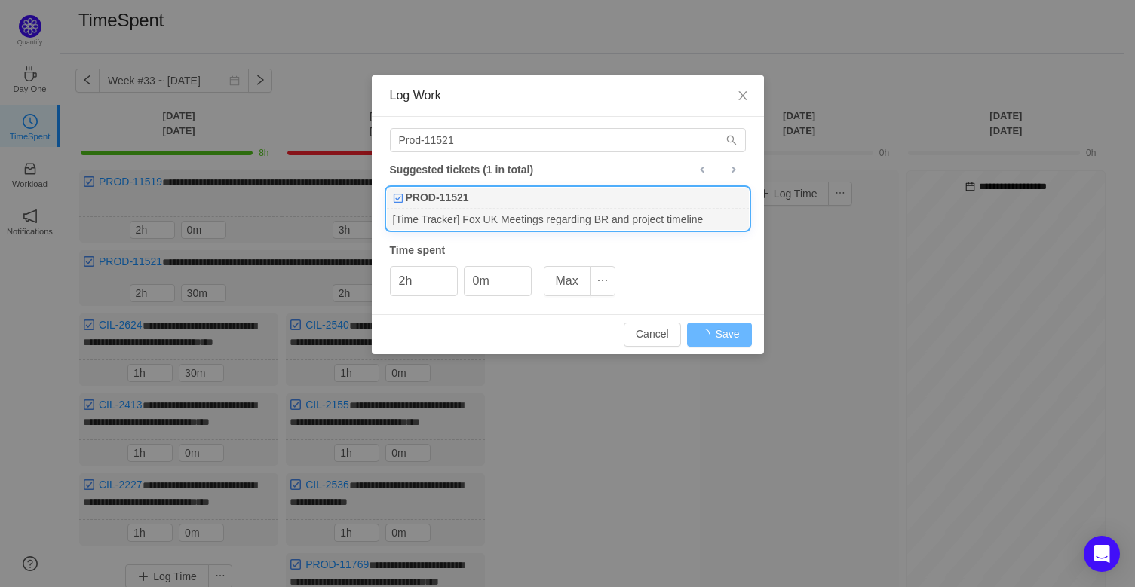
type input "0h"
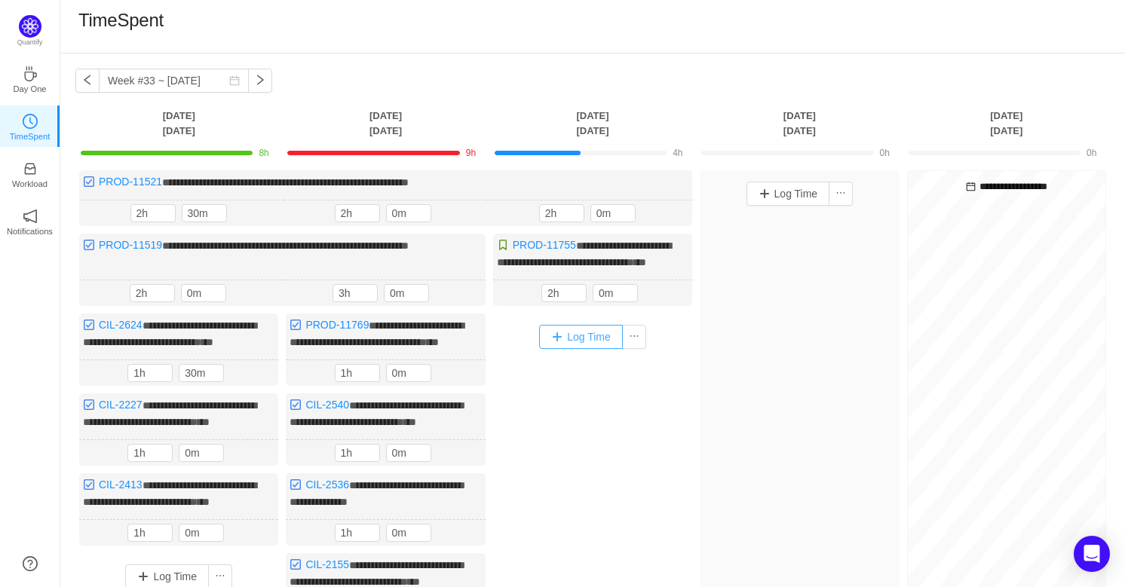
click at [599, 348] on button "Log Time" at bounding box center [581, 337] width 84 height 24
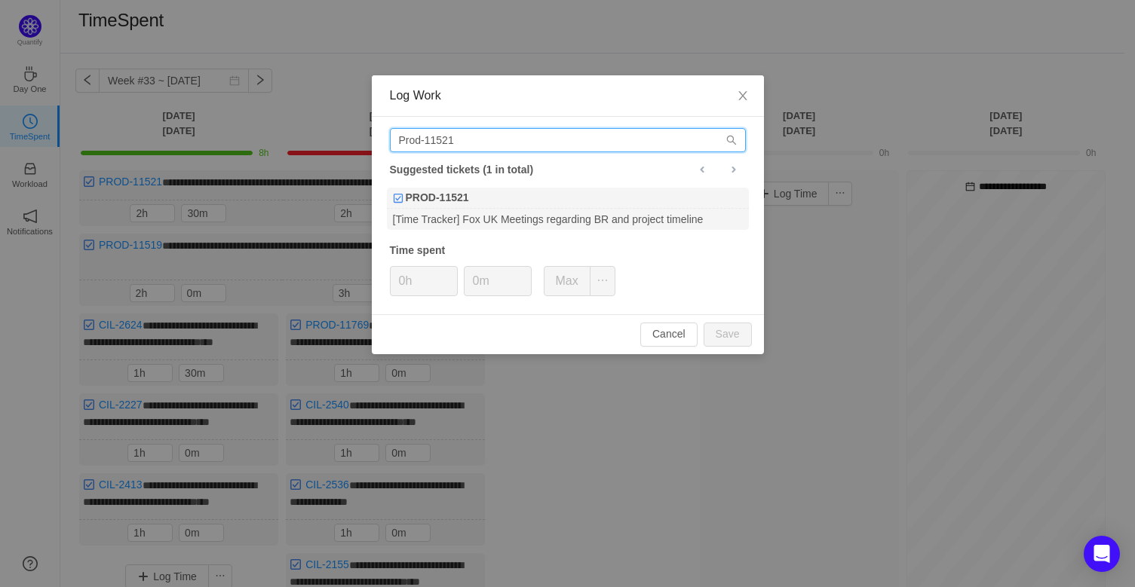
click at [481, 144] on input "Prod-11521" at bounding box center [568, 140] width 356 height 24
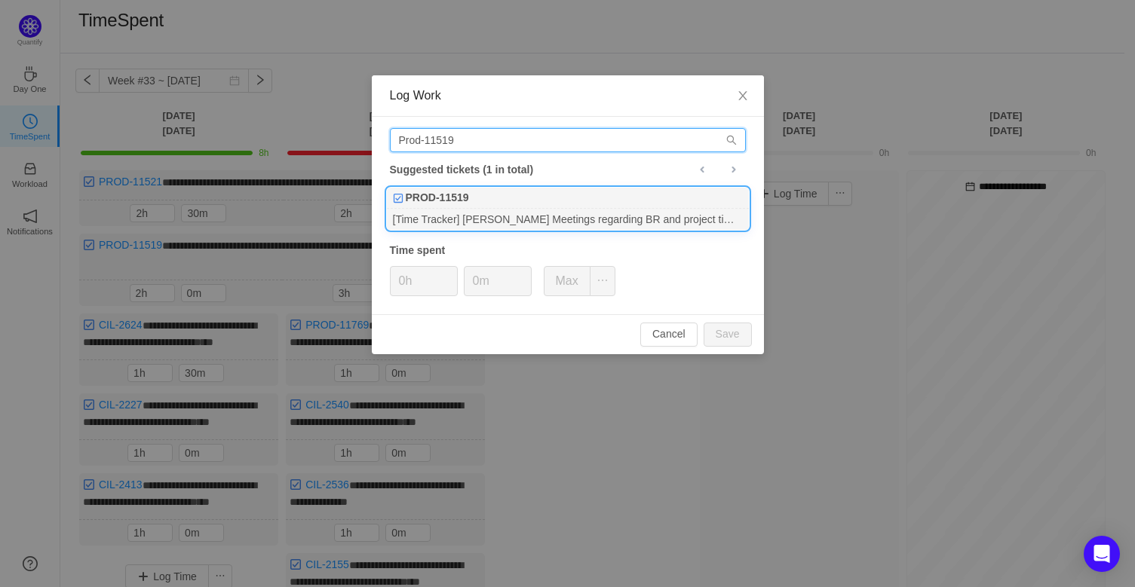
type input "Prod-11519"
click at [486, 211] on div "[Time Tracker] [PERSON_NAME] Meetings regarding BR and project timeline" at bounding box center [568, 219] width 362 height 20
click at [740, 323] on button "Save" at bounding box center [728, 335] width 48 height 24
type input "0h"
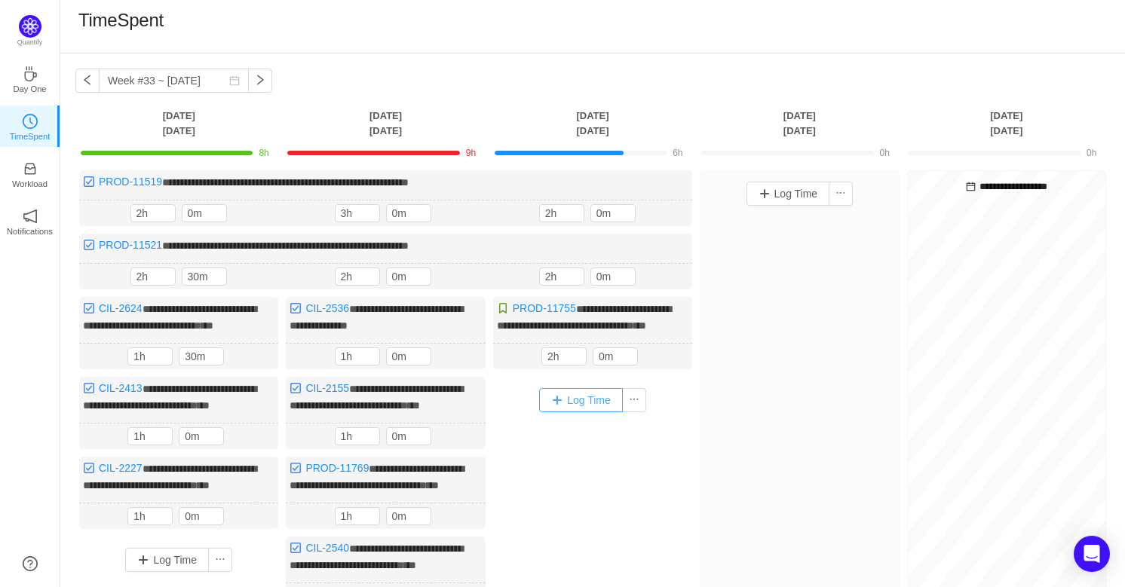
click at [575, 412] on button "Log Time" at bounding box center [581, 400] width 84 height 24
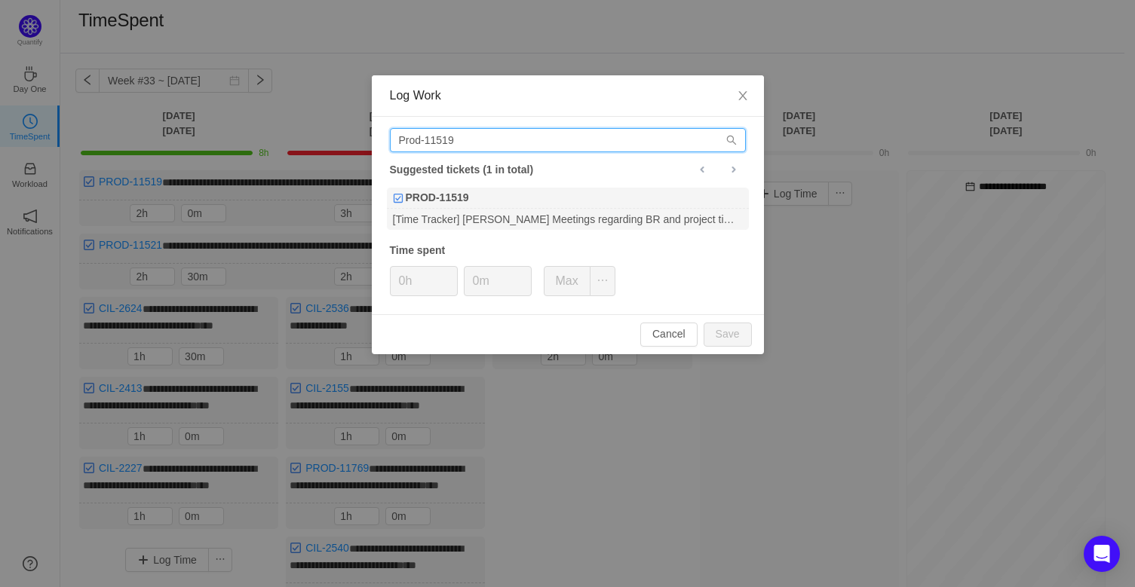
drag, startPoint x: 477, startPoint y: 142, endPoint x: 256, endPoint y: 147, distance: 221.0
click at [256, 147] on div "Log Work Prod-11519 Suggested tickets (1 in total) PROD-11519 [Time Tracker] [P…" at bounding box center [567, 293] width 1135 height 587
paste input "ROD-11777"
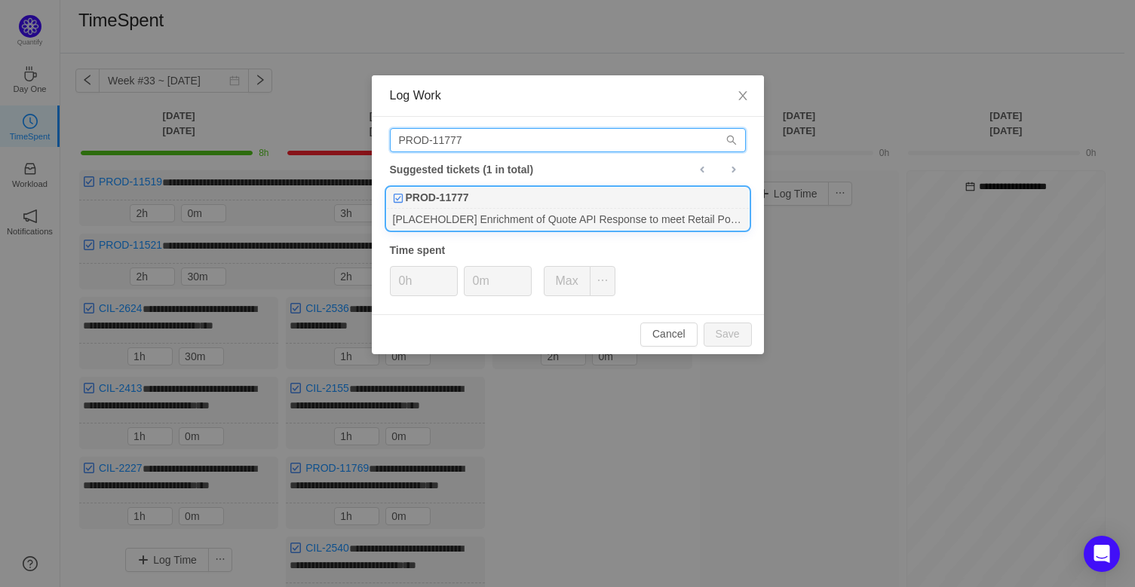
type input "PROD-11777"
click at [573, 219] on div "[PLACEHOLDER] Enrichment of Quote API Response to meet Retail Portal Requiremen…" at bounding box center [568, 219] width 362 height 20
click at [744, 326] on button "Save" at bounding box center [728, 335] width 48 height 24
type input "0h"
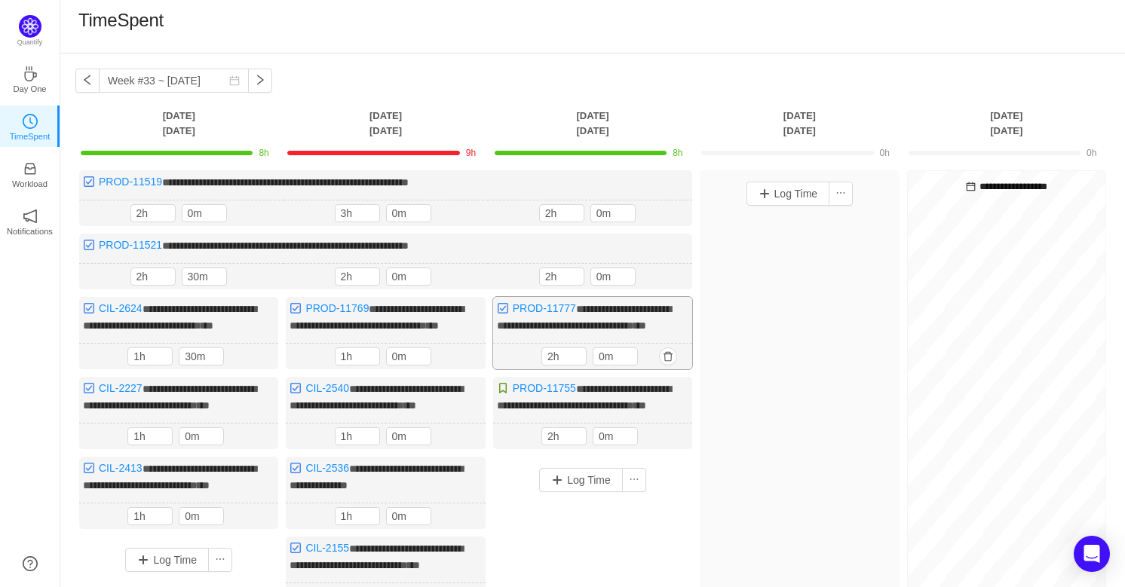
scroll to position [72, 0]
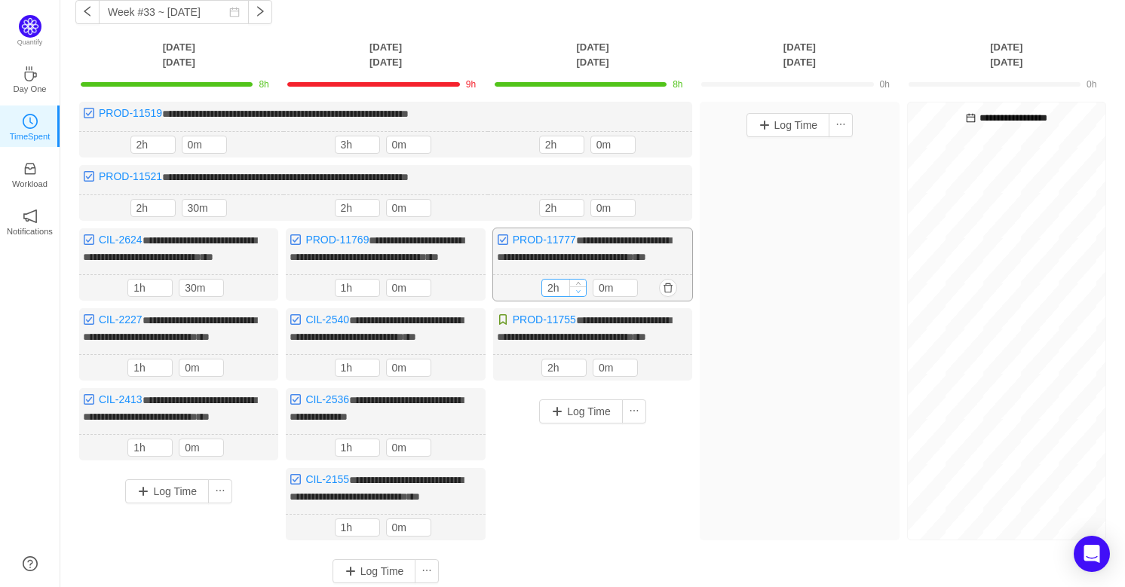
type input "1h"
click at [577, 294] on icon "icon: down" at bounding box center [577, 291] width 5 height 5
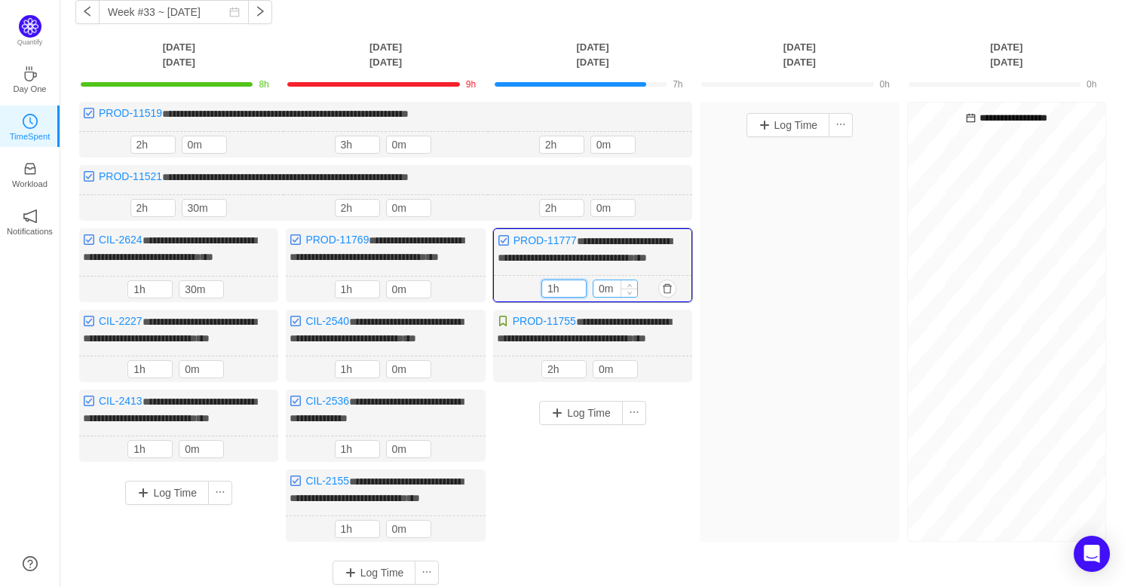
click at [602, 297] on input "0m" at bounding box center [615, 289] width 44 height 17
click at [599, 297] on input "0m" at bounding box center [615, 289] width 44 height 17
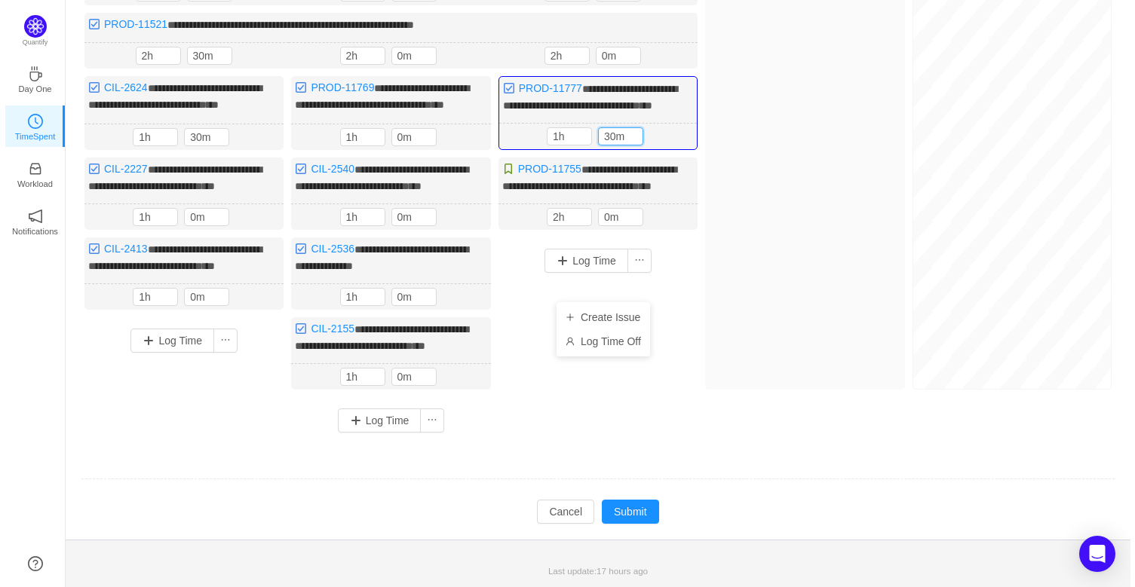
scroll to position [247, 0]
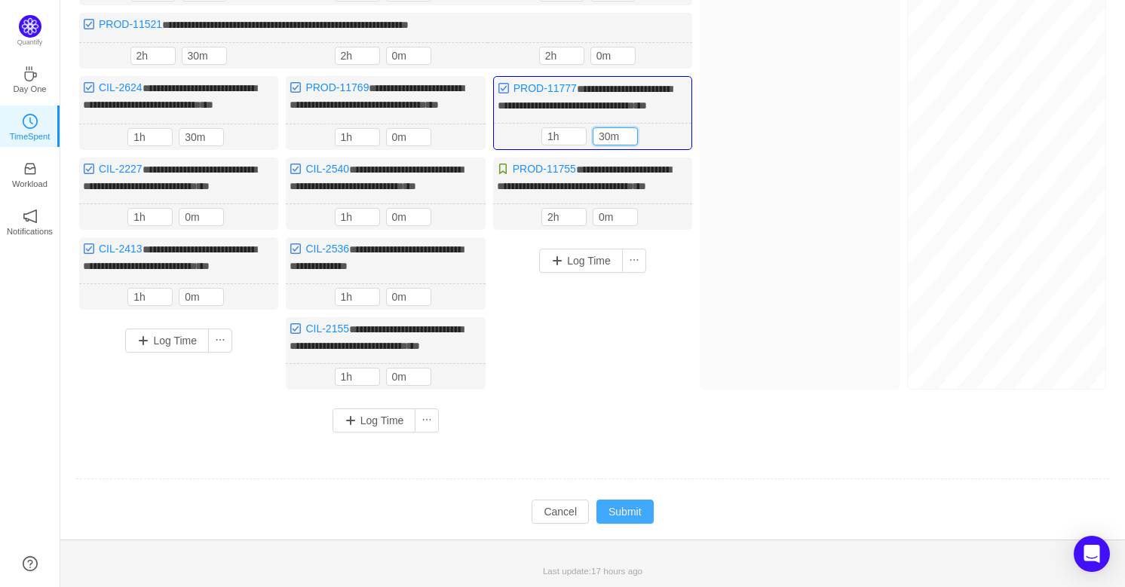
type input "30m"
click at [637, 507] on button "Submit" at bounding box center [624, 512] width 57 height 24
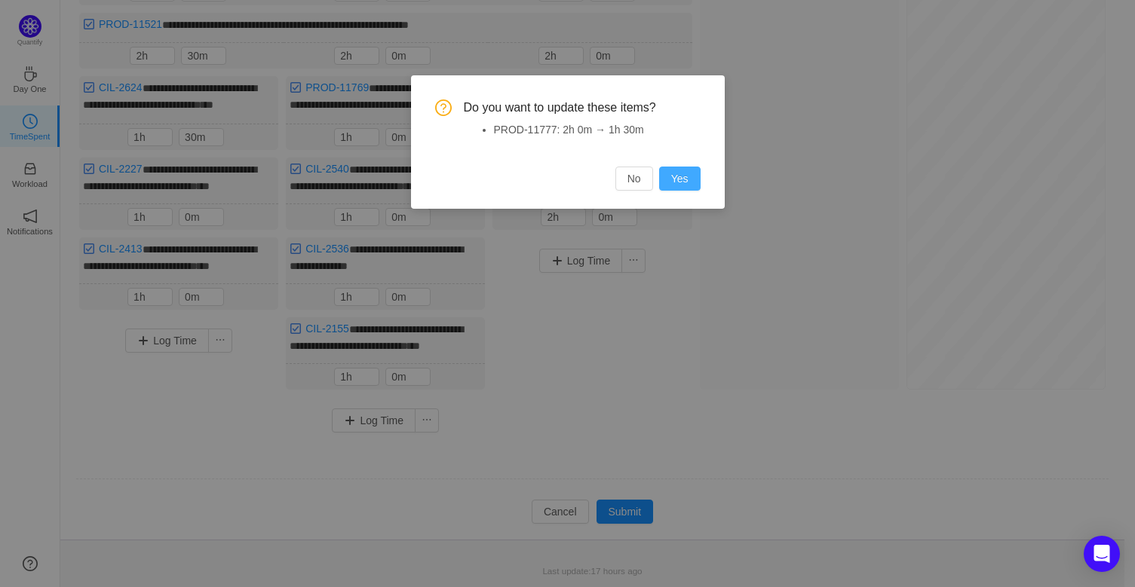
click at [687, 179] on button "Yes" at bounding box center [679, 179] width 41 height 24
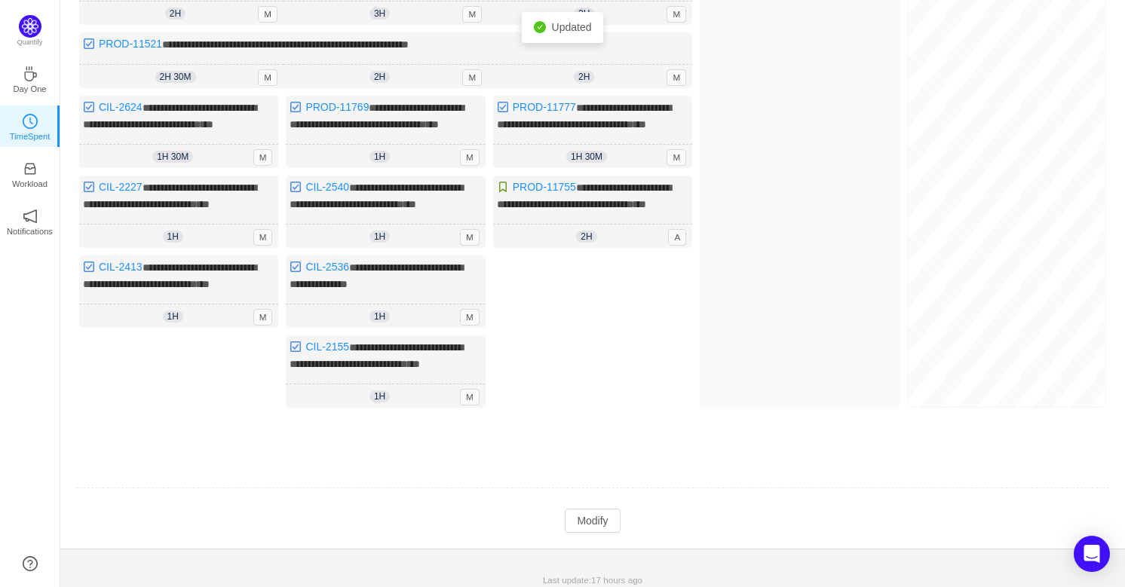
scroll to position [237, 0]
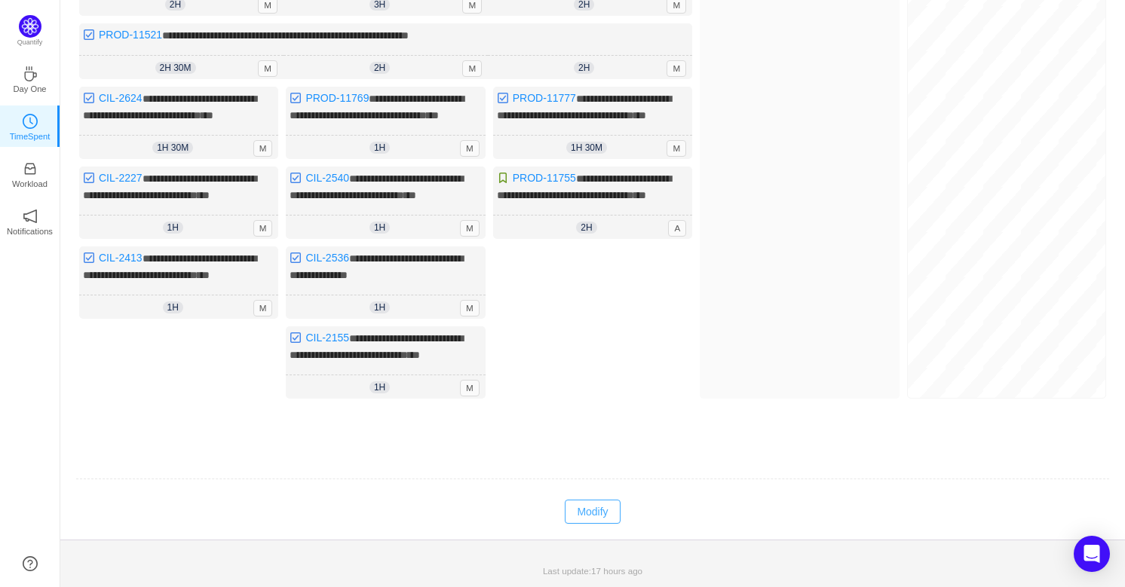
click at [602, 505] on button "Modify" at bounding box center [592, 512] width 55 height 24
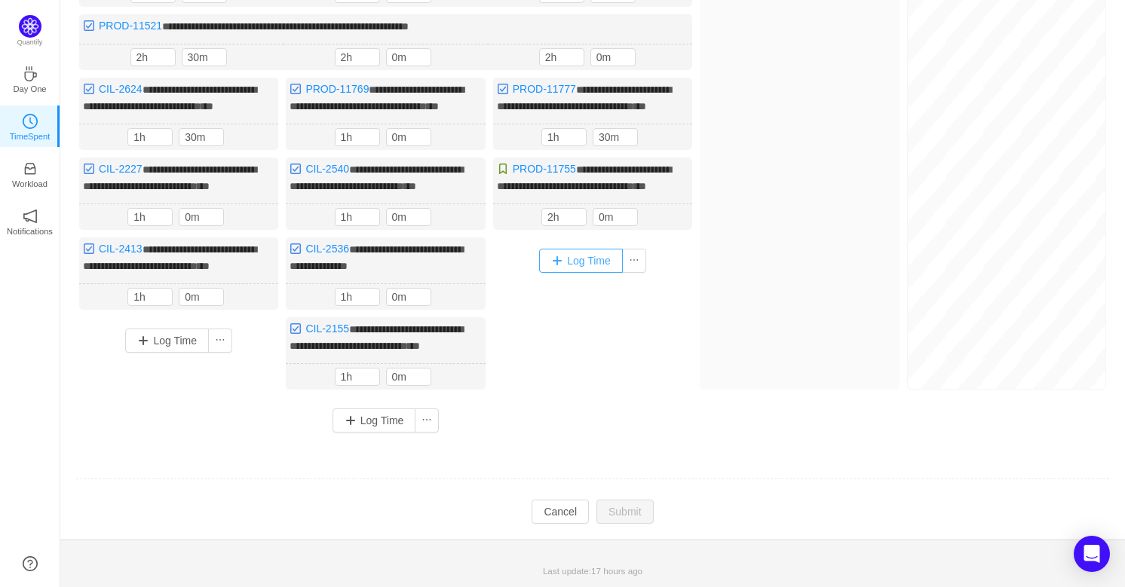
click at [569, 266] on button "Log Time" at bounding box center [581, 261] width 84 height 24
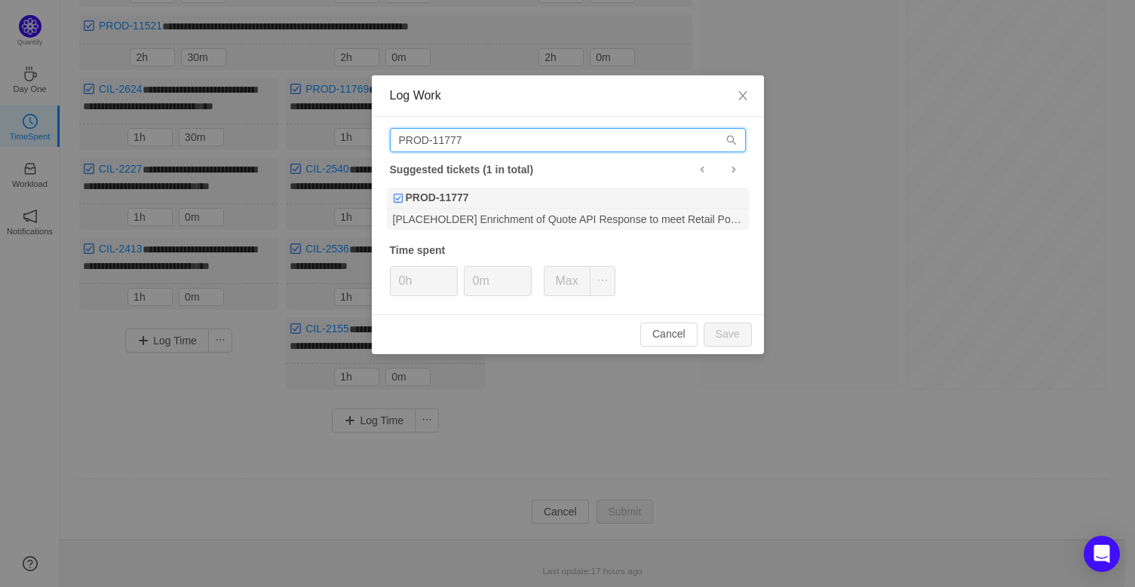
drag, startPoint x: 465, startPoint y: 136, endPoint x: 286, endPoint y: 137, distance: 178.7
click at [286, 137] on div "Log Work PROD-11777 Suggested tickets (1 in total) PROD-11777 [PLACEHOLDER] Enr…" at bounding box center [567, 293] width 1135 height 587
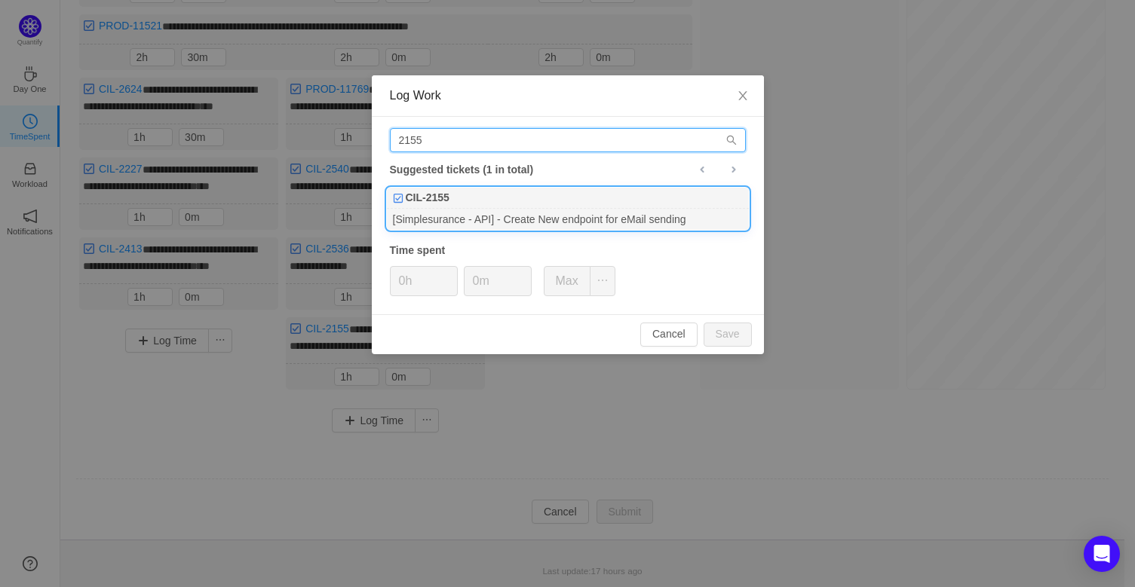
type input "2155"
click at [546, 201] on div "CIL-2155" at bounding box center [568, 198] width 362 height 21
click at [475, 281] on input "0m" at bounding box center [498, 281] width 66 height 29
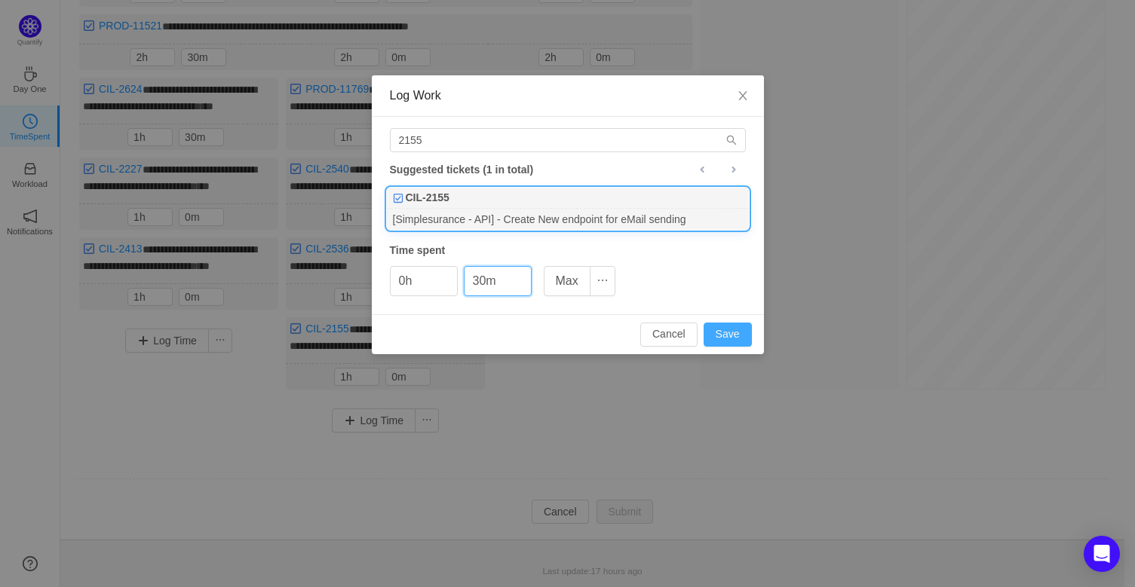
click at [716, 332] on button "Save" at bounding box center [728, 335] width 48 height 24
type input "0m"
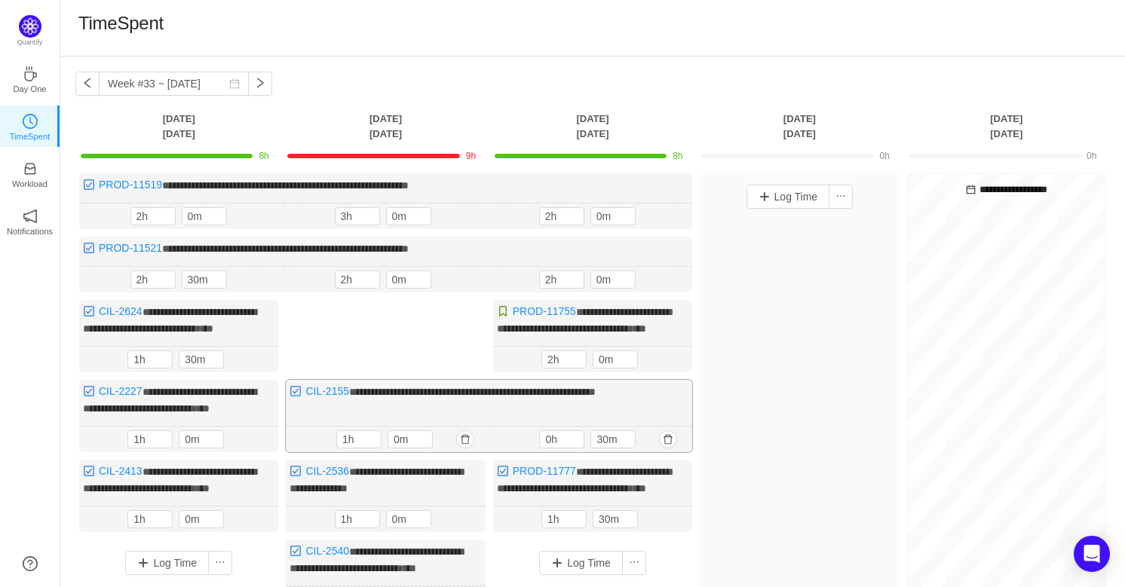
scroll to position [68, 0]
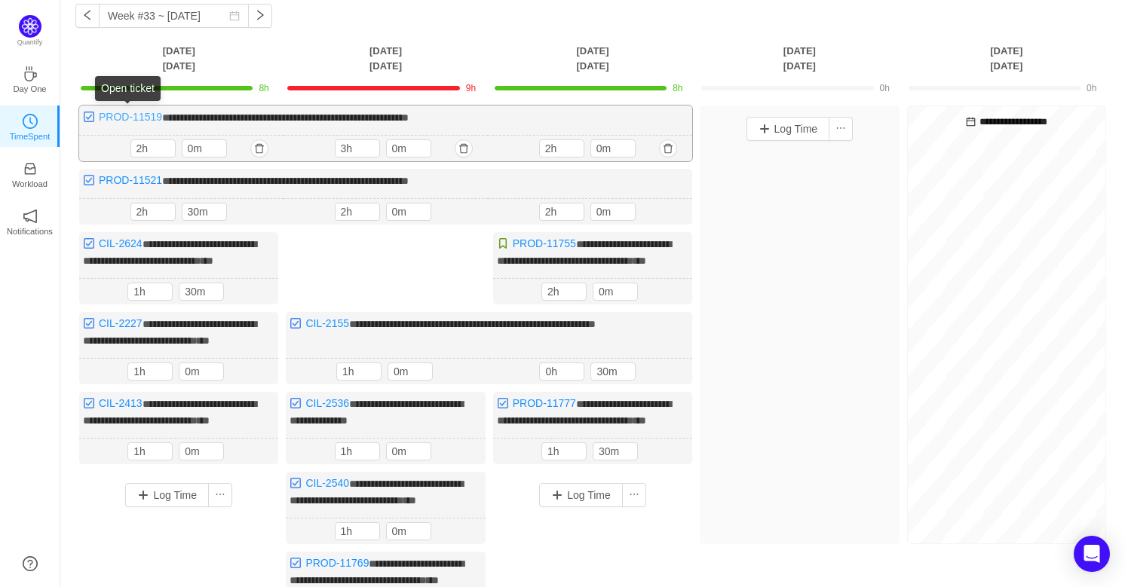
click at [117, 115] on link "PROD-11519" at bounding box center [130, 117] width 63 height 12
